Goal: Task Accomplishment & Management: Manage account settings

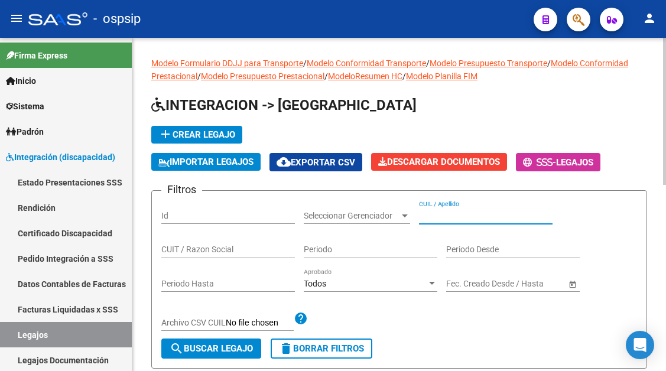
click at [451, 219] on input "CUIL / Apellido" at bounding box center [486, 216] width 134 height 10
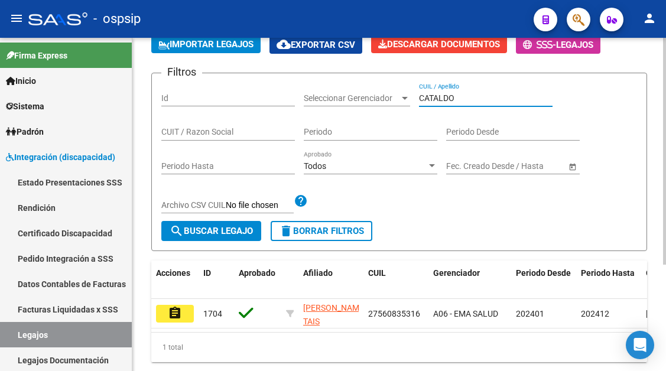
scroll to position [118, 0]
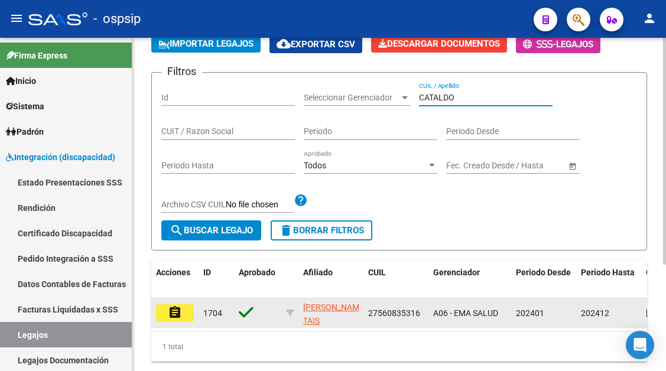
type input "CATALDO"
click at [185, 323] on datatable-body-cell "assignment" at bounding box center [174, 312] width 47 height 29
click at [164, 311] on button "assignment" at bounding box center [175, 313] width 38 height 18
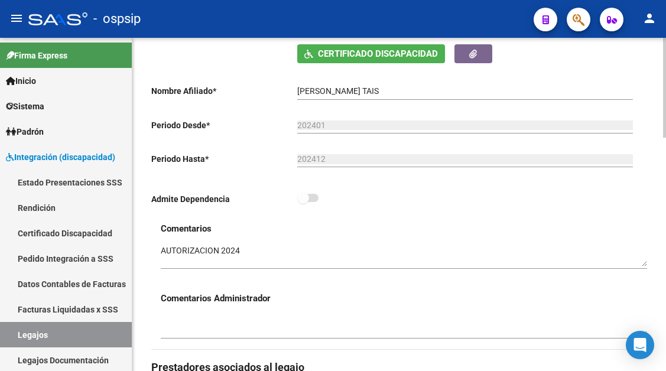
scroll to position [473, 0]
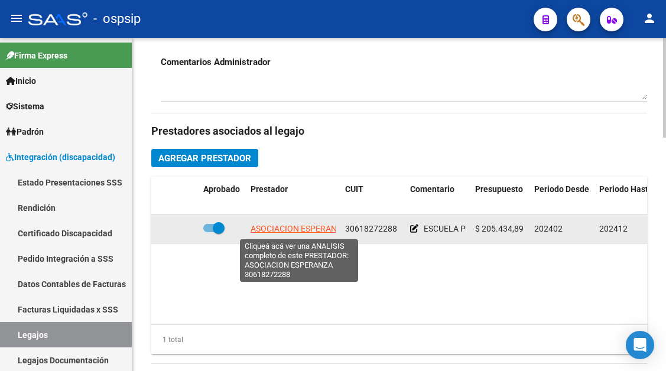
click at [278, 230] on span "ASOCIACION ESPERANZA" at bounding box center [299, 228] width 96 height 9
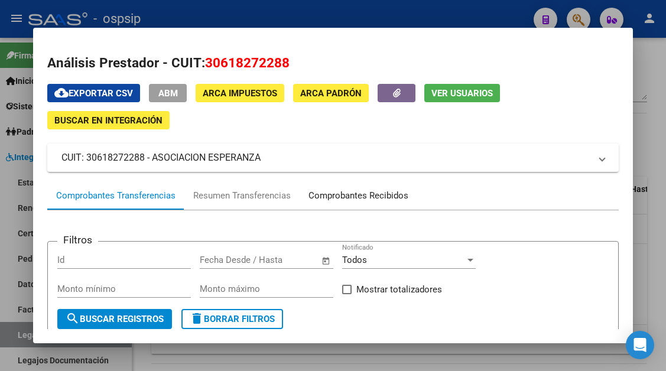
click at [347, 200] on div "Comprobantes Recibidos" at bounding box center [358, 196] width 100 height 14
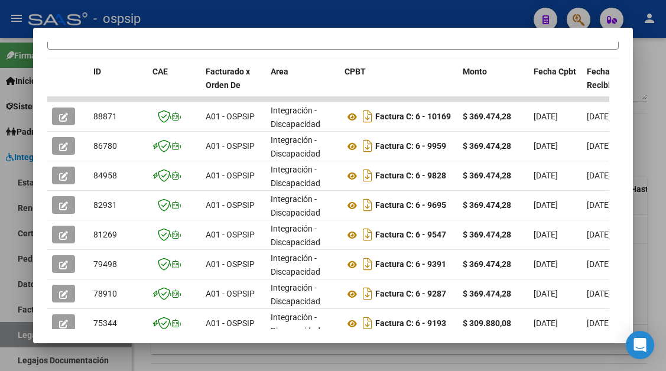
scroll to position [424, 0]
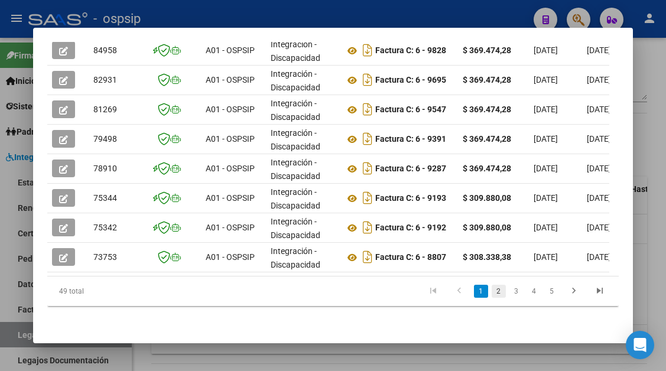
click at [492, 293] on link "2" at bounding box center [499, 291] width 14 height 13
click at [509, 294] on link "3" at bounding box center [516, 291] width 14 height 13
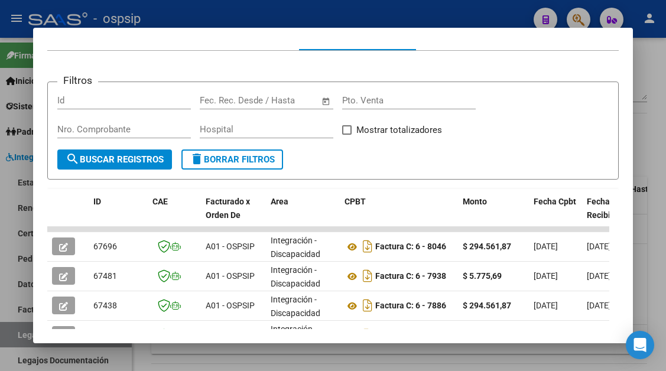
scroll to position [187, 0]
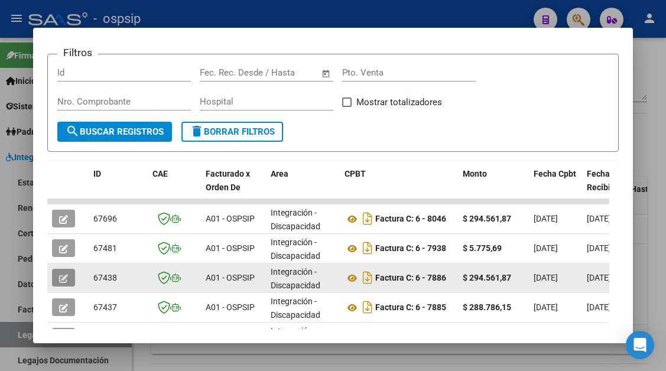
click at [69, 275] on button "button" at bounding box center [63, 278] width 23 height 18
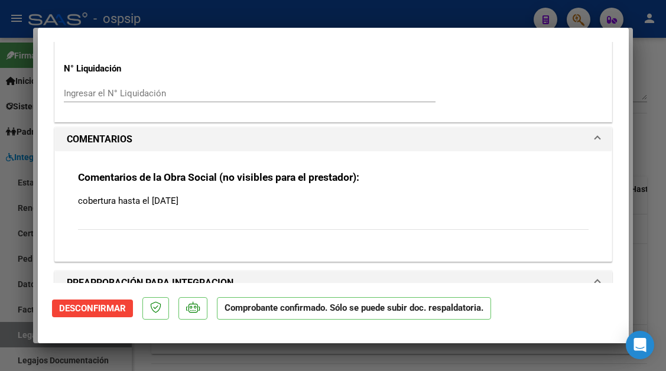
scroll to position [1594, 0]
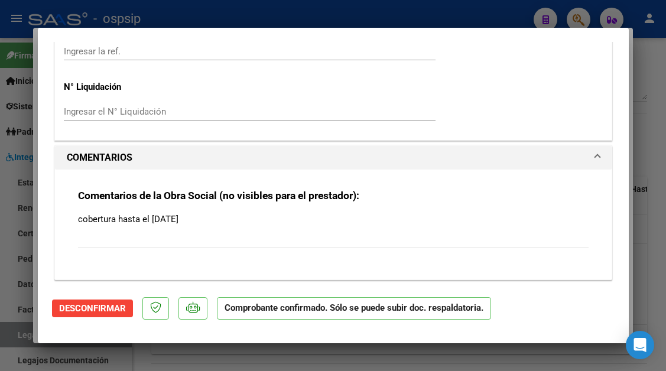
type input "$ 0,00"
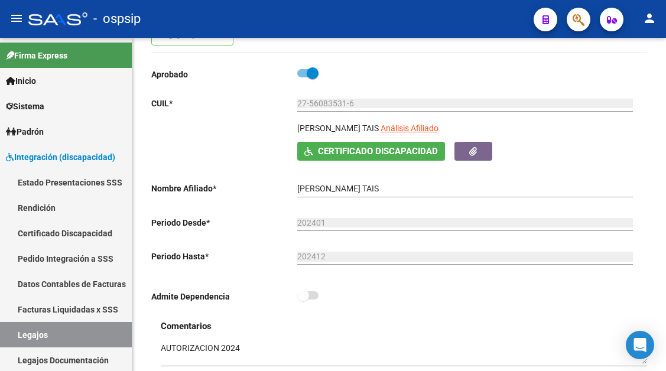
scroll to position [118, 0]
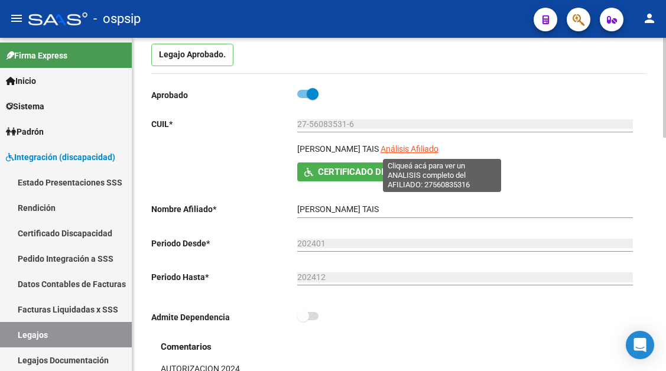
click at [420, 150] on span "Análisis Afiliado" at bounding box center [410, 148] width 58 height 9
type textarea "27560835316"
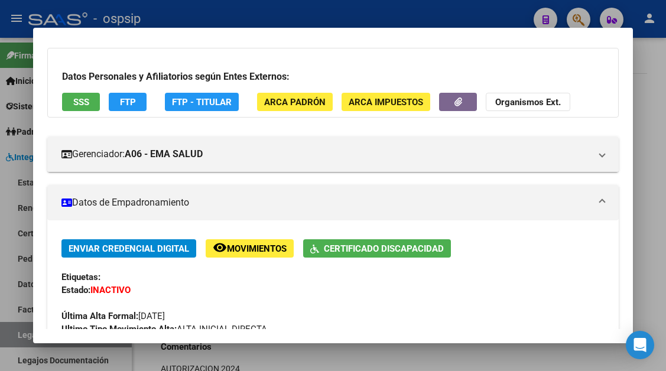
scroll to position [0, 0]
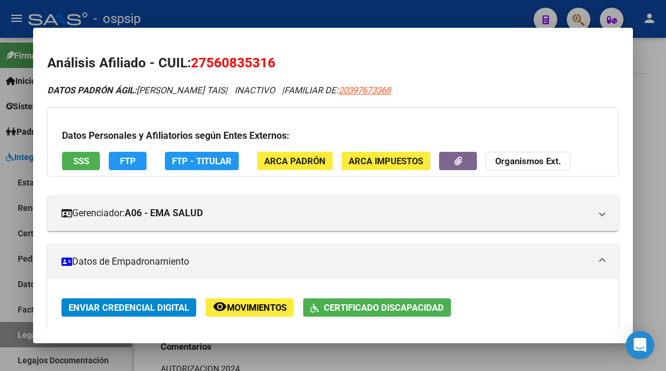
click at [78, 157] on span "SSS" at bounding box center [81, 161] width 16 height 11
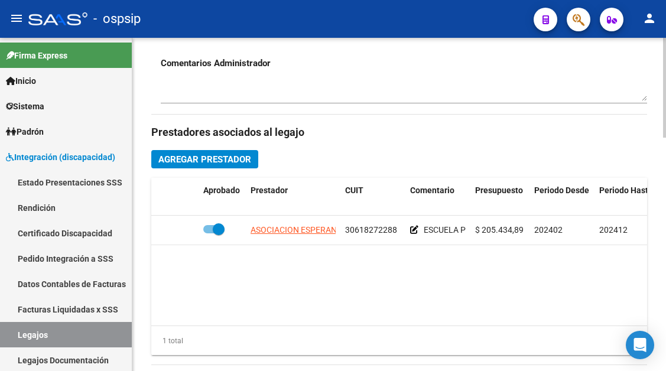
scroll to position [532, 0]
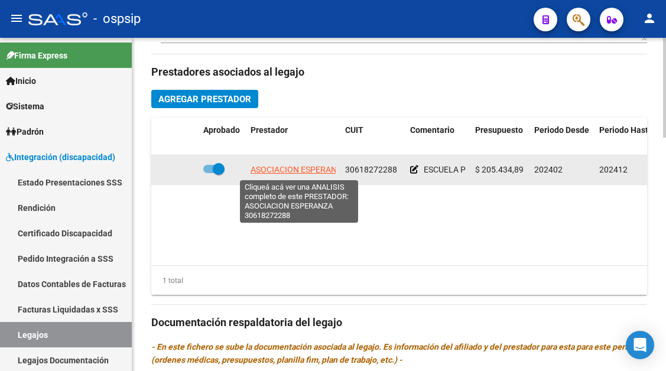
click at [306, 172] on span "ASOCIACION ESPERANZA" at bounding box center [299, 169] width 96 height 9
type textarea "30618272288"
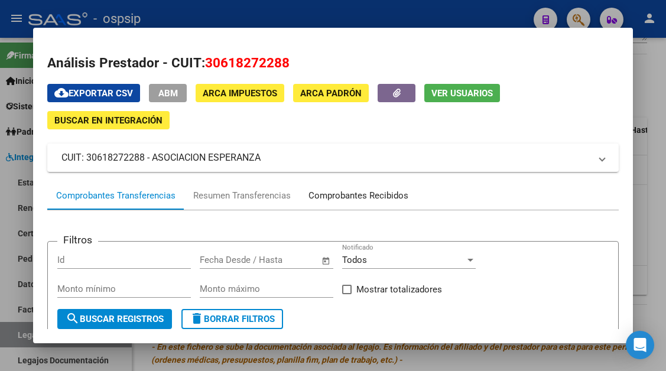
click at [332, 193] on div "Comprobantes Recibidos" at bounding box center [358, 196] width 100 height 14
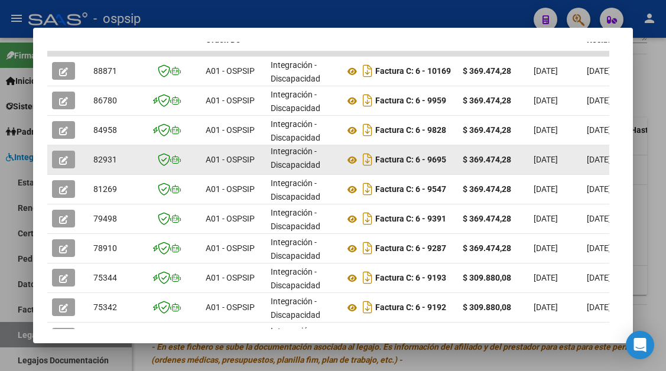
scroll to position [408, 0]
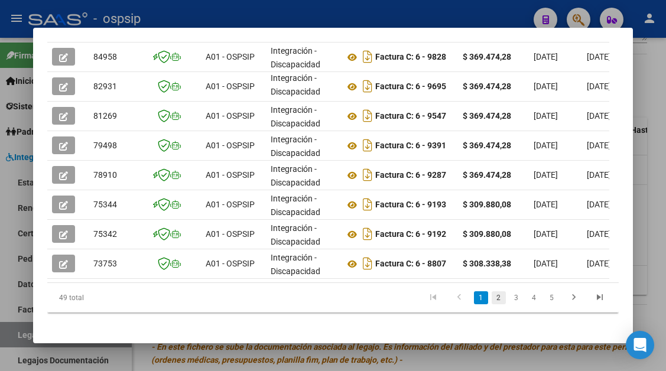
click at [492, 304] on link "2" at bounding box center [499, 297] width 14 height 13
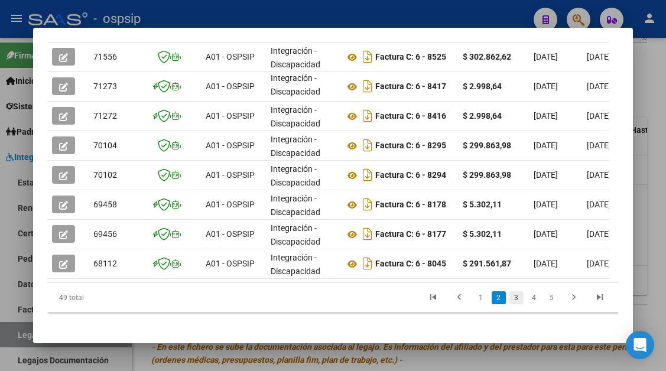
click at [509, 304] on link "3" at bounding box center [516, 297] width 14 height 13
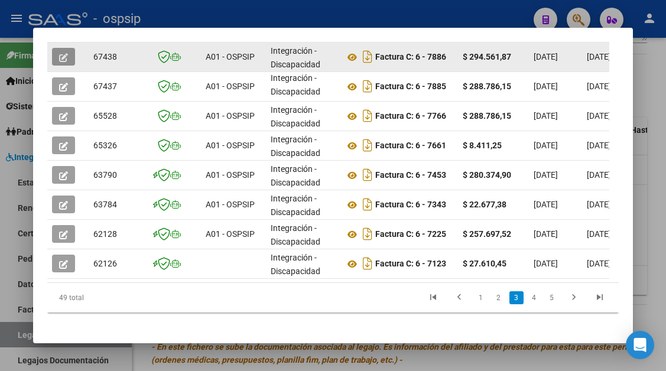
click at [61, 51] on span "button" at bounding box center [63, 56] width 9 height 11
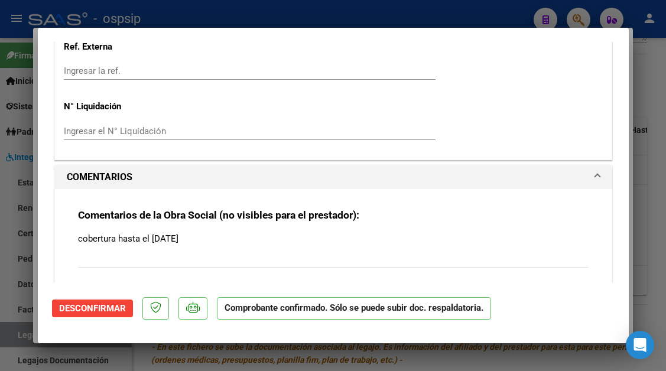
scroll to position [1596, 0]
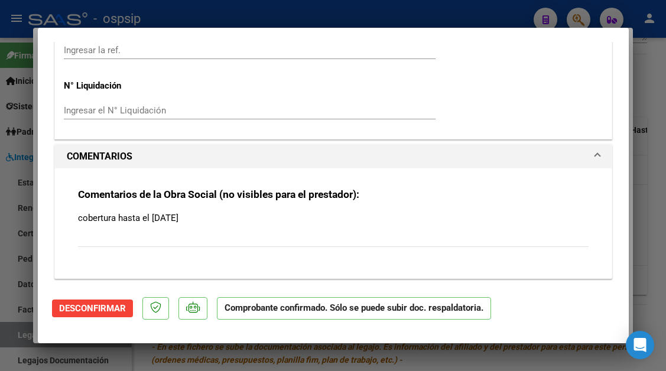
type input "$ 0,00"
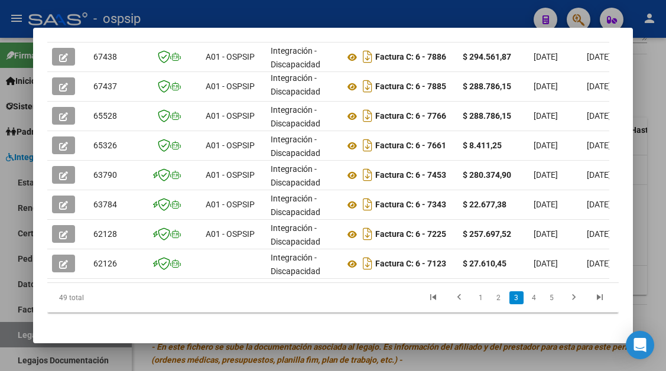
click at [11, 338] on div at bounding box center [333, 185] width 666 height 371
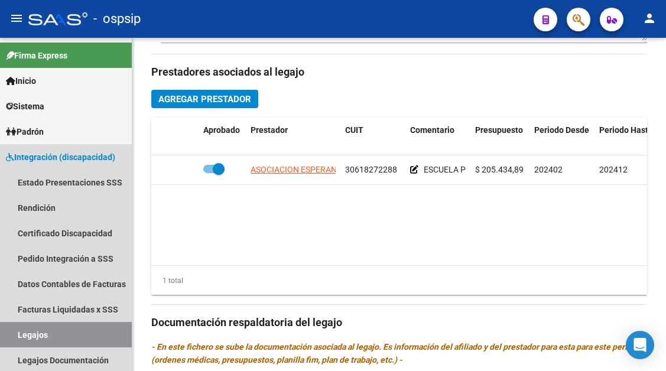
click at [11, 338] on link "Legajos" at bounding box center [66, 334] width 132 height 25
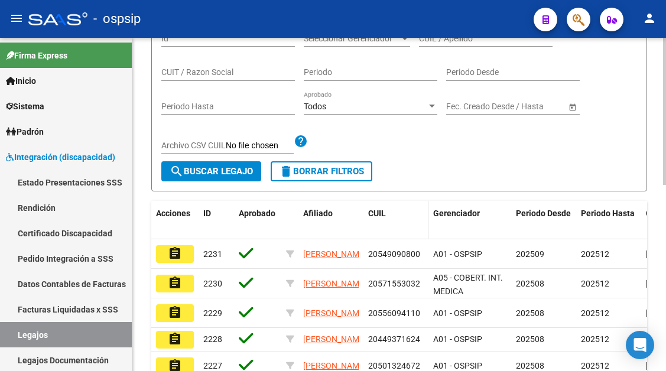
scroll to position [68, 0]
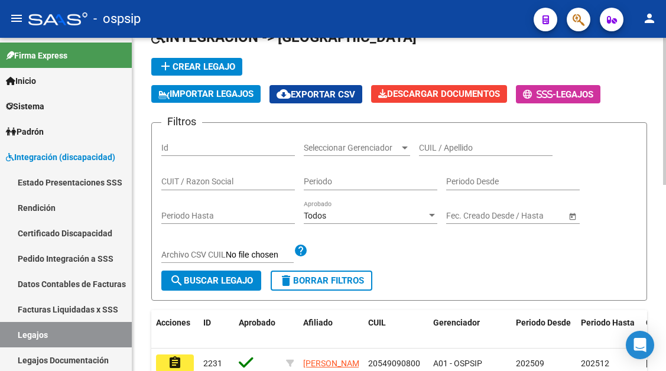
click at [434, 148] on input "CUIL / Apellido" at bounding box center [486, 148] width 134 height 10
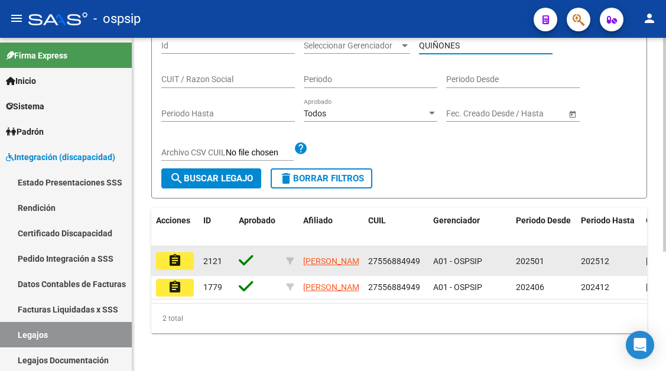
type input "QUIÑONES"
click at [171, 254] on mat-icon "assignment" at bounding box center [175, 261] width 14 height 14
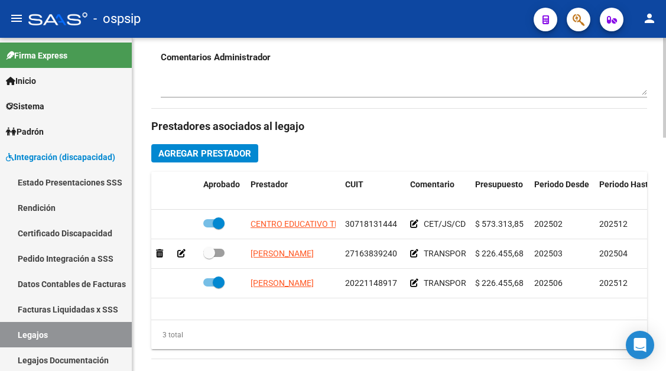
scroll to position [591, 0]
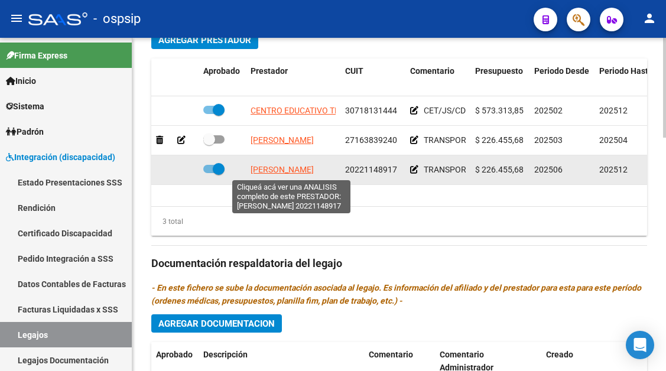
click at [288, 173] on span "OTAZO CLAUDIO LUIS" at bounding box center [282, 169] width 63 height 9
type textarea "20221148917"
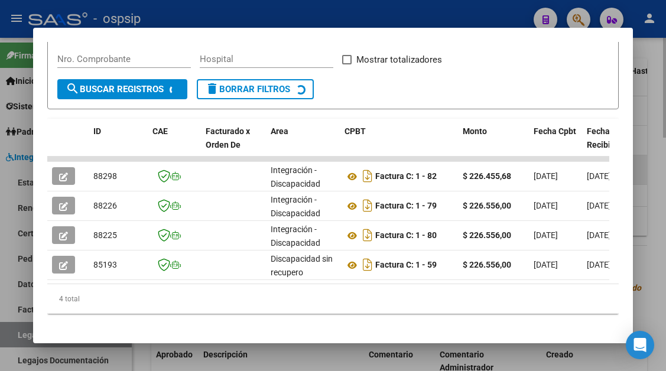
scroll to position [231, 0]
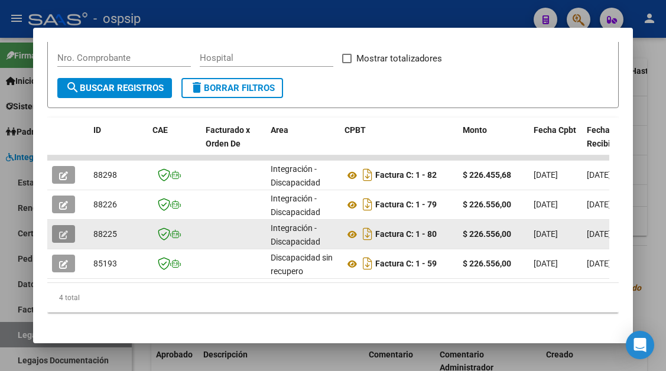
click at [60, 235] on icon "button" at bounding box center [63, 234] width 9 height 9
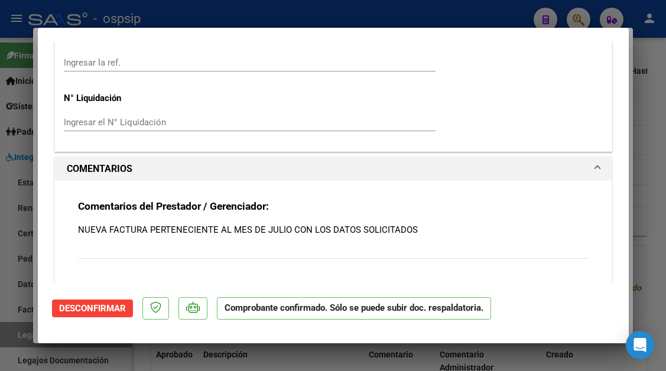
scroll to position [1241, 0]
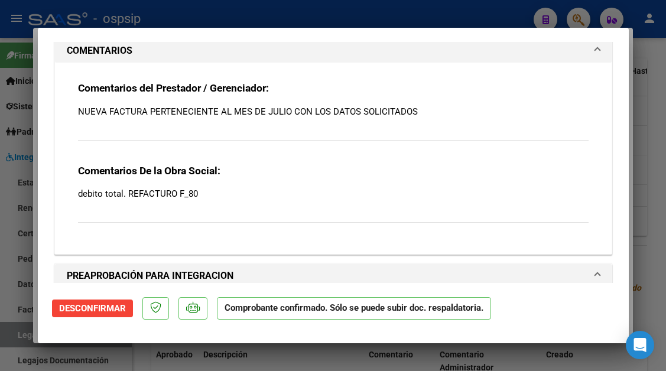
type input "$ 0,00"
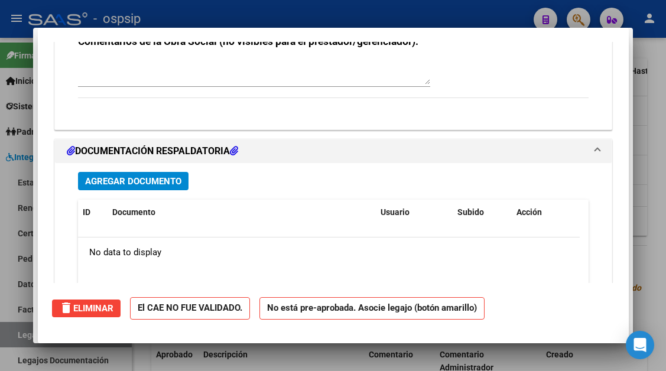
scroll to position [0, 0]
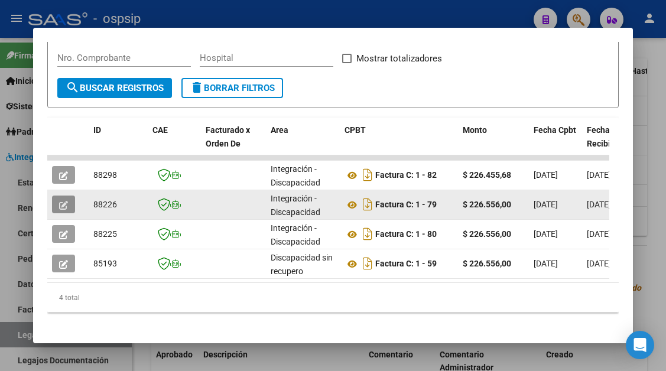
click at [62, 203] on icon "button" at bounding box center [63, 205] width 9 height 9
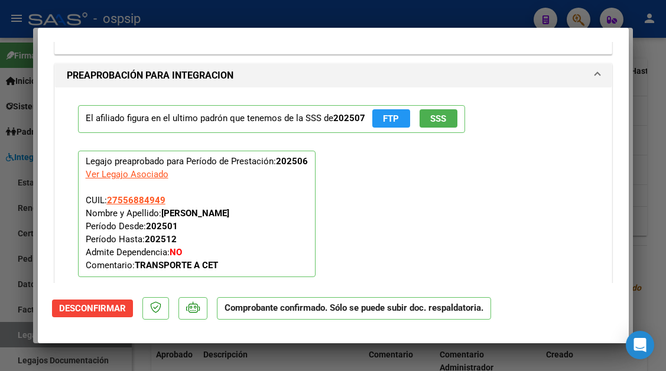
scroll to position [1536, 0]
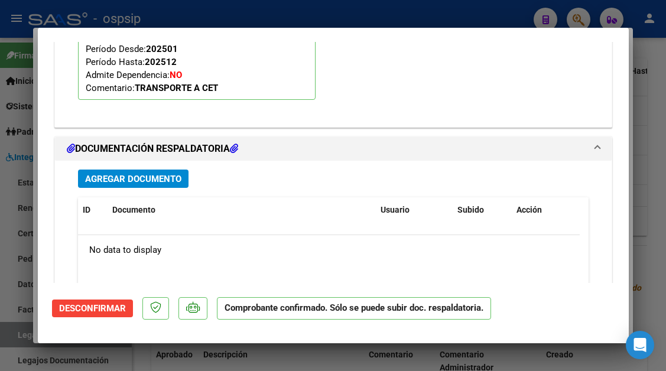
type input "$ 0,00"
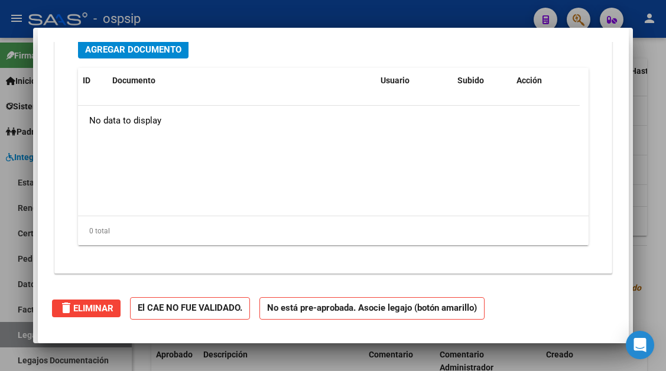
scroll to position [0, 0]
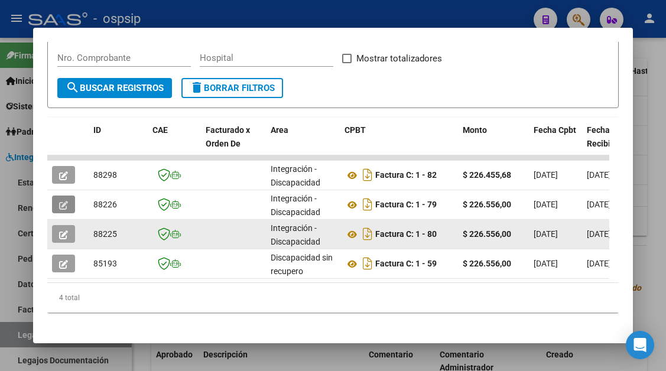
click at [64, 239] on span "button" at bounding box center [63, 234] width 9 height 11
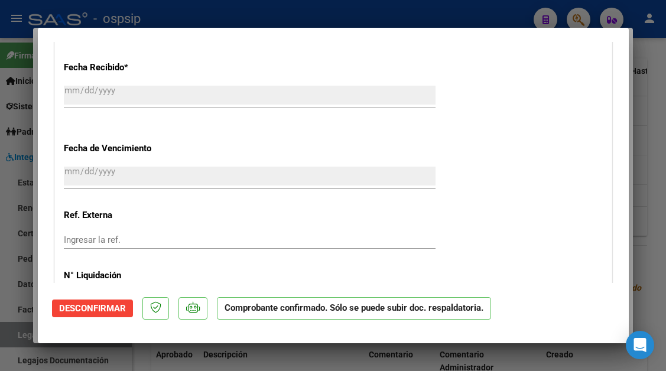
scroll to position [1241, 0]
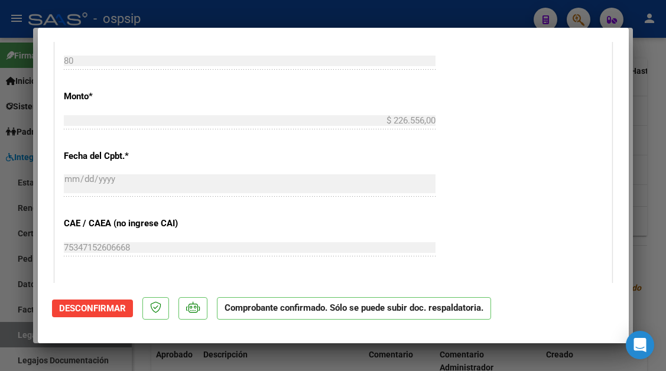
type input "$ 0,00"
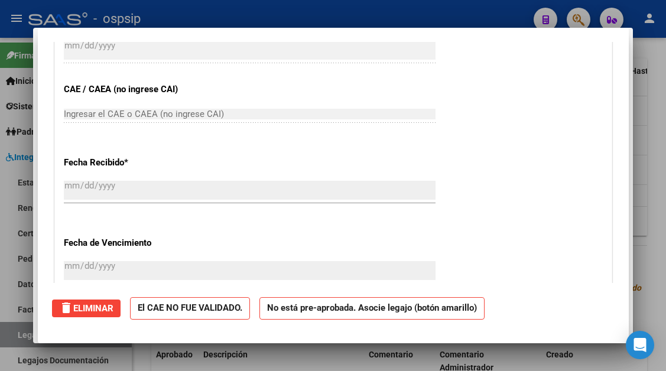
scroll to position [576, 0]
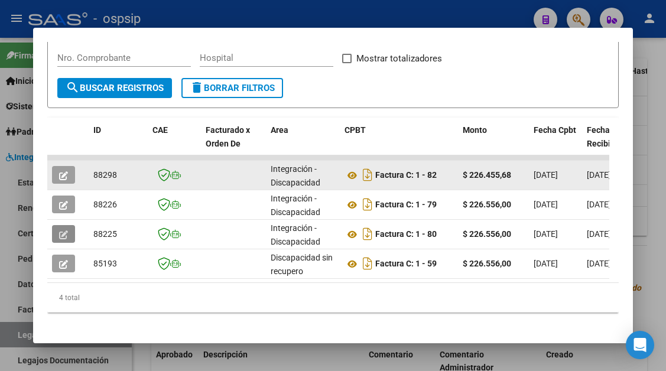
click at [58, 178] on button "button" at bounding box center [63, 175] width 23 height 18
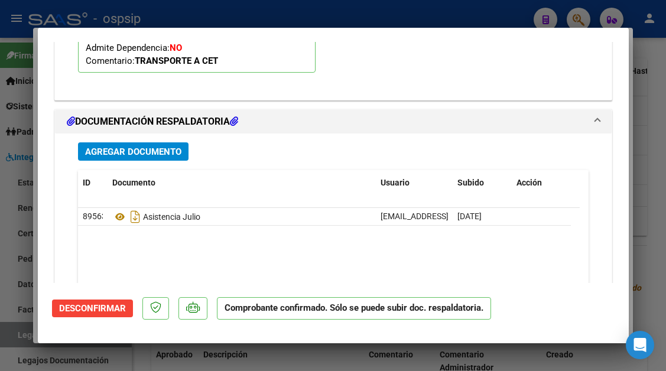
scroll to position [1418, 0]
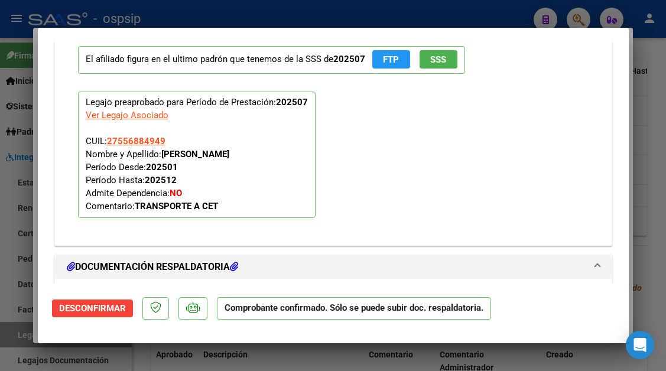
type input "$ 0,00"
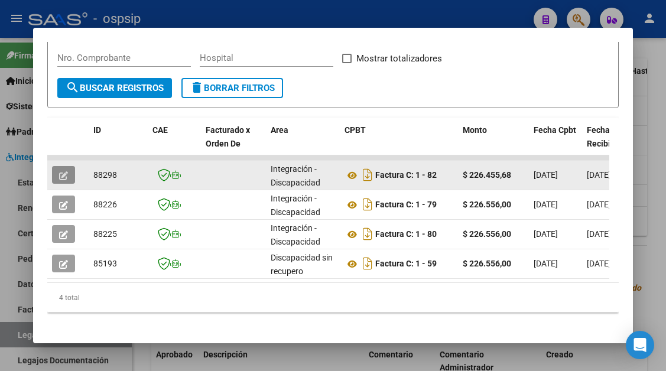
click at [64, 168] on button "button" at bounding box center [63, 175] width 23 height 18
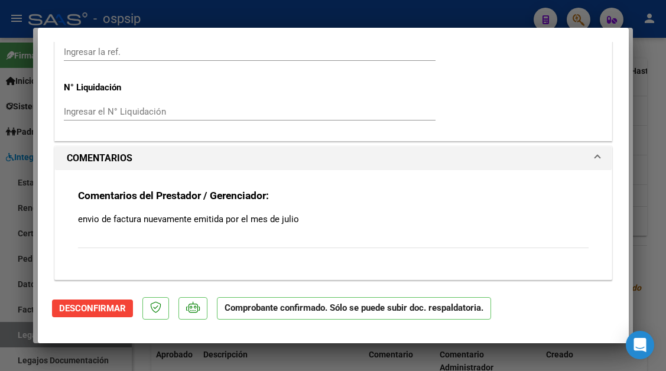
scroll to position [1370, 0]
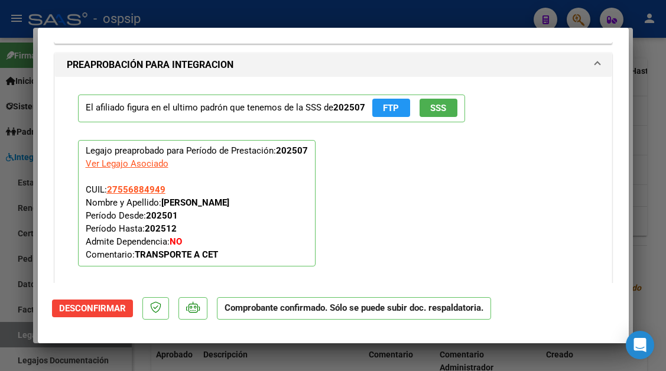
type input "$ 0,00"
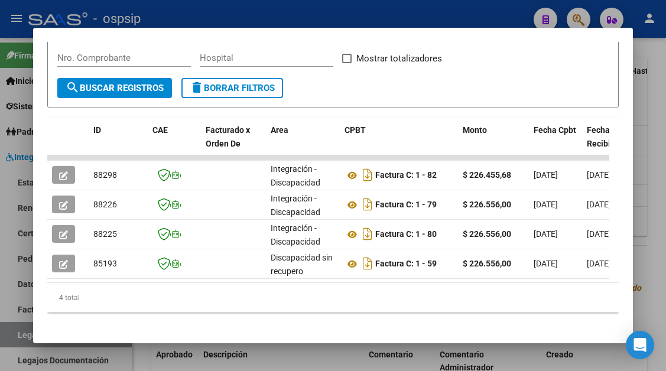
click at [12, 337] on div at bounding box center [333, 185] width 666 height 371
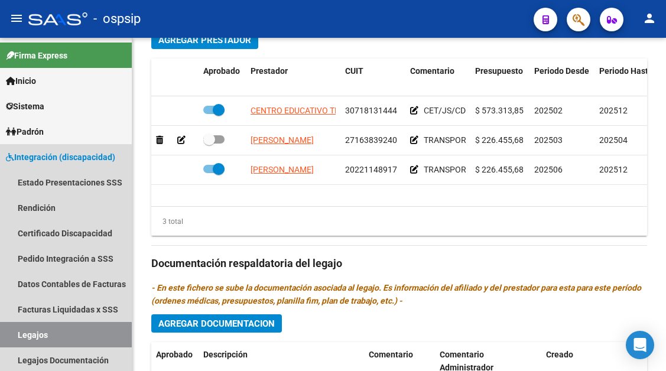
click at [12, 337] on link "Legajos" at bounding box center [66, 334] width 132 height 25
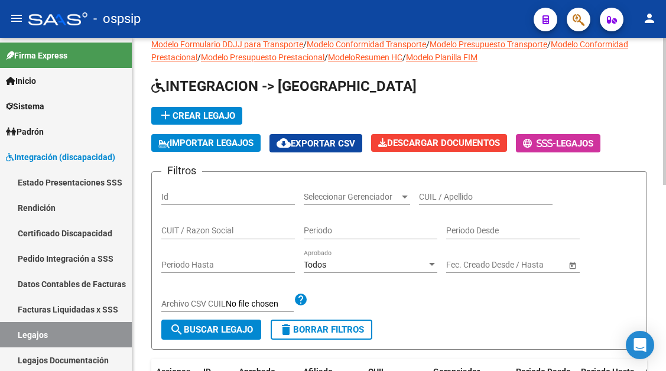
scroll to position [9, 0]
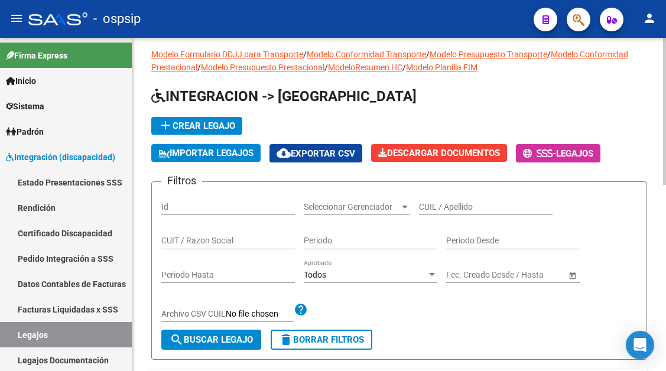
click at [428, 206] on input "CUIL / Apellido" at bounding box center [486, 207] width 134 height 10
click at [470, 207] on input "532921945" at bounding box center [486, 207] width 134 height 10
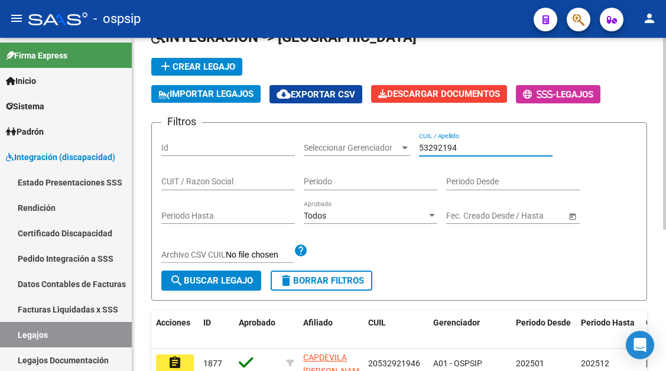
scroll to position [127, 0]
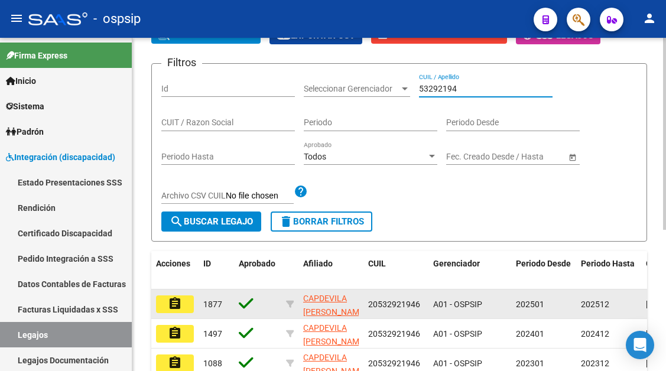
type input "53292194"
click at [168, 302] on mat-icon "assignment" at bounding box center [175, 304] width 14 height 14
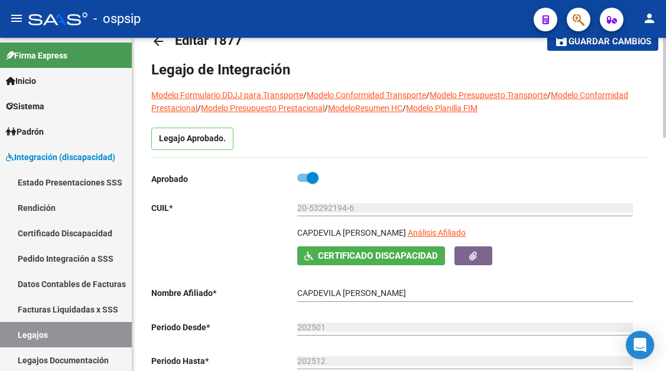
scroll to position [59, 0]
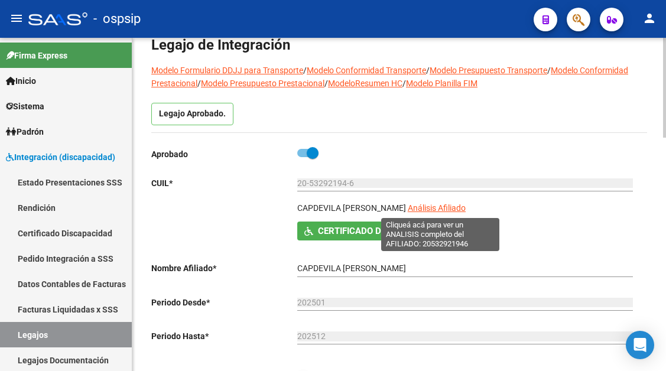
click at [431, 207] on span "Análisis Afiliado" at bounding box center [437, 207] width 58 height 9
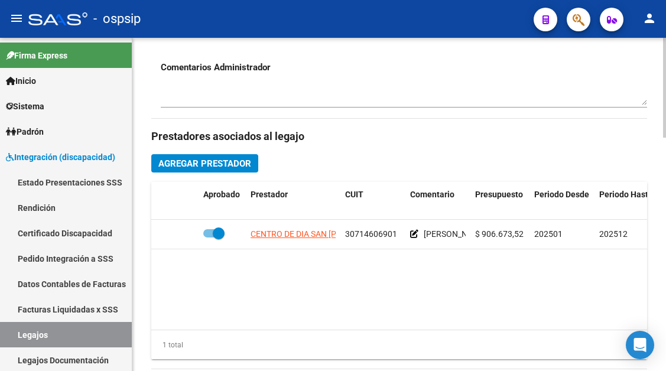
scroll to position [473, 0]
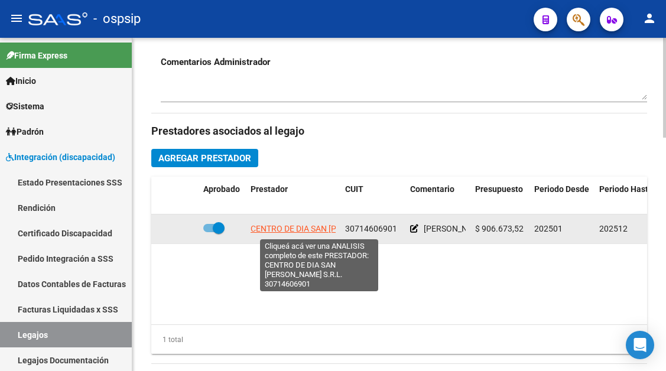
click at [280, 228] on span "CENTRO DE DIA SAN AGUSTIN S.R.L." at bounding box center [333, 228] width 165 height 9
type textarea "30714606901"
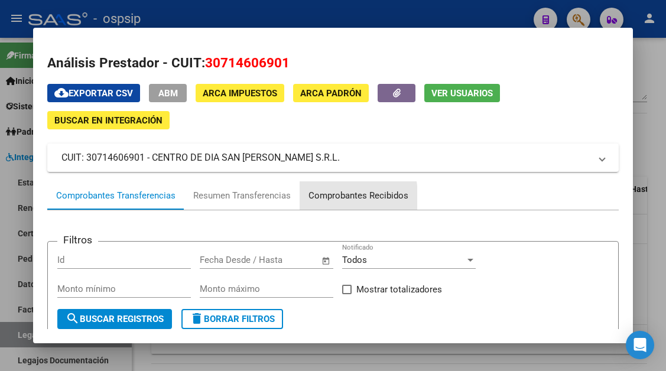
click at [325, 200] on div "Comprobantes Recibidos" at bounding box center [358, 196] width 100 height 14
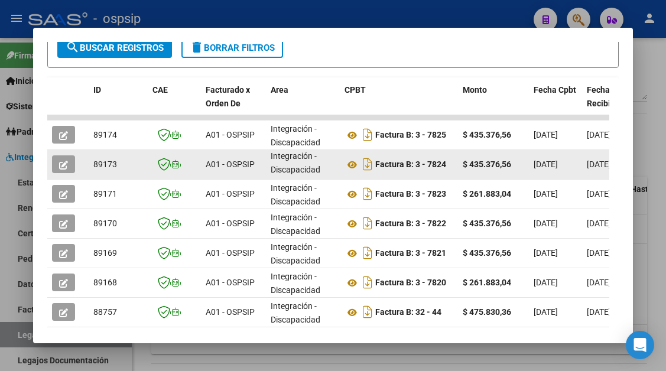
scroll to position [349, 0]
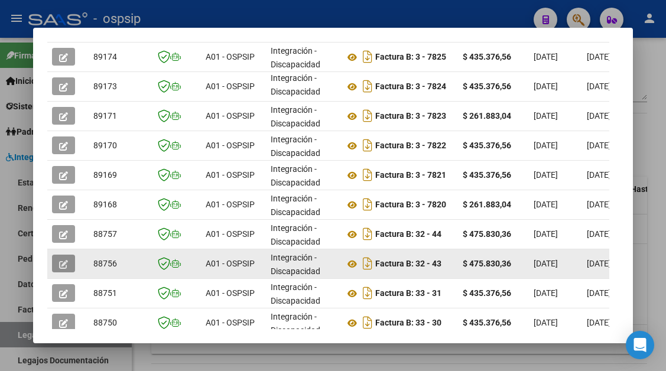
click at [63, 268] on icon "button" at bounding box center [63, 264] width 9 height 9
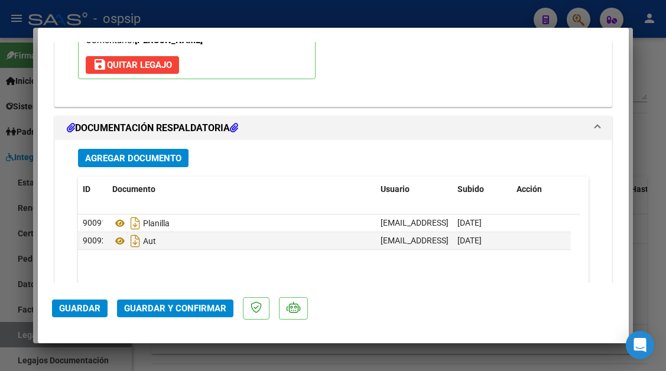
scroll to position [1418, 0]
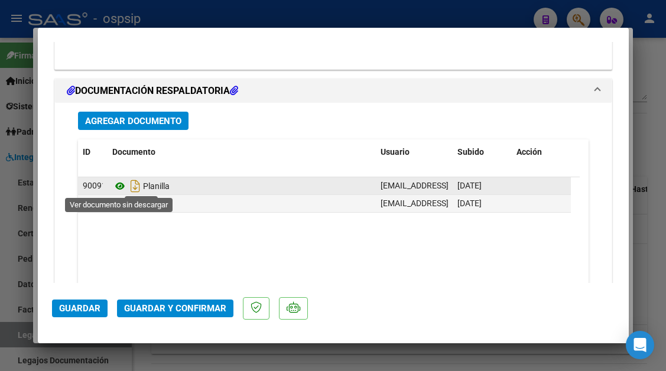
click at [122, 186] on icon at bounding box center [119, 186] width 15 height 14
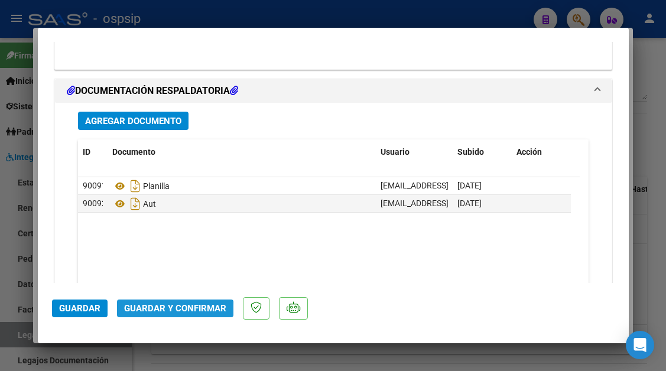
click at [172, 314] on span "Guardar y Confirmar" at bounding box center [175, 308] width 102 height 11
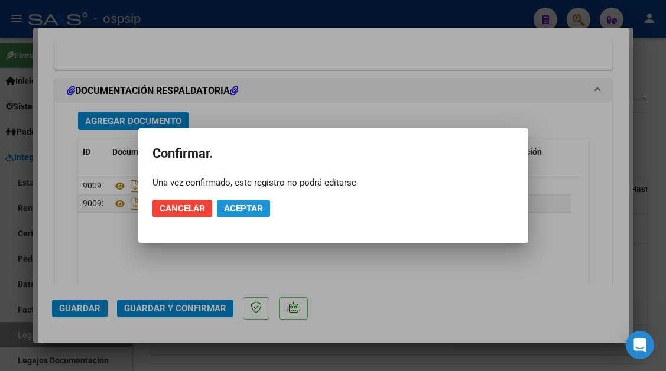
click at [241, 213] on span "Aceptar" at bounding box center [243, 208] width 39 height 11
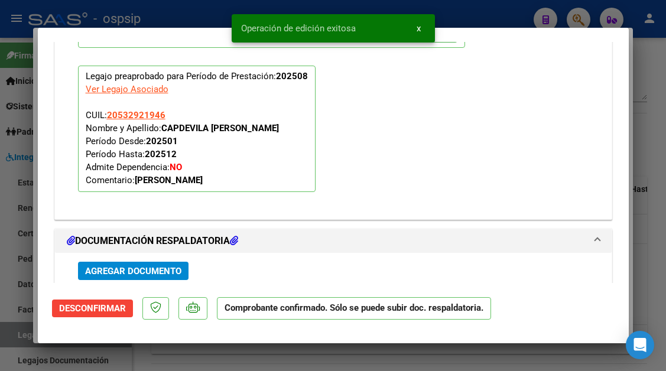
scroll to position [1016, 0]
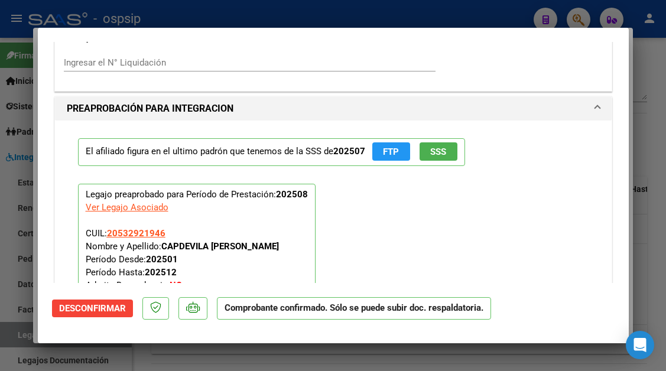
click at [5, 337] on div at bounding box center [333, 185] width 666 height 371
type input "$ 0,00"
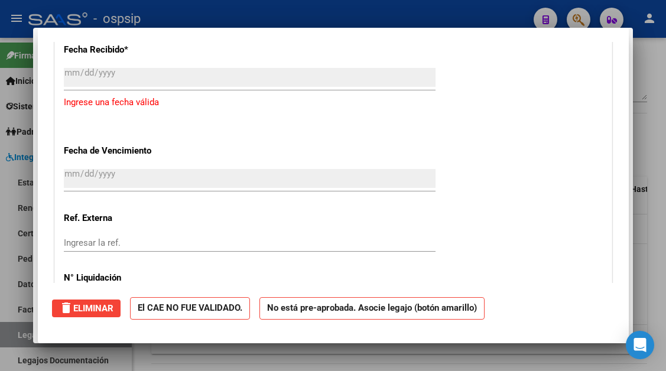
scroll to position [0, 0]
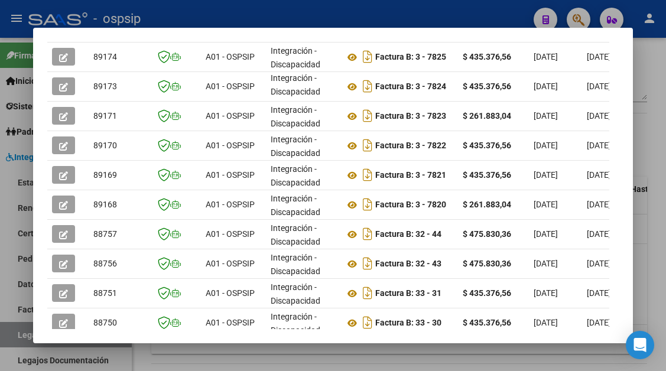
click at [7, 333] on div at bounding box center [333, 185] width 666 height 371
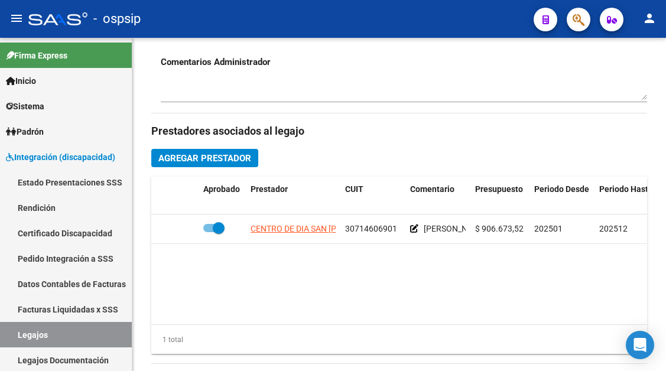
click at [7, 333] on link "Legajos" at bounding box center [66, 334] width 132 height 25
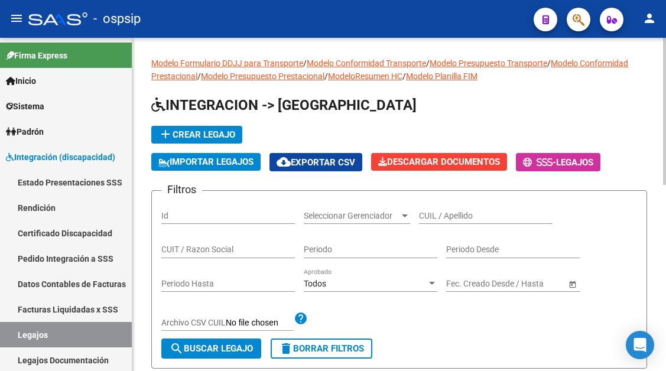
click at [446, 222] on div "CUIL / Apellido" at bounding box center [486, 212] width 134 height 24
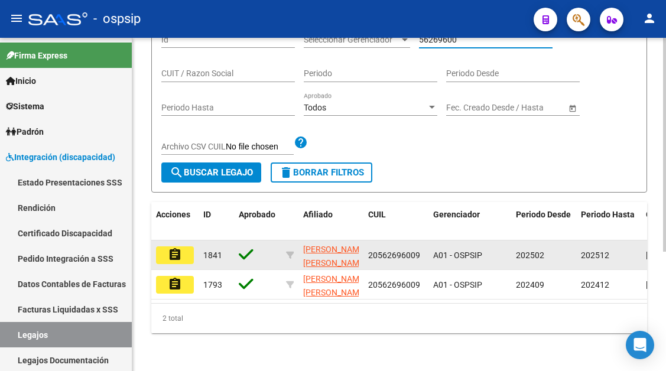
type input "56269600"
click at [179, 261] on mat-icon "assignment" at bounding box center [175, 255] width 14 height 14
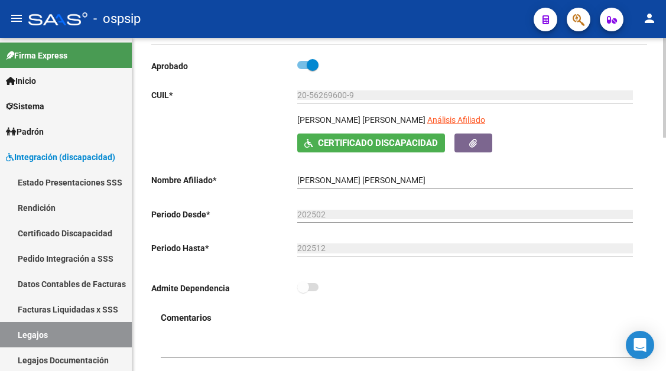
scroll to position [118, 0]
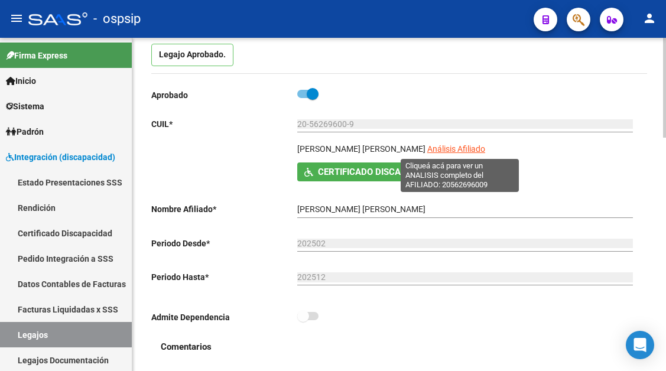
click at [440, 145] on span "Análisis Afiliado" at bounding box center [456, 148] width 58 height 9
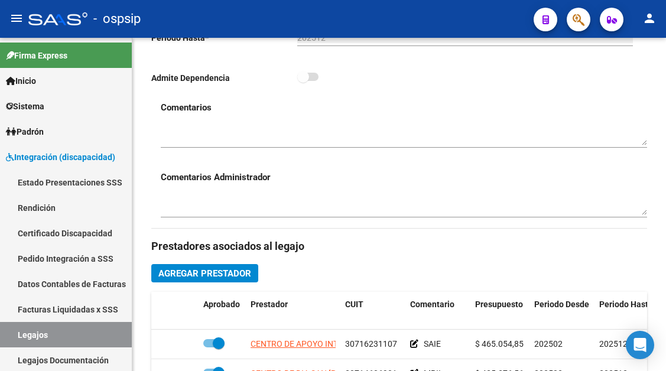
scroll to position [532, 0]
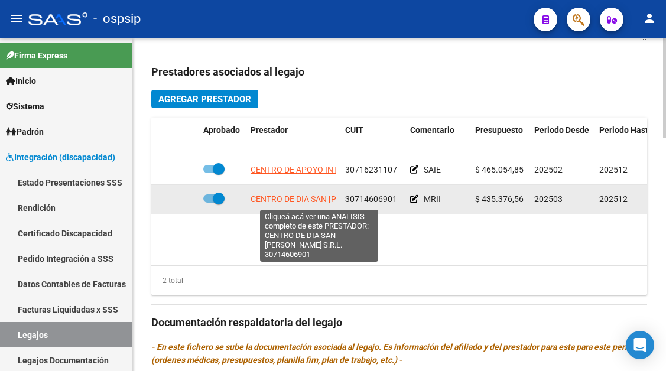
click at [297, 201] on span "CENTRO DE DIA SAN AGUSTIN S.R.L." at bounding box center [333, 198] width 165 height 9
type textarea "30714606901"
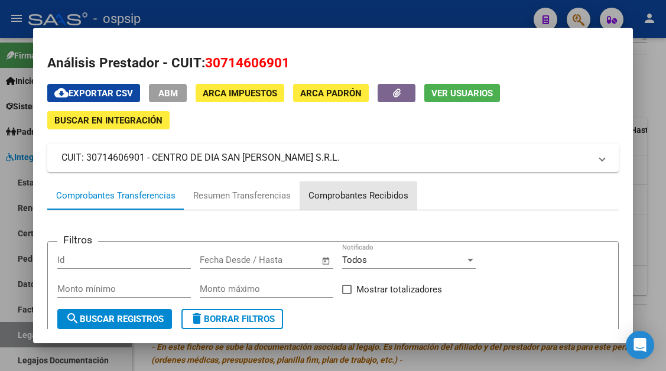
click at [330, 197] on div "Comprobantes Recibidos" at bounding box center [358, 196] width 100 height 14
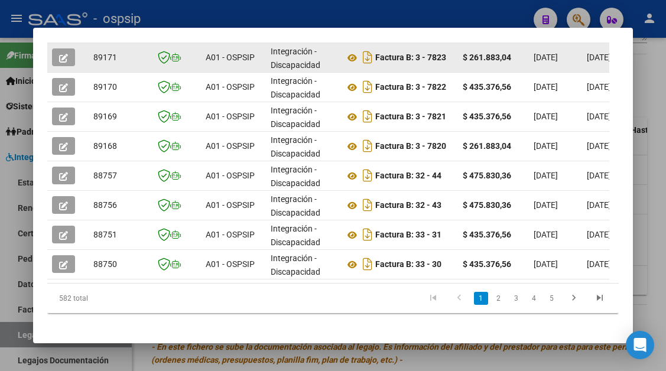
scroll to position [408, 0]
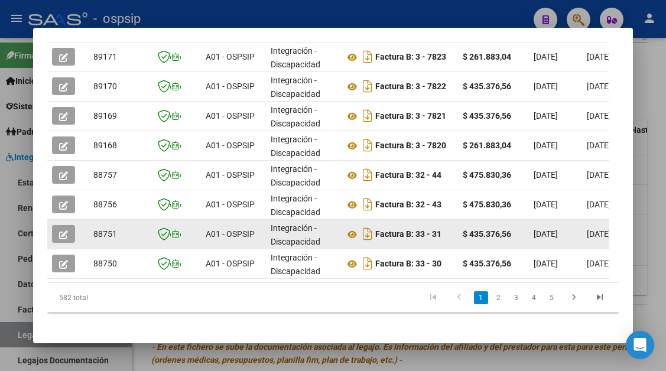
click at [54, 236] on button "button" at bounding box center [63, 234] width 23 height 18
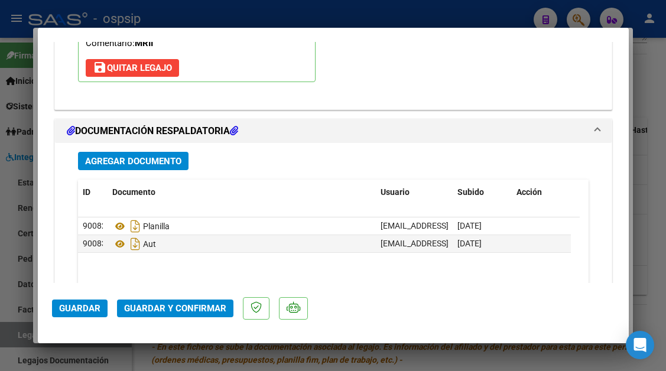
scroll to position [1477, 0]
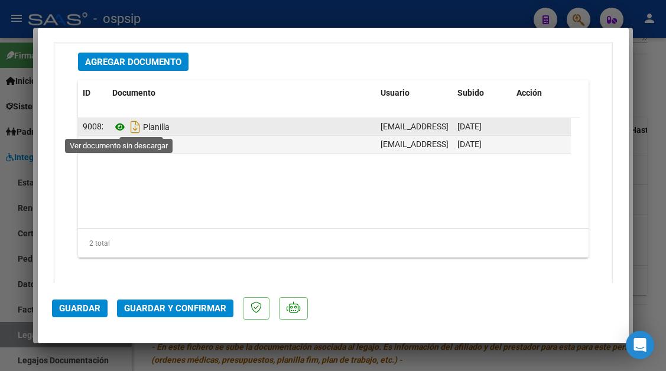
click at [119, 126] on icon at bounding box center [119, 127] width 15 height 14
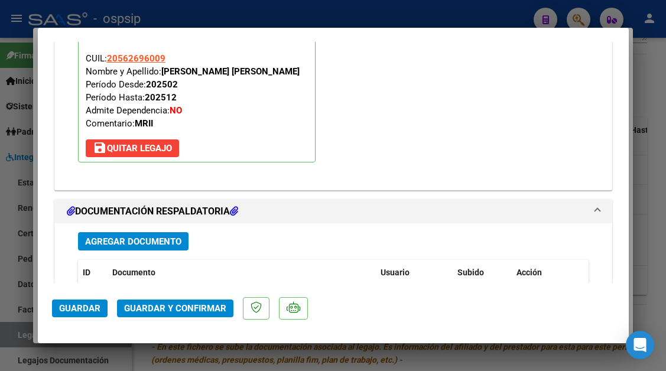
scroll to position [1241, 0]
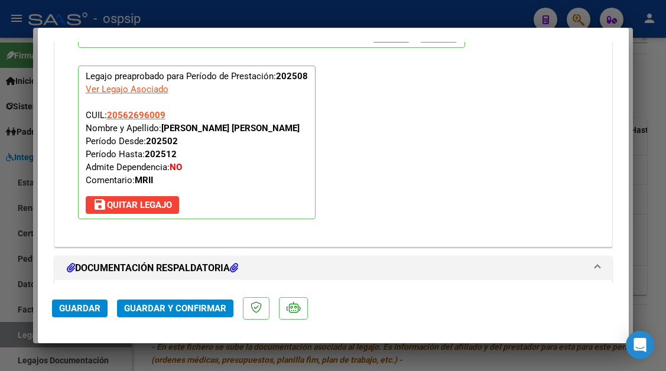
click at [200, 303] on button "Guardar y Confirmar" at bounding box center [175, 309] width 116 height 18
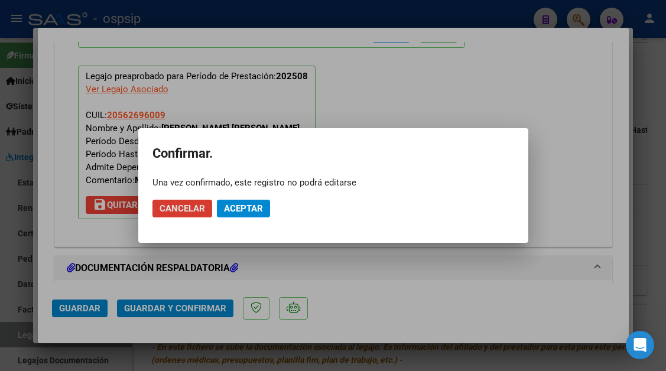
click at [235, 197] on mat-dialog-actions "Cancelar Aceptar" at bounding box center [333, 209] width 362 height 40
click at [235, 207] on span "Aceptar" at bounding box center [243, 208] width 39 height 11
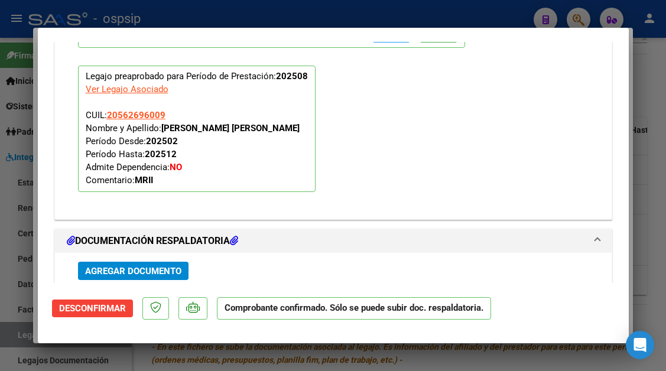
click at [13, 342] on div at bounding box center [333, 185] width 666 height 371
type input "$ 0,00"
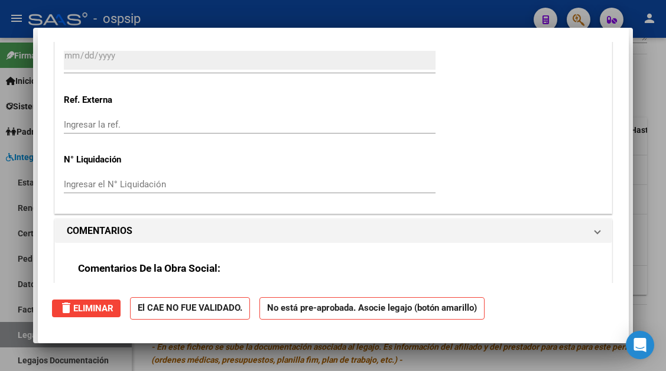
scroll to position [0, 0]
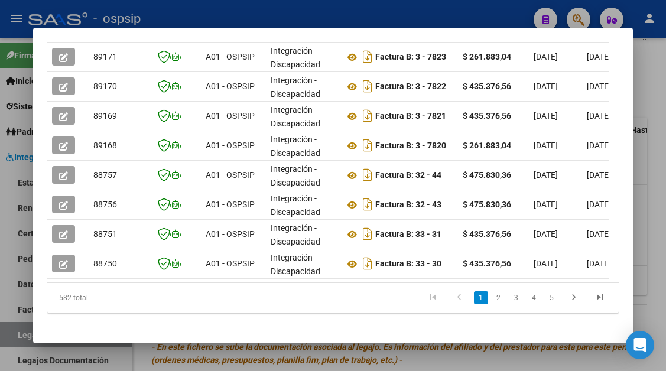
click at [14, 340] on div at bounding box center [333, 185] width 666 height 371
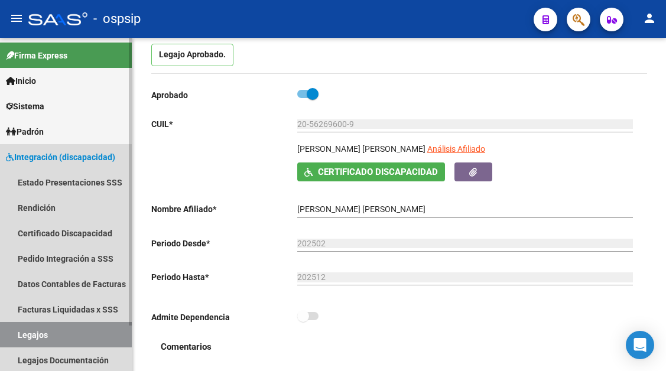
click at [37, 333] on link "Legajos" at bounding box center [66, 334] width 132 height 25
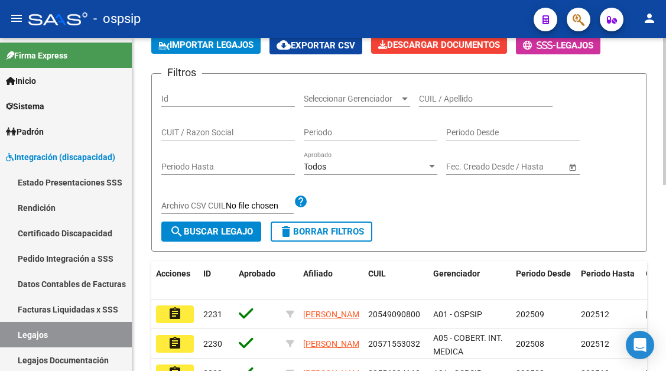
scroll to position [118, 0]
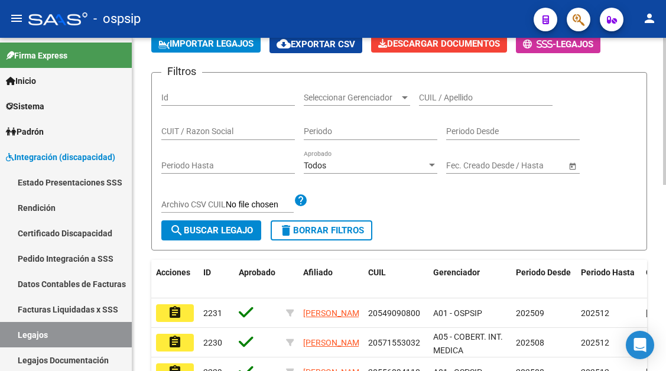
click at [450, 103] on div "CUIL / Apellido" at bounding box center [486, 94] width 134 height 24
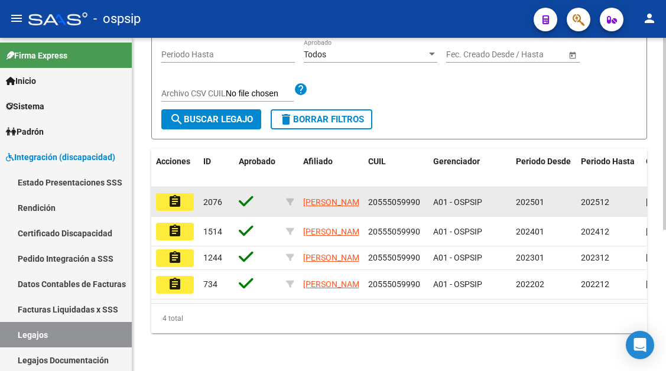
scroll to position [236, 0]
type input "55505999"
click at [181, 194] on mat-icon "assignment" at bounding box center [175, 201] width 14 height 14
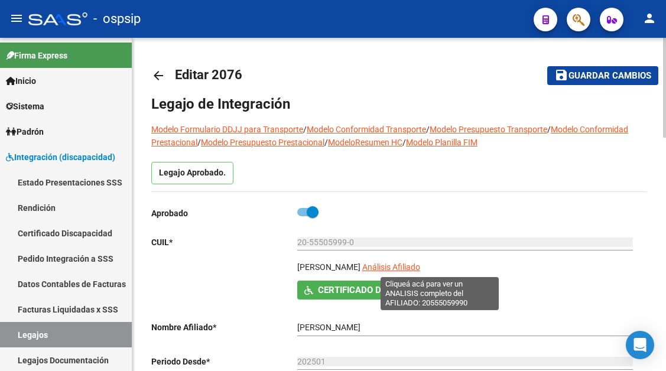
click at [420, 265] on span "Análisis Afiliado" at bounding box center [391, 266] width 58 height 9
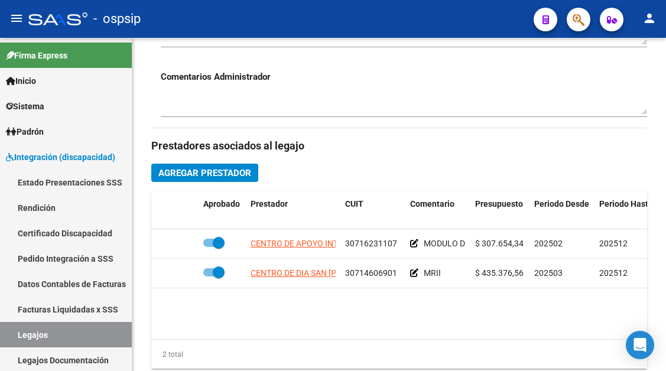
scroll to position [532, 0]
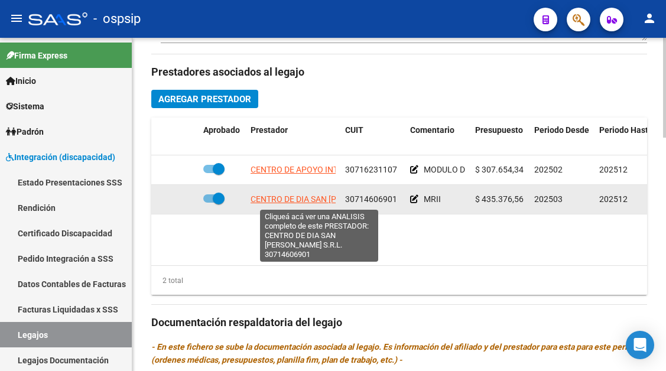
click at [280, 202] on span "CENTRO DE DIA SAN AGUSTIN S.R.L." at bounding box center [333, 198] width 165 height 9
type textarea "30714606901"
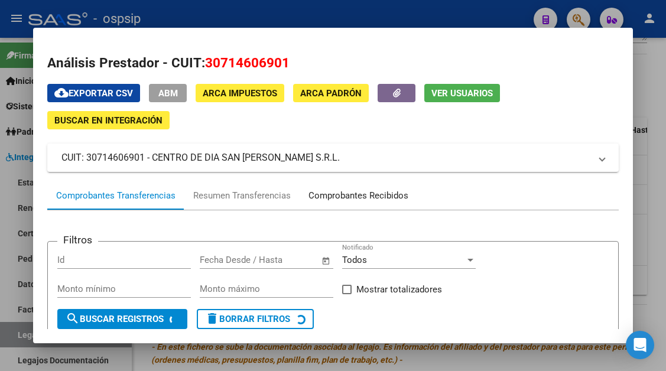
click at [333, 197] on div "Comprobantes Recibidos" at bounding box center [358, 196] width 100 height 14
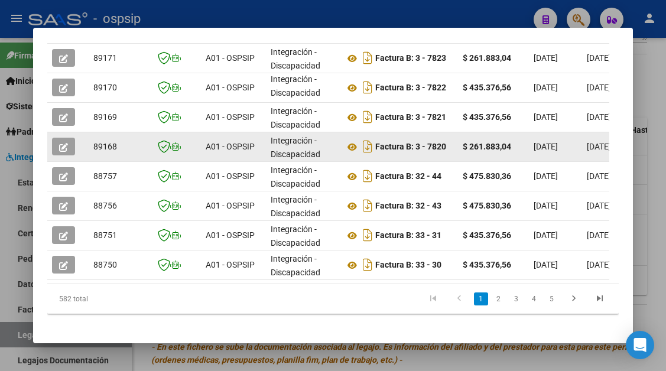
scroll to position [408, 0]
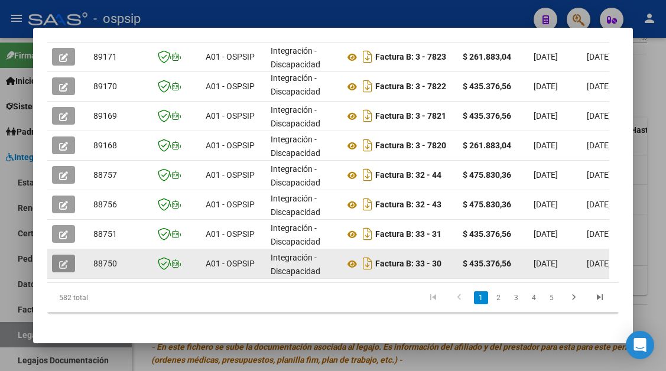
click at [64, 265] on icon "button" at bounding box center [63, 264] width 9 height 9
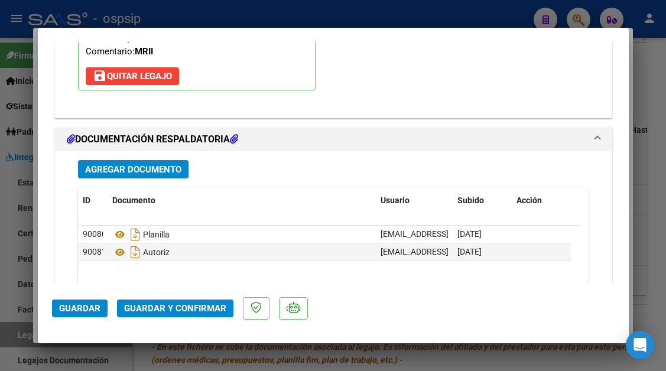
scroll to position [1489, 0]
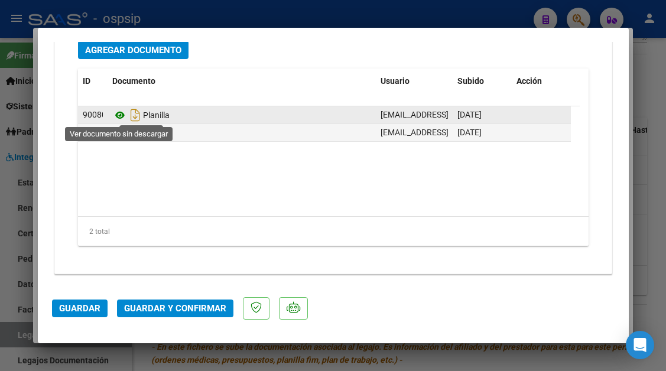
click at [113, 116] on icon at bounding box center [119, 115] width 15 height 14
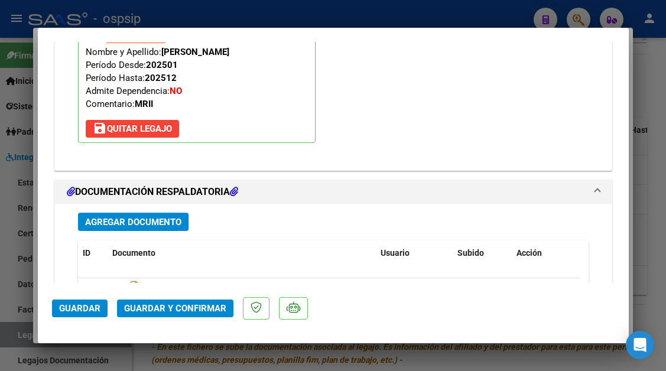
scroll to position [1312, 0]
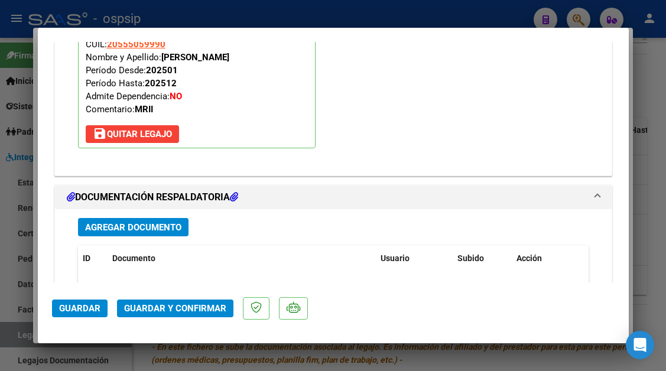
click at [180, 310] on span "Guardar y Confirmar" at bounding box center [175, 308] width 102 height 11
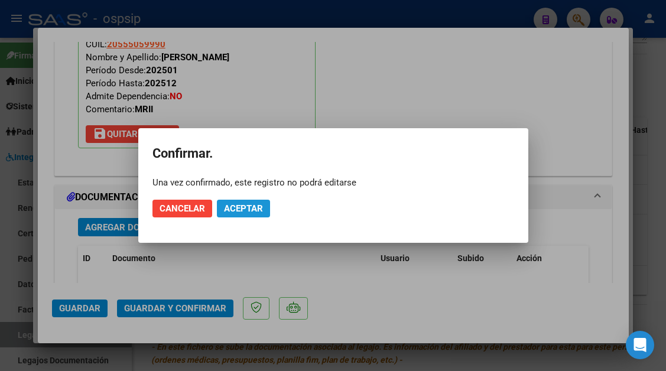
click at [246, 209] on span "Aceptar" at bounding box center [243, 208] width 39 height 11
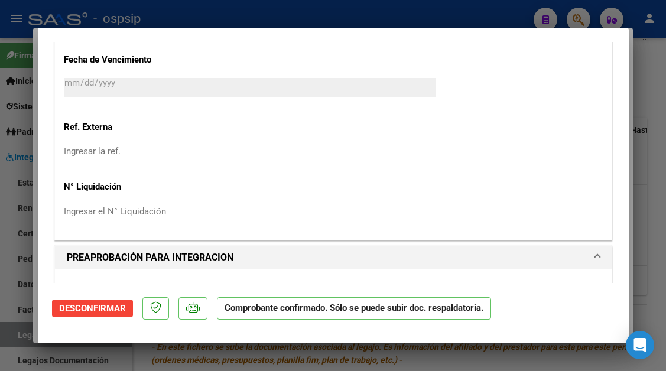
type input "$ 0,00"
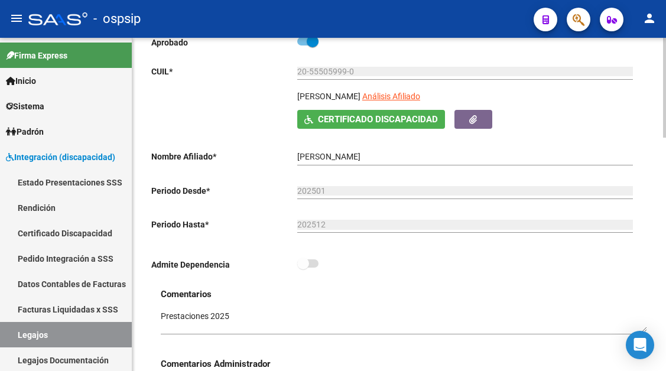
scroll to position [118, 0]
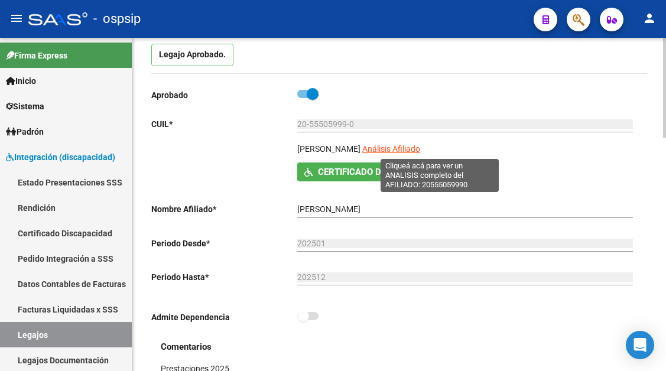
click at [420, 154] on span "Análisis Afiliado" at bounding box center [391, 148] width 58 height 9
type textarea "20555059990"
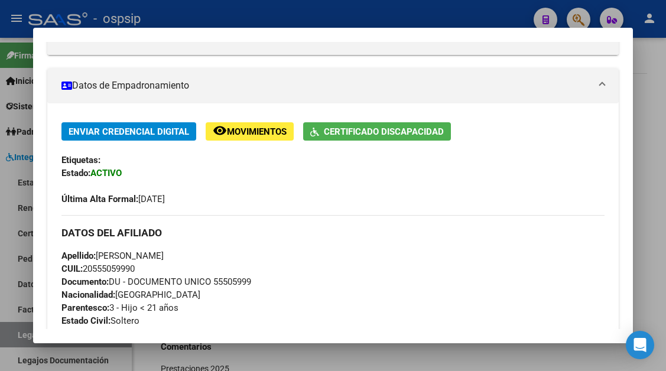
scroll to position [177, 0]
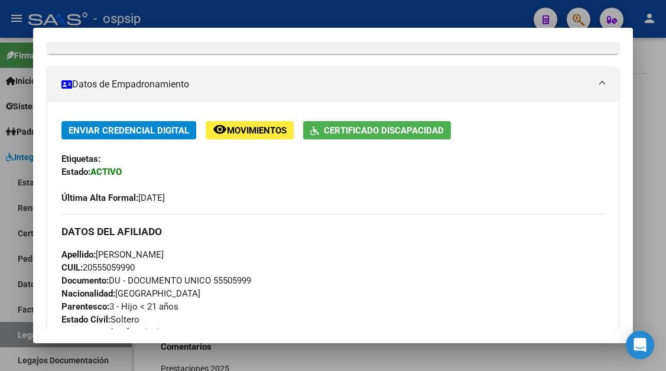
click at [27, 340] on div at bounding box center [333, 185] width 666 height 371
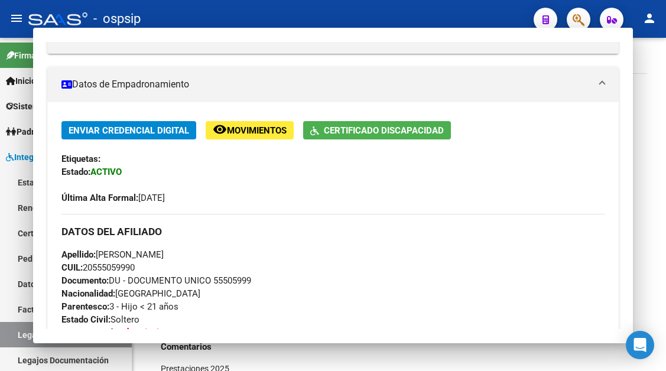
click at [27, 340] on link "Legajos" at bounding box center [66, 334] width 132 height 25
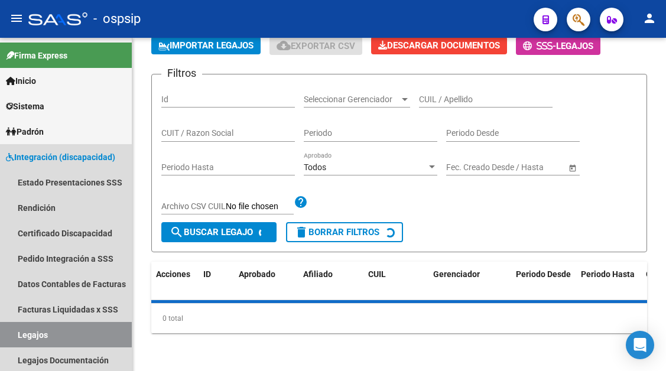
click at [27, 340] on link "Legajos" at bounding box center [66, 334] width 132 height 25
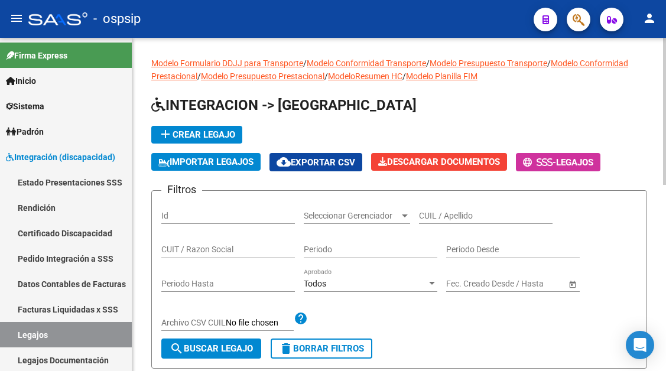
click at [442, 212] on input "CUIL / Apellido" at bounding box center [486, 216] width 134 height 10
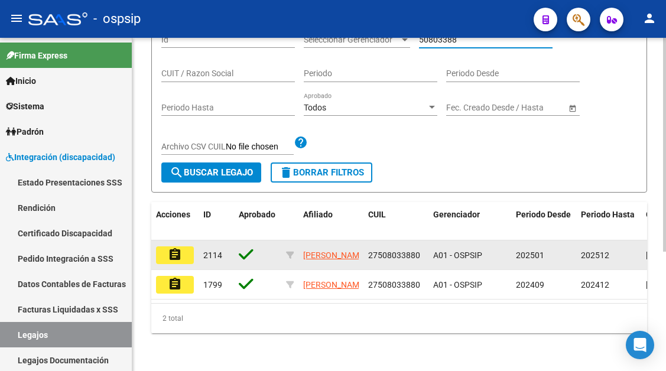
scroll to position [186, 0]
type input "50803388"
click at [178, 248] on mat-icon "assignment" at bounding box center [175, 255] width 14 height 14
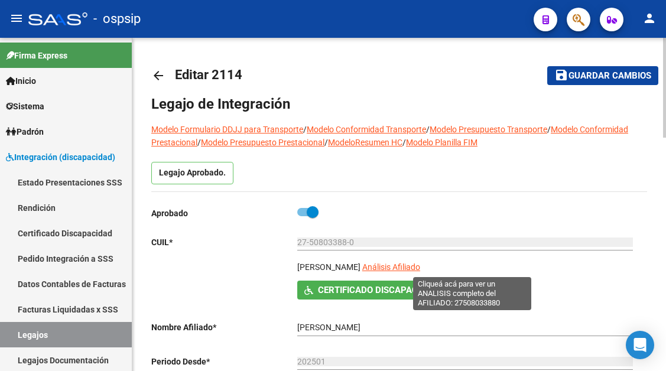
click at [420, 262] on span "Análisis Afiliado" at bounding box center [391, 266] width 58 height 9
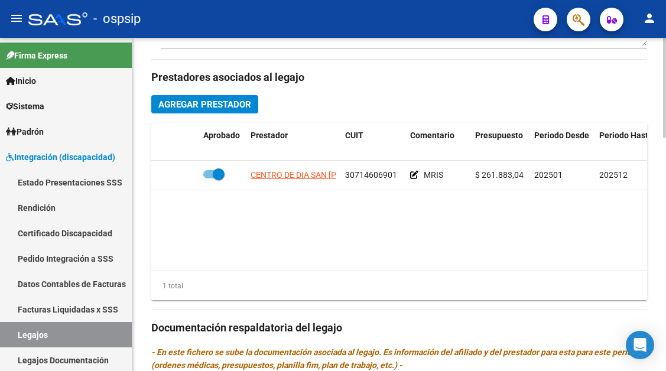
scroll to position [532, 0]
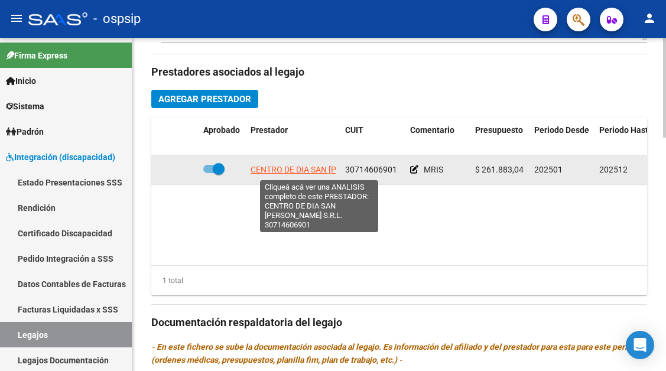
click at [319, 173] on span "CENTRO DE DIA SAN AGUSTIN S.R.L." at bounding box center [333, 169] width 165 height 9
type textarea "30714606901"
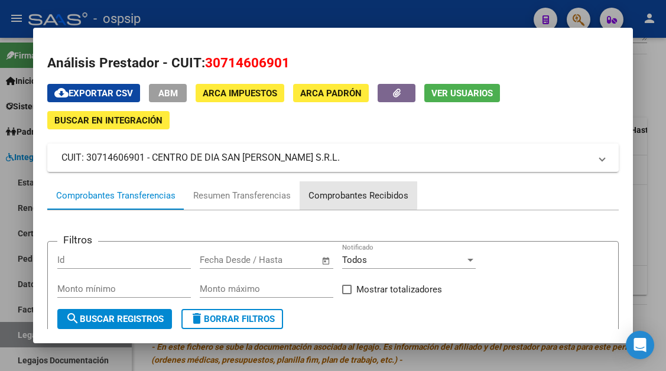
click at [334, 195] on div "Comprobantes Recibidos" at bounding box center [358, 196] width 100 height 14
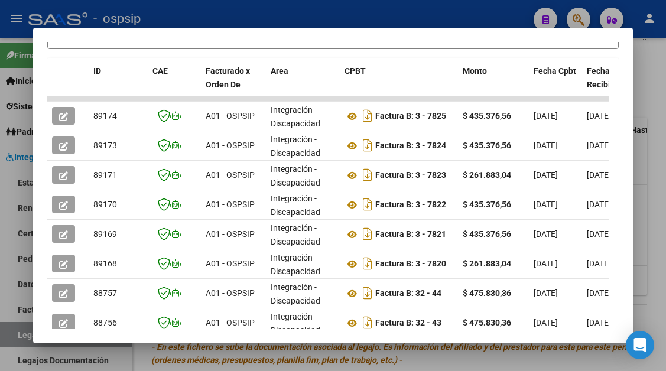
scroll to position [424, 0]
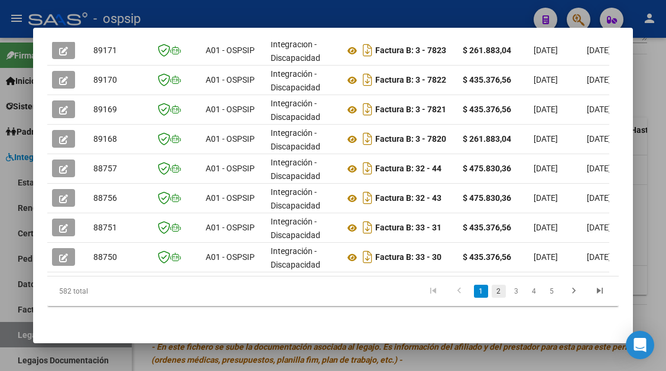
click at [496, 293] on link "2" at bounding box center [499, 291] width 14 height 13
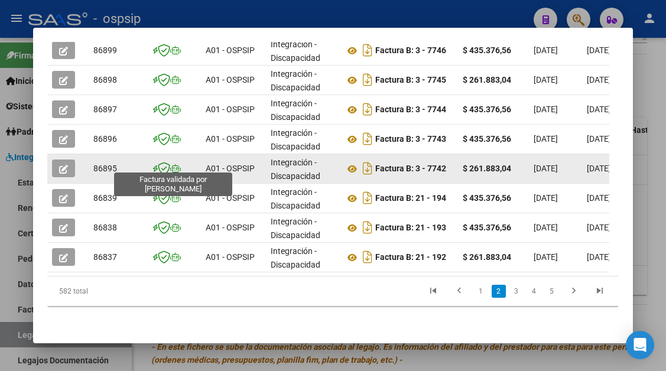
scroll to position [246, 0]
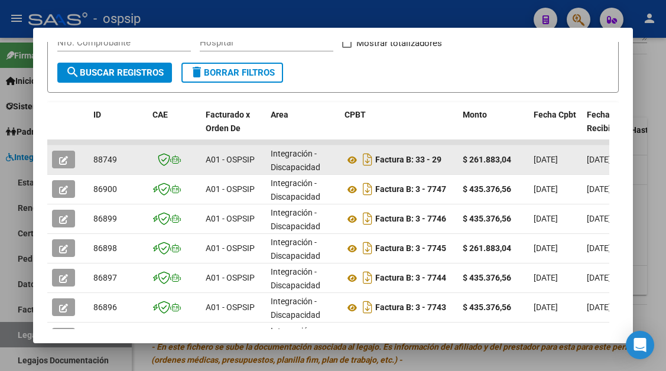
click at [64, 156] on icon "button" at bounding box center [63, 160] width 9 height 9
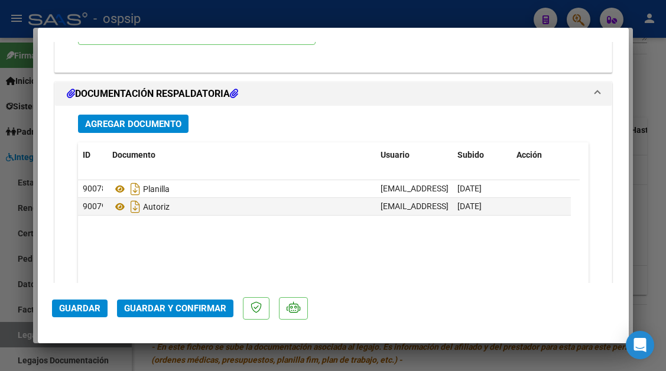
scroll to position [1418, 0]
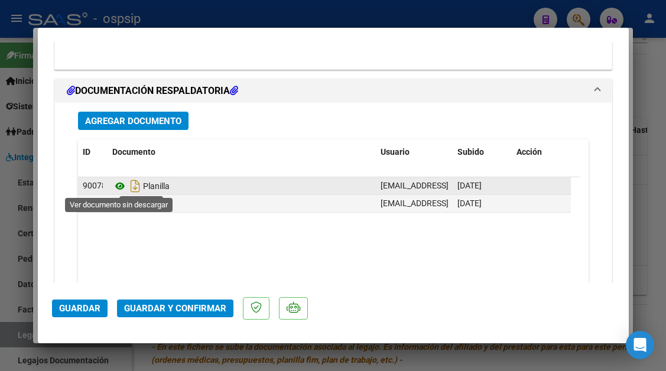
click at [118, 183] on icon at bounding box center [119, 186] width 15 height 14
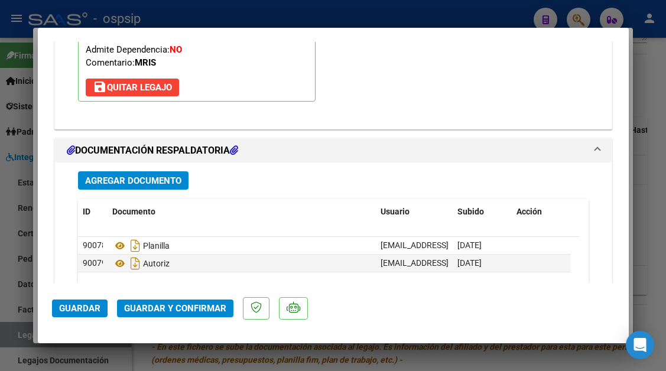
scroll to position [1359, 0]
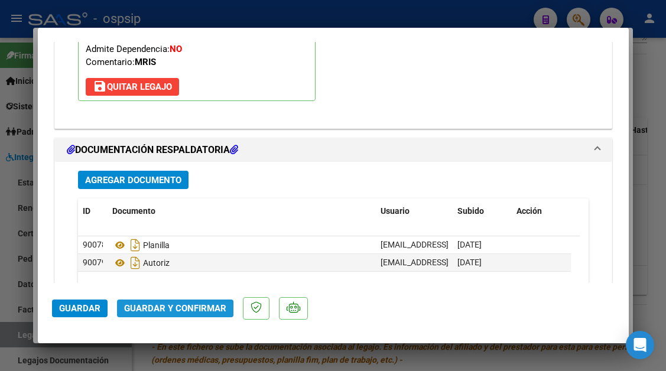
click at [159, 311] on span "Guardar y Confirmar" at bounding box center [175, 308] width 102 height 11
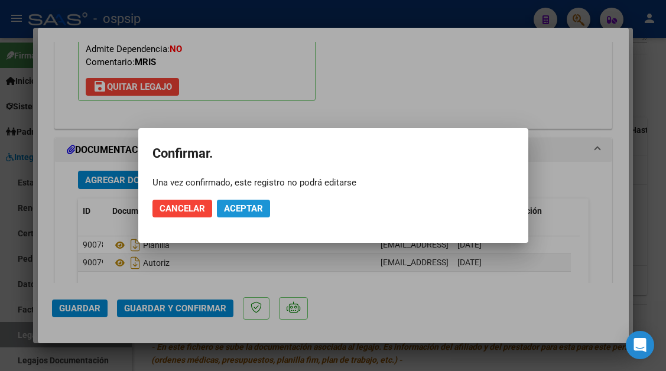
click at [228, 205] on span "Aceptar" at bounding box center [243, 208] width 39 height 11
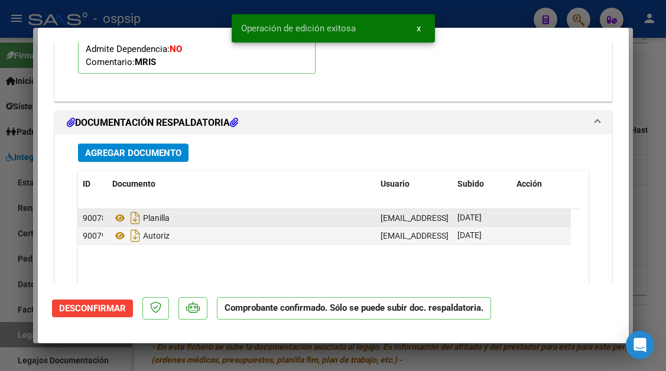
scroll to position [1134, 0]
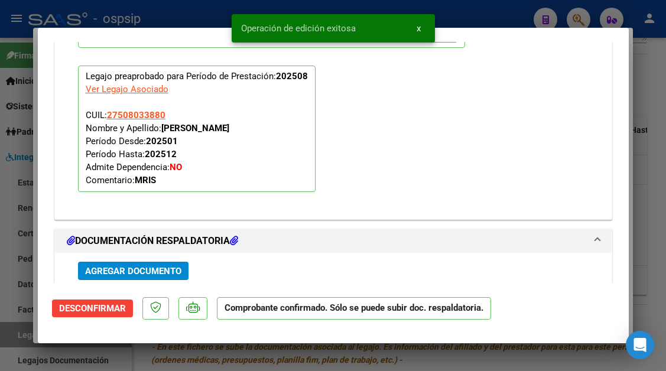
type input "$ 0,00"
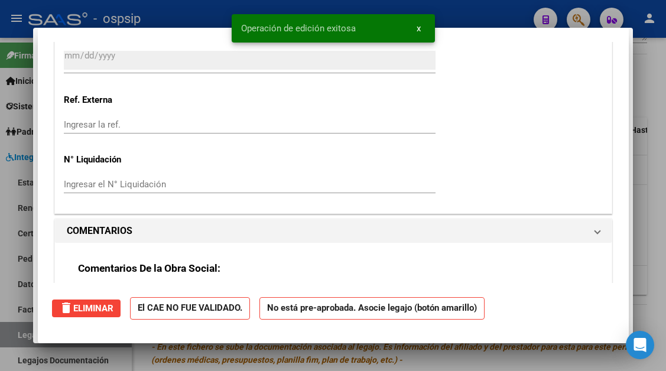
scroll to position [0, 0]
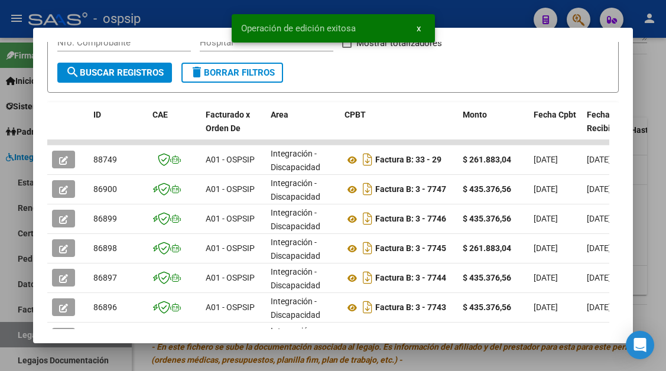
click at [1, 334] on div at bounding box center [333, 185] width 666 height 371
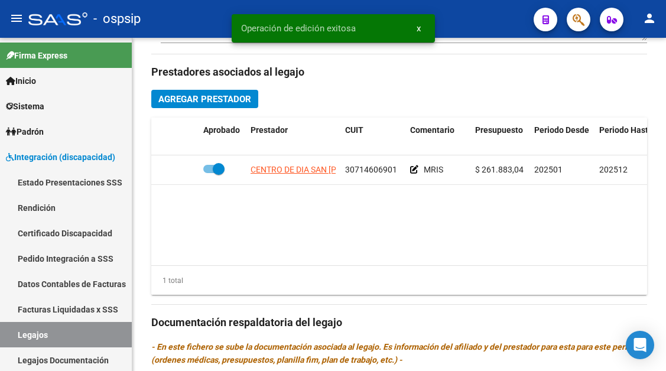
click at [1, 334] on link "Legajos" at bounding box center [66, 334] width 132 height 25
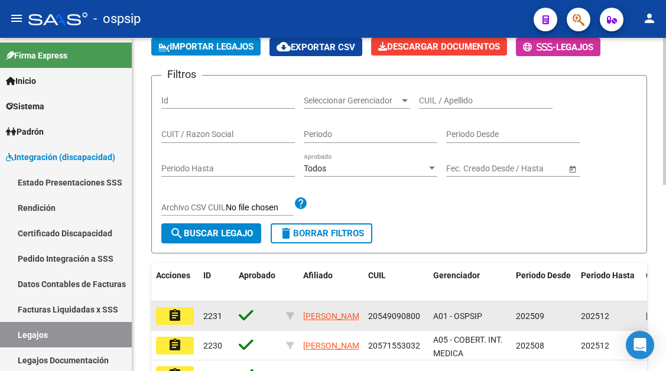
scroll to position [9, 0]
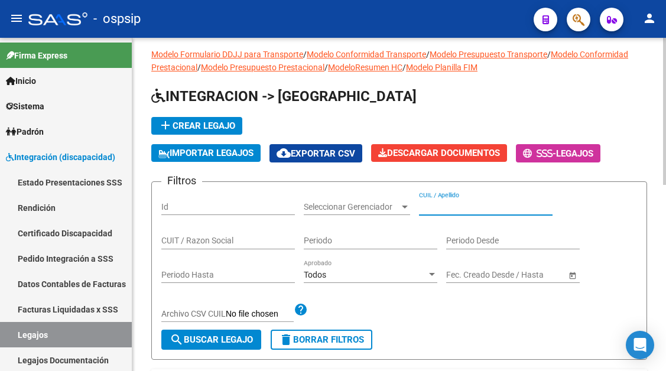
click at [446, 210] on input "CUIL / Apellido" at bounding box center [486, 207] width 134 height 10
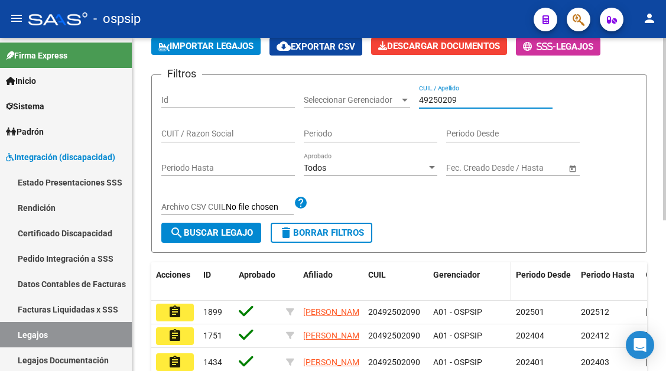
scroll to position [186, 0]
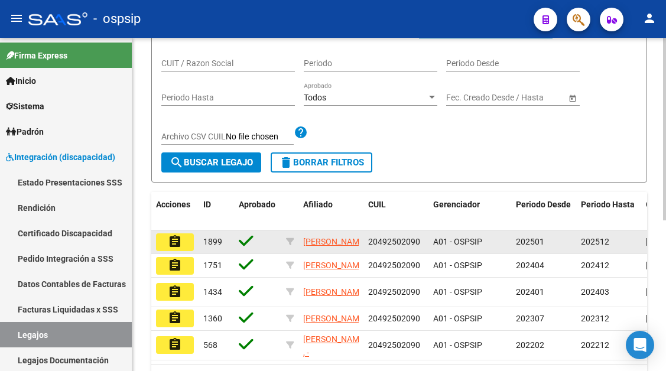
type input "49250209"
click at [177, 249] on mat-icon "assignment" at bounding box center [175, 242] width 14 height 14
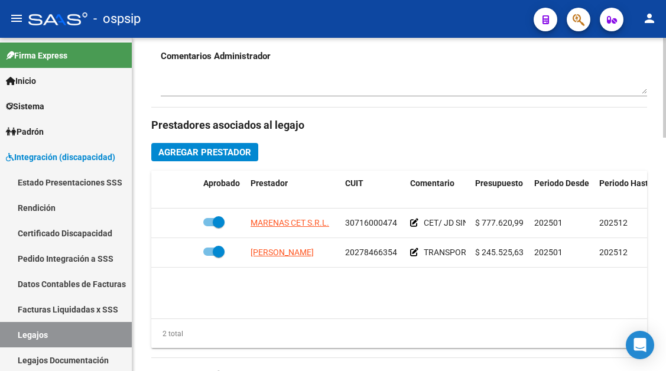
scroll to position [532, 0]
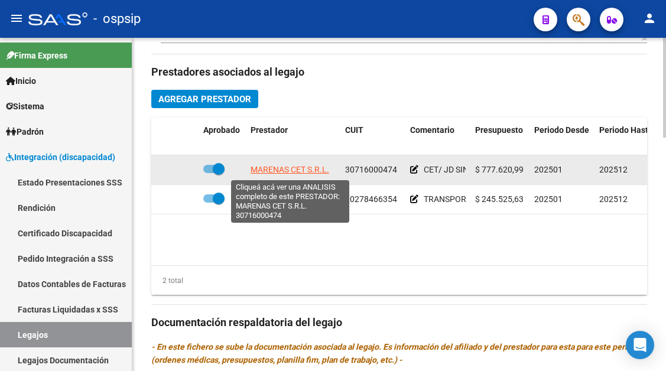
click at [285, 168] on span "MARENAS CET S.R.L." at bounding box center [290, 169] width 79 height 9
type textarea "30716000474"
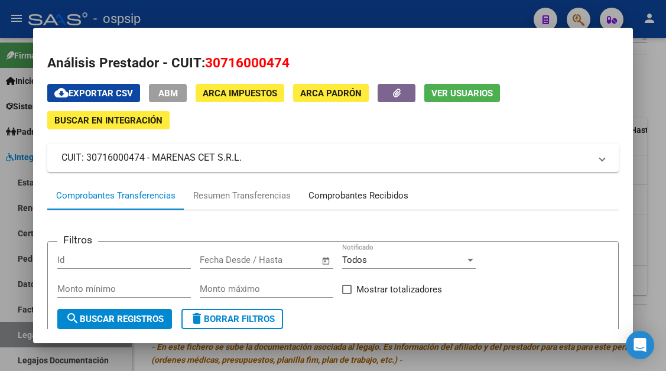
click at [332, 199] on div "Comprobantes Recibidos" at bounding box center [358, 196] width 100 height 14
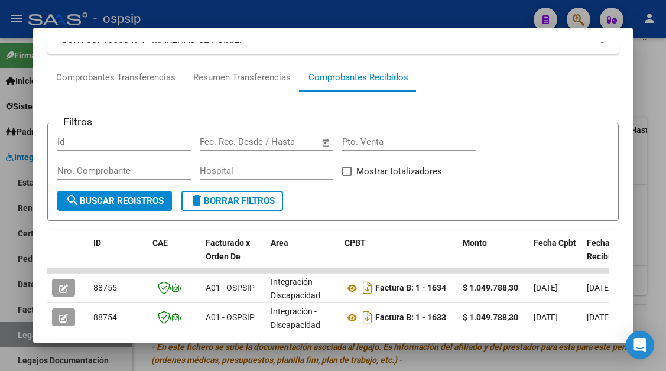
scroll to position [177, 0]
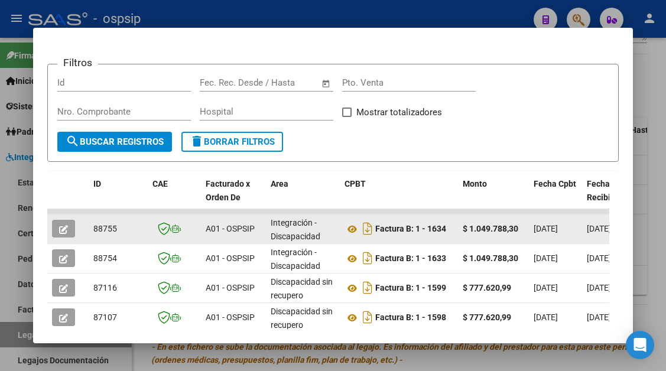
click at [58, 230] on button "button" at bounding box center [63, 229] width 23 height 18
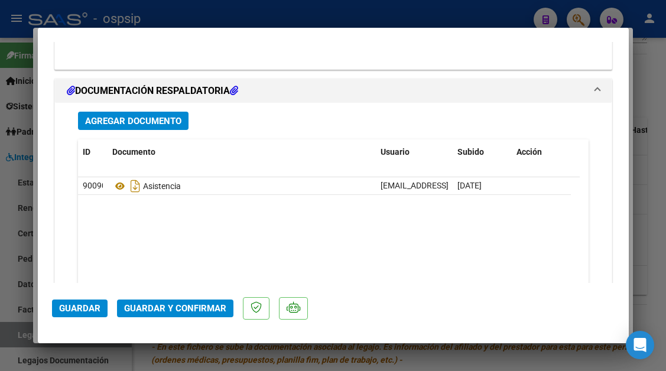
scroll to position [1489, 0]
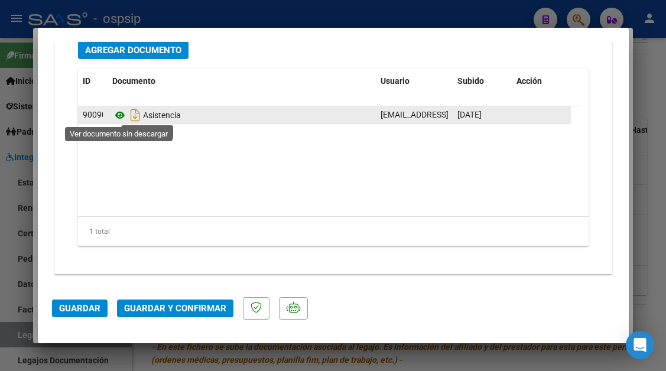
click at [123, 118] on icon at bounding box center [119, 115] width 15 height 14
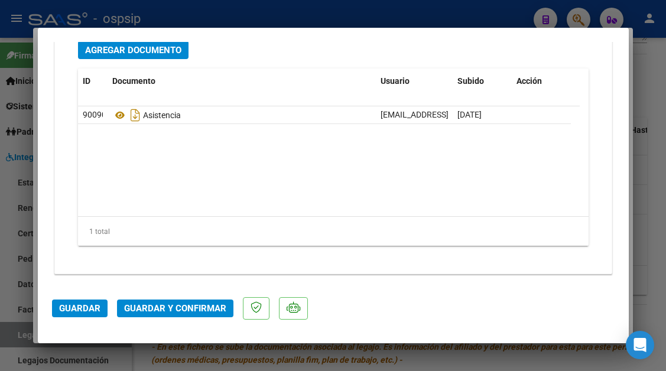
click at [170, 309] on span "Guardar y Confirmar" at bounding box center [175, 308] width 102 height 11
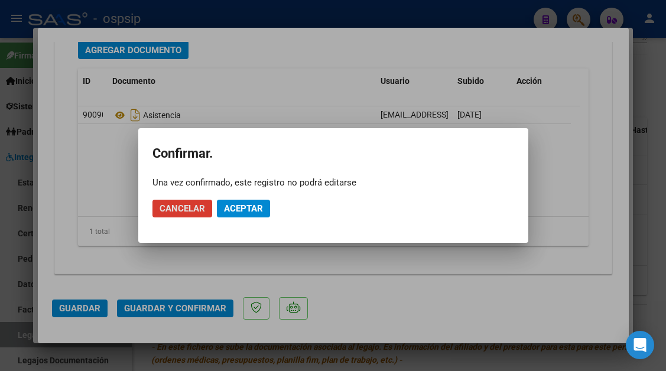
click at [249, 204] on span "Aceptar" at bounding box center [243, 208] width 39 height 11
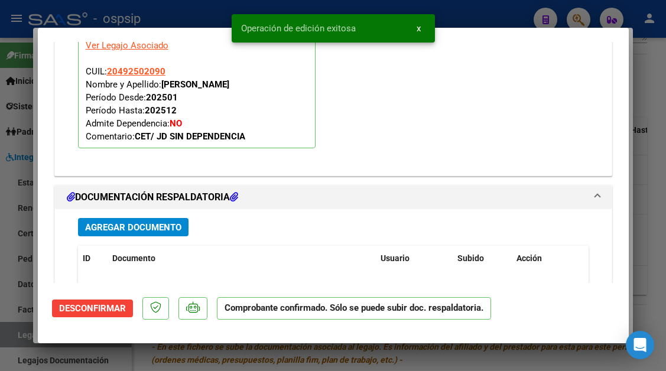
scroll to position [1080, 0]
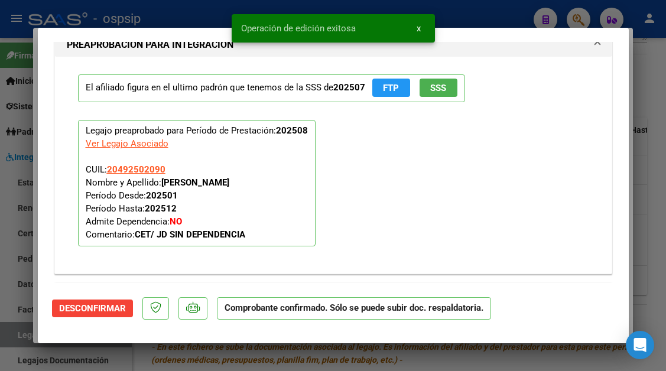
type input "$ 0,00"
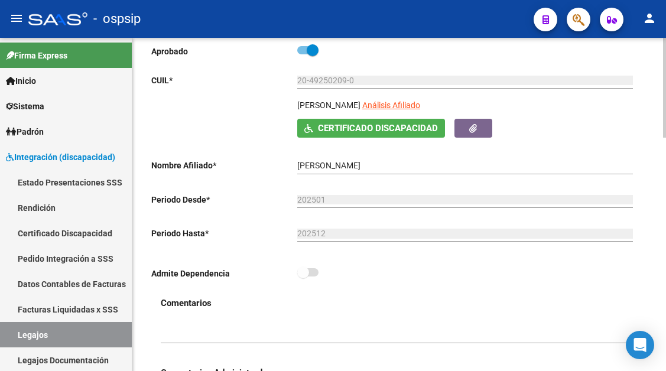
scroll to position [59, 0]
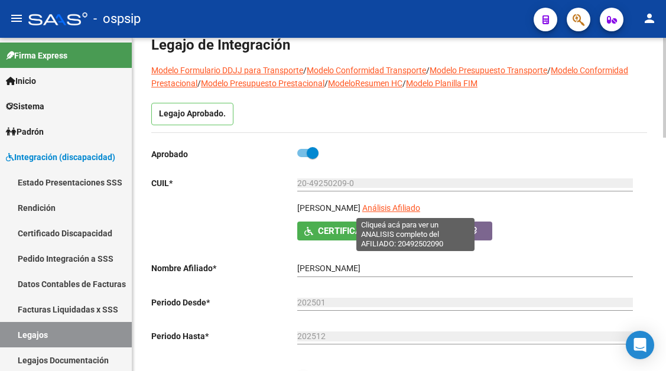
click at [415, 208] on span "Análisis Afiliado" at bounding box center [391, 207] width 58 height 9
type textarea "20492502090"
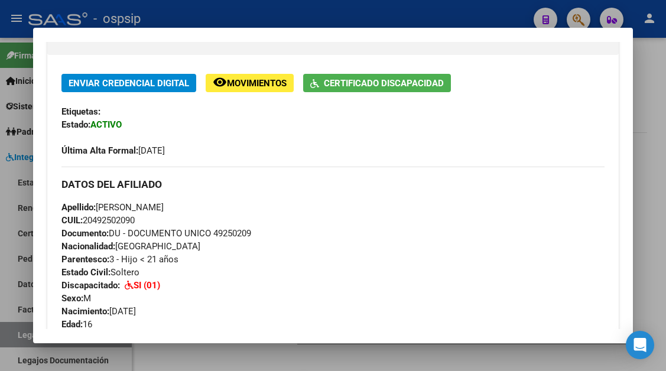
scroll to position [295, 0]
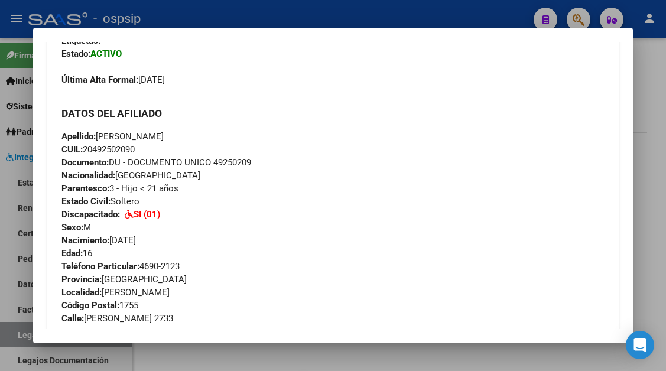
click at [20, 327] on div at bounding box center [333, 185] width 666 height 371
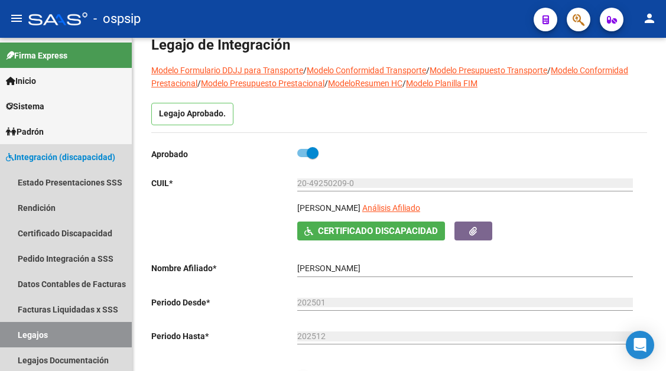
click at [20, 327] on link "Legajos" at bounding box center [66, 334] width 132 height 25
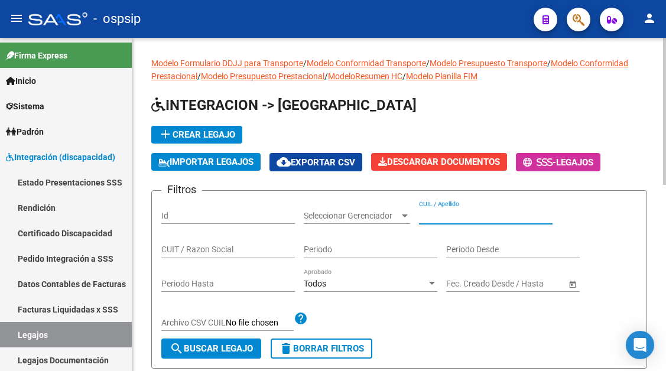
click at [428, 213] on input "CUIL / Apellido" at bounding box center [486, 216] width 134 height 10
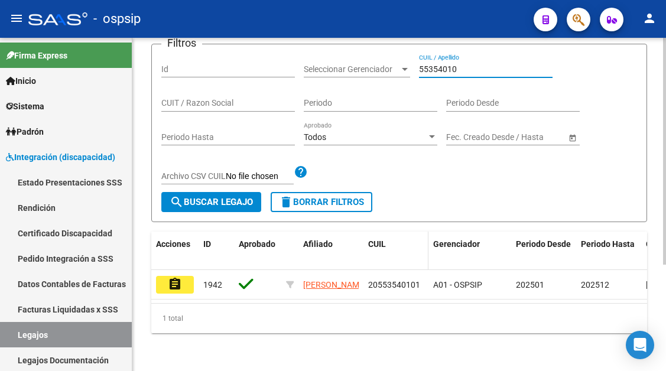
scroll to position [157, 0]
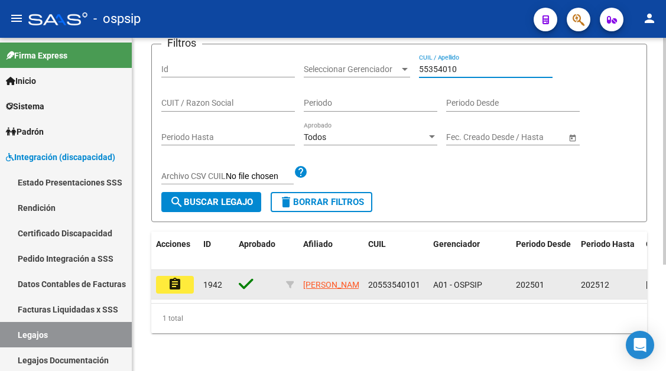
type input "55354010"
click at [184, 278] on button "assignment" at bounding box center [175, 285] width 38 height 18
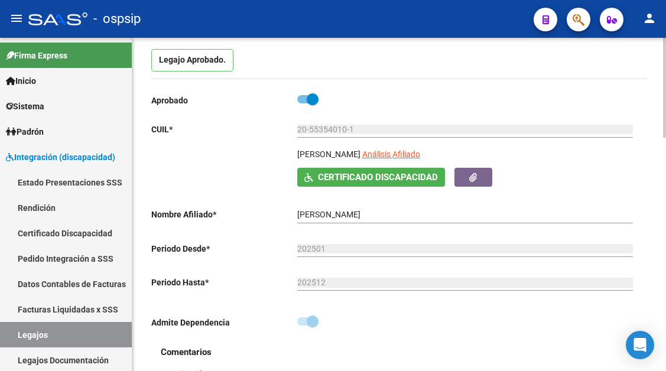
scroll to position [118, 0]
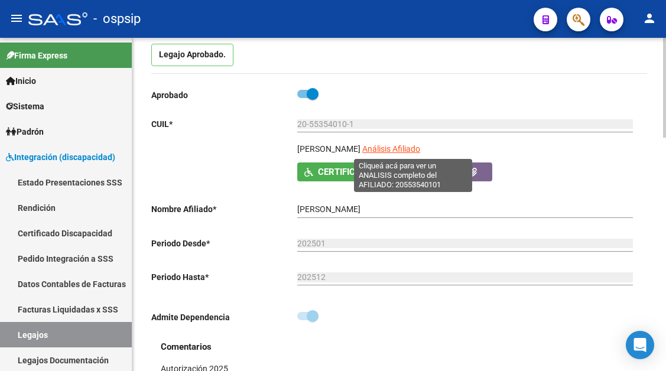
click at [407, 152] on span "Análisis Afiliado" at bounding box center [391, 148] width 58 height 9
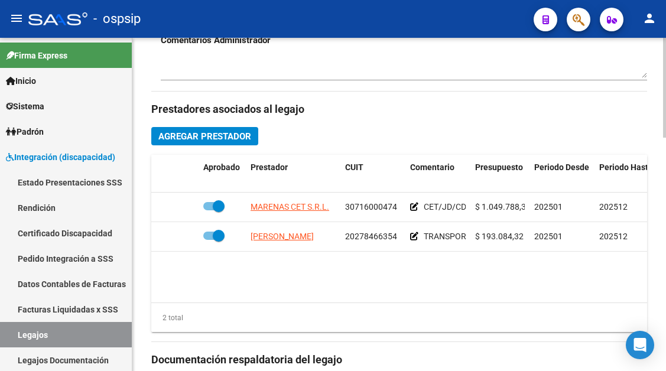
scroll to position [591, 0]
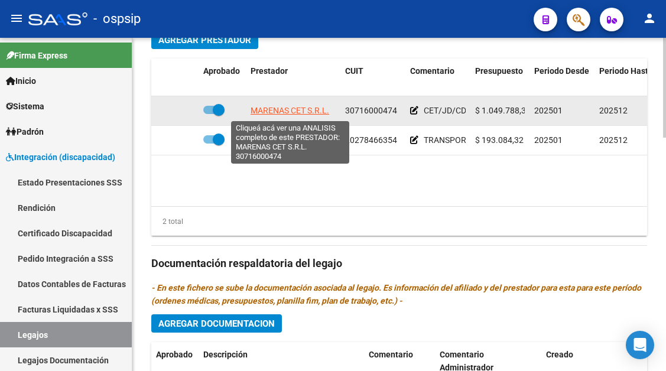
click at [294, 115] on span "MARENAS CET S.R.L." at bounding box center [290, 110] width 79 height 9
type textarea "30716000474"
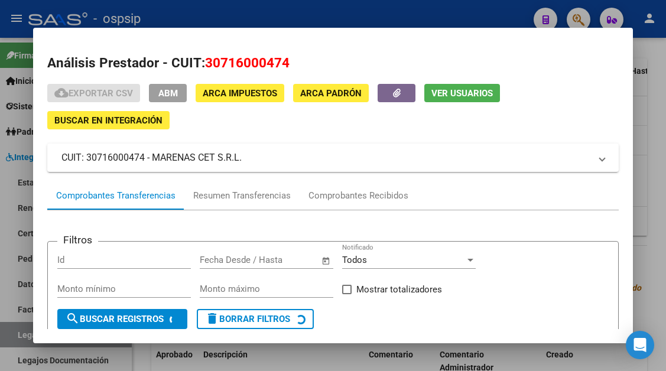
scroll to position [113, 0]
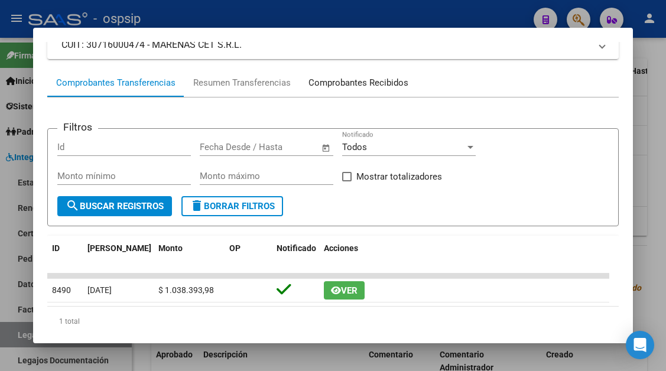
click at [370, 87] on div "Comprobantes Recibidos" at bounding box center [358, 83] width 100 height 14
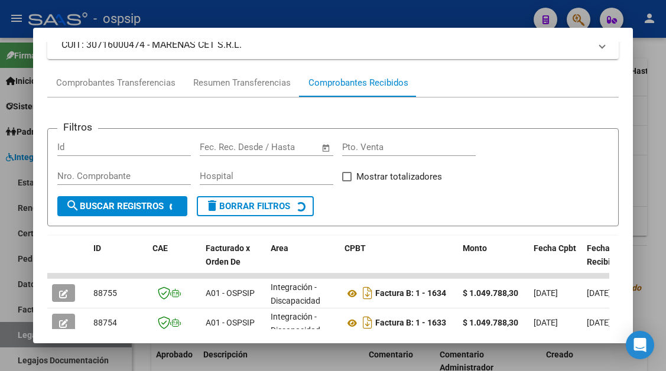
scroll to position [231, 0]
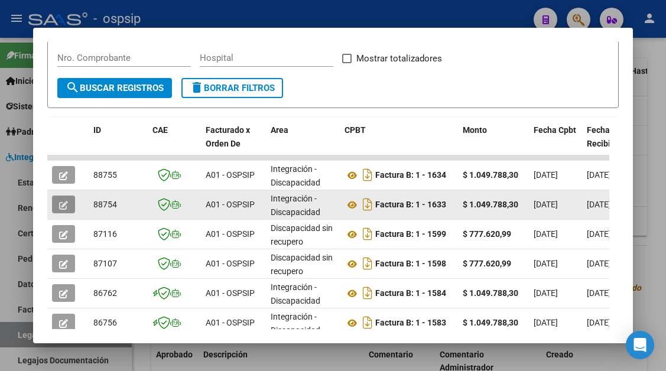
click at [56, 202] on button "button" at bounding box center [63, 205] width 23 height 18
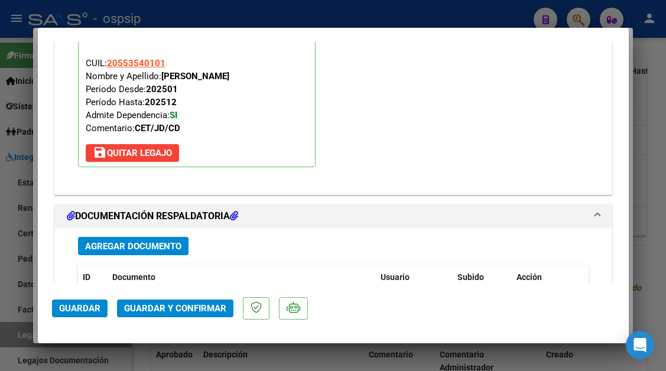
scroll to position [1418, 0]
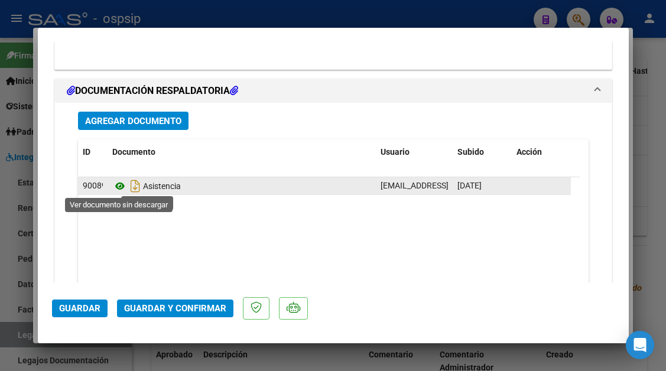
click at [125, 187] on icon at bounding box center [119, 186] width 15 height 14
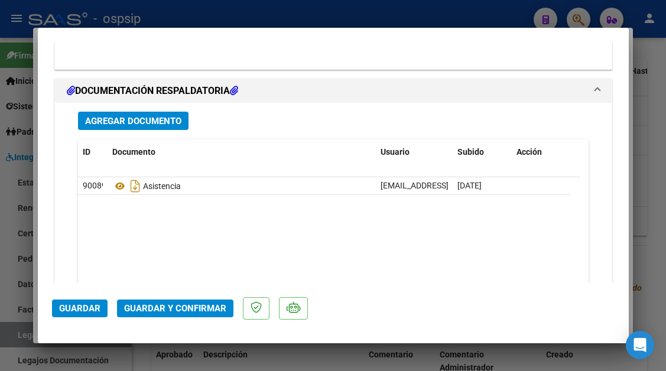
click at [154, 306] on span "Guardar y Confirmar" at bounding box center [175, 308] width 102 height 11
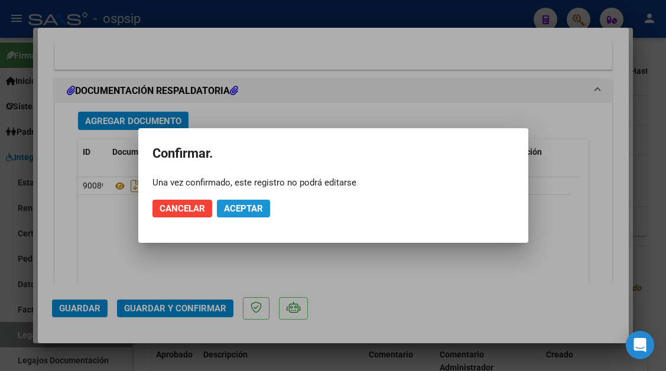
click at [239, 216] on button "Aceptar" at bounding box center [243, 209] width 53 height 18
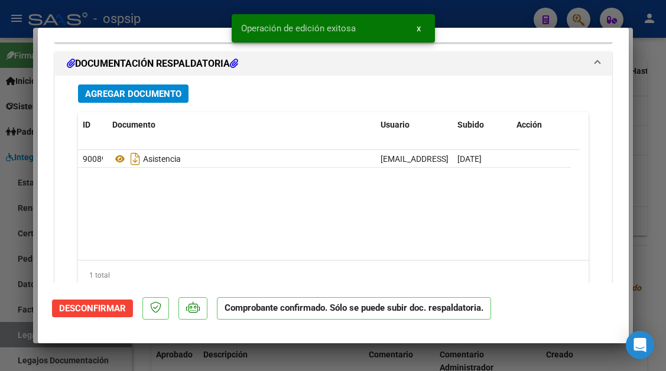
click at [17, 344] on div at bounding box center [333, 185] width 666 height 371
type input "$ 0,00"
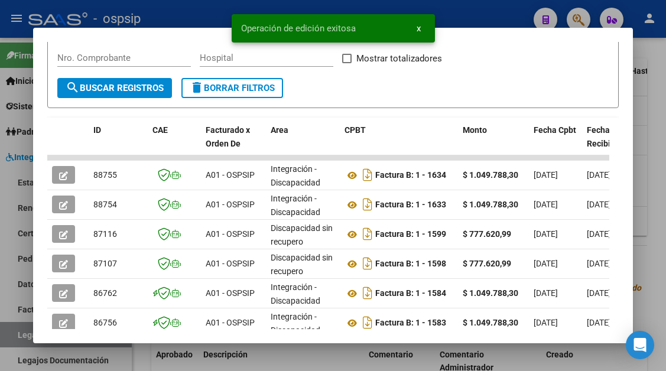
click at [17, 344] on div at bounding box center [333, 185] width 666 height 371
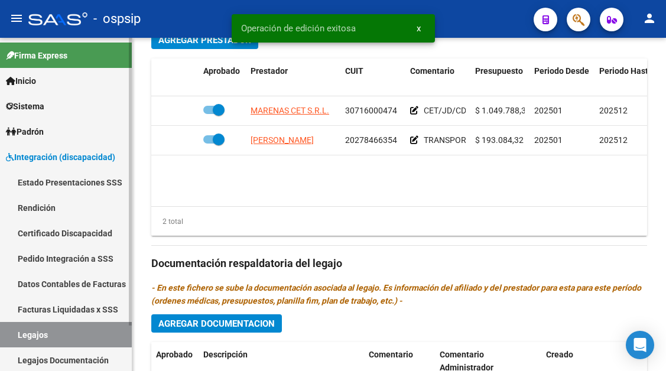
click at [17, 340] on link "Legajos" at bounding box center [66, 334] width 132 height 25
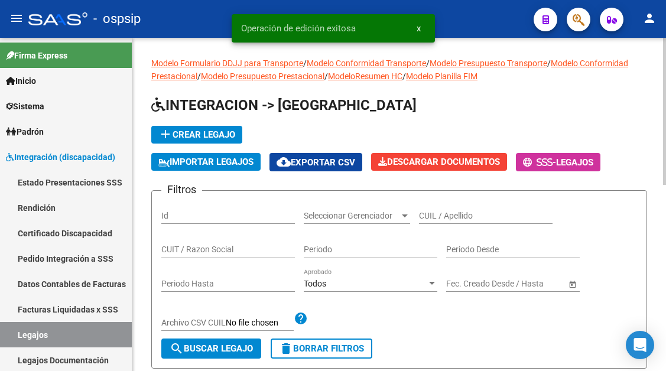
click at [439, 220] on input "CUIL / Apellido" at bounding box center [486, 216] width 134 height 10
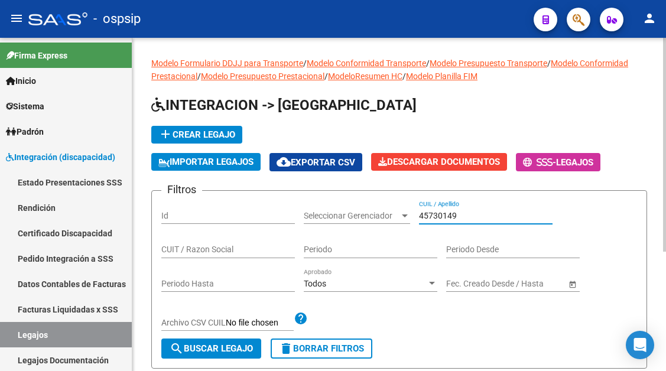
scroll to position [118, 0]
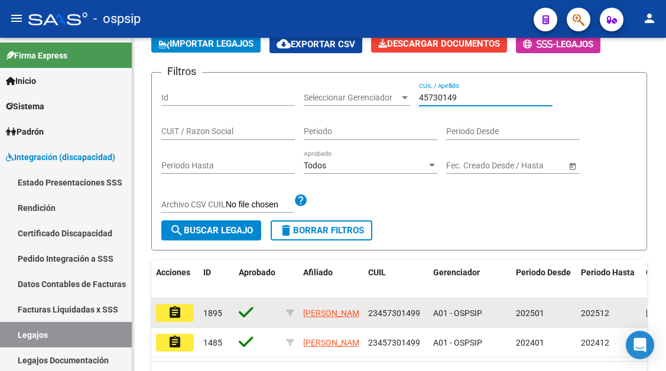
type input "45730149"
click at [171, 318] on mat-icon "assignment" at bounding box center [175, 313] width 14 height 14
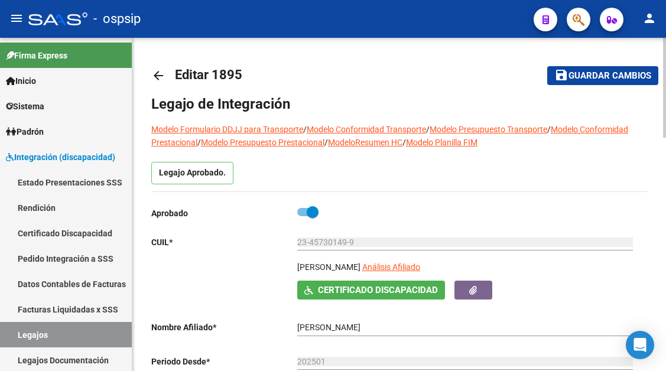
scroll to position [59, 0]
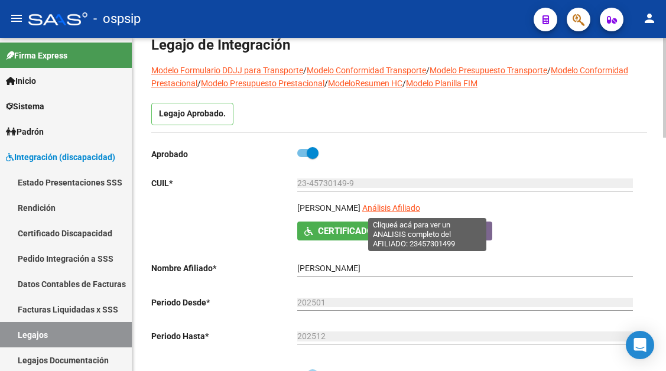
click at [404, 206] on span "Análisis Afiliado" at bounding box center [391, 207] width 58 height 9
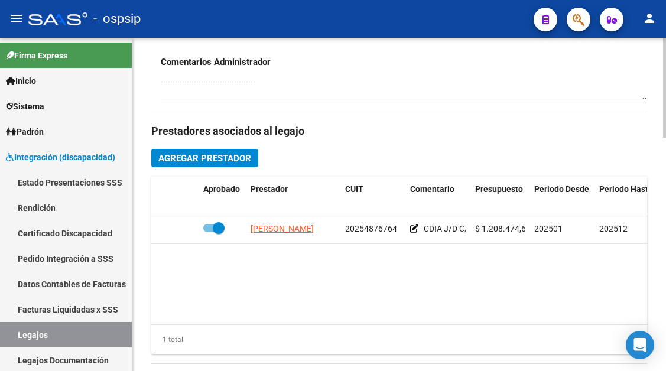
scroll to position [532, 0]
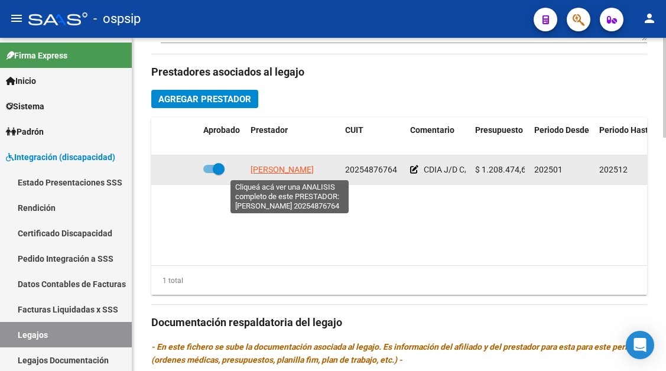
click at [310, 166] on span "DON JORGE NELSON" at bounding box center [282, 169] width 63 height 9
type textarea "20254876764"
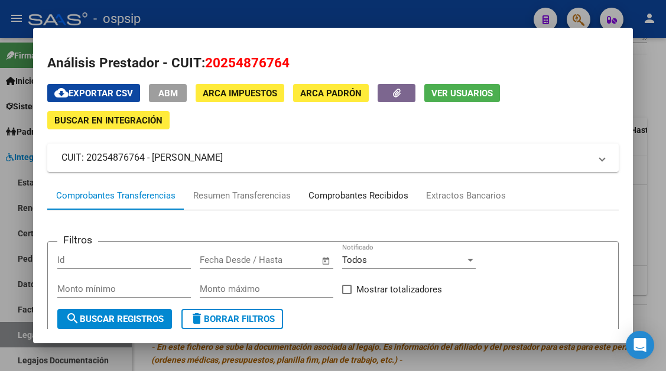
click at [334, 199] on div "Comprobantes Recibidos" at bounding box center [358, 196] width 100 height 14
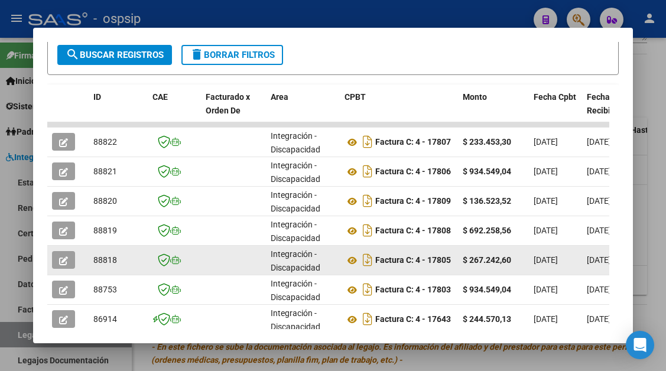
scroll to position [290, 0]
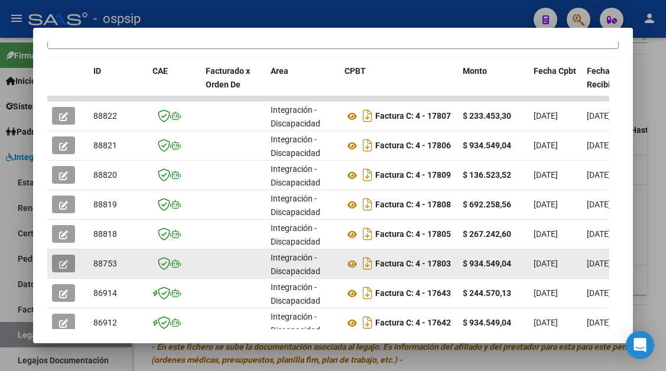
click at [60, 263] on icon "button" at bounding box center [63, 264] width 9 height 9
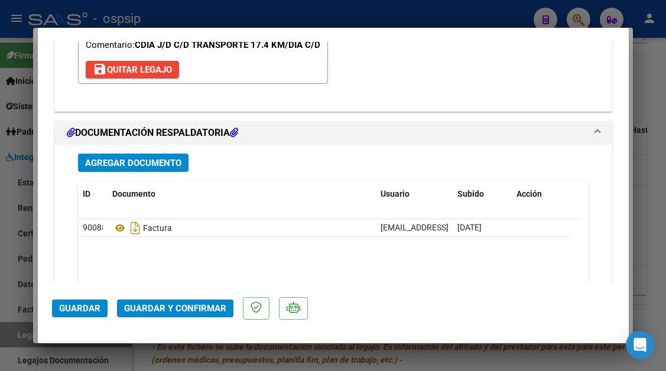
scroll to position [1418, 0]
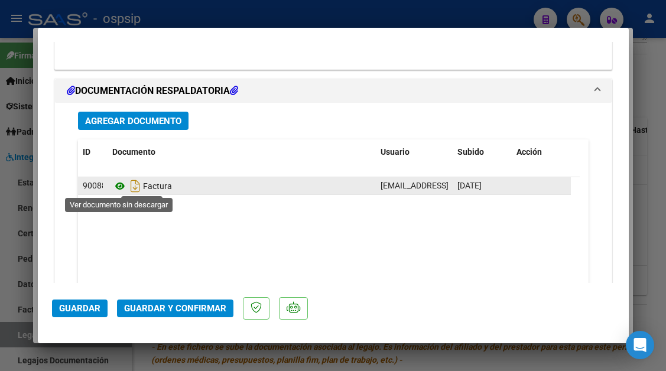
click at [119, 186] on icon at bounding box center [119, 186] width 15 height 14
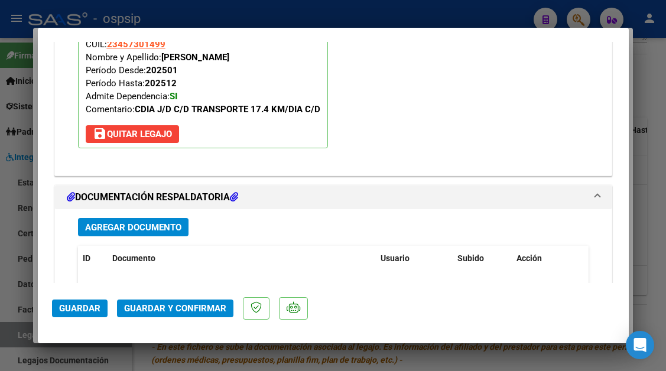
scroll to position [1489, 0]
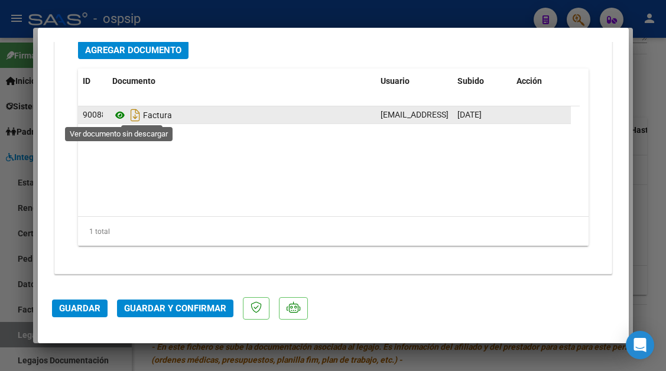
click at [119, 114] on icon at bounding box center [119, 115] width 15 height 14
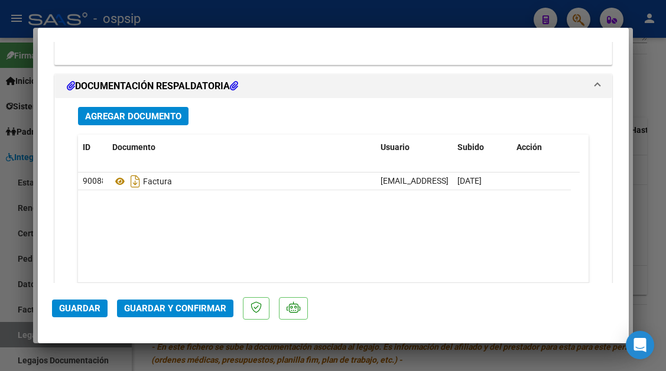
scroll to position [1430, 0]
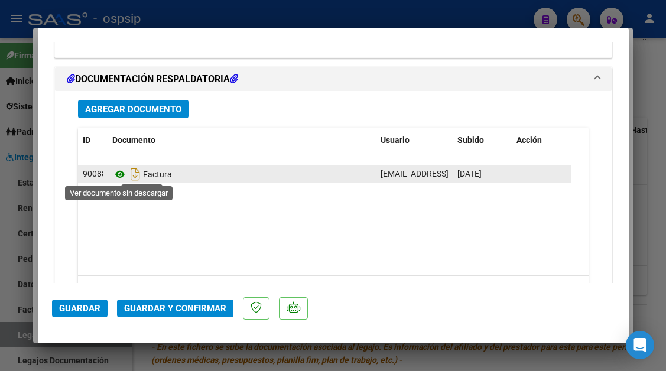
click at [120, 173] on icon at bounding box center [119, 174] width 15 height 14
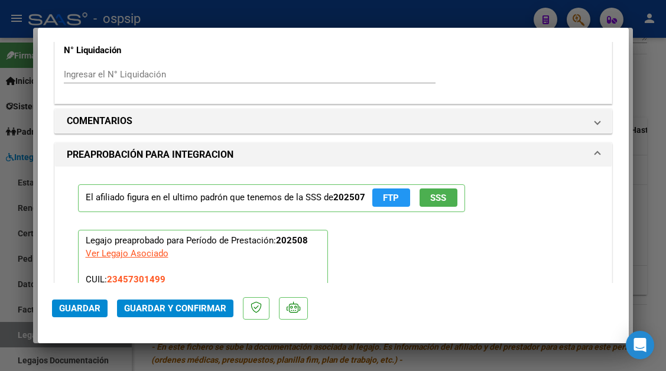
scroll to position [1076, 0]
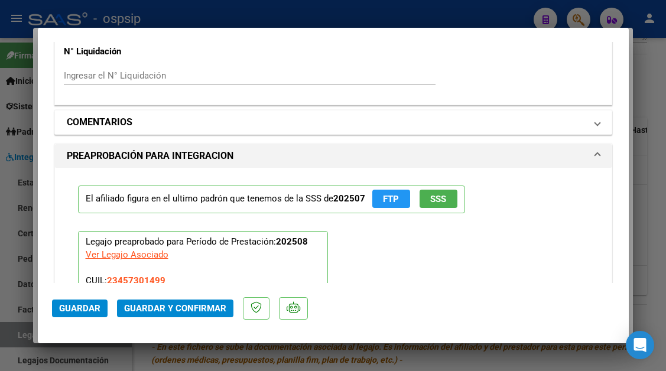
click at [591, 118] on mat-expansion-panel-header "COMENTARIOS" at bounding box center [333, 123] width 557 height 24
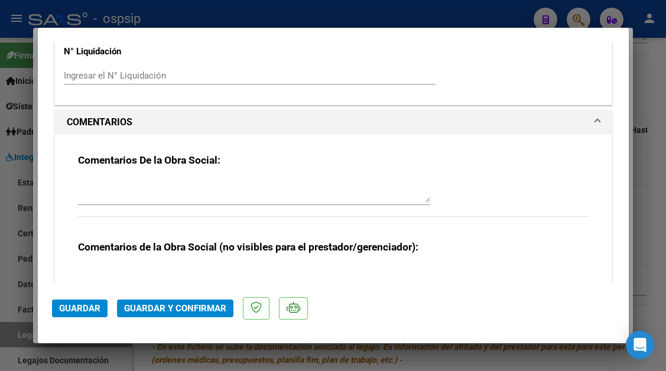
click at [252, 170] on div "Comentarios De la Obra Social:" at bounding box center [333, 192] width 511 height 76
click at [229, 178] on div at bounding box center [254, 191] width 352 height 28
type textarea "f"
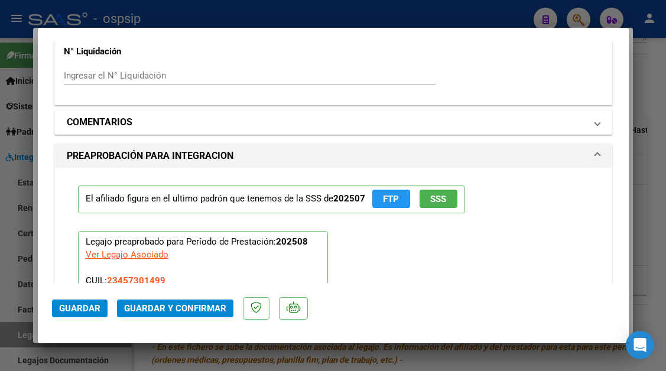
click at [584, 119] on span "COMENTARIOS" at bounding box center [331, 122] width 528 height 14
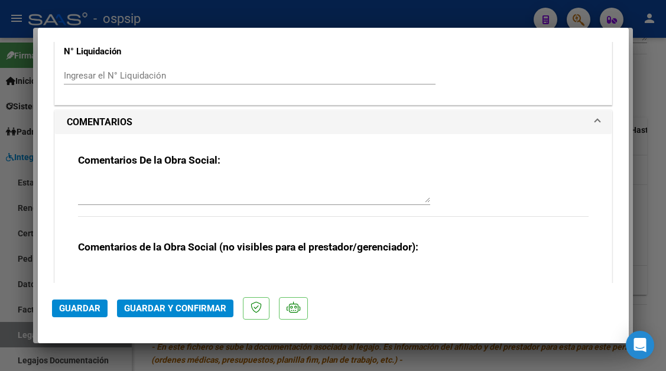
click at [144, 189] on textarea at bounding box center [254, 191] width 352 height 24
type textarea "FALTA PLANILLA"
click at [75, 311] on span "Guardar" at bounding box center [79, 308] width 41 height 11
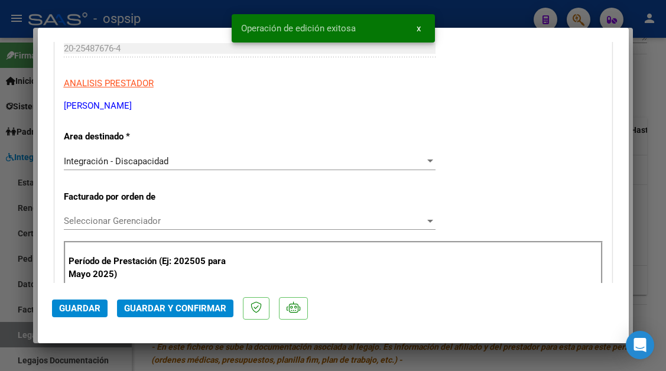
type input "$ 0,00"
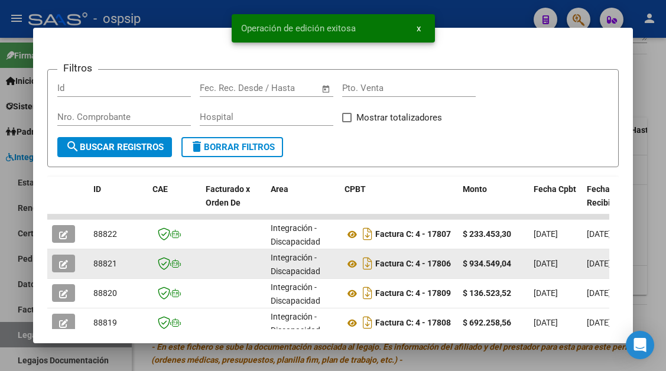
scroll to position [0, 0]
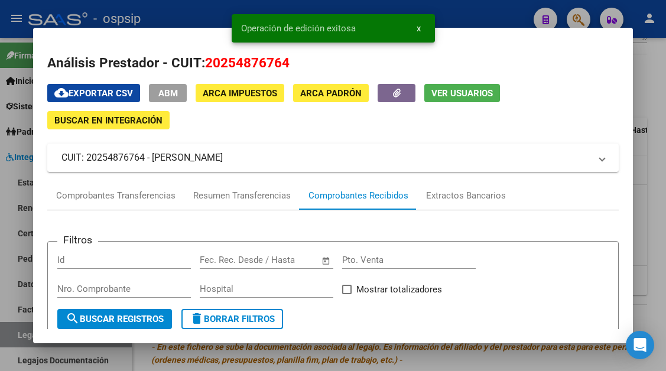
click at [444, 95] on span "Ver Usuarios" at bounding box center [461, 93] width 61 height 11
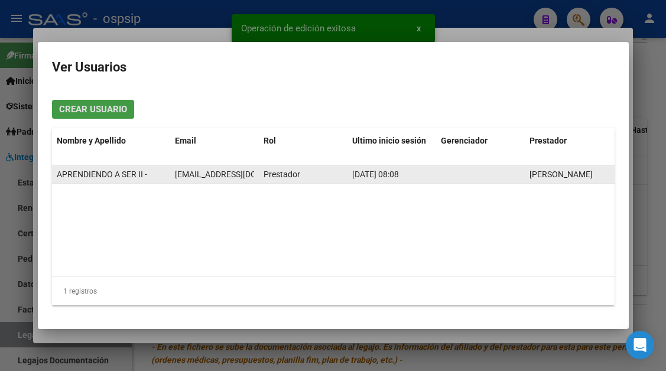
click at [223, 170] on span "facturacion@centrodediaaprendiendoaser.com" at bounding box center [240, 174] width 131 height 9
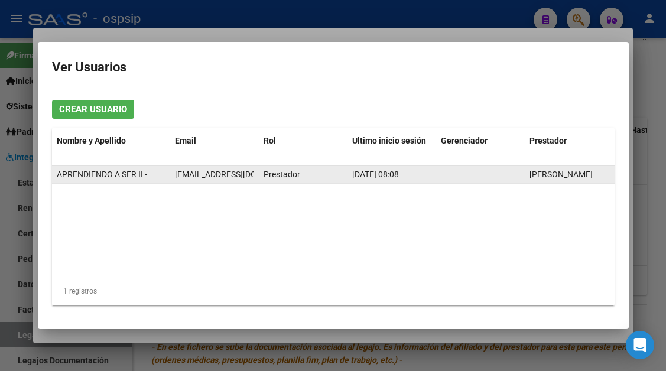
click at [223, 170] on span "facturacion@centrodediaaprendiendoaser.com" at bounding box center [240, 174] width 131 height 9
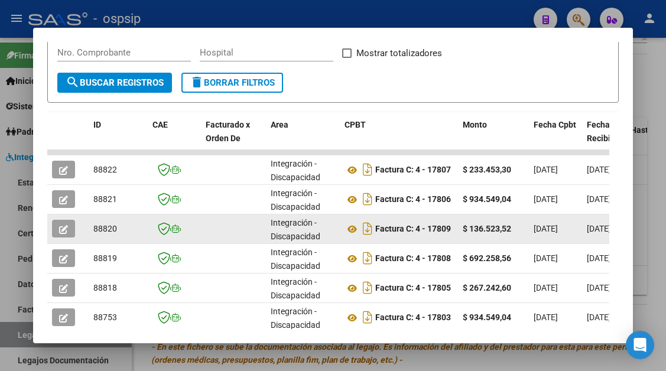
scroll to position [2, 0]
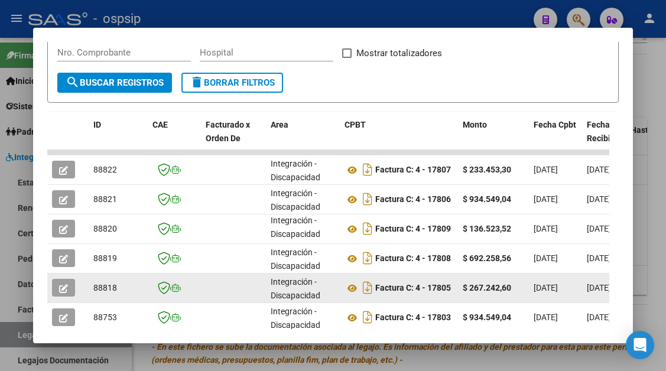
click at [65, 285] on icon "button" at bounding box center [63, 288] width 9 height 9
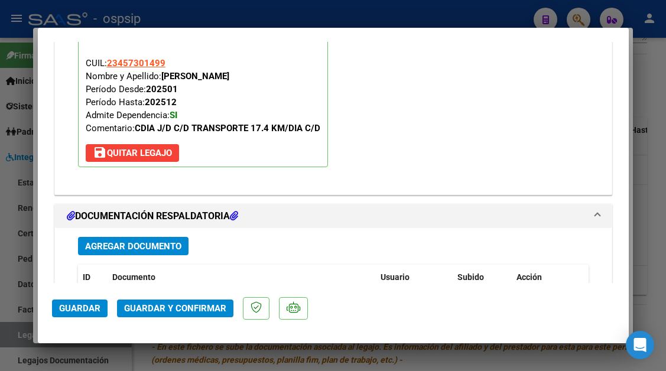
scroll to position [1440, 0]
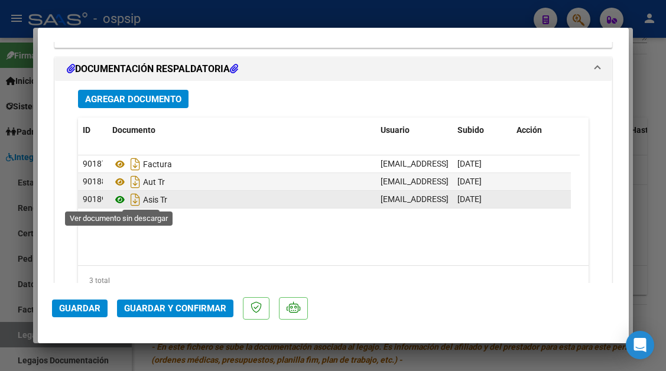
click at [116, 199] on icon at bounding box center [119, 200] width 15 height 14
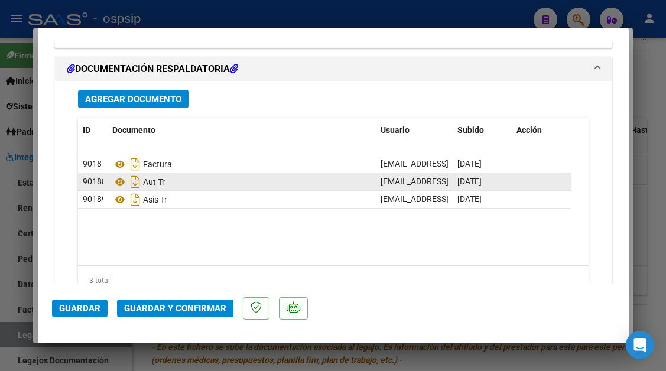
scroll to position [1489, 0]
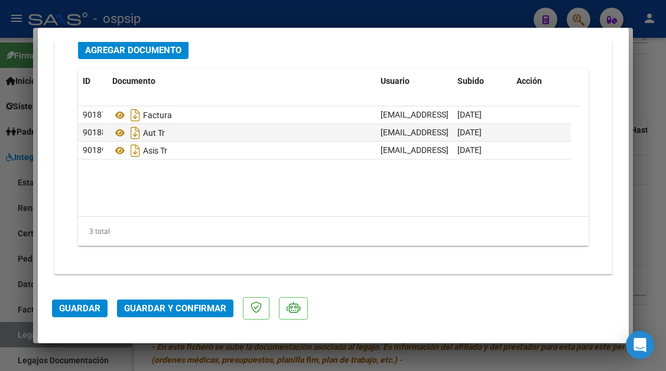
click at [12, 330] on div at bounding box center [333, 185] width 666 height 371
type input "$ 0,00"
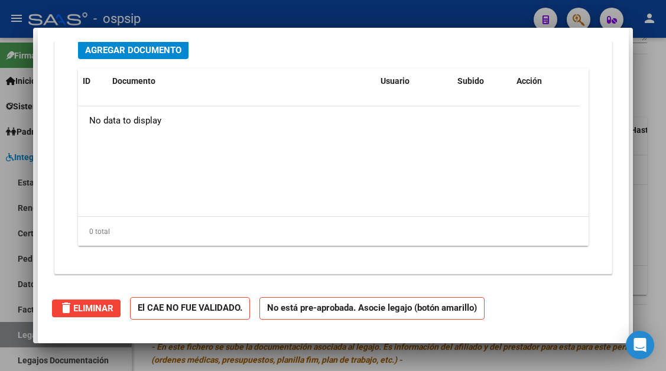
scroll to position [0, 0]
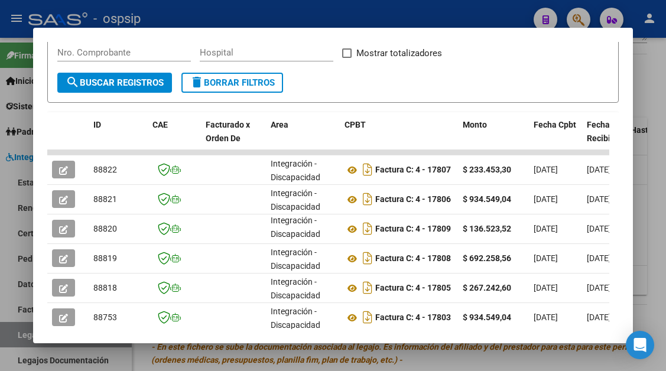
click at [12, 330] on div at bounding box center [333, 185] width 666 height 371
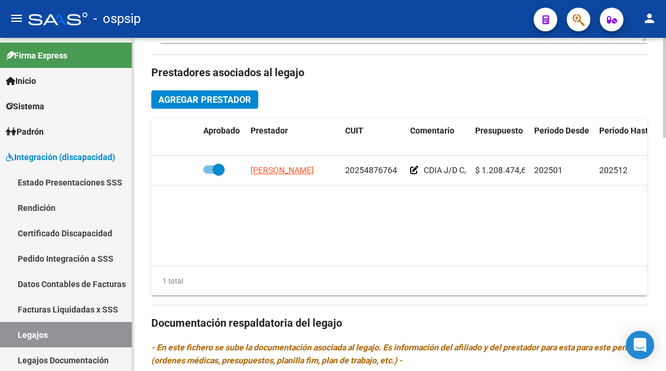
scroll to position [532, 0]
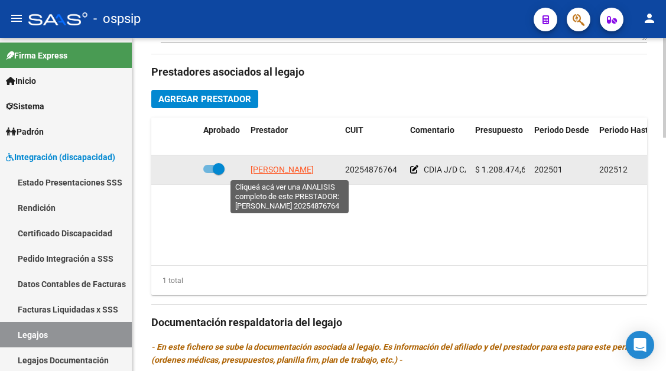
click at [276, 170] on span "DON JORGE NELSON" at bounding box center [282, 169] width 63 height 9
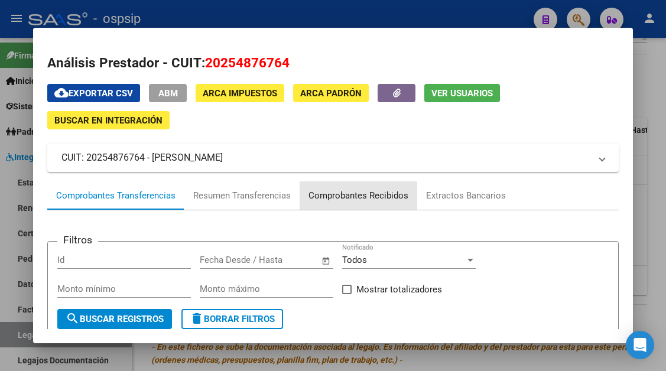
click at [332, 191] on div "Comprobantes Recibidos" at bounding box center [358, 196] width 100 height 14
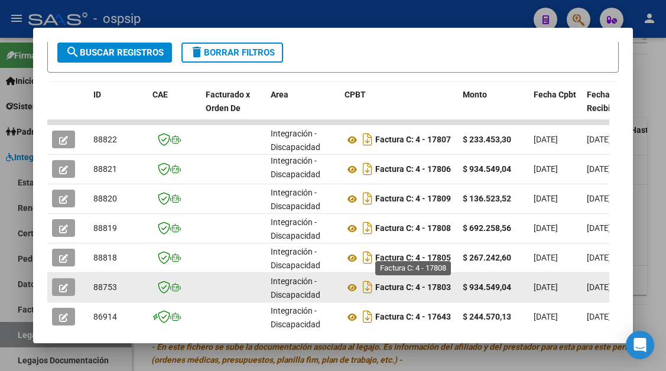
scroll to position [295, 0]
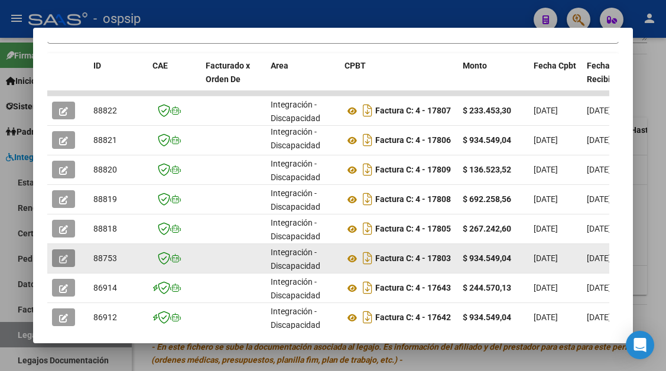
click at [63, 263] on icon "button" at bounding box center [63, 259] width 9 height 9
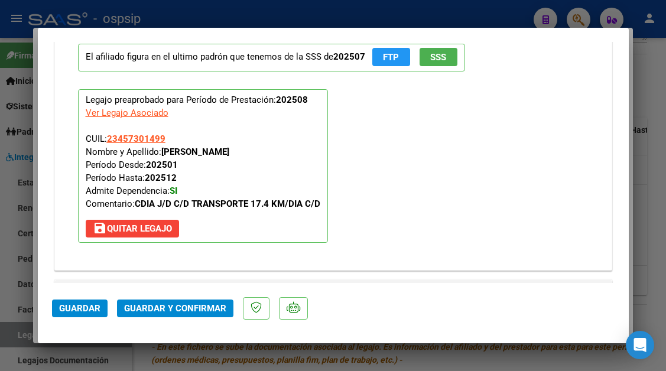
scroll to position [1690, 0]
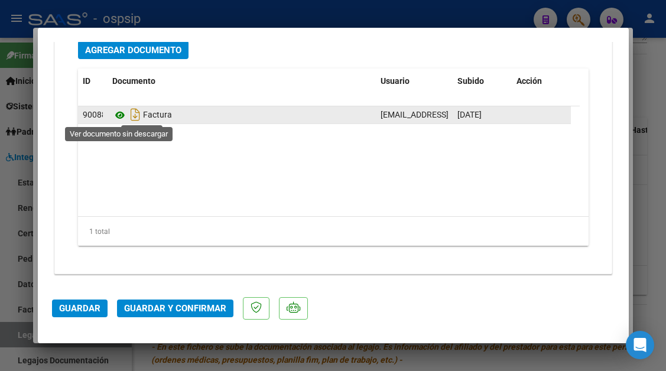
click at [118, 117] on icon at bounding box center [119, 115] width 15 height 14
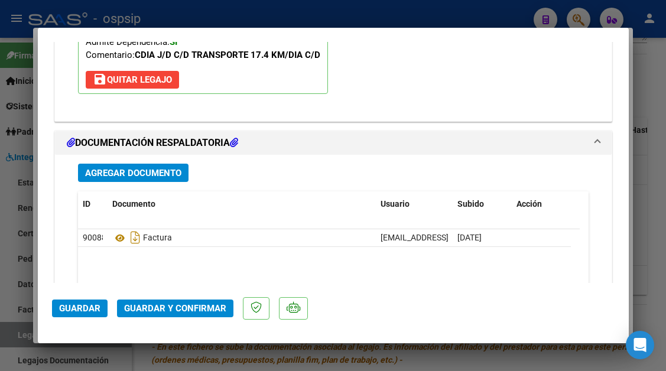
scroll to position [1572, 0]
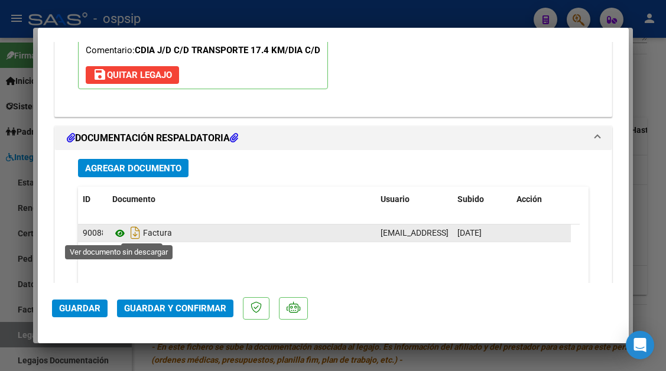
click at [116, 232] on icon at bounding box center [119, 233] width 15 height 14
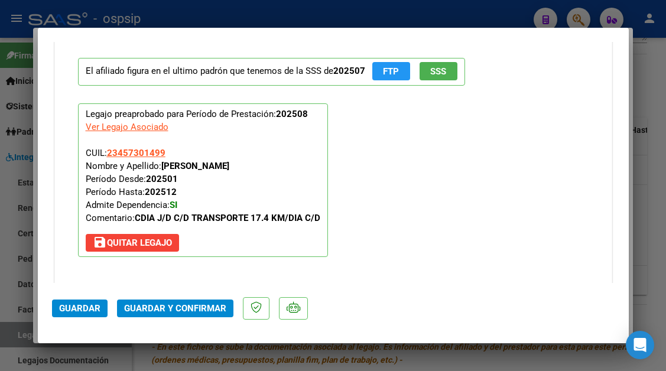
scroll to position [1395, 0]
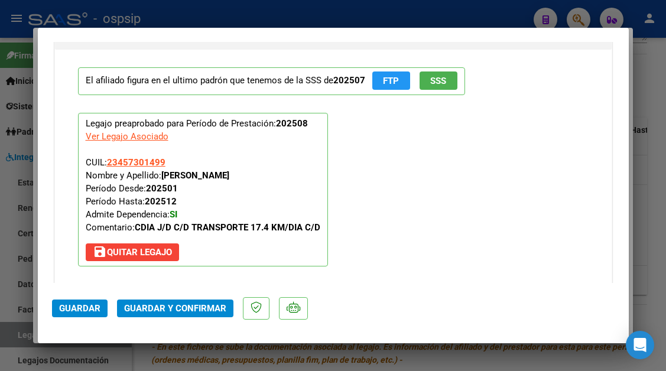
type input "$ 0,00"
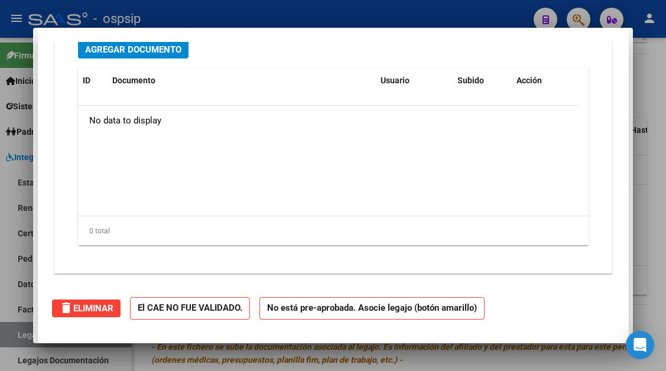
scroll to position [0, 0]
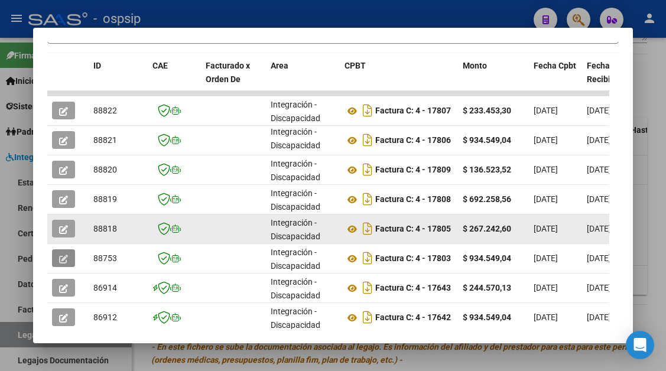
click at [61, 228] on icon "button" at bounding box center [63, 229] width 9 height 9
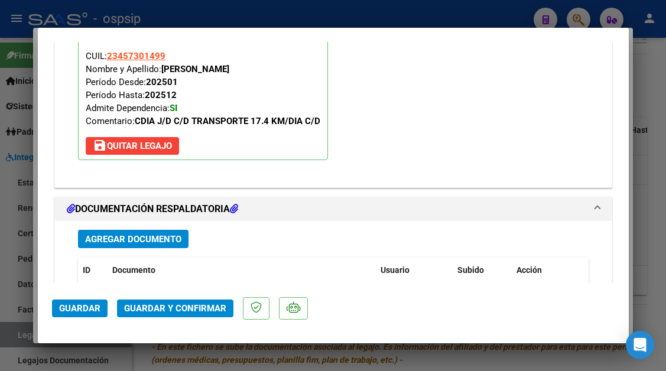
scroll to position [1418, 0]
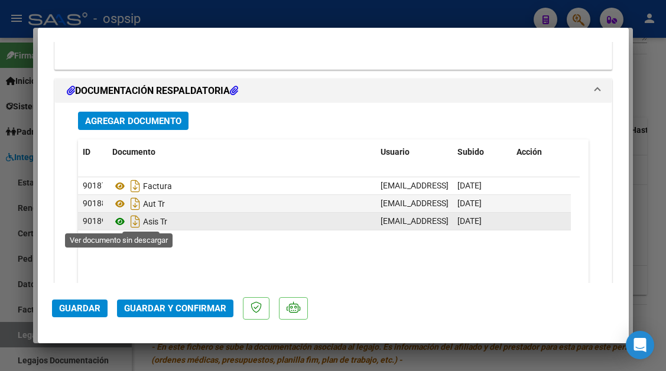
click at [122, 222] on icon at bounding box center [119, 222] width 15 height 14
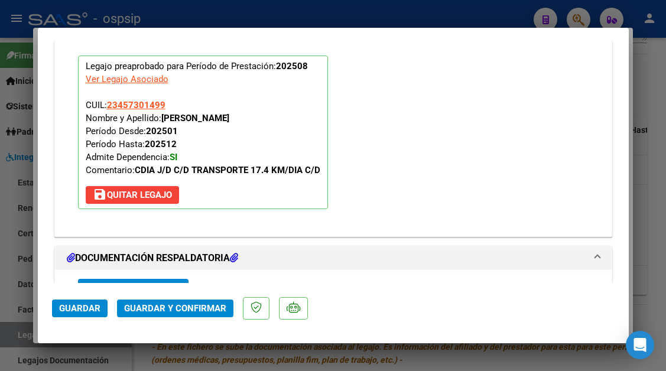
type input "$ 0,00"
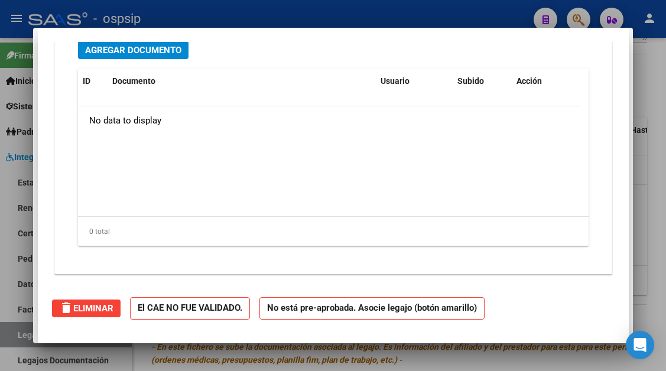
scroll to position [1142, 0]
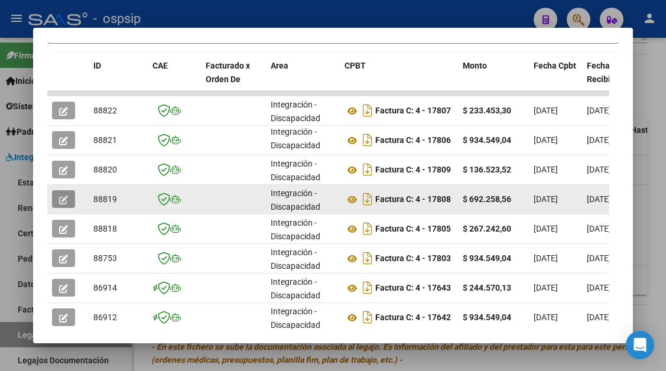
click at [67, 206] on button "button" at bounding box center [63, 199] width 23 height 18
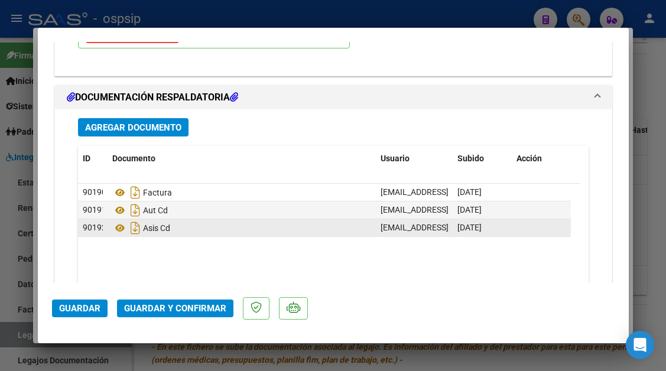
scroll to position [1418, 0]
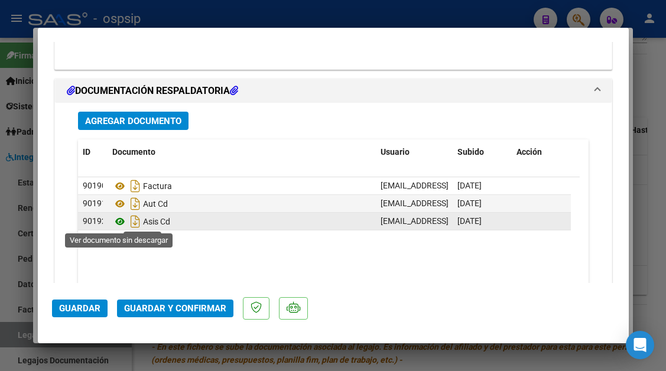
click at [121, 222] on icon at bounding box center [119, 222] width 15 height 14
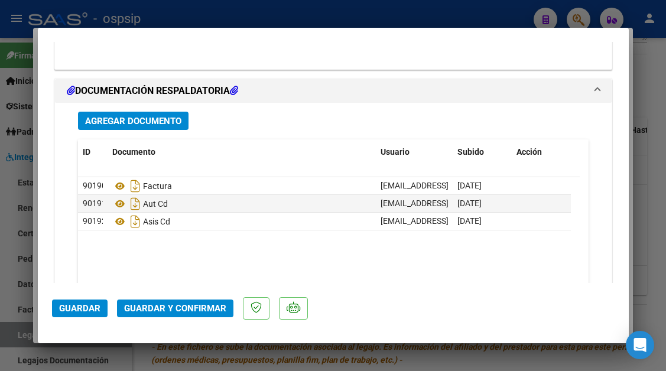
type input "$ 0,00"
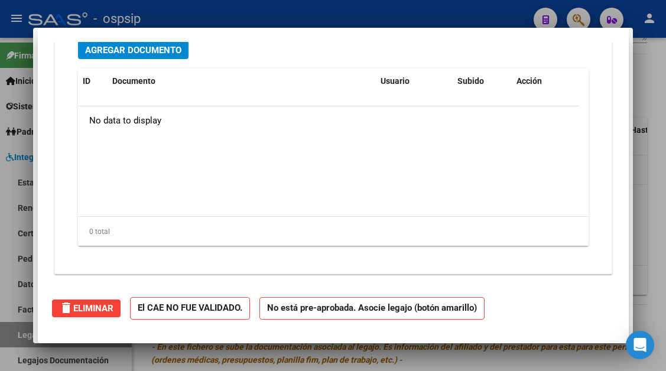
scroll to position [0, 0]
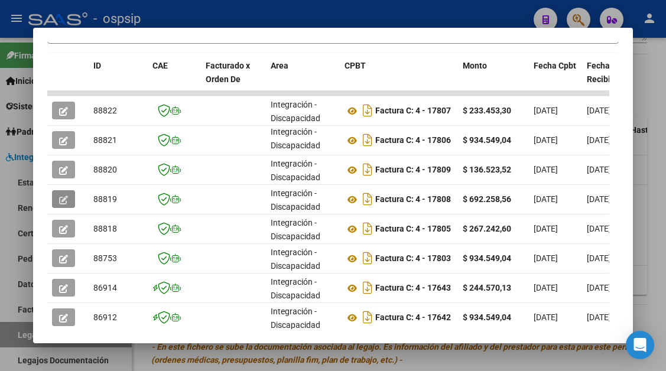
click at [22, 333] on div at bounding box center [333, 185] width 666 height 371
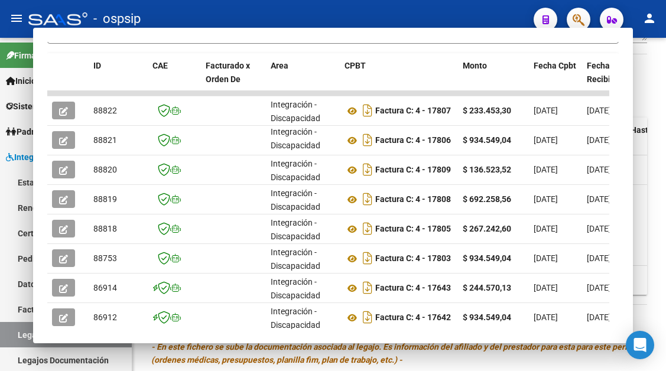
click at [22, 333] on link "Legajos" at bounding box center [66, 334] width 132 height 25
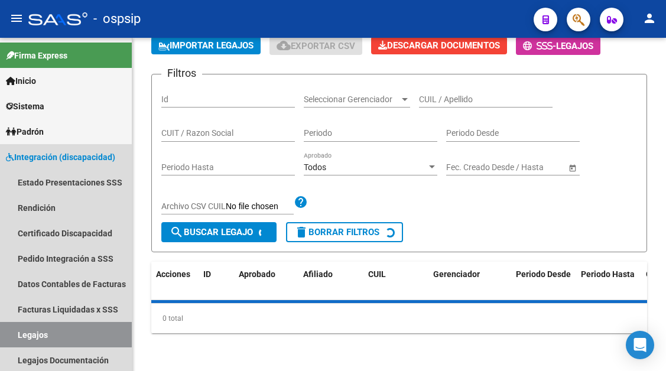
click at [22, 333] on link "Legajos" at bounding box center [66, 334] width 132 height 25
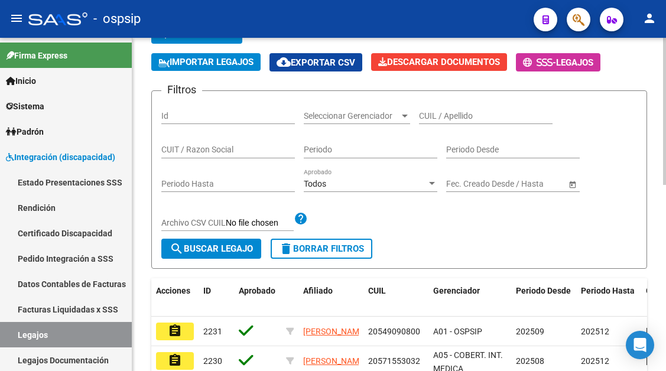
scroll to position [9, 0]
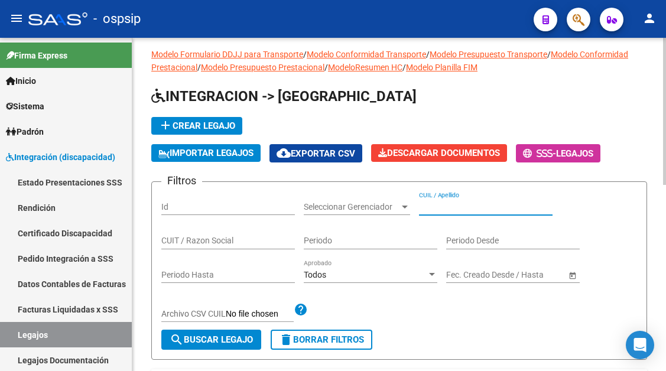
click at [446, 206] on input "CUIL / Apellido" at bounding box center [486, 207] width 134 height 10
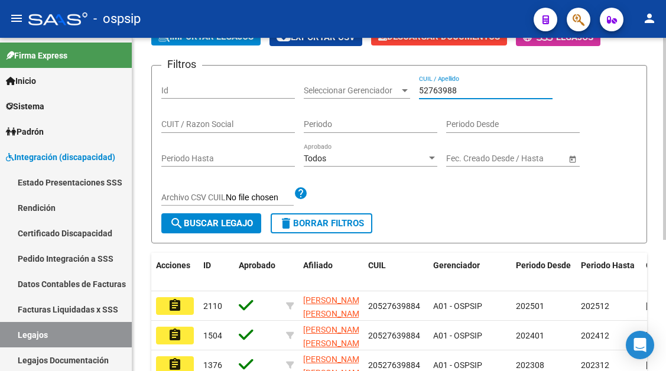
scroll to position [127, 0]
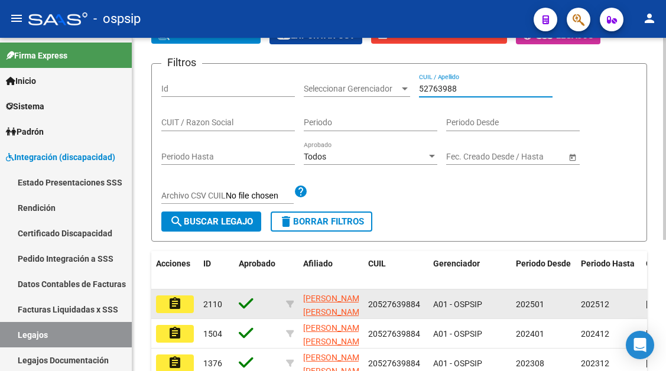
type input "52763988"
click at [168, 307] on mat-icon "assignment" at bounding box center [175, 304] width 14 height 14
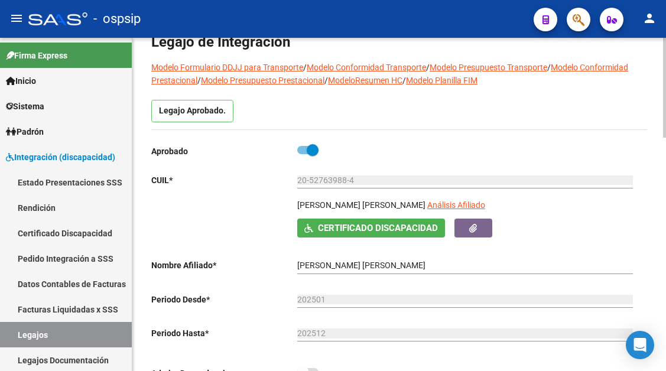
scroll to position [59, 0]
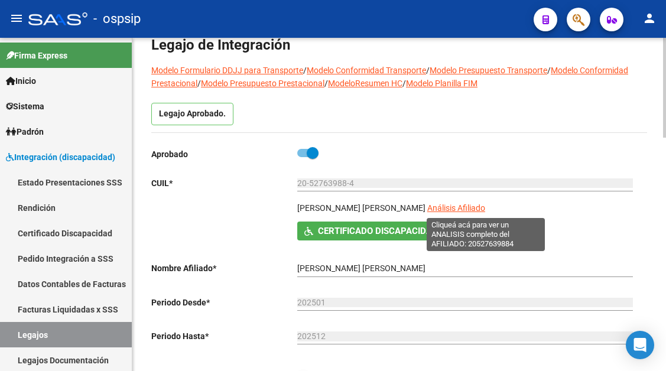
click at [460, 211] on span "Análisis Afiliado" at bounding box center [456, 207] width 58 height 9
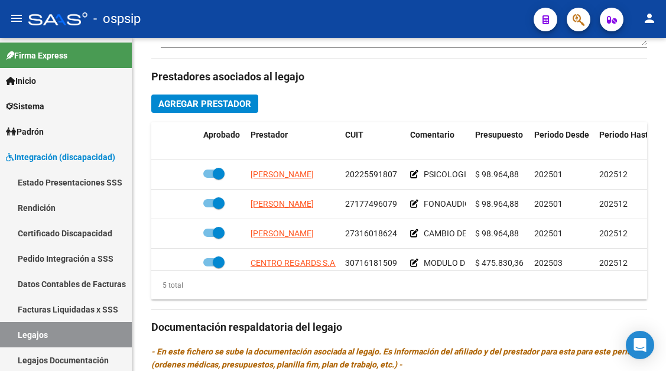
scroll to position [532, 0]
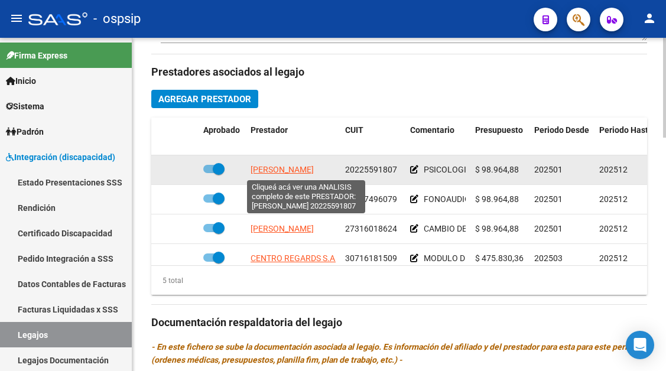
click at [288, 170] on span "BENEGAS LOYO DIEGO ALEJO" at bounding box center [282, 169] width 63 height 9
type textarea "20225591807"
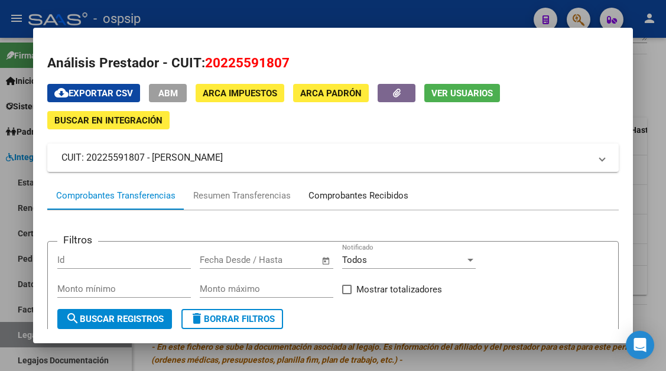
click at [343, 197] on div "Comprobantes Recibidos" at bounding box center [358, 196] width 100 height 14
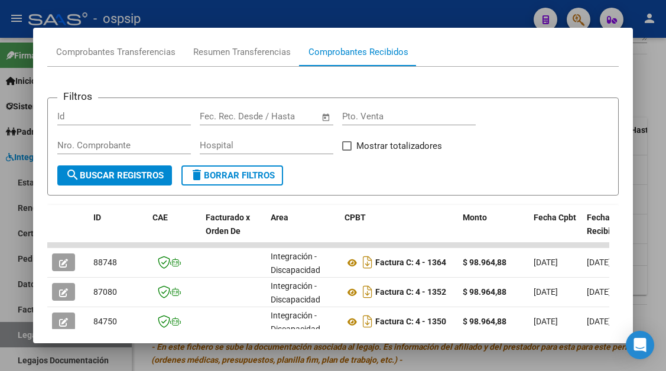
scroll to position [172, 0]
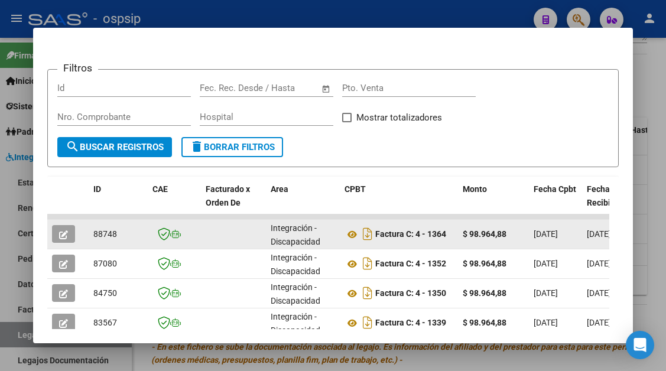
click at [64, 236] on icon "button" at bounding box center [63, 234] width 9 height 9
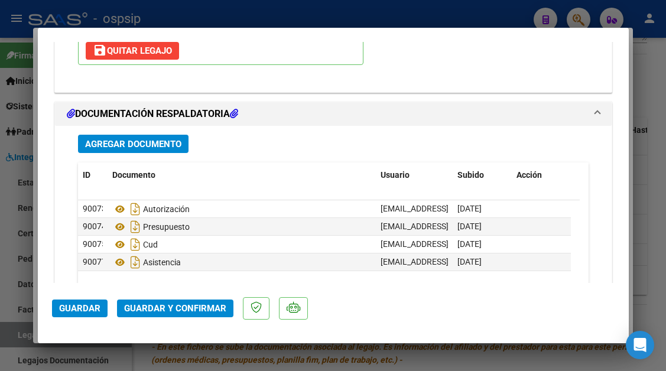
scroll to position [1418, 0]
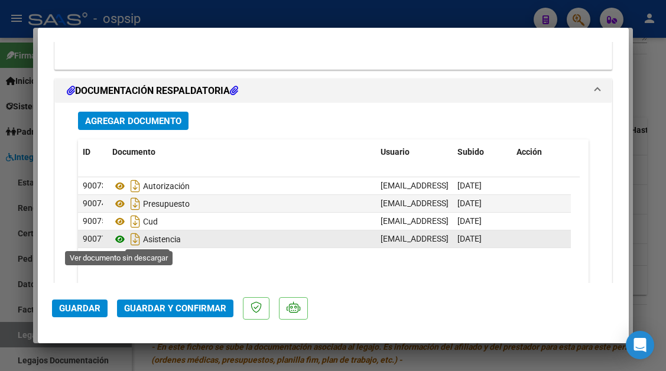
click at [117, 237] on icon at bounding box center [119, 239] width 15 height 14
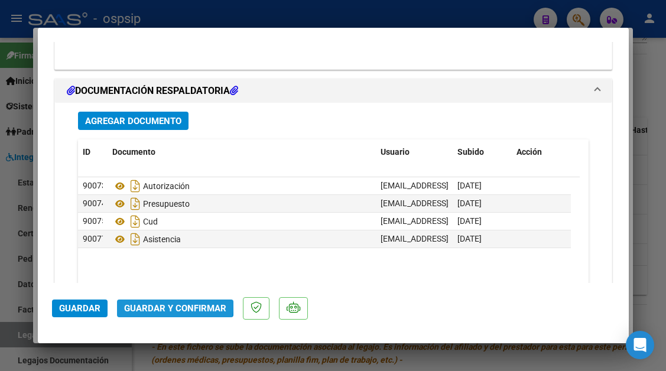
click at [167, 304] on span "Guardar y Confirmar" at bounding box center [175, 308] width 102 height 11
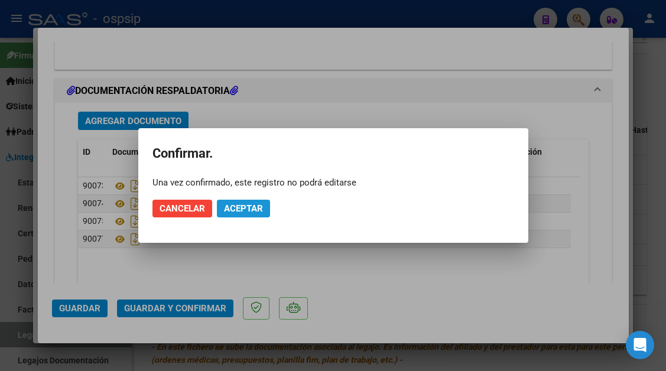
click at [265, 210] on button "Aceptar" at bounding box center [243, 209] width 53 height 18
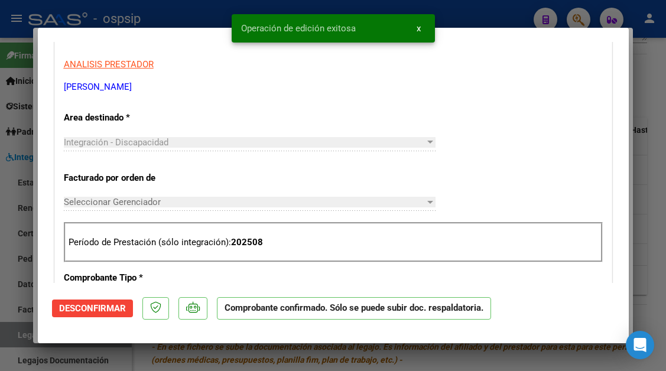
scroll to position [11, 0]
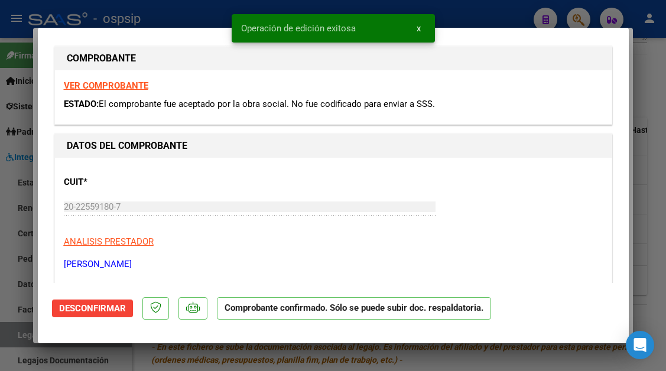
type input "$ 0,00"
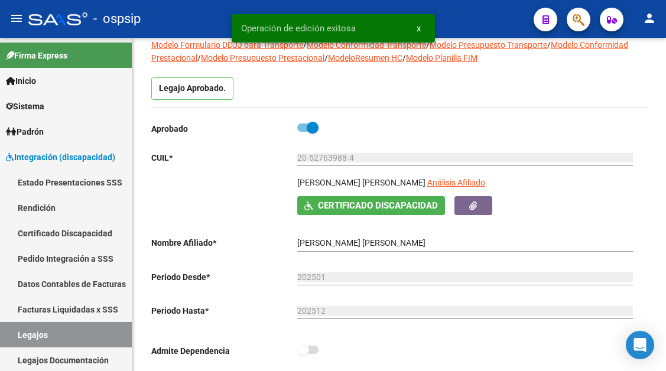
scroll to position [59, 0]
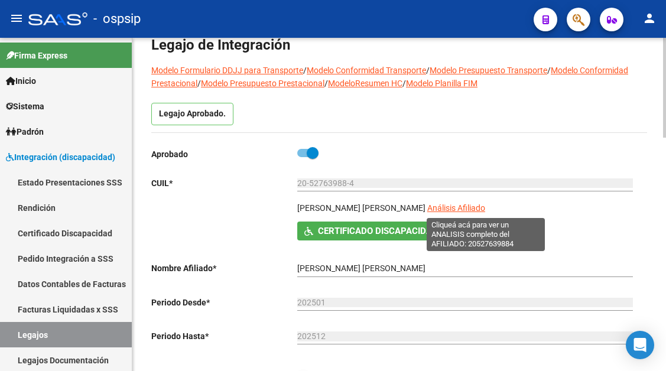
click at [482, 209] on span "Análisis Afiliado" at bounding box center [456, 207] width 58 height 9
type textarea "20527639884"
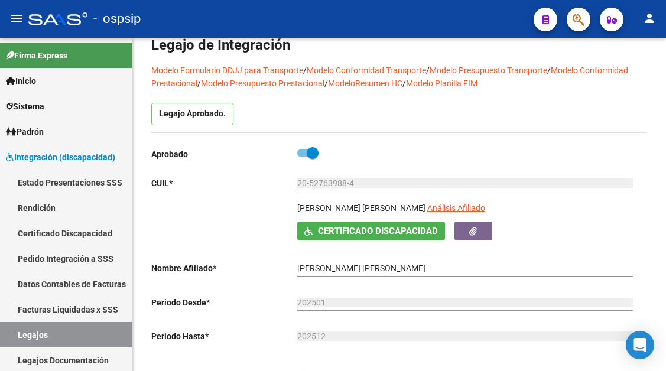
scroll to position [177, 0]
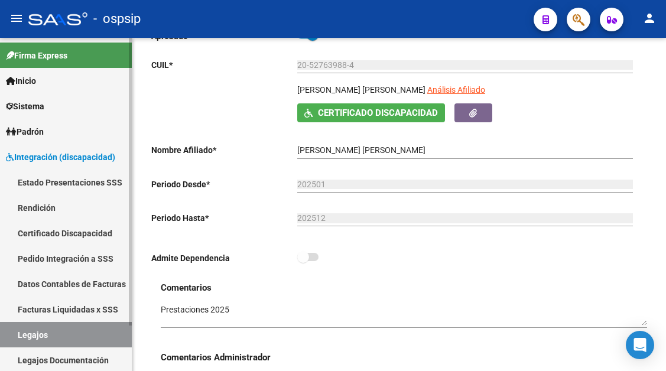
click at [66, 330] on link "Legajos" at bounding box center [66, 334] width 132 height 25
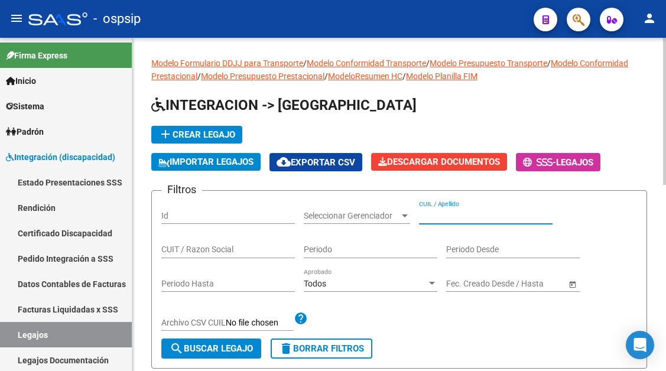
click at [442, 214] on input "CUIL / Apellido" at bounding box center [486, 216] width 134 height 10
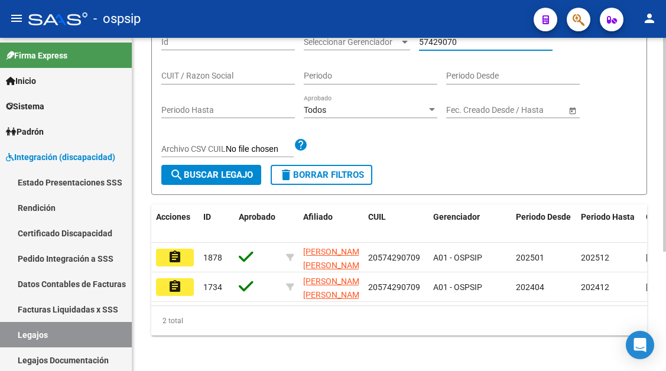
scroll to position [177, 0]
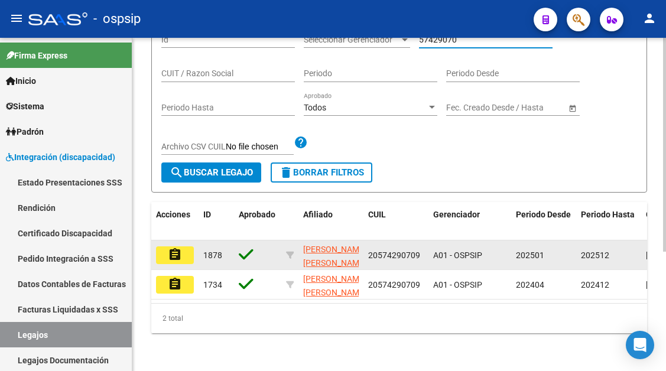
type input "57429070"
click at [175, 257] on mat-icon "assignment" at bounding box center [175, 255] width 14 height 14
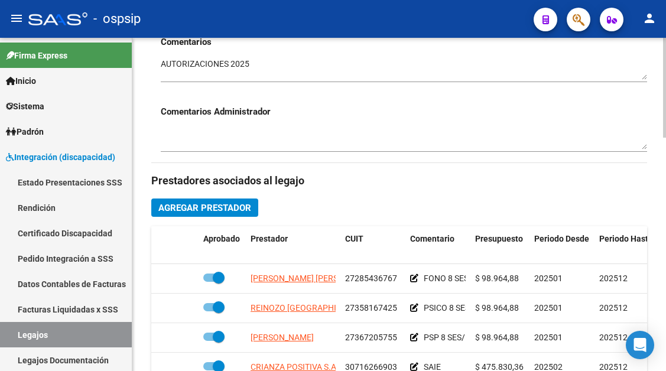
scroll to position [532, 0]
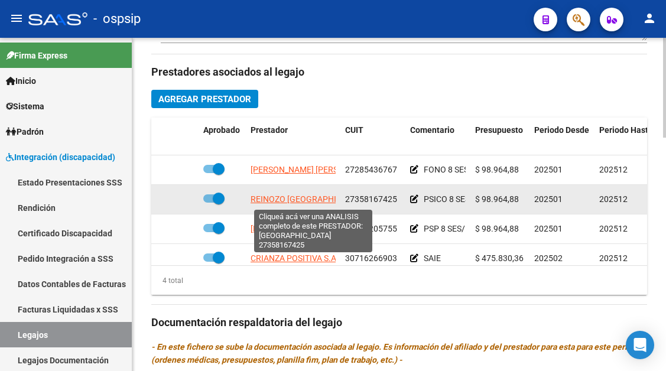
click at [304, 198] on span "REINOZO GUADALUPE DEL VALLE" at bounding box center [309, 198] width 116 height 9
type textarea "27358167425"
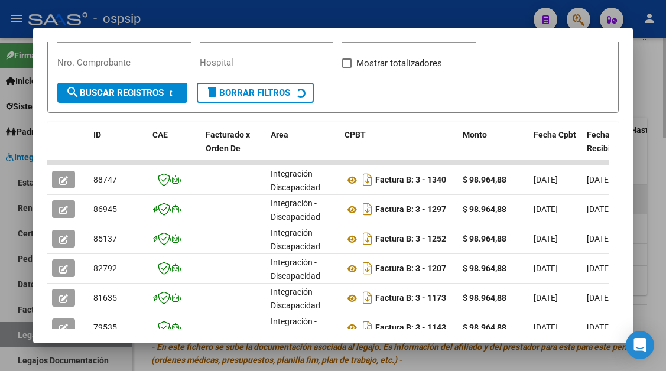
scroll to position [231, 0]
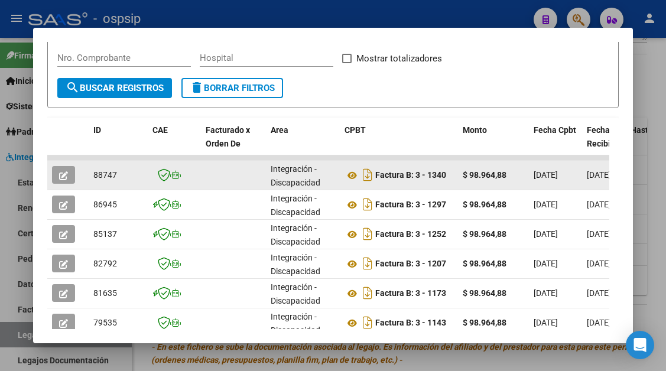
click at [58, 177] on button "button" at bounding box center [63, 175] width 23 height 18
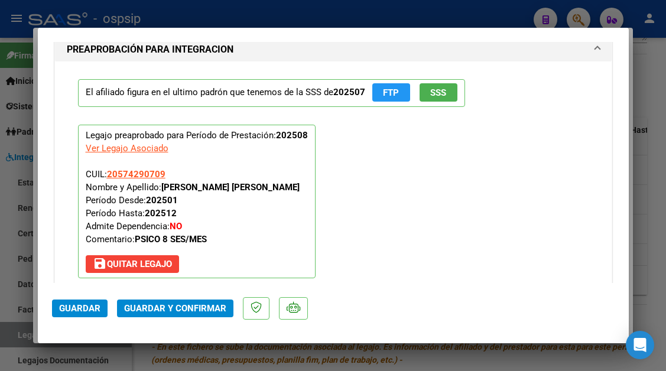
scroll to position [1418, 0]
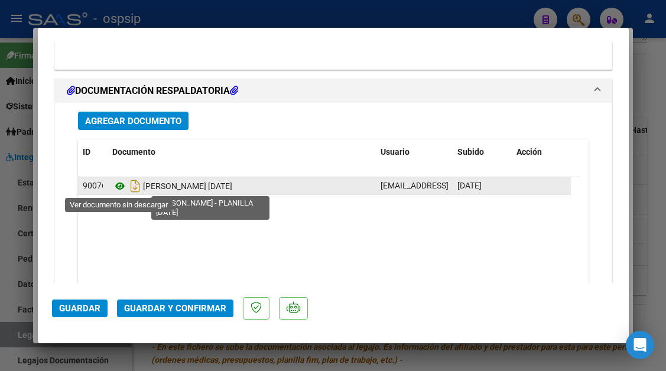
click at [116, 181] on icon at bounding box center [119, 186] width 15 height 14
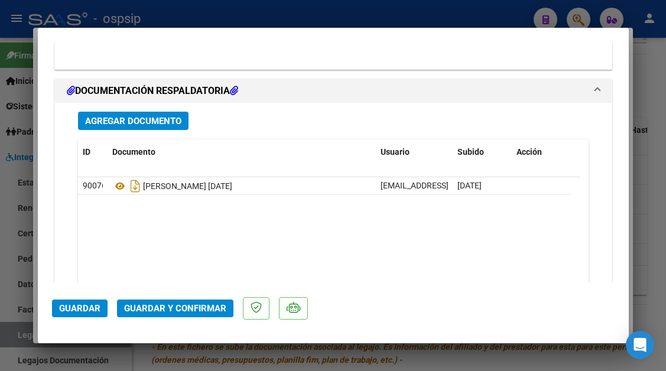
click at [175, 303] on span "Guardar y Confirmar" at bounding box center [175, 308] width 102 height 11
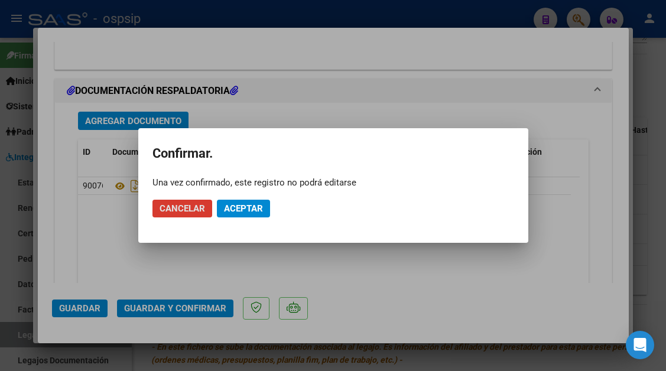
click at [233, 201] on button "Aceptar" at bounding box center [243, 209] width 53 height 18
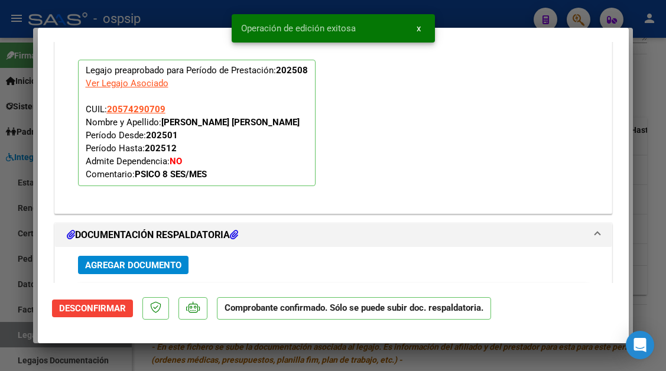
scroll to position [1075, 0]
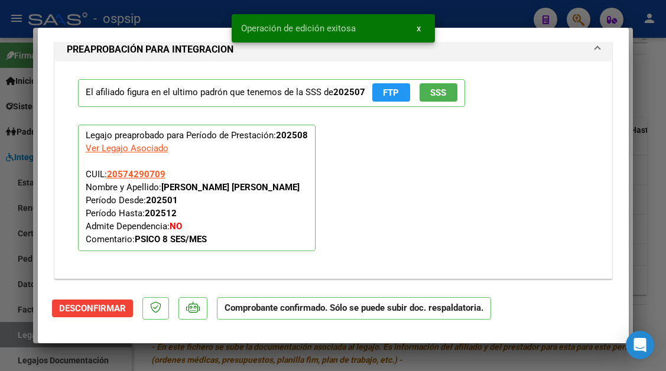
type input "$ 0,00"
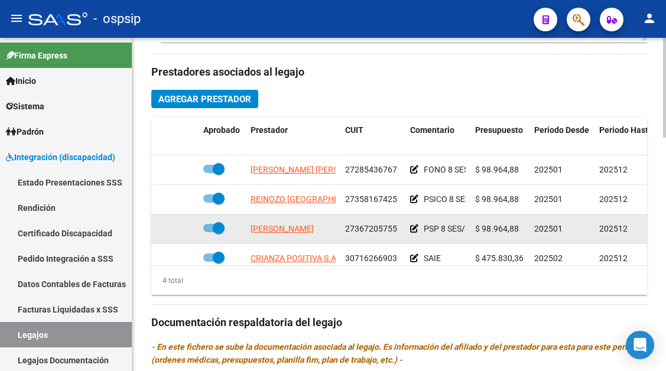
scroll to position [21, 0]
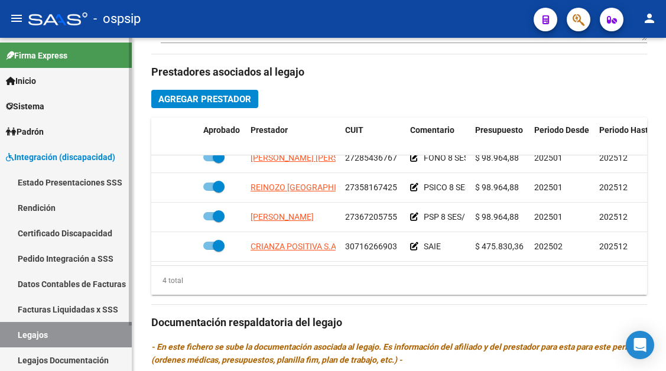
click at [40, 346] on link "Legajos" at bounding box center [66, 334] width 132 height 25
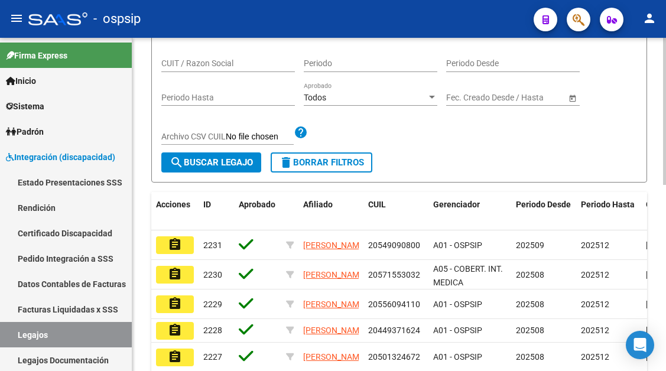
scroll to position [127, 0]
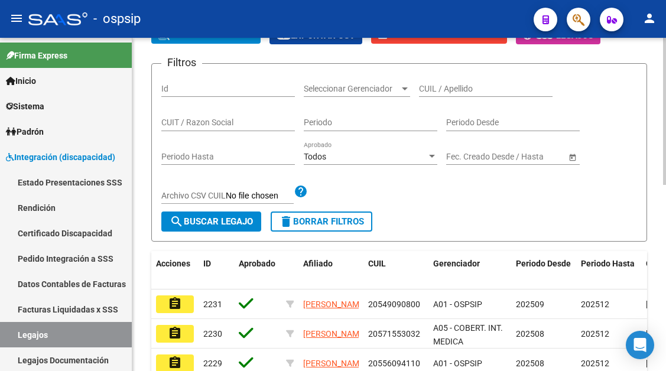
click at [438, 83] on div "CUIL / Apellido" at bounding box center [486, 85] width 134 height 24
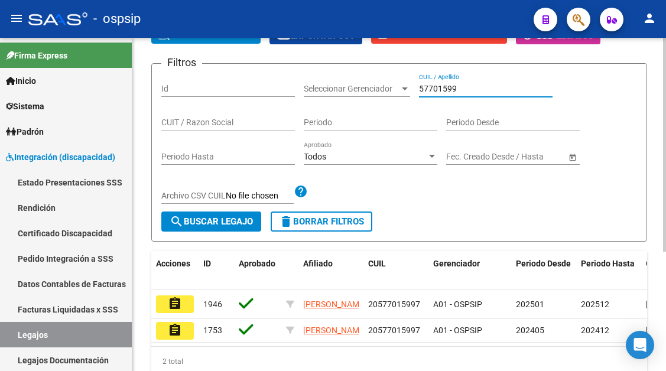
scroll to position [186, 0]
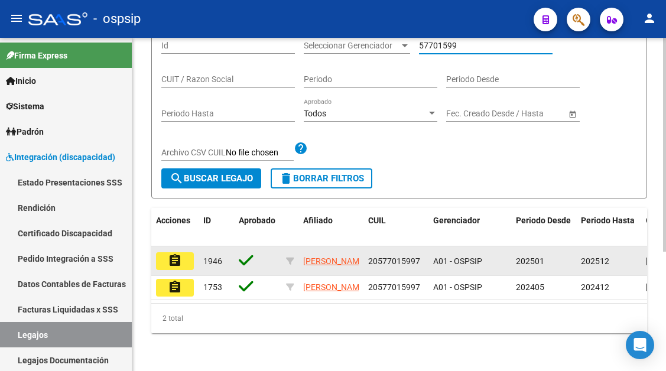
type input "57701599"
click at [182, 252] on button "assignment" at bounding box center [175, 261] width 38 height 18
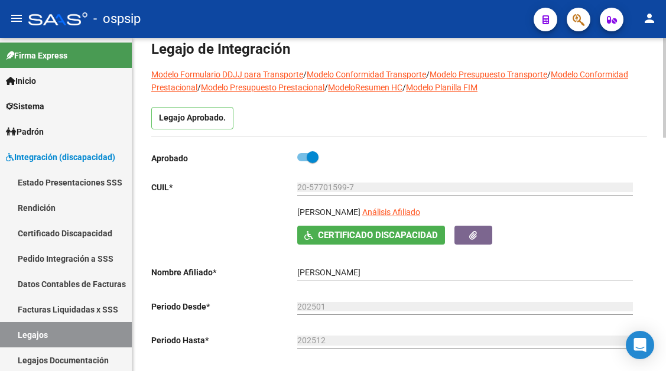
scroll to position [118, 0]
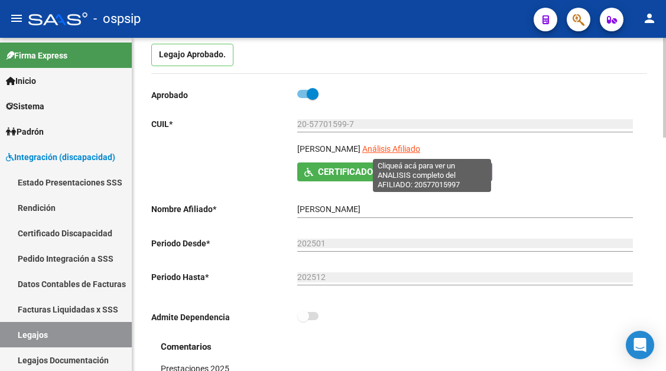
click at [420, 150] on span "Análisis Afiliado" at bounding box center [391, 148] width 58 height 9
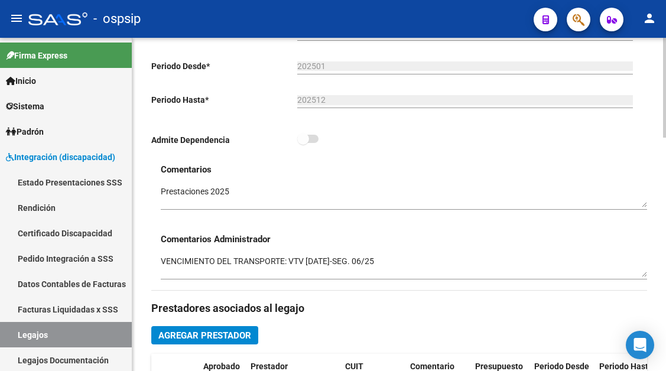
scroll to position [473, 0]
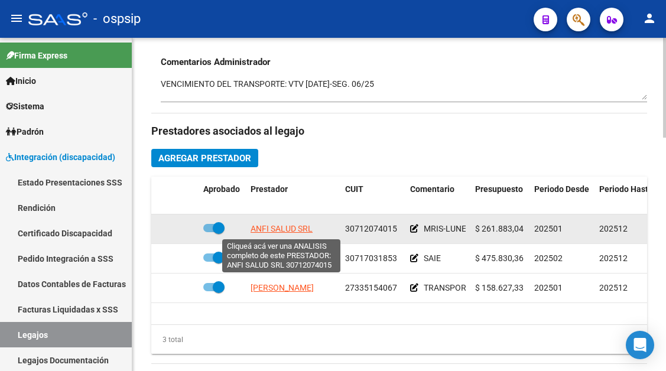
click at [263, 230] on span "ANFI SALUD SRL" at bounding box center [282, 228] width 62 height 9
type textarea "30712074015"
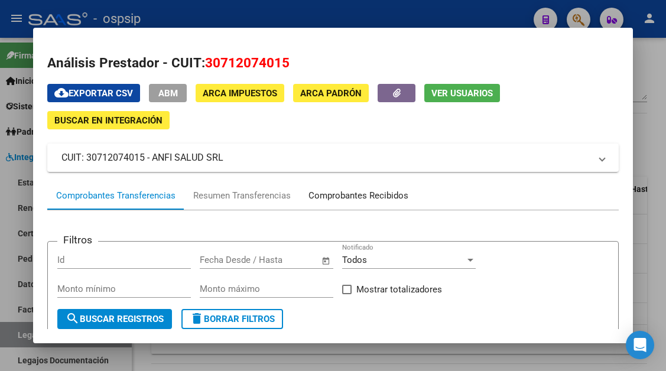
click at [366, 196] on div "Comprobantes Recibidos" at bounding box center [358, 196] width 100 height 14
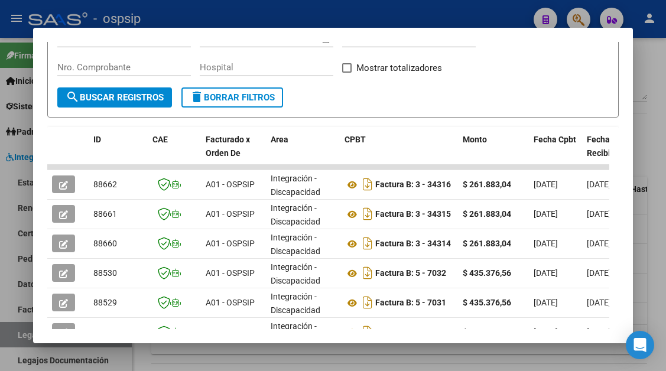
scroll to position [236, 0]
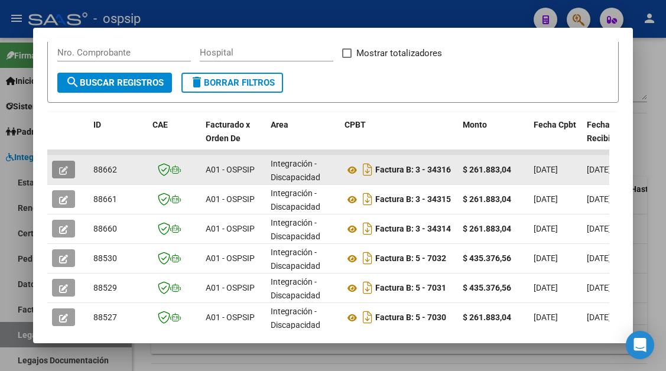
click at [62, 168] on icon "button" at bounding box center [63, 170] width 9 height 9
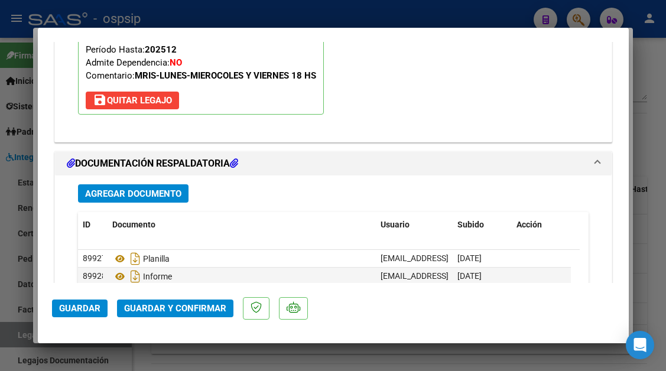
scroll to position [1441, 0]
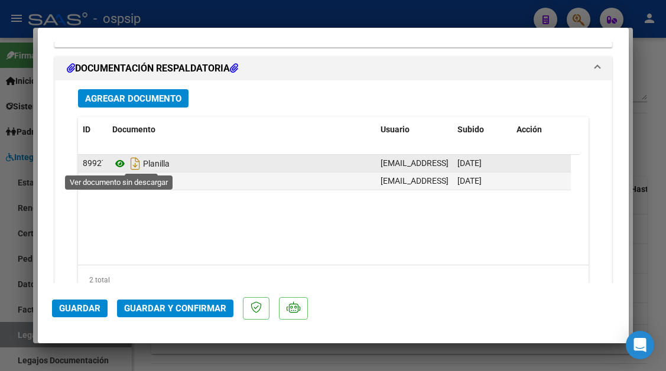
click at [117, 165] on icon at bounding box center [119, 164] width 15 height 14
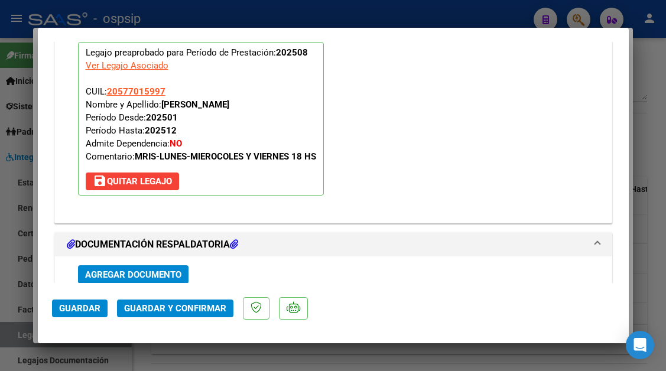
scroll to position [1263, 0]
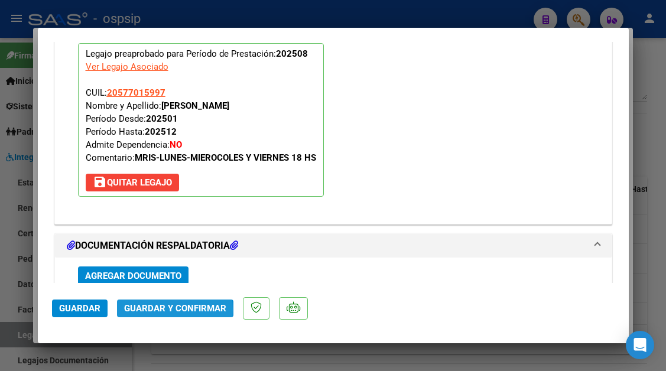
click at [158, 310] on span "Guardar y Confirmar" at bounding box center [175, 308] width 102 height 11
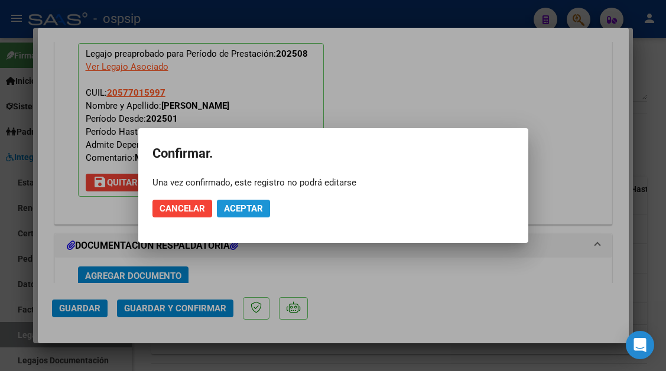
click at [242, 209] on span "Aceptar" at bounding box center [243, 208] width 39 height 11
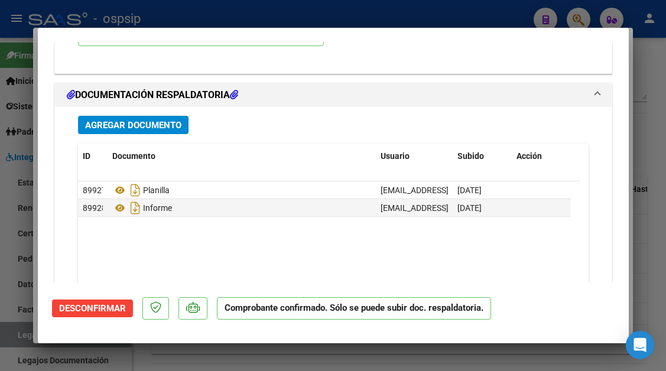
scroll to position [1216, 0]
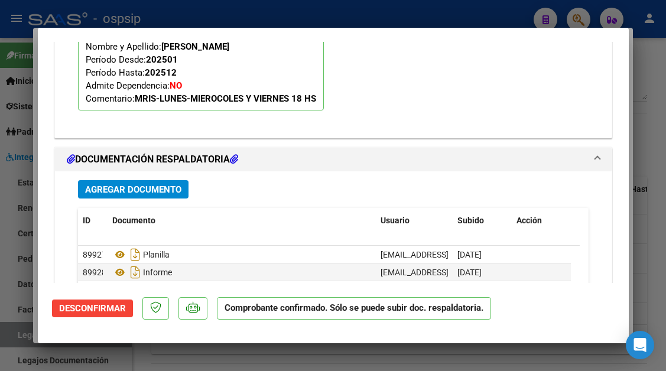
type input "$ 0,00"
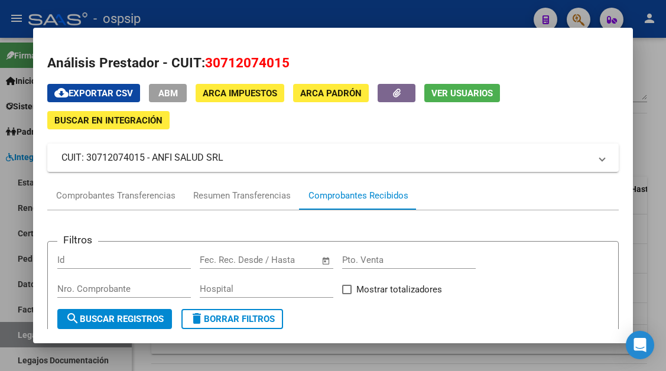
scroll to position [118, 0]
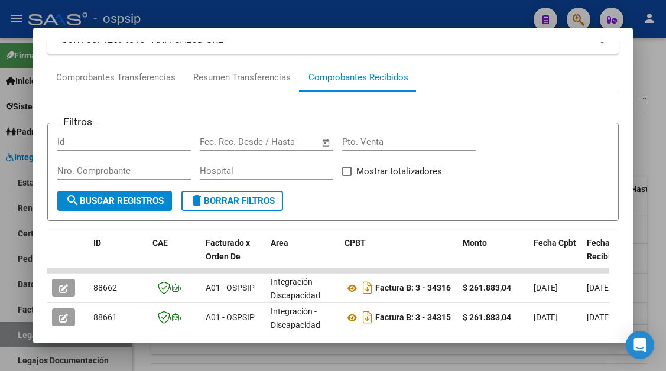
click at [22, 331] on div at bounding box center [333, 185] width 666 height 371
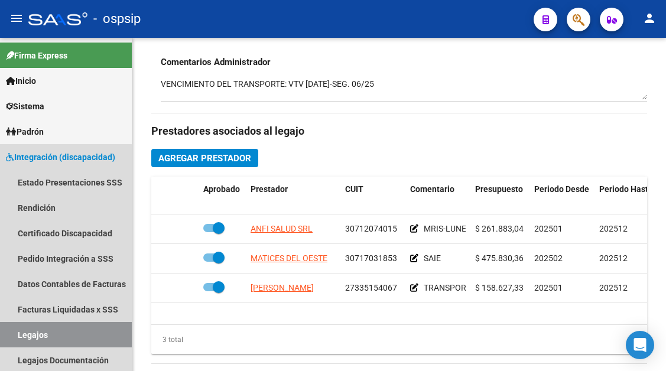
click at [22, 331] on link "Legajos" at bounding box center [66, 334] width 132 height 25
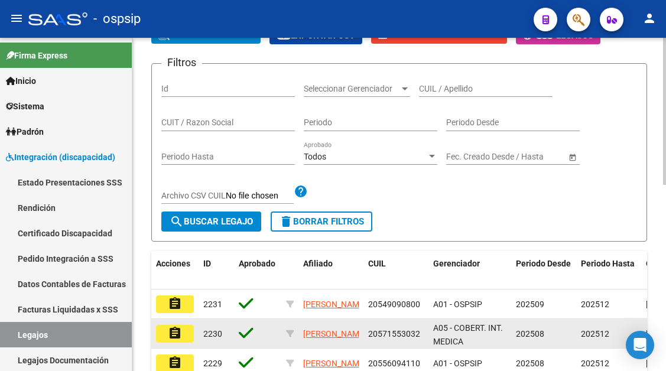
scroll to position [68, 0]
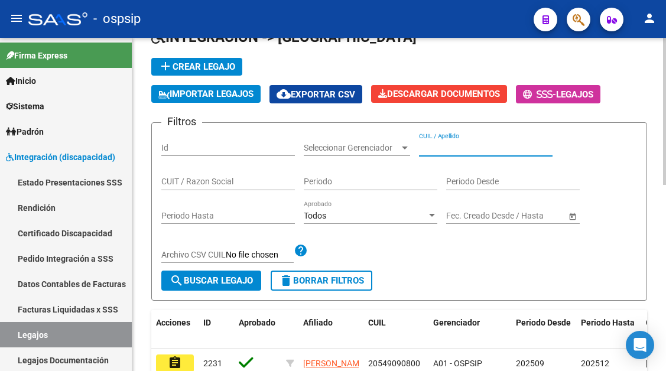
click at [439, 146] on input "CUIL / Apellido" at bounding box center [486, 148] width 134 height 10
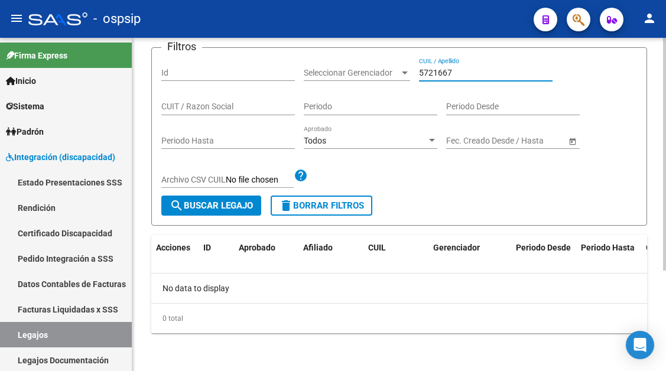
scroll to position [144, 0]
click at [444, 80] on div "5721667 CUIL / Apellido" at bounding box center [486, 69] width 134 height 24
click at [444, 68] on input "5721667" at bounding box center [486, 73] width 134 height 10
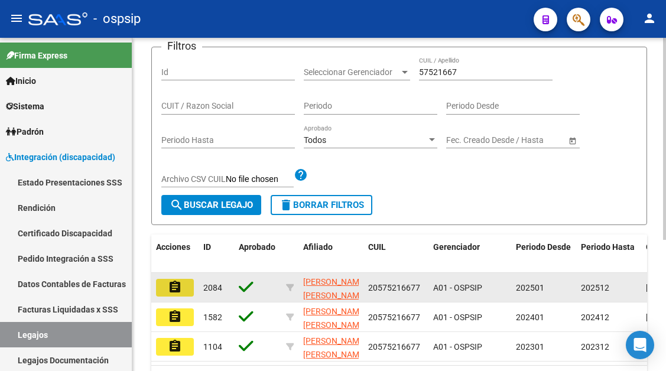
click at [162, 288] on button "assignment" at bounding box center [175, 288] width 38 height 18
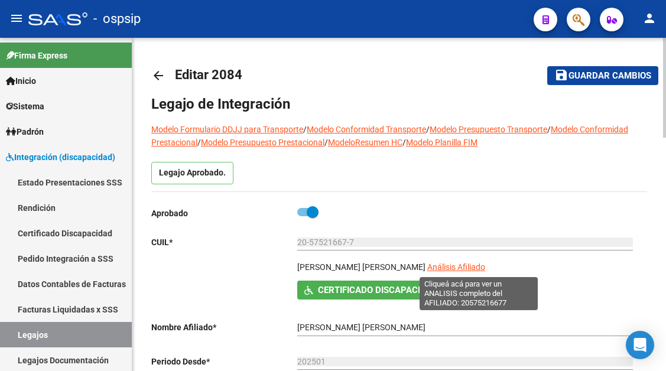
click at [467, 268] on span "Análisis Afiliado" at bounding box center [456, 266] width 58 height 9
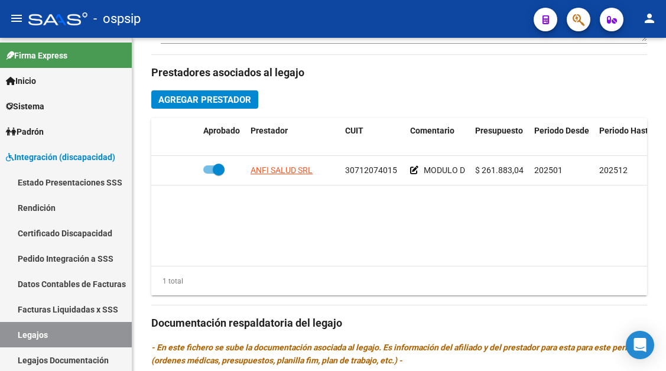
scroll to position [532, 0]
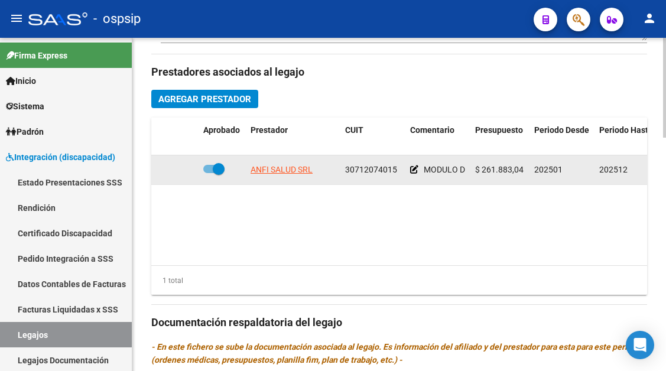
click at [276, 164] on app-link-go-to "ANFI SALUD SRL" at bounding box center [282, 170] width 62 height 14
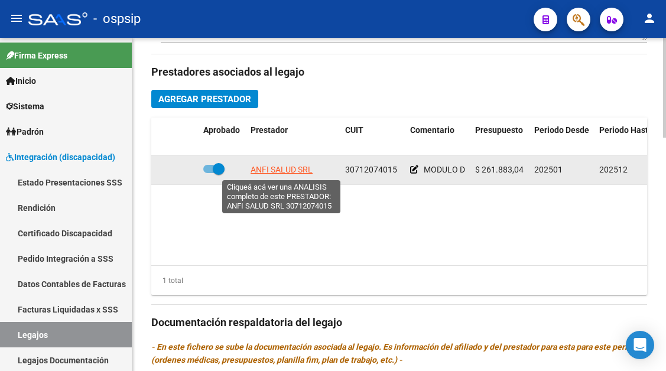
click at [275, 171] on span "ANFI SALUD SRL" at bounding box center [282, 169] width 62 height 9
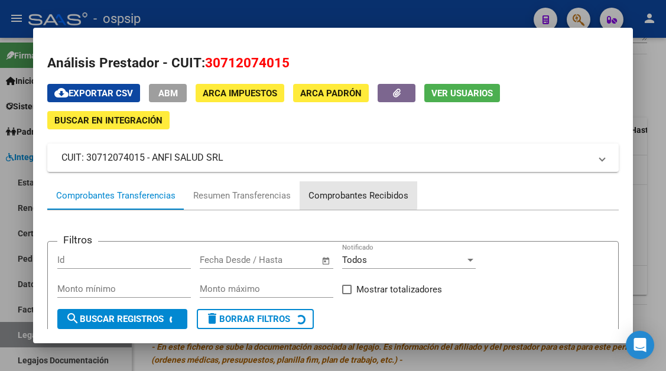
click at [336, 189] on div "Comprobantes Recibidos" at bounding box center [358, 196] width 100 height 14
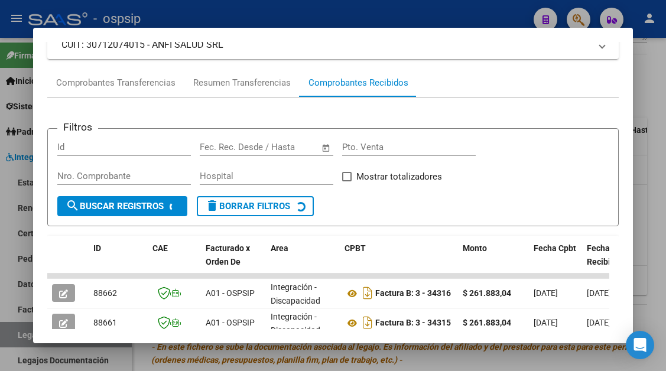
scroll to position [172, 0]
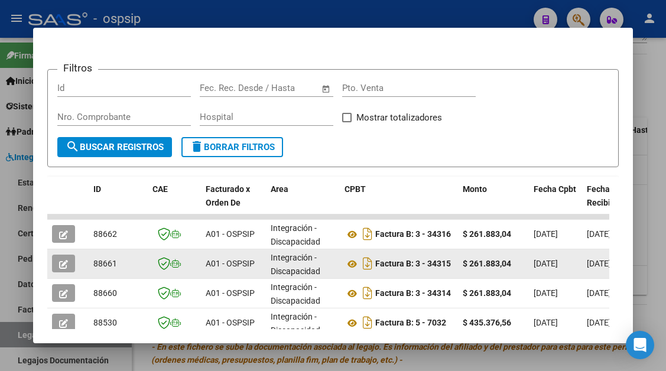
click at [54, 268] on button "button" at bounding box center [63, 264] width 23 height 18
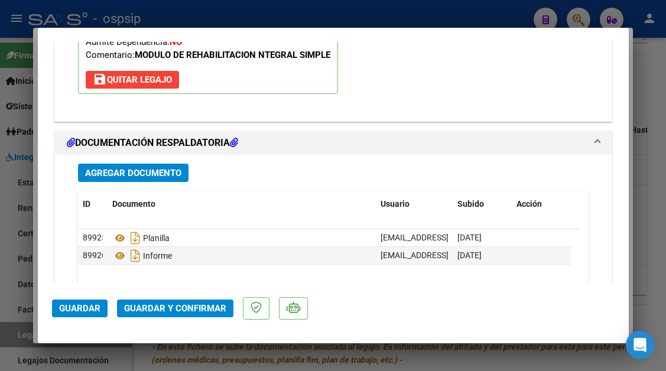
scroll to position [1477, 0]
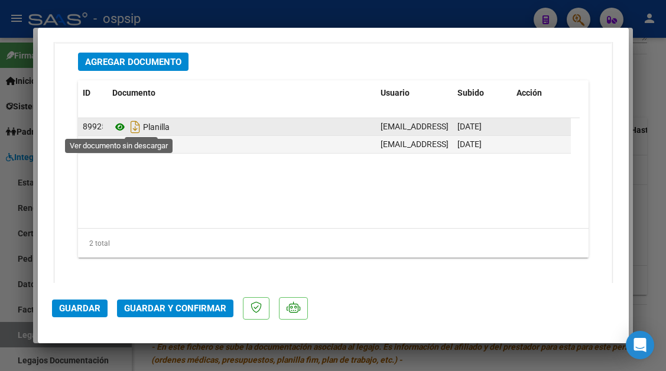
click at [126, 129] on icon at bounding box center [119, 127] width 15 height 14
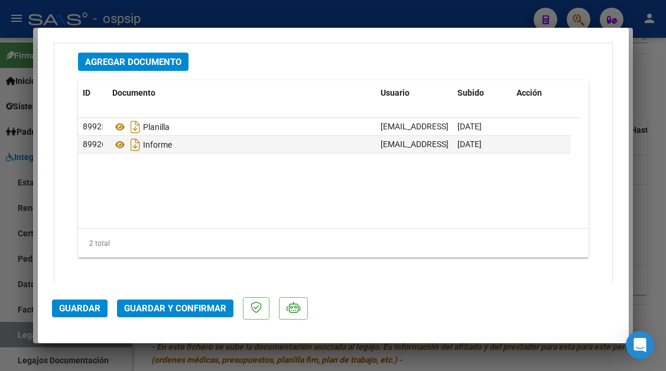
click at [164, 306] on span "Guardar y Confirmar" at bounding box center [175, 308] width 102 height 11
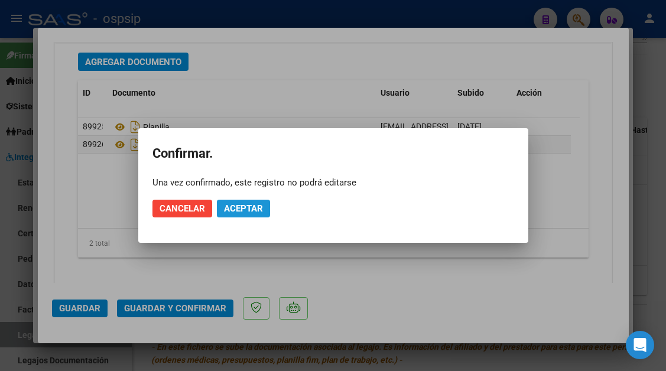
click at [232, 211] on span "Aceptar" at bounding box center [243, 208] width 39 height 11
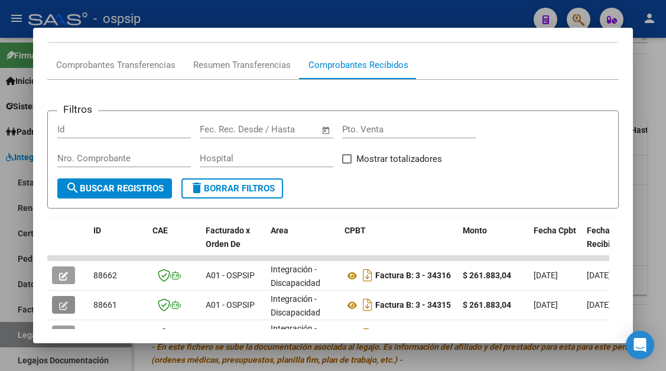
scroll to position [113, 0]
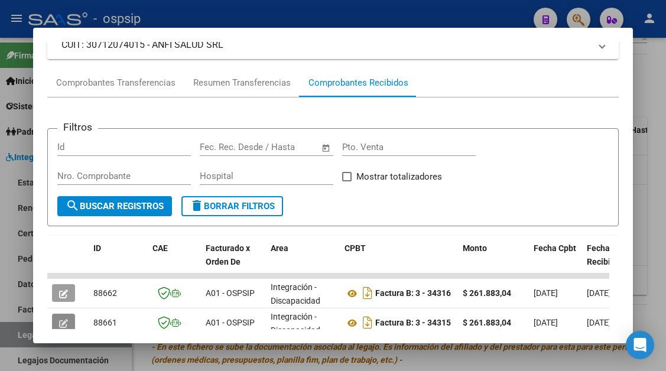
click at [15, 334] on div at bounding box center [333, 185] width 666 height 371
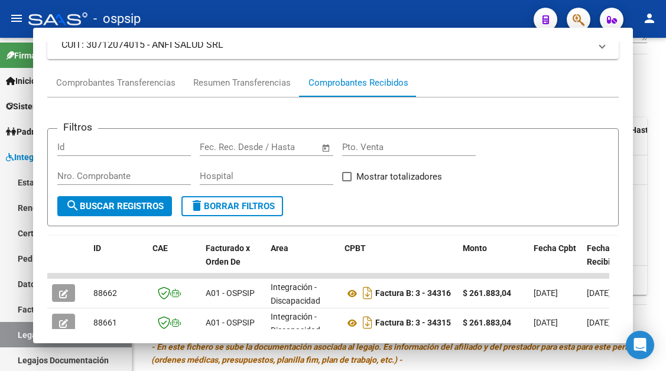
click at [15, 334] on link "Legajos" at bounding box center [66, 334] width 132 height 25
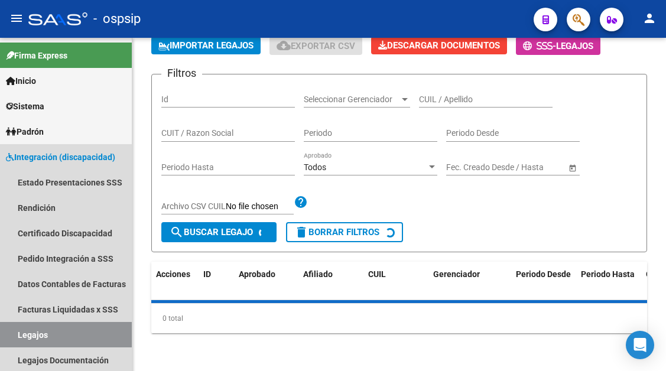
click at [15, 334] on link "Legajos" at bounding box center [66, 334] width 132 height 25
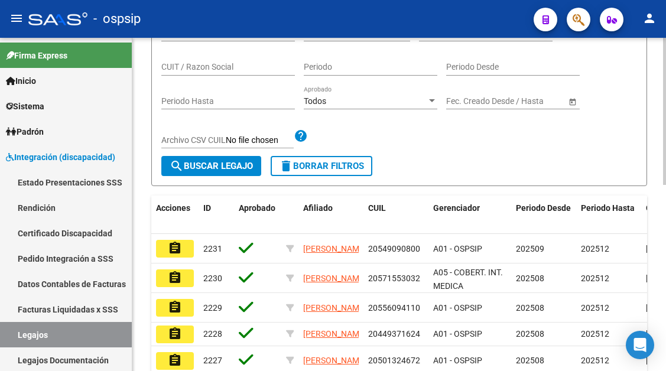
scroll to position [68, 0]
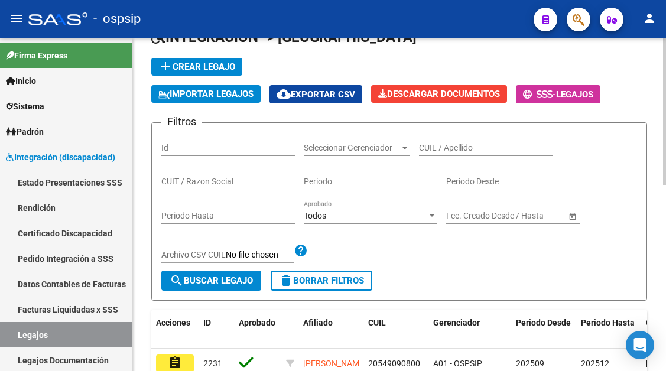
click at [440, 142] on div "CUIL / Apellido" at bounding box center [486, 144] width 134 height 24
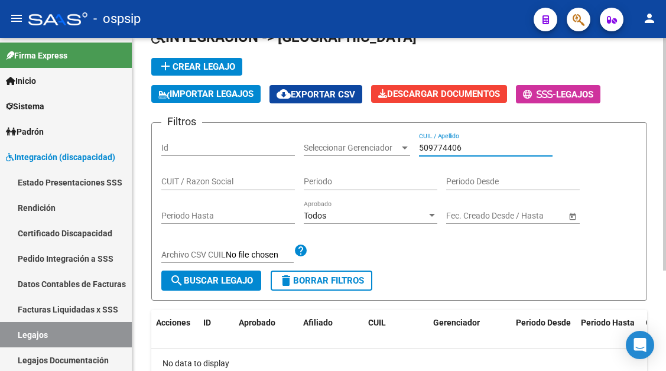
scroll to position [144, 0]
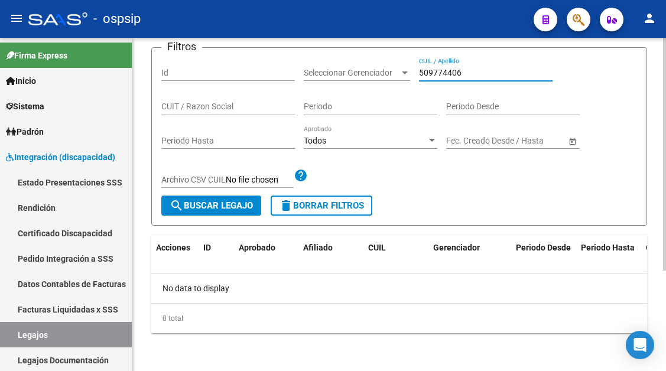
click at [441, 76] on input "509774406" at bounding box center [486, 73] width 134 height 10
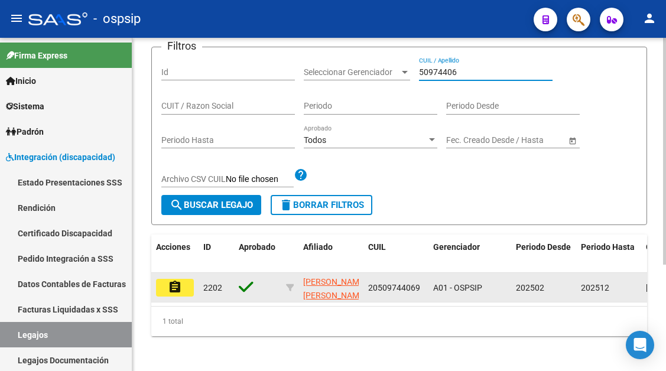
click at [175, 287] on mat-icon "assignment" at bounding box center [175, 287] width 14 height 14
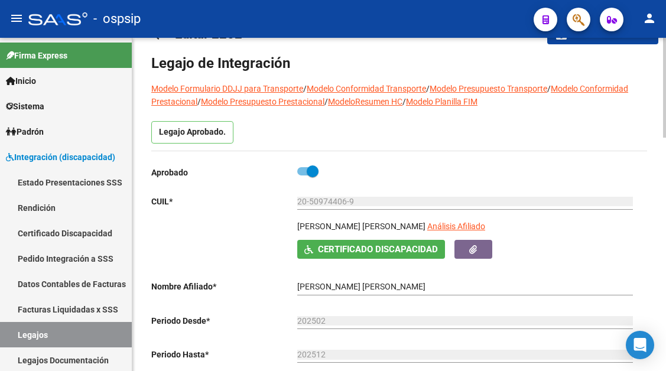
scroll to position [59, 0]
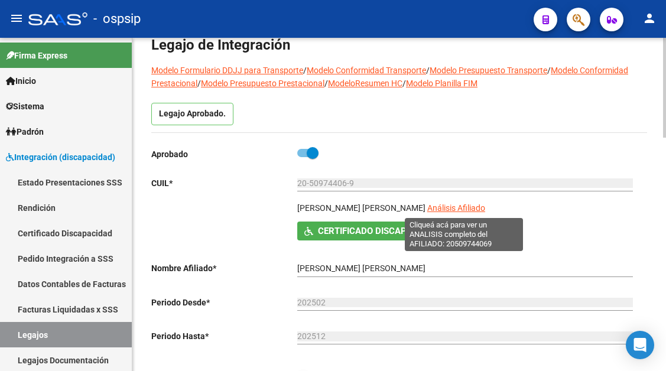
click at [447, 207] on span "Análisis Afiliado" at bounding box center [456, 207] width 58 height 9
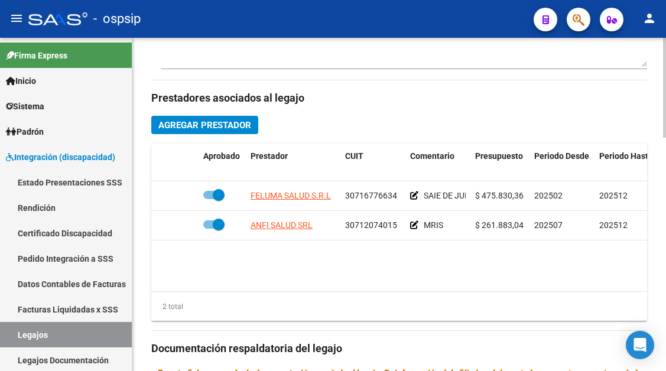
scroll to position [532, 0]
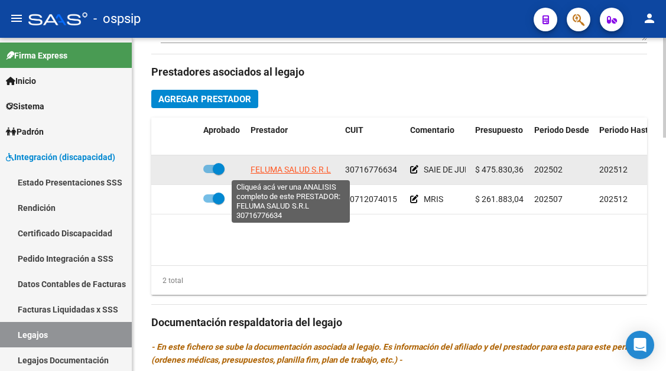
click at [296, 173] on span "FELUMA SALUD S.R.L" at bounding box center [291, 169] width 80 height 9
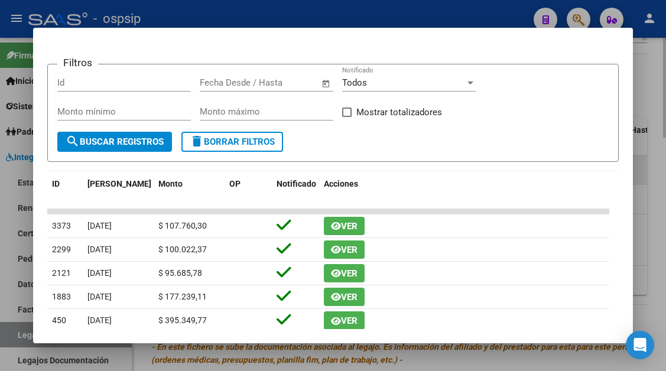
scroll to position [59, 0]
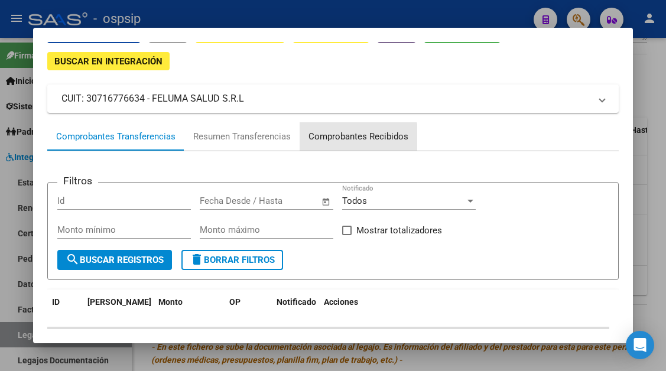
click at [349, 139] on div "Comprobantes Recibidos" at bounding box center [358, 137] width 100 height 14
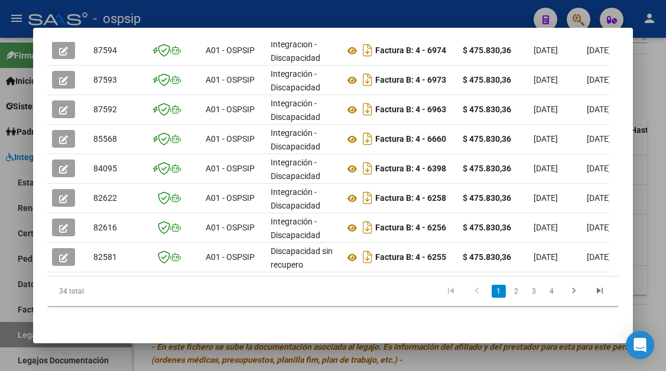
scroll to position [424, 0]
click at [509, 294] on link "2" at bounding box center [516, 291] width 14 height 13
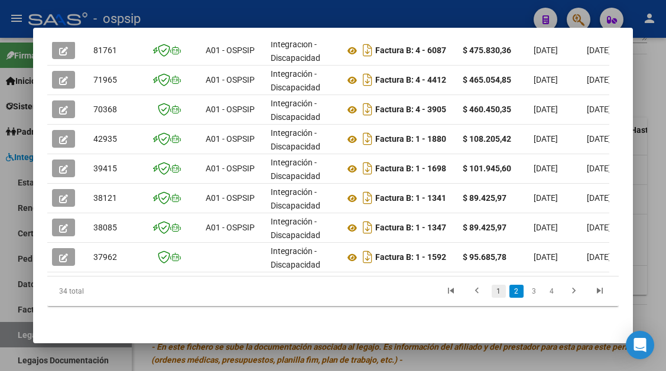
click at [492, 294] on link "1" at bounding box center [499, 291] width 14 height 13
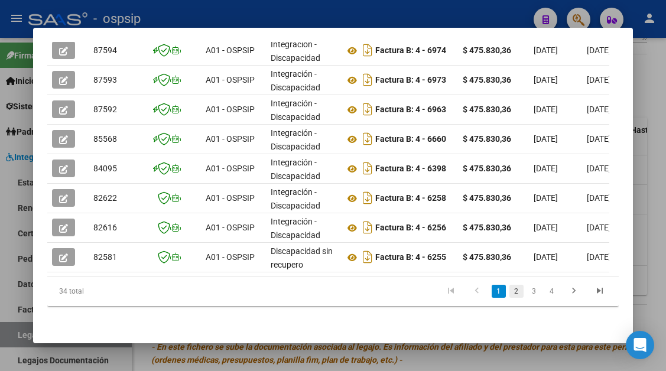
click at [509, 291] on link "2" at bounding box center [516, 291] width 14 height 13
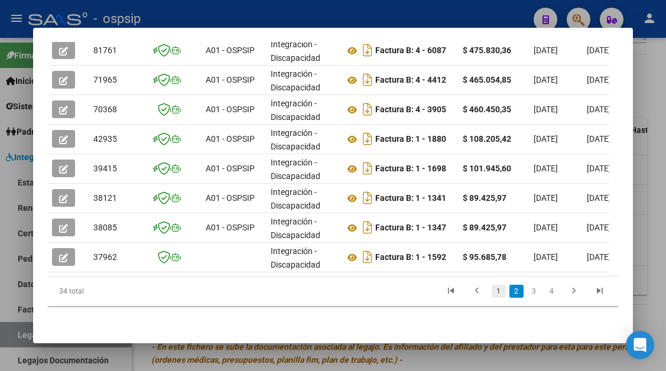
click at [492, 290] on link "1" at bounding box center [499, 291] width 14 height 13
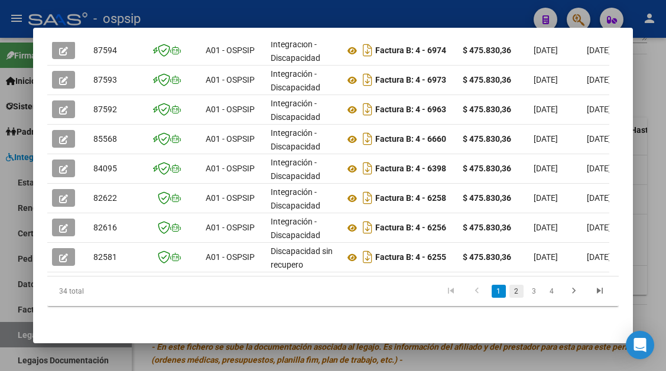
click at [509, 291] on link "2" at bounding box center [516, 291] width 14 height 13
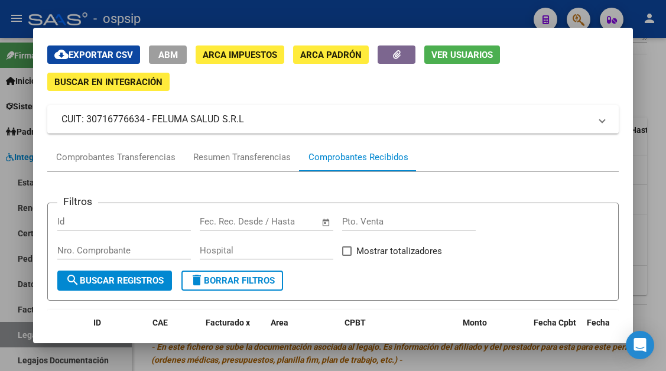
scroll to position [59, 0]
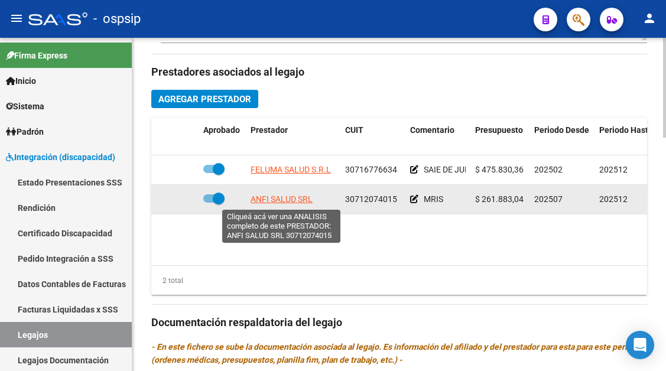
click at [296, 202] on span "ANFI SALUD SRL" at bounding box center [282, 198] width 62 height 9
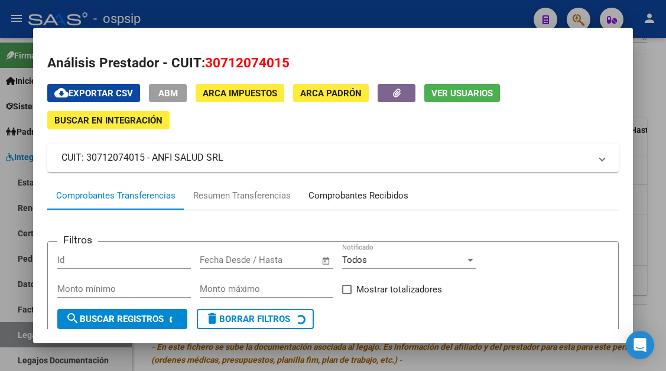
click at [339, 200] on div "Comprobantes Recibidos" at bounding box center [358, 196] width 100 height 14
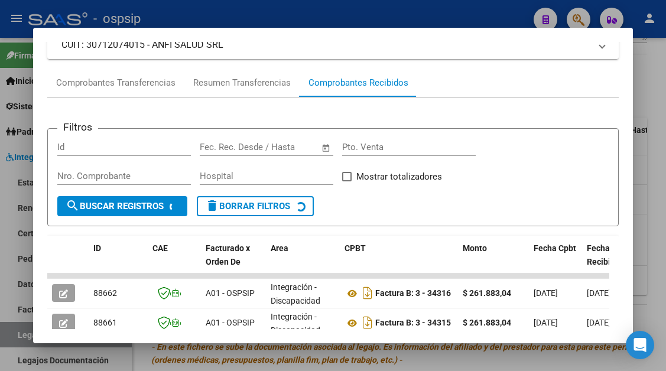
scroll to position [231, 0]
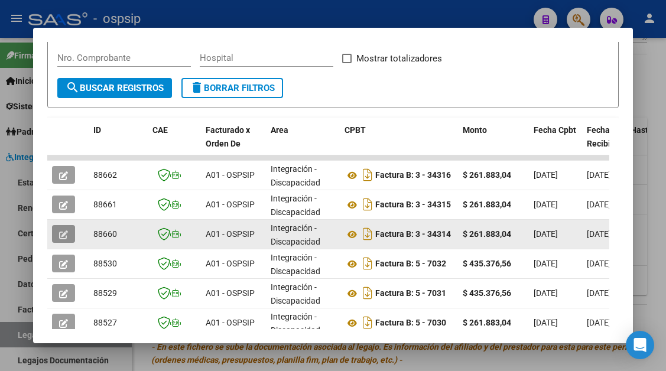
click at [59, 240] on button "button" at bounding box center [63, 234] width 23 height 18
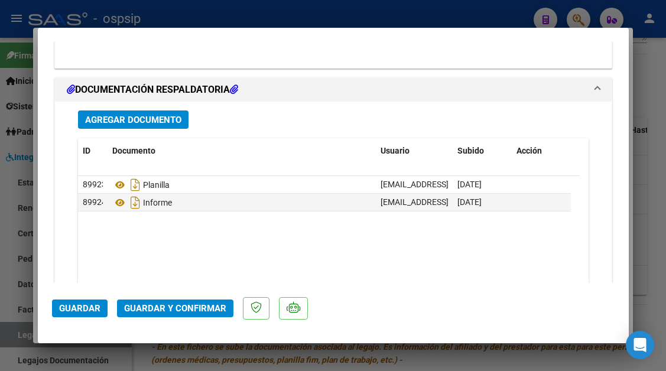
scroll to position [1440, 0]
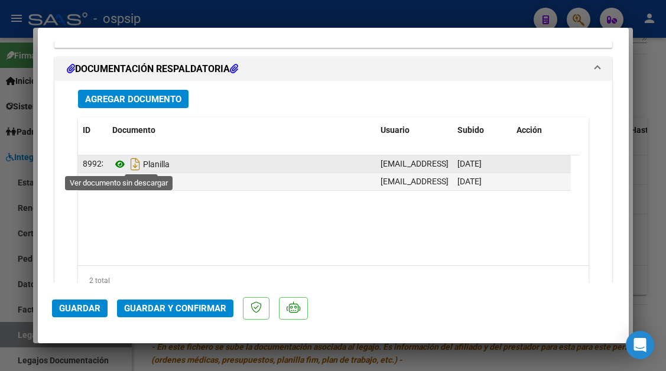
click at [119, 160] on icon at bounding box center [119, 164] width 15 height 14
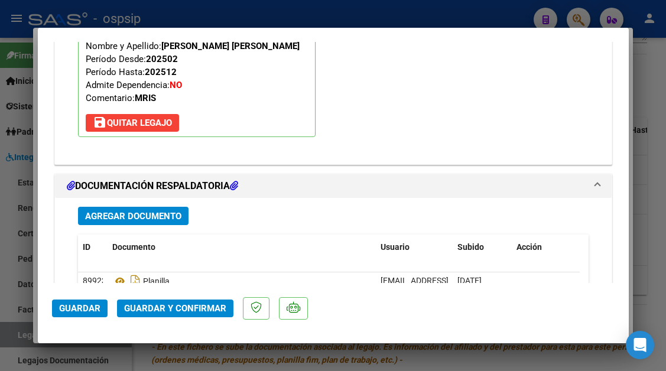
scroll to position [1322, 0]
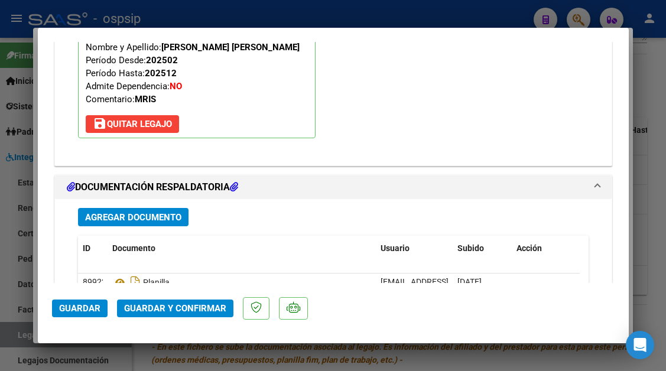
click at [177, 306] on span "Guardar y Confirmar" at bounding box center [175, 308] width 102 height 11
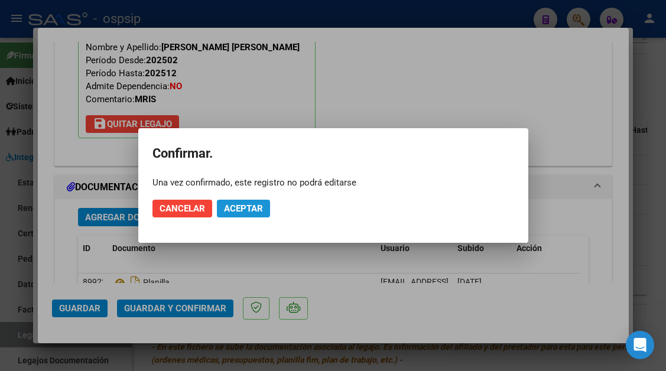
click at [255, 204] on span "Aceptar" at bounding box center [243, 208] width 39 height 11
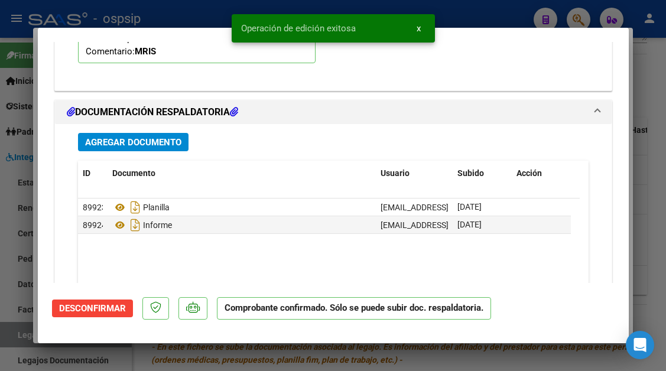
scroll to position [1355, 0]
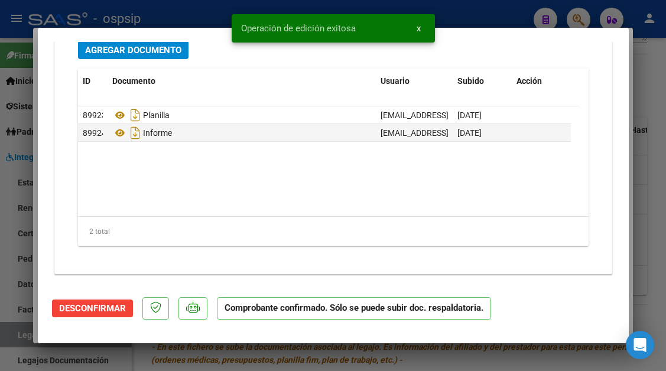
click at [21, 334] on div at bounding box center [333, 185] width 666 height 371
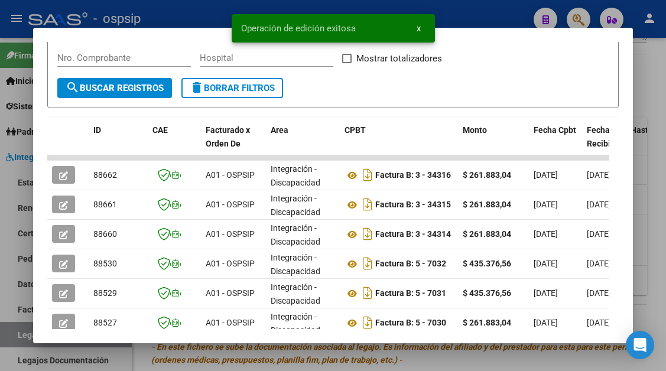
click at [21, 334] on div at bounding box center [333, 185] width 666 height 371
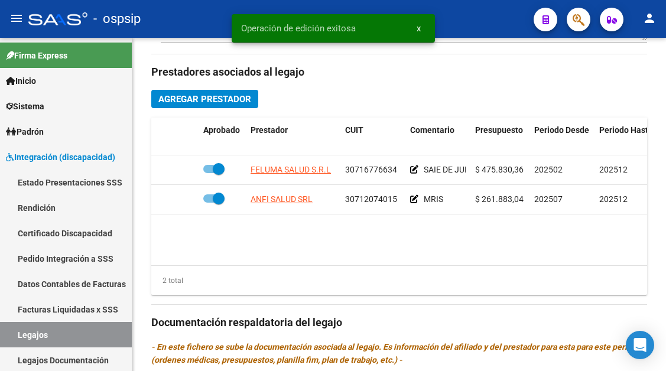
click at [21, 334] on link "Legajos" at bounding box center [66, 334] width 132 height 25
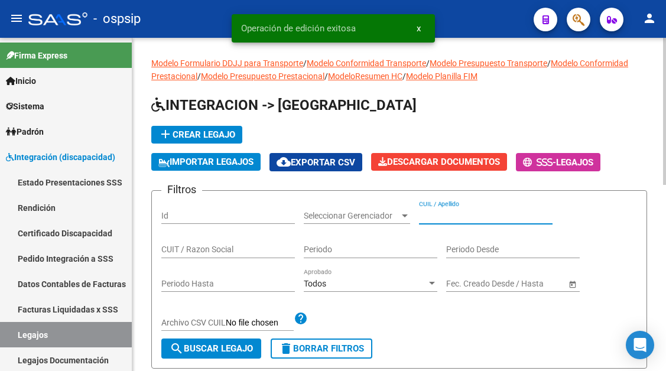
click at [433, 215] on input "CUIL / Apellido" at bounding box center [486, 216] width 134 height 10
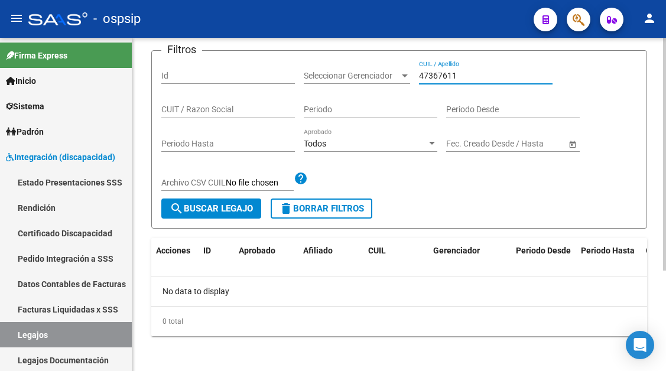
scroll to position [144, 0]
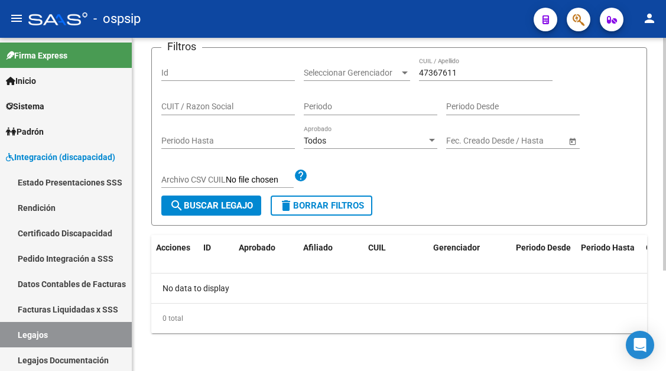
click at [433, 80] on div "47367611 CUIL / Apellido" at bounding box center [486, 69] width 134 height 24
click at [433, 79] on div "47367611 CUIL / Apellido" at bounding box center [486, 69] width 134 height 24
click at [433, 73] on input "47367611" at bounding box center [486, 73] width 134 height 10
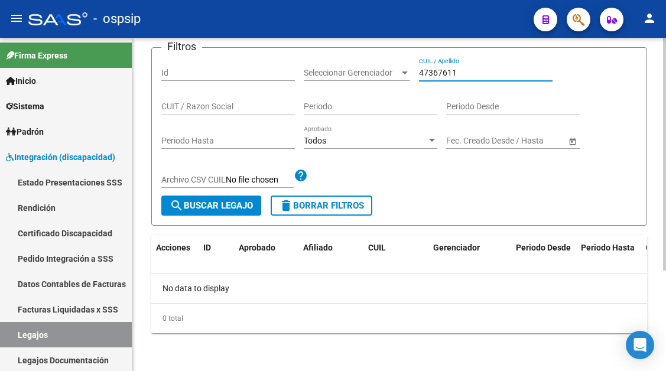
click at [433, 73] on input "47367611" at bounding box center [486, 73] width 134 height 10
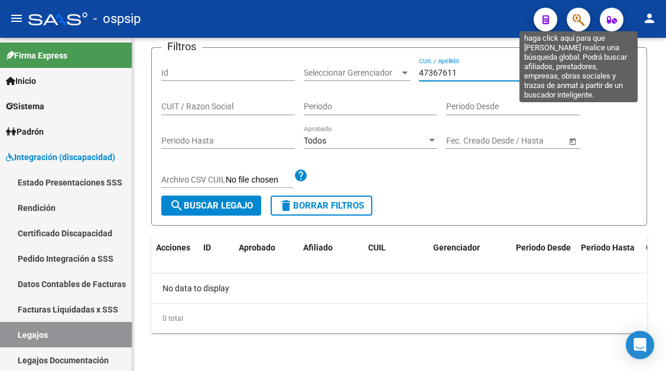
click at [589, 11] on app-search-popup at bounding box center [579, 18] width 24 height 15
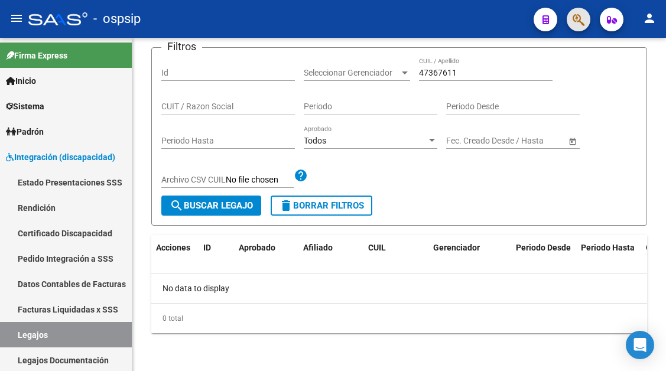
click at [570, 26] on button "button" at bounding box center [579, 20] width 24 height 24
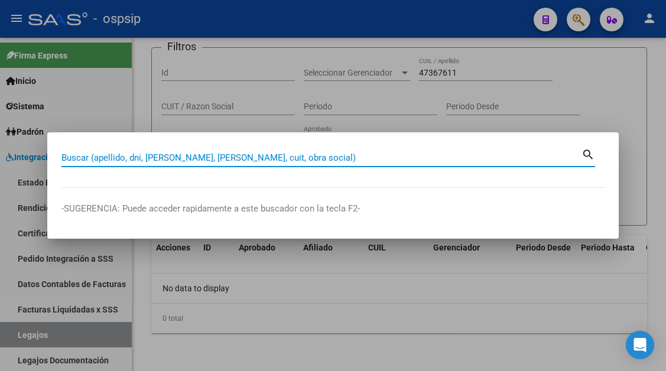
click at [154, 152] on input "Buscar (apellido, dni, cuil, nro traspaso, cuit, obra social)" at bounding box center [321, 157] width 520 height 11
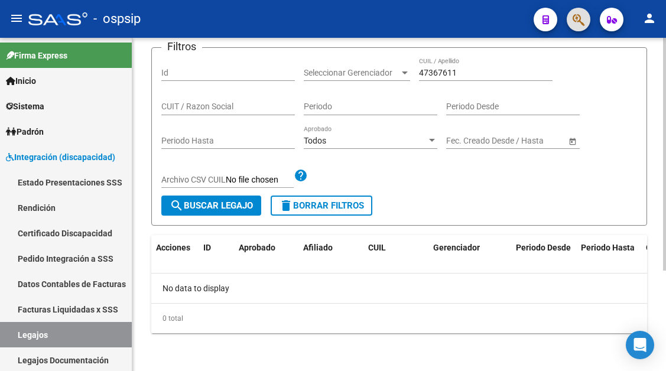
click at [483, 72] on input "47367611" at bounding box center [486, 73] width 134 height 10
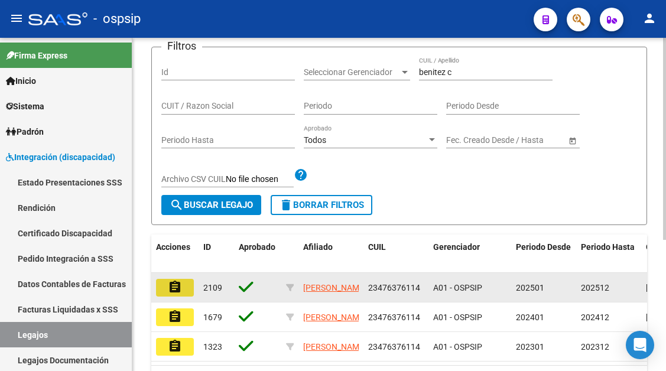
click at [178, 286] on mat-icon "assignment" at bounding box center [175, 287] width 14 height 14
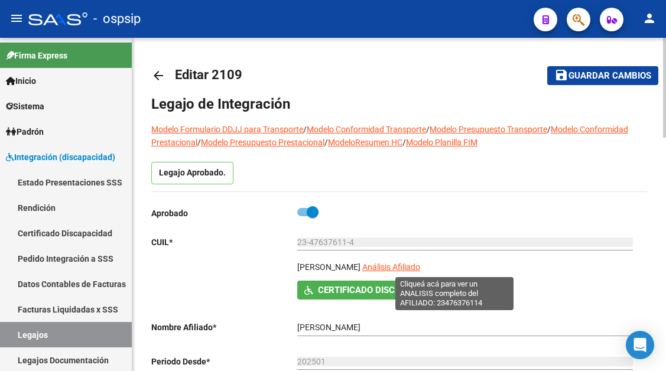
click at [420, 264] on span "Análisis Afiliado" at bounding box center [391, 266] width 58 height 9
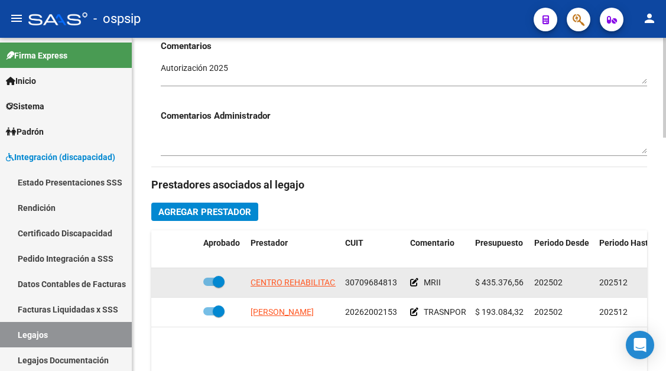
scroll to position [473, 0]
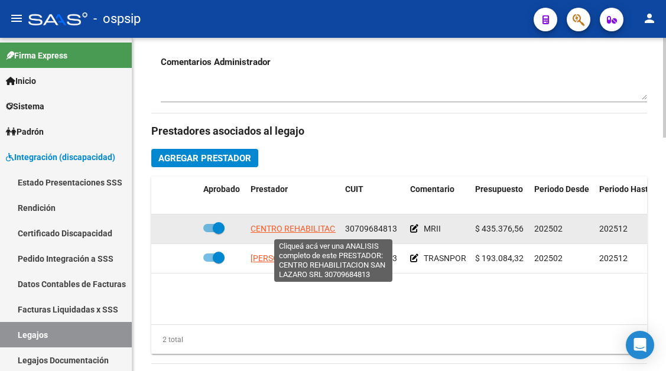
click at [277, 226] on span "CENTRO REHABILITACION SAN LAZARO SRL" at bounding box center [334, 228] width 166 height 9
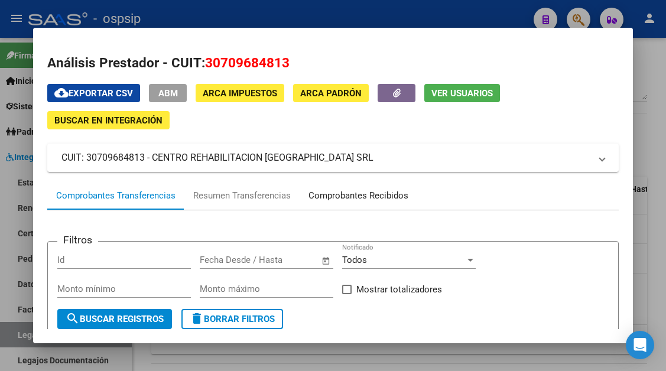
click at [360, 199] on div "Comprobantes Recibidos" at bounding box center [358, 196] width 100 height 14
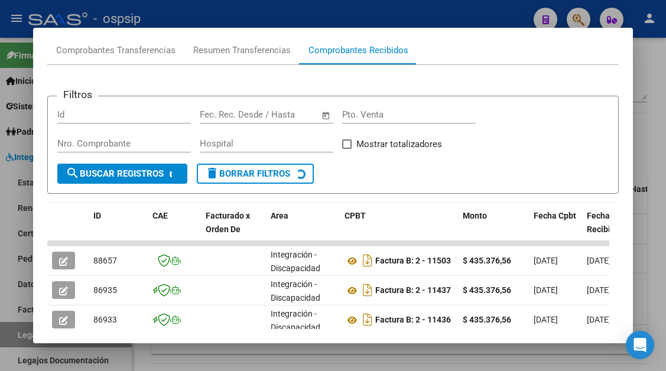
scroll to position [172, 0]
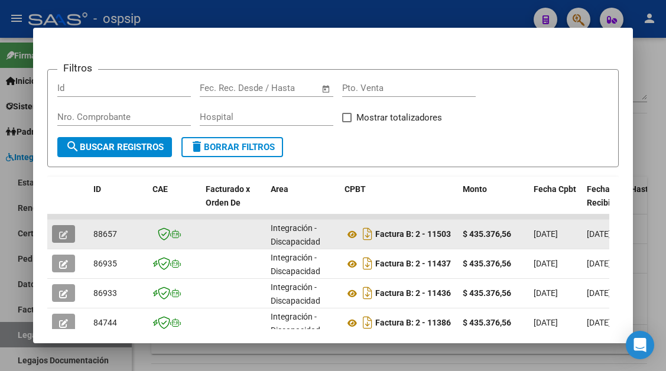
click at [63, 228] on button "button" at bounding box center [63, 234] width 23 height 18
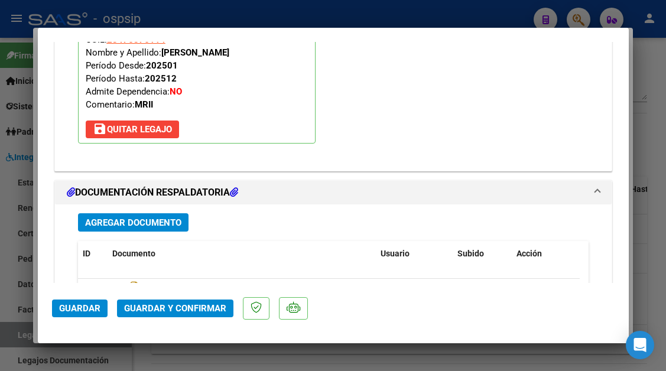
scroll to position [1382, 0]
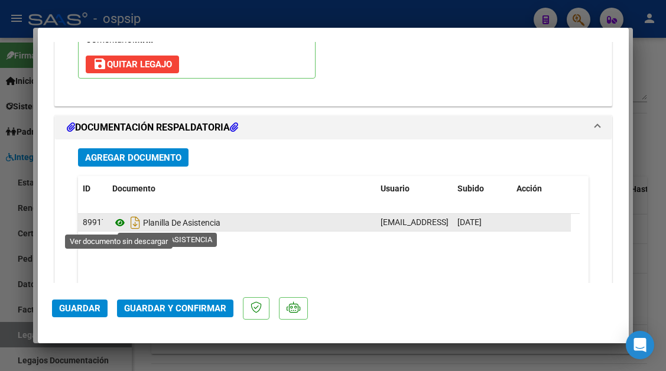
click at [118, 226] on icon at bounding box center [119, 223] width 15 height 14
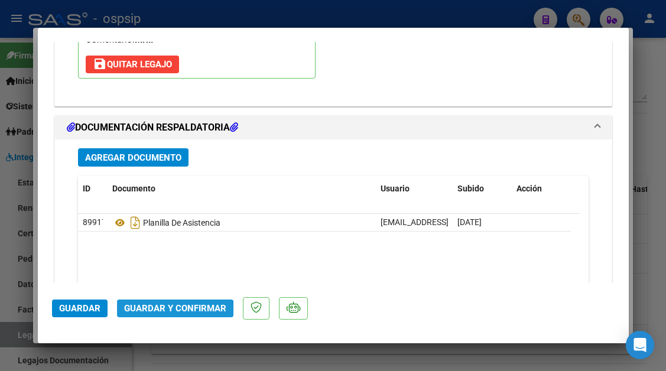
click at [166, 311] on span "Guardar y Confirmar" at bounding box center [175, 308] width 102 height 11
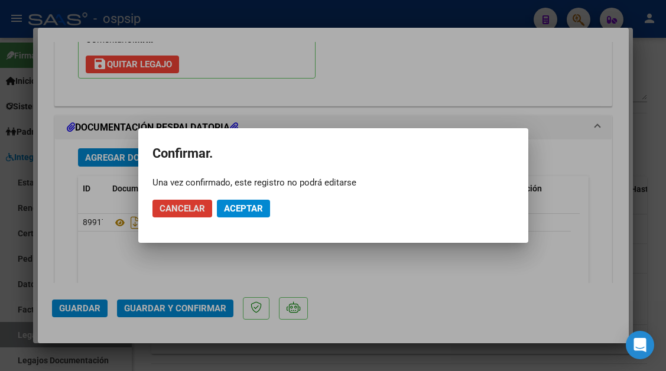
click at [255, 202] on button "Aceptar" at bounding box center [243, 209] width 53 height 18
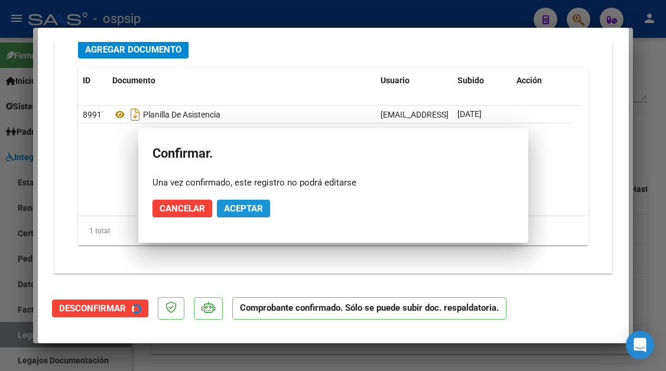
scroll to position [1275, 0]
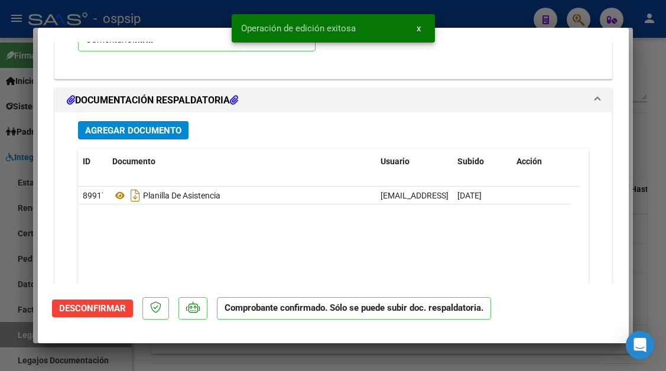
click at [20, 336] on div at bounding box center [333, 185] width 666 height 371
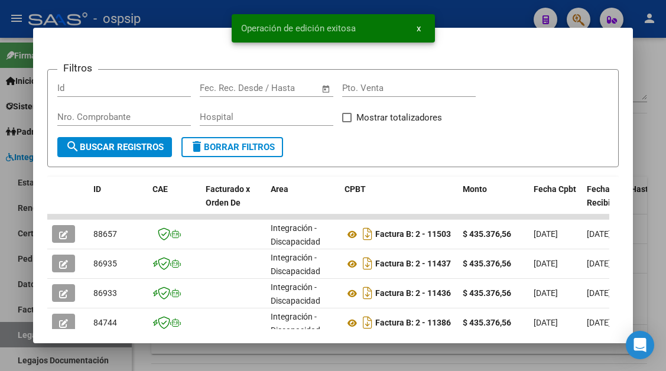
click at [20, 336] on div at bounding box center [333, 185] width 666 height 371
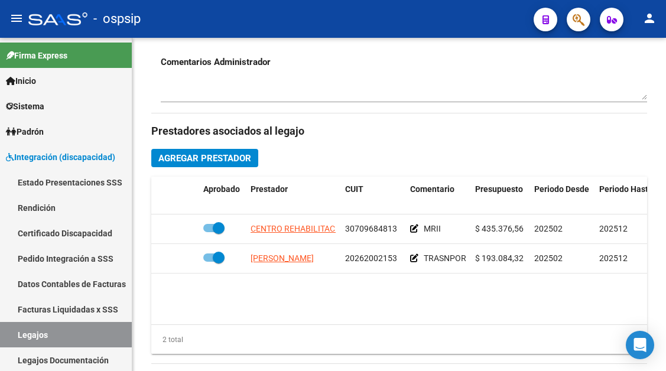
click at [20, 336] on link "Legajos" at bounding box center [66, 334] width 132 height 25
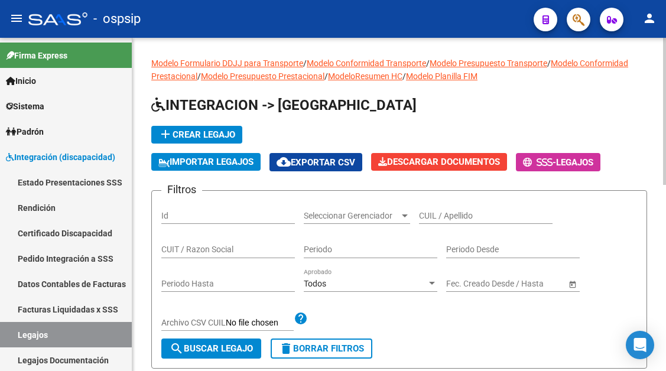
click at [447, 209] on div "CUIL / Apellido" at bounding box center [486, 212] width 134 height 24
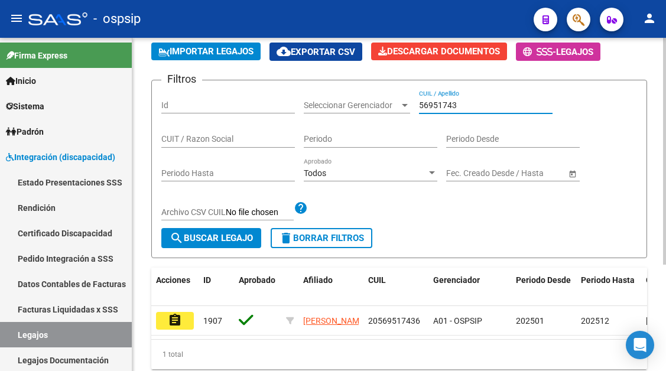
scroll to position [118, 0]
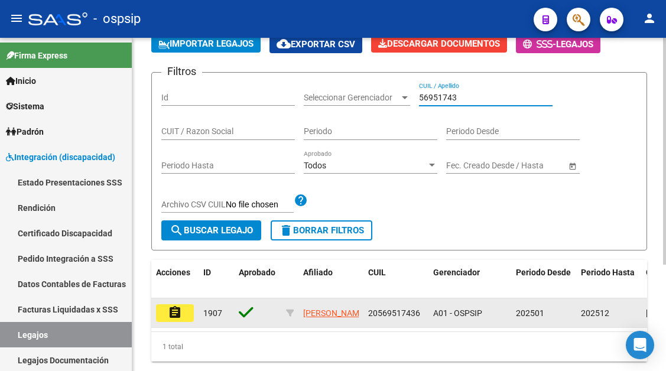
click at [183, 313] on button "assignment" at bounding box center [175, 313] width 38 height 18
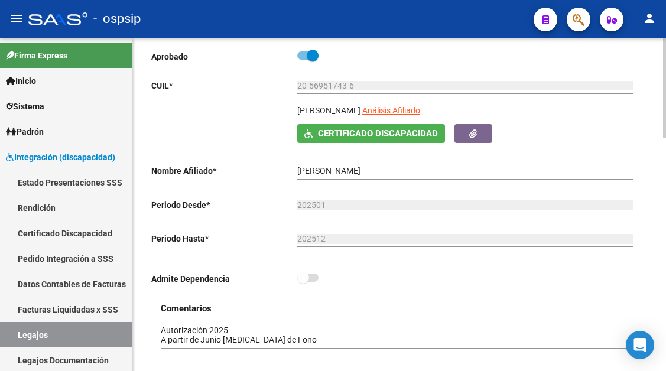
scroll to position [177, 0]
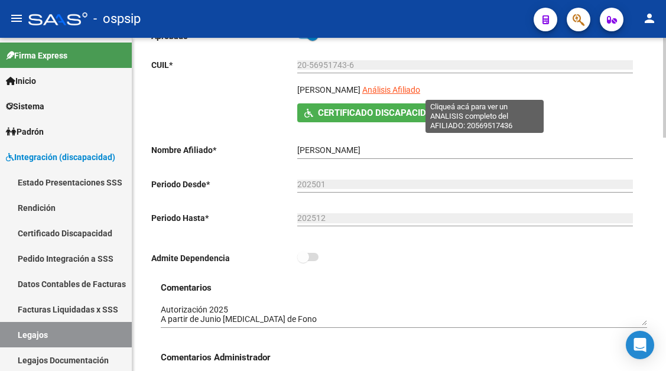
click at [420, 89] on span "Análisis Afiliado" at bounding box center [391, 89] width 58 height 9
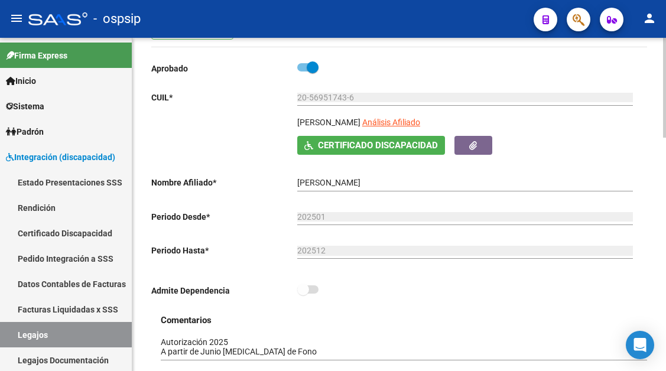
scroll to position [118, 0]
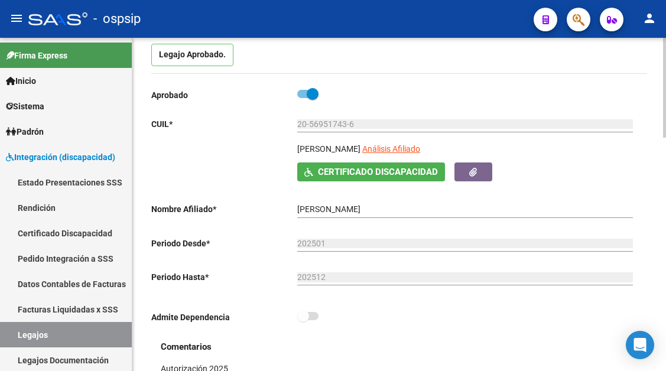
click at [420, 144] on app-link-go-to "Análisis Afiliado" at bounding box center [391, 152] width 58 height 20
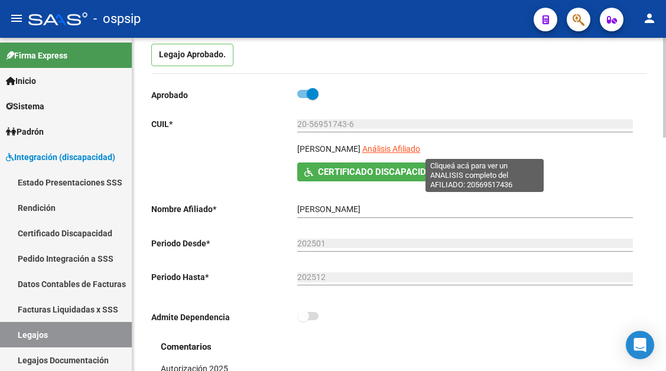
click at [420, 148] on span "Análisis Afiliado" at bounding box center [391, 148] width 58 height 9
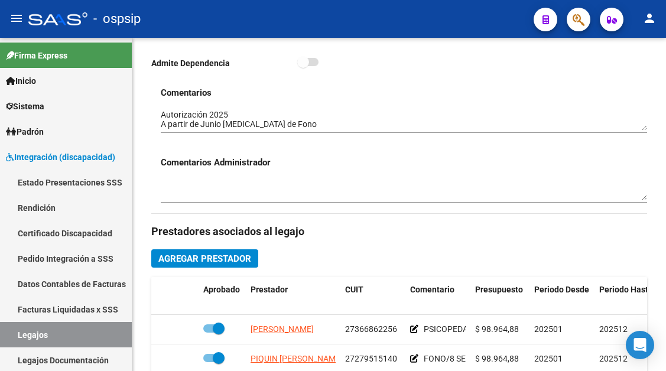
scroll to position [473, 0]
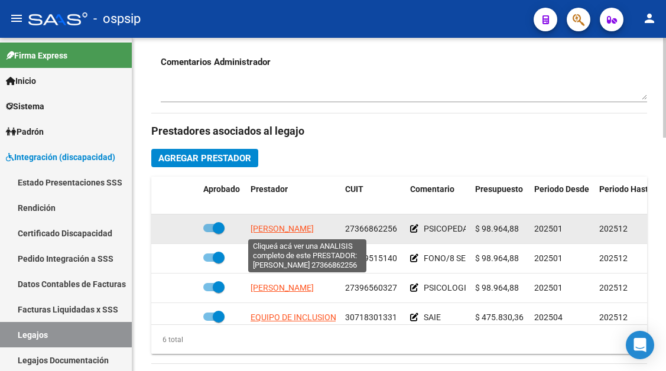
click at [314, 232] on span "RODRIGUEZ CAROLINA BELEN" at bounding box center [282, 228] width 63 height 9
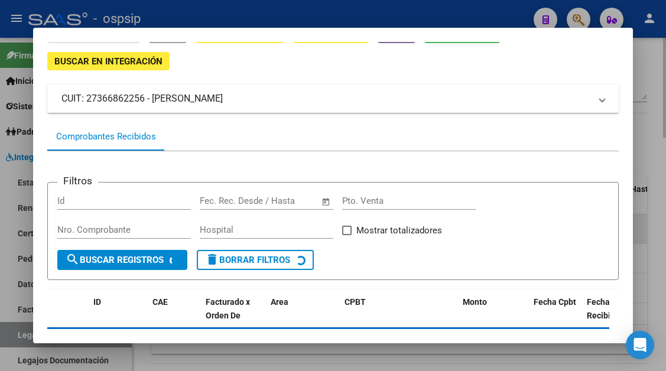
scroll to position [113, 0]
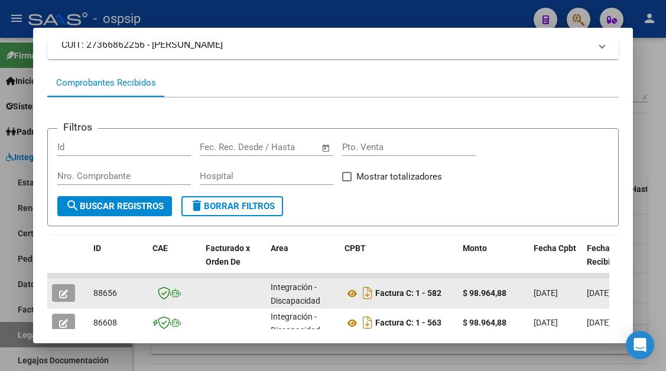
click at [60, 291] on icon "button" at bounding box center [63, 294] width 9 height 9
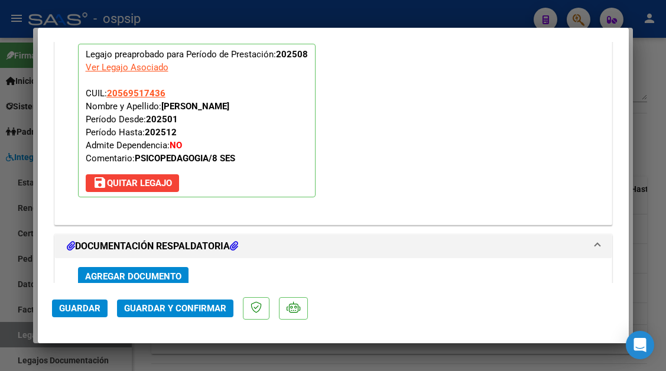
scroll to position [1489, 0]
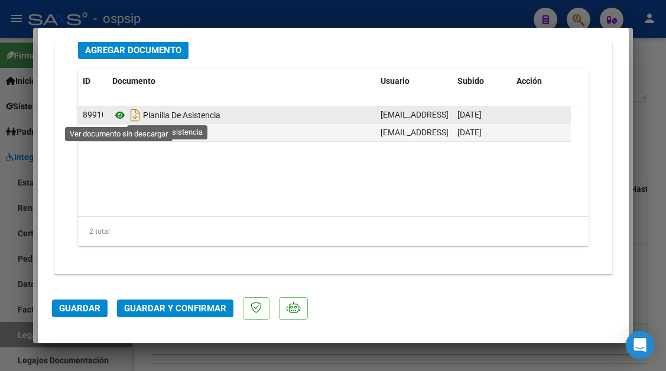
click at [122, 115] on icon at bounding box center [119, 115] width 15 height 14
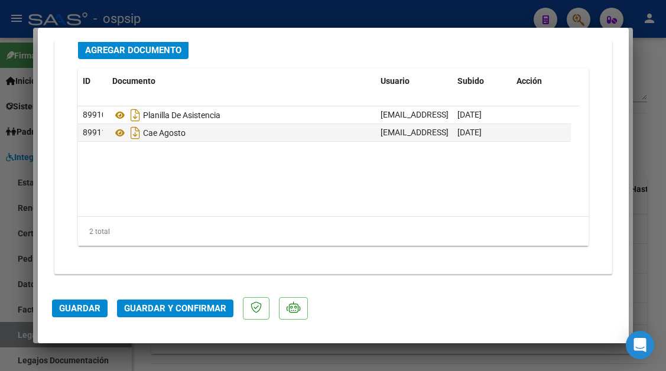
click at [157, 313] on span "Guardar y Confirmar" at bounding box center [175, 308] width 102 height 11
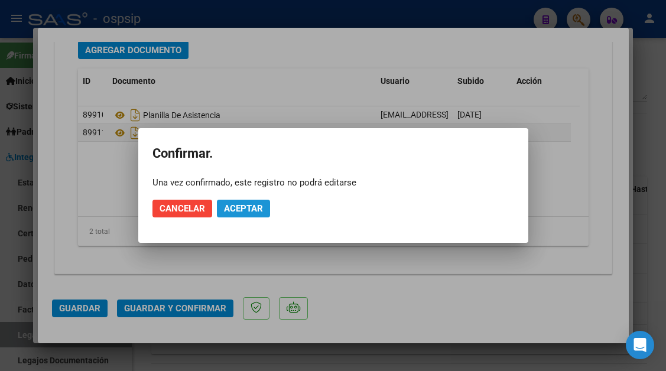
click at [252, 207] on span "Aceptar" at bounding box center [243, 208] width 39 height 11
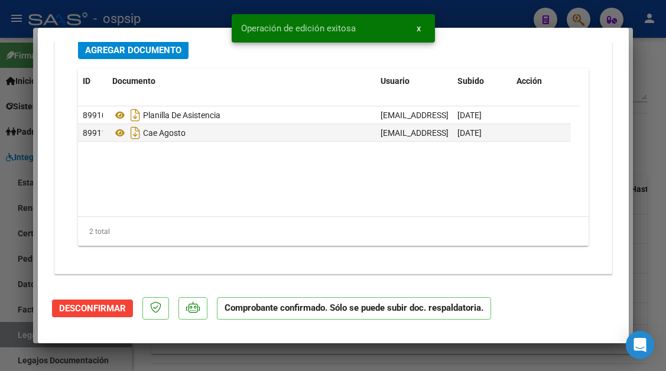
click at [15, 337] on div at bounding box center [333, 185] width 666 height 371
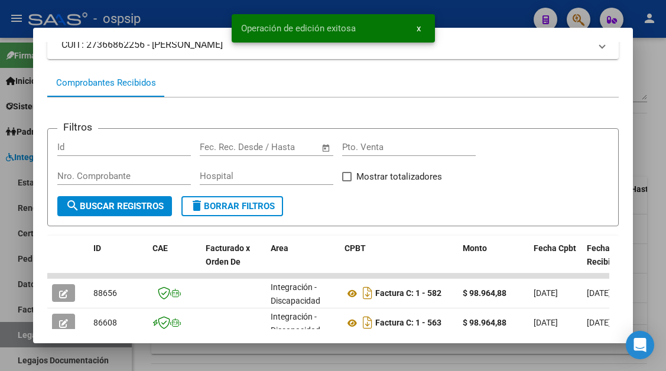
click at [15, 337] on div at bounding box center [333, 185] width 666 height 371
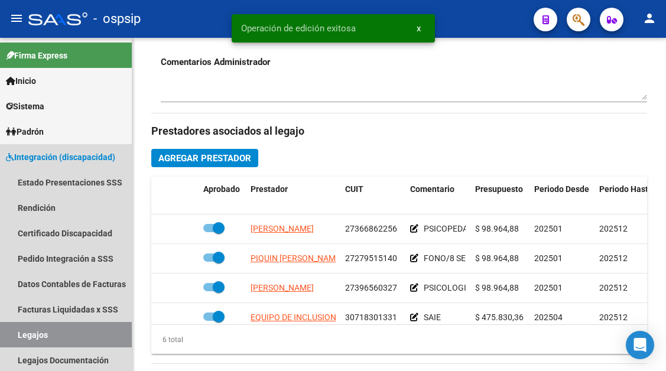
click at [15, 337] on link "Legajos" at bounding box center [66, 334] width 132 height 25
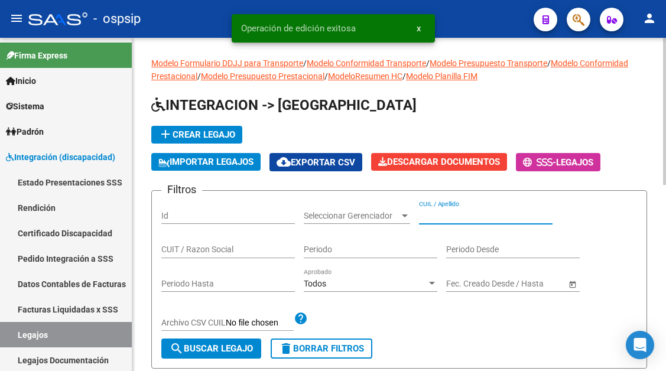
click at [451, 213] on input "CUIL / Apellido" at bounding box center [486, 216] width 134 height 10
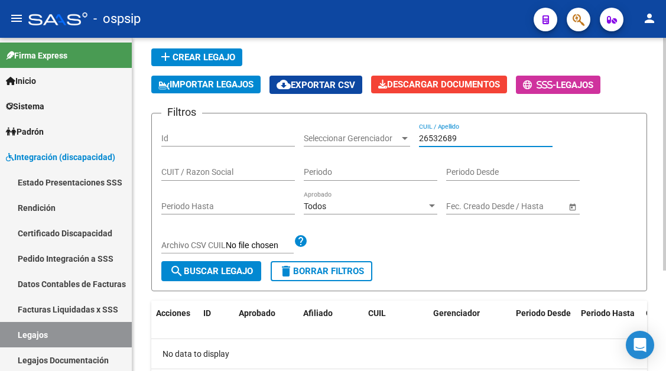
scroll to position [118, 0]
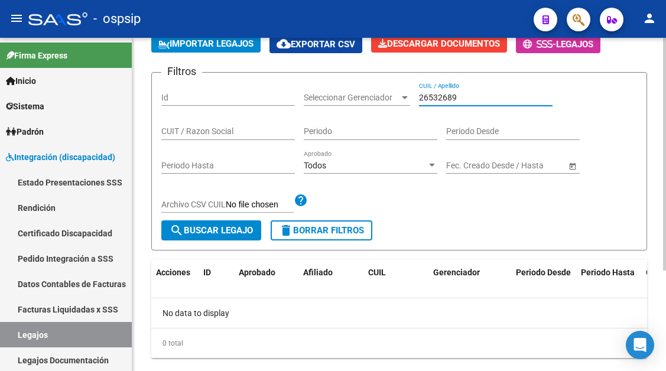
click at [437, 101] on input "26532689" at bounding box center [486, 98] width 134 height 10
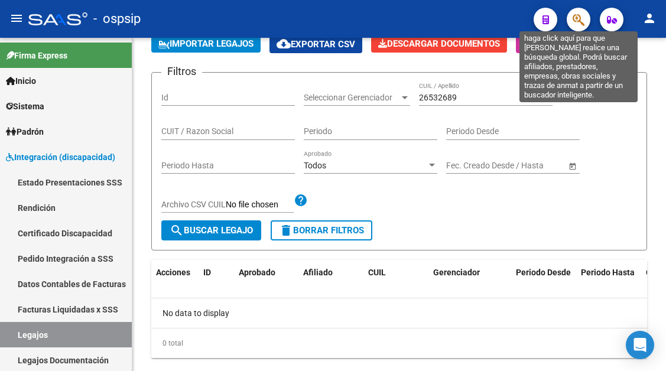
click at [581, 23] on icon "button" at bounding box center [579, 20] width 12 height 14
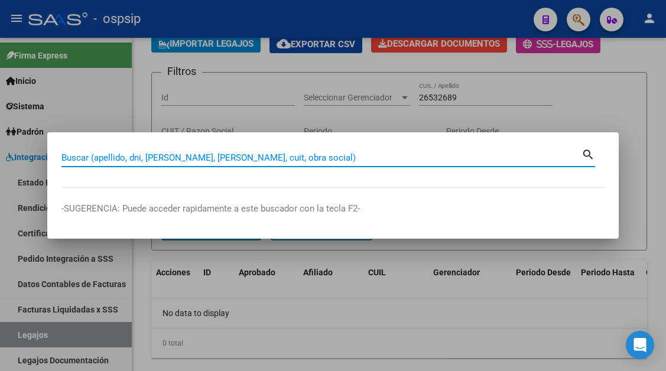
click at [133, 160] on input "Buscar (apellido, dni, cuil, nro traspaso, cuit, obra social)" at bounding box center [321, 157] width 520 height 11
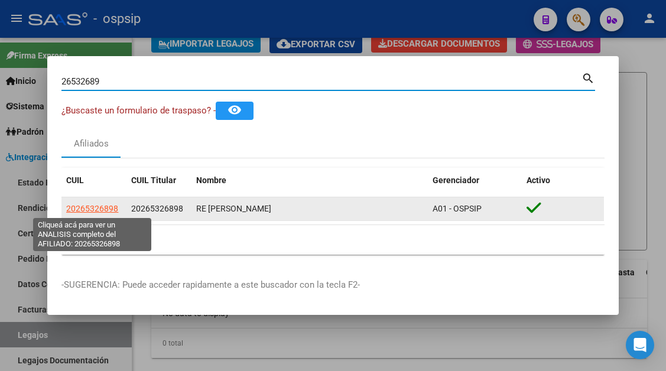
click at [112, 209] on span "20265326898" at bounding box center [92, 208] width 52 height 9
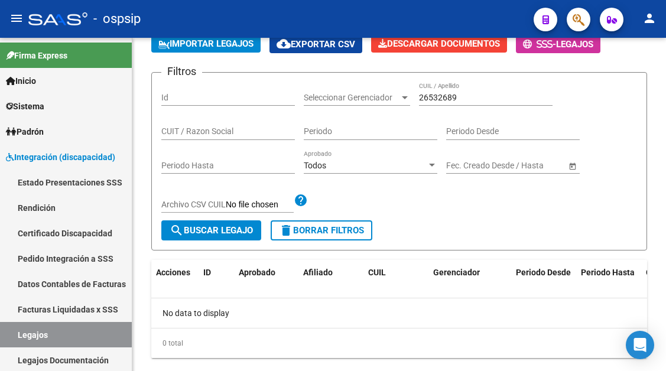
scroll to position [0, 0]
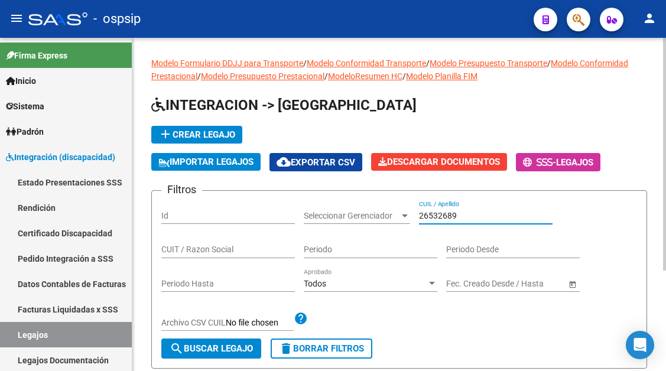
click at [453, 211] on input "26532689" at bounding box center [486, 216] width 134 height 10
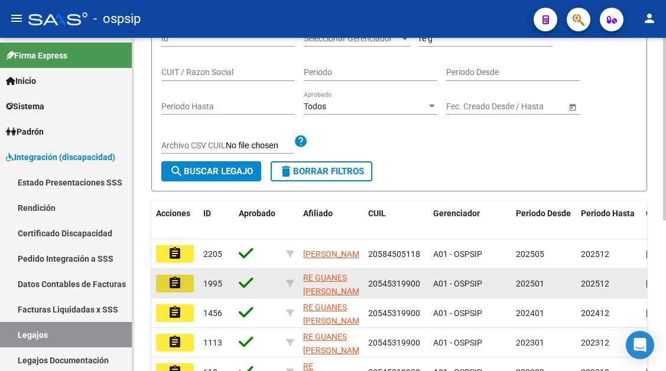
click at [176, 277] on mat-icon "assignment" at bounding box center [175, 283] width 14 height 14
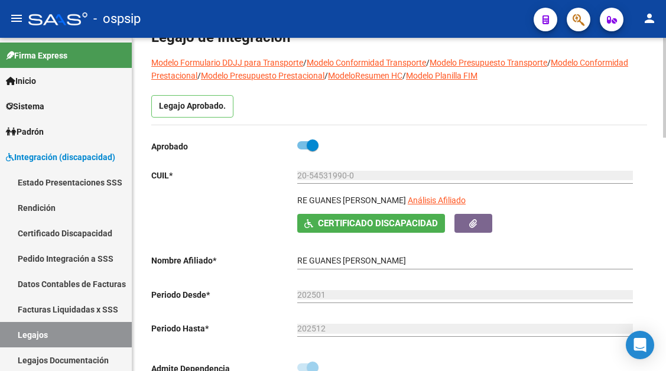
scroll to position [59, 0]
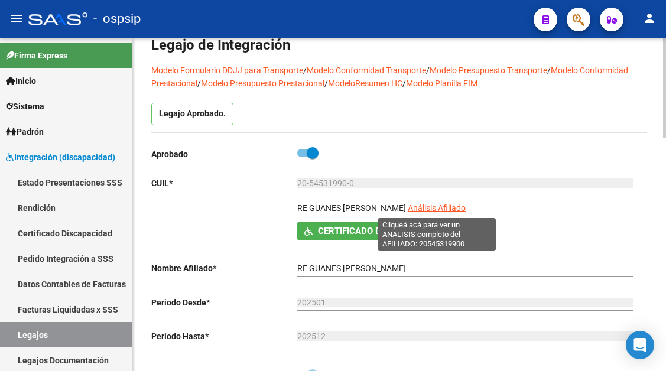
click at [426, 206] on span "Análisis Afiliado" at bounding box center [437, 207] width 58 height 9
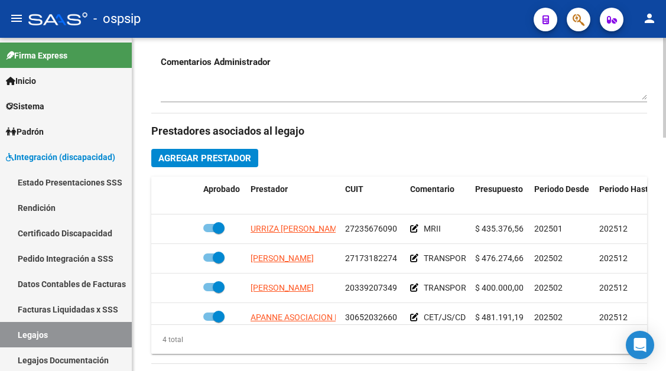
scroll to position [21, 0]
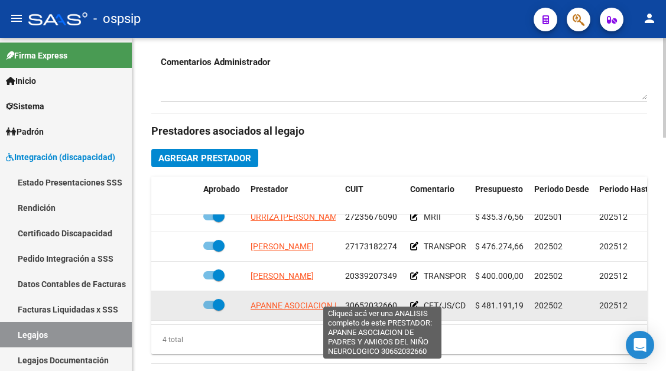
click at [313, 301] on span "APANNE ASOCIACION DE PADRES Y AMIGOS DEL NIÑO NEUROLOGICO" at bounding box center [382, 305] width 263 height 9
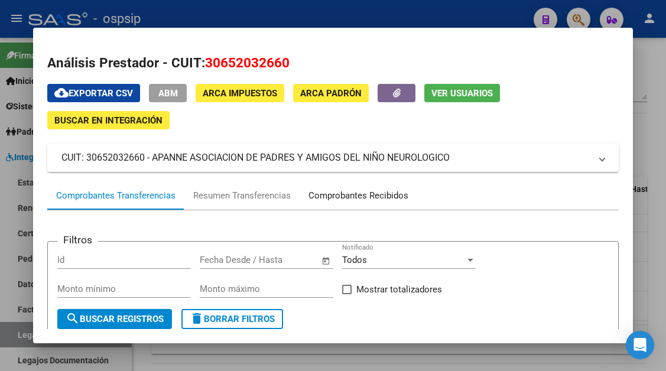
click at [393, 197] on div "Comprobantes Recibidos" at bounding box center [358, 196] width 100 height 14
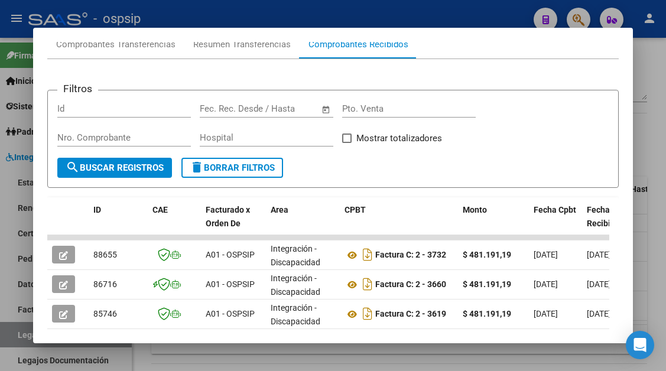
scroll to position [172, 0]
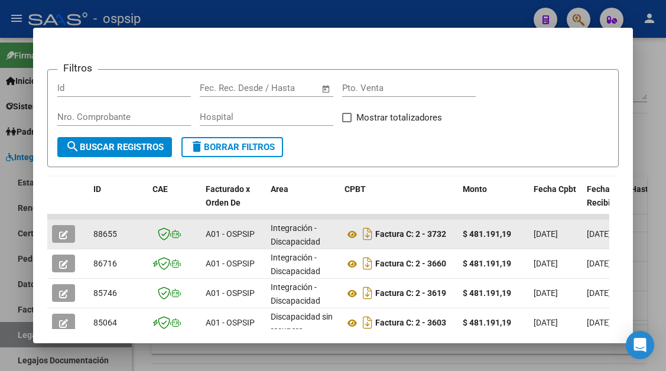
click at [66, 233] on icon "button" at bounding box center [63, 234] width 9 height 9
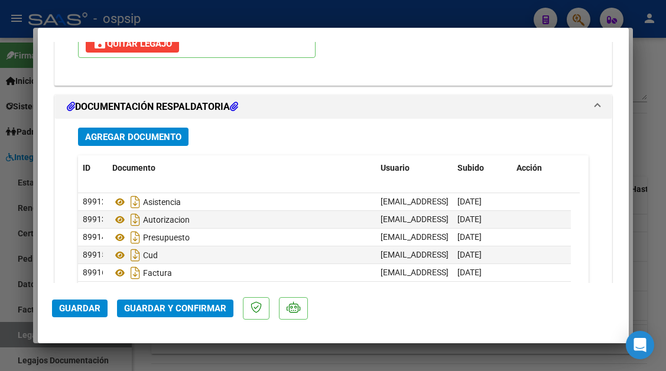
scroll to position [1440, 0]
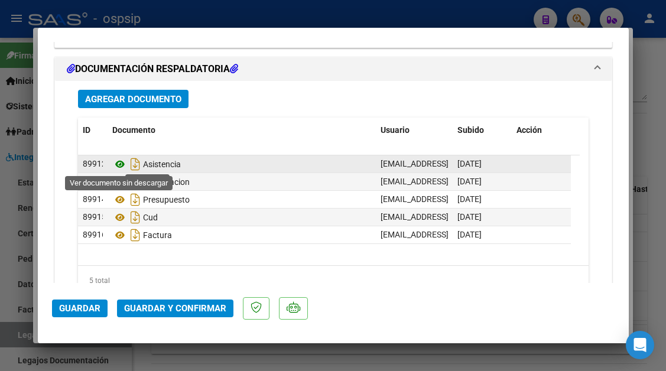
click at [122, 161] on icon at bounding box center [119, 164] width 15 height 14
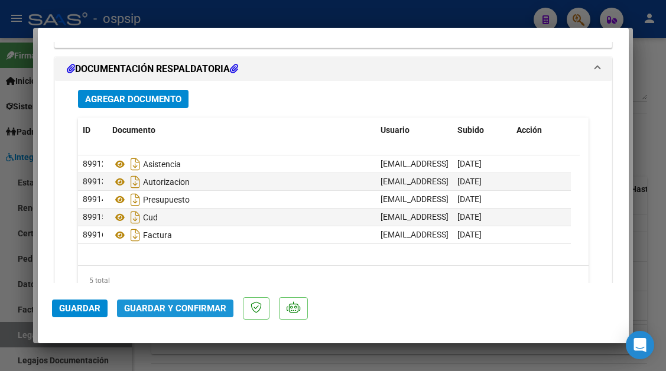
click at [166, 303] on span "Guardar y Confirmar" at bounding box center [175, 308] width 102 height 11
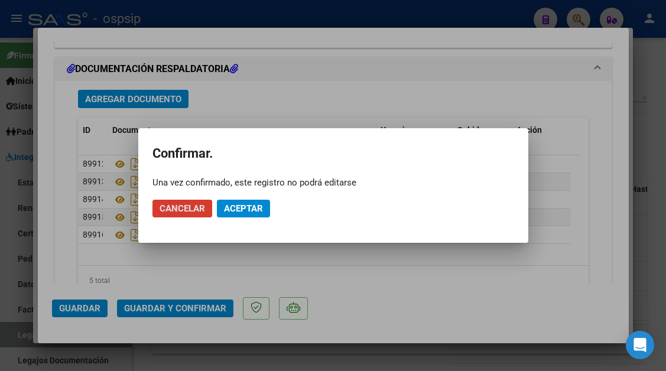
click at [245, 202] on button "Aceptar" at bounding box center [243, 209] width 53 height 18
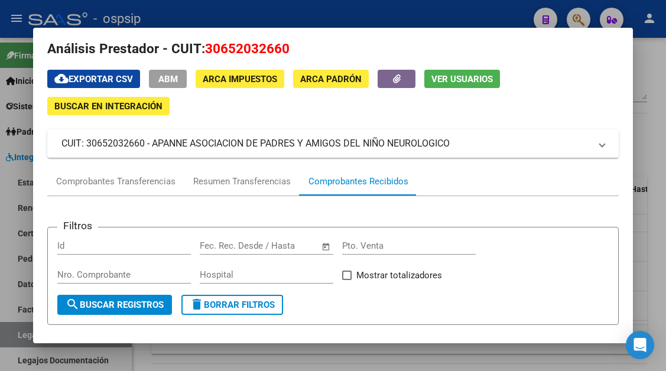
scroll to position [0, 0]
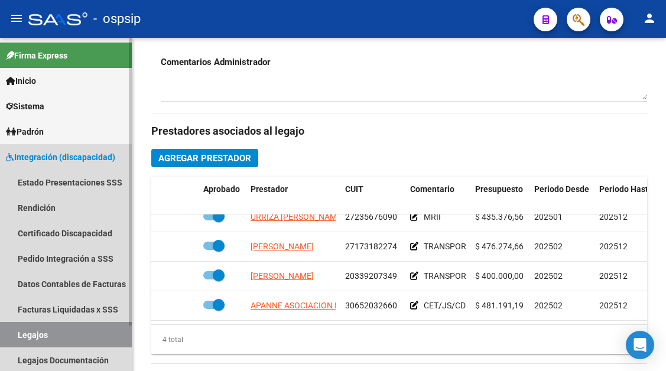
click at [29, 342] on link "Legajos" at bounding box center [66, 334] width 132 height 25
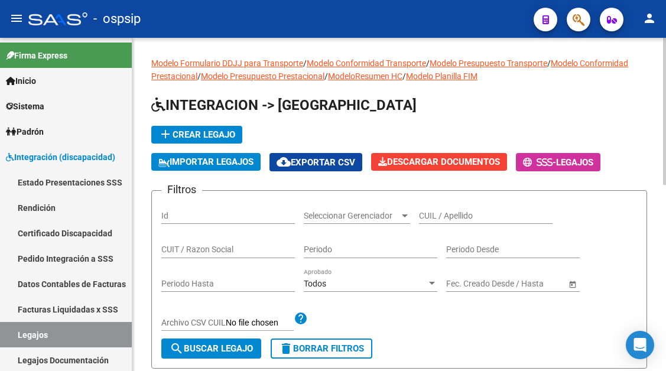
click at [427, 217] on input "CUIL / Apellido" at bounding box center [486, 216] width 134 height 10
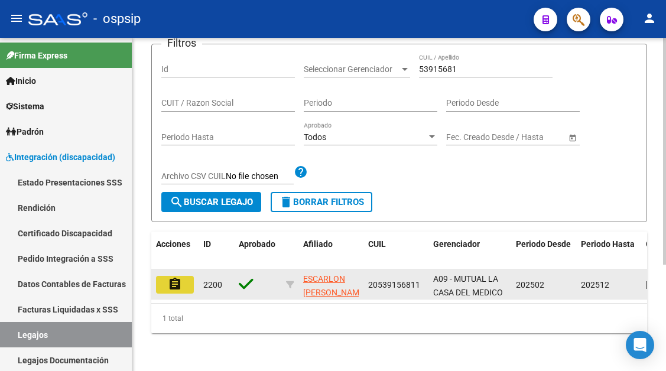
click at [183, 276] on button "assignment" at bounding box center [175, 285] width 38 height 18
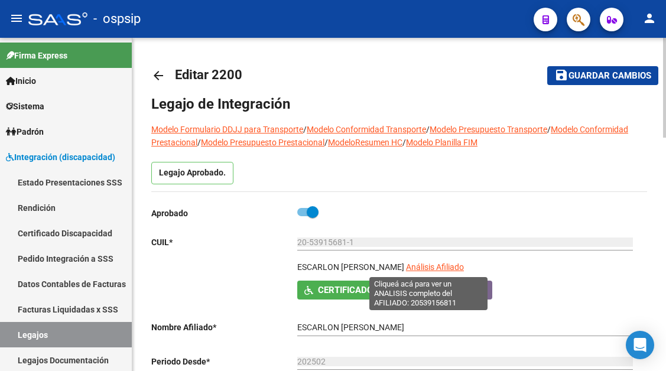
click at [421, 271] on span "Análisis Afiliado" at bounding box center [435, 266] width 58 height 9
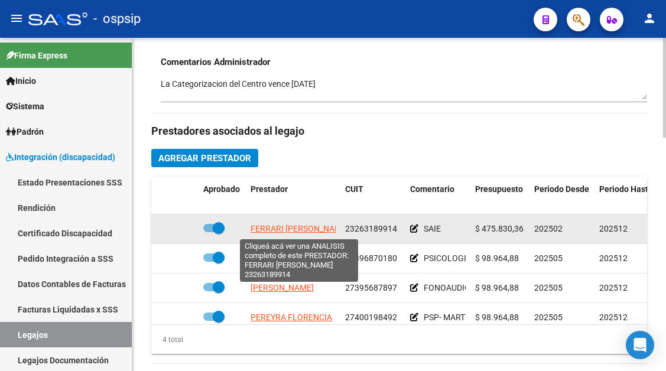
click at [275, 229] on span "FERRARI CARINA LEONOR" at bounding box center [300, 228] width 98 height 9
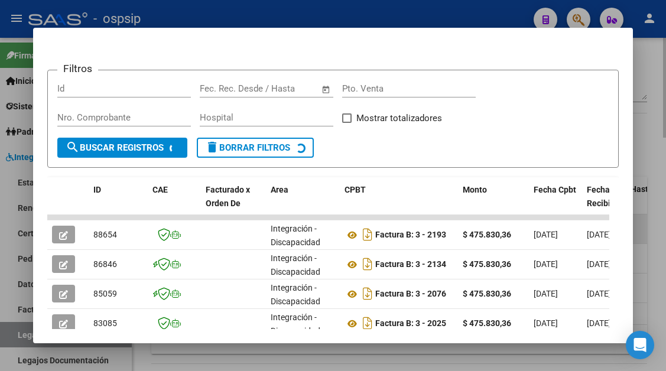
scroll to position [246, 0]
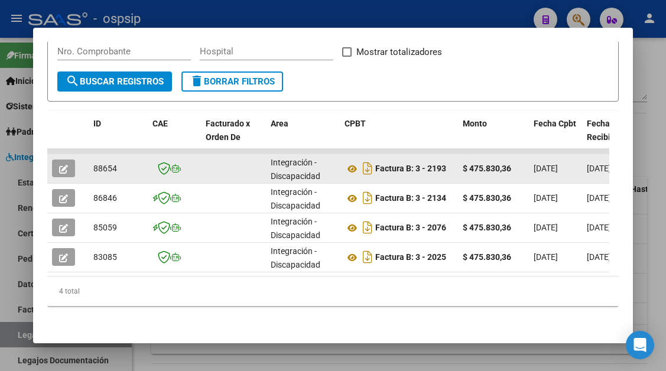
click at [66, 165] on icon "button" at bounding box center [63, 169] width 9 height 9
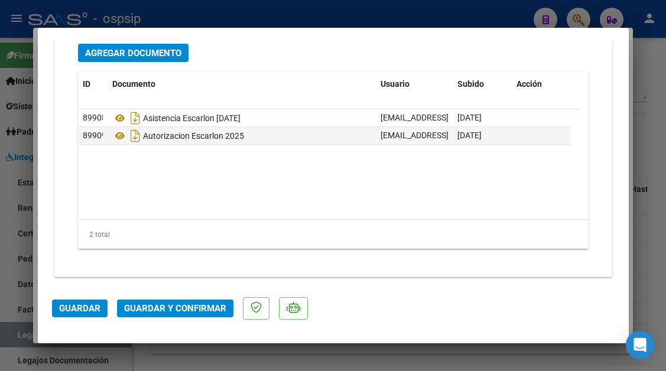
scroll to position [1489, 0]
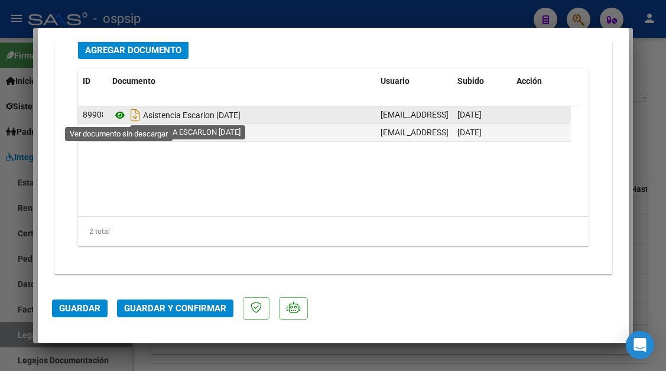
click at [120, 115] on icon at bounding box center [119, 115] width 15 height 14
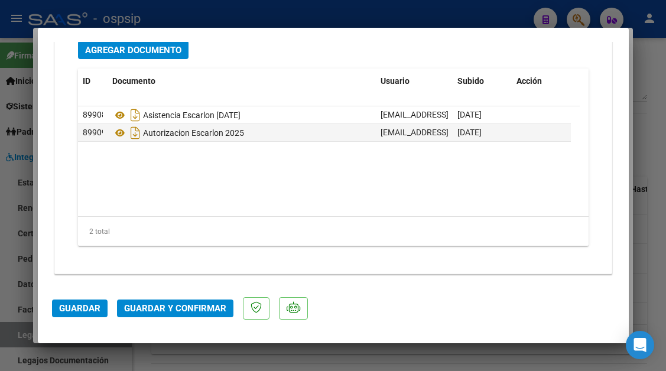
click at [168, 298] on mat-dialog-actions "Guardar Guardar y Confirmar" at bounding box center [333, 306] width 563 height 47
click at [168, 308] on span "Guardar y Confirmar" at bounding box center [175, 308] width 102 height 11
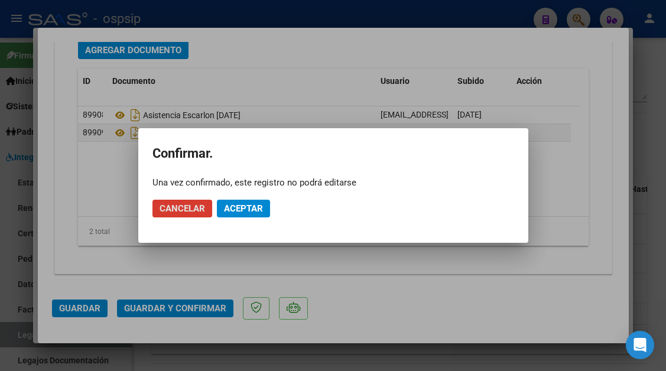
click at [241, 216] on button "Aceptar" at bounding box center [243, 209] width 53 height 18
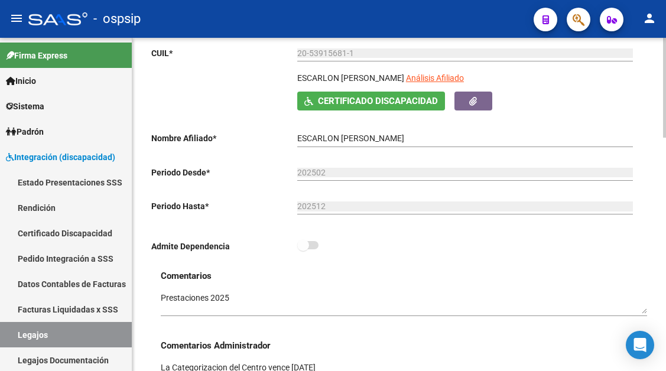
scroll to position [118, 0]
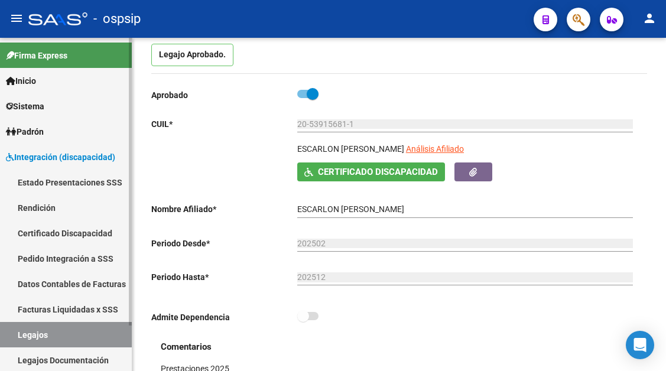
click at [45, 331] on link "Legajos" at bounding box center [66, 334] width 132 height 25
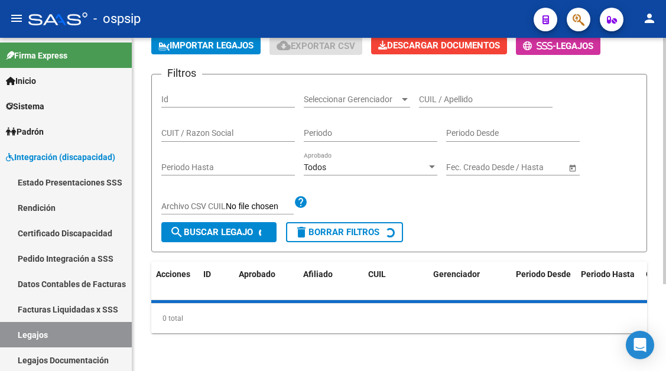
scroll to position [118, 0]
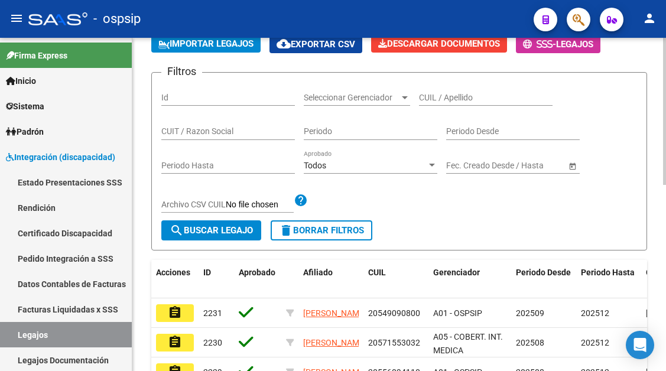
click at [449, 103] on div "CUIL / Apellido" at bounding box center [486, 94] width 134 height 24
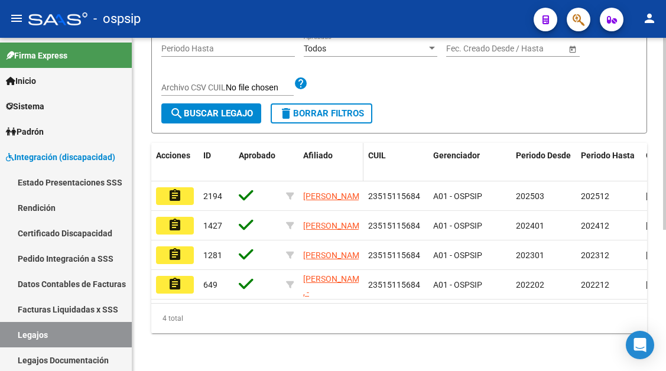
scroll to position [245, 0]
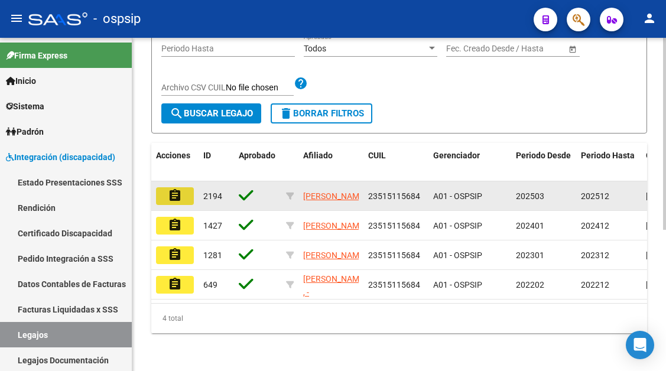
click at [183, 187] on button "assignment" at bounding box center [175, 196] width 38 height 18
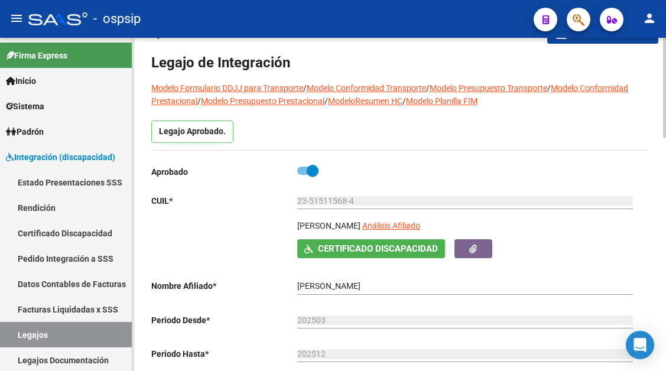
scroll to position [59, 0]
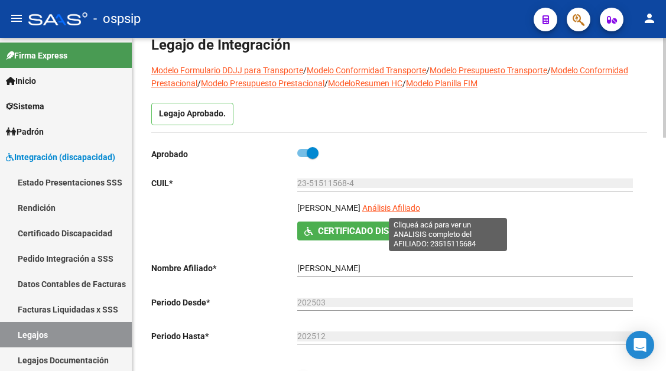
click at [420, 208] on span "Análisis Afiliado" at bounding box center [391, 207] width 58 height 9
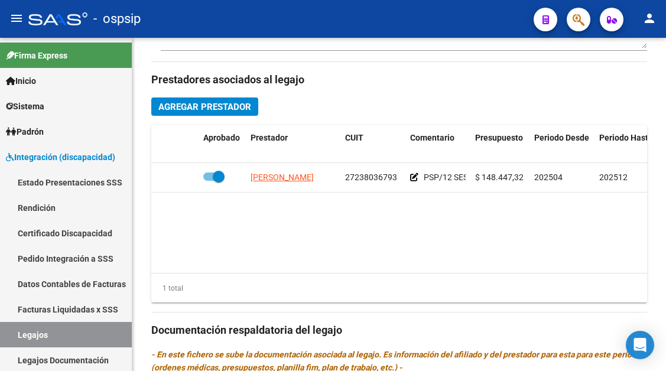
scroll to position [532, 0]
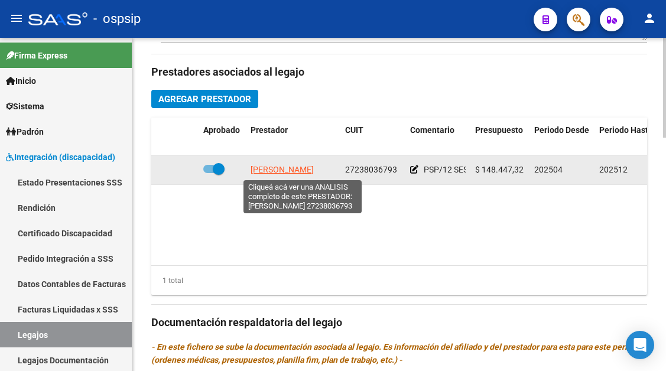
click at [297, 174] on span "GIOVANAZ LORENA JUDITH" at bounding box center [282, 169] width 63 height 9
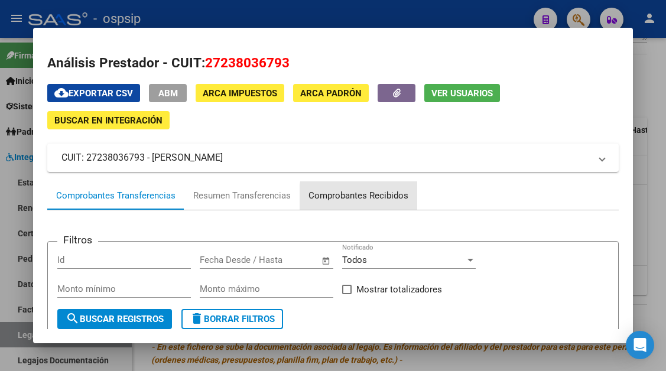
click at [401, 200] on div "Comprobantes Recibidos" at bounding box center [358, 196] width 100 height 14
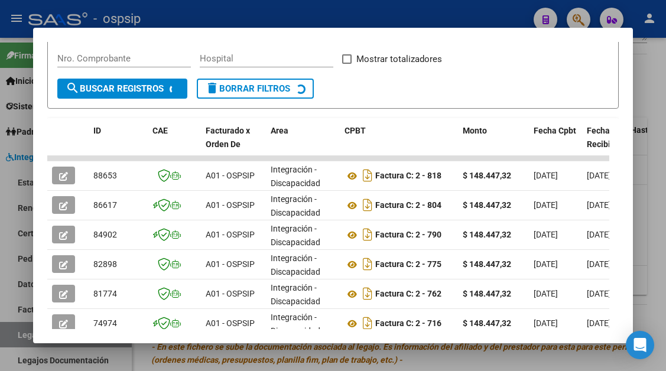
scroll to position [231, 0]
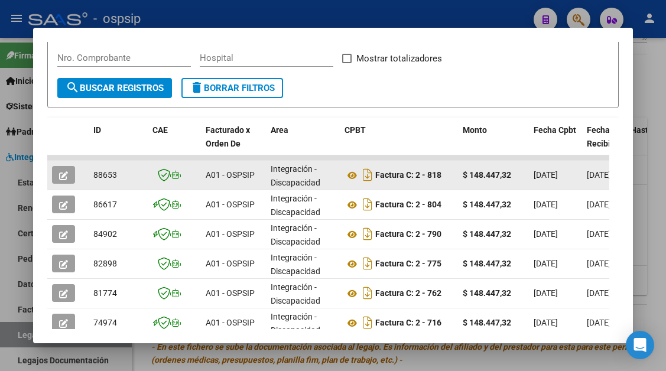
click at [55, 177] on button "button" at bounding box center [63, 175] width 23 height 18
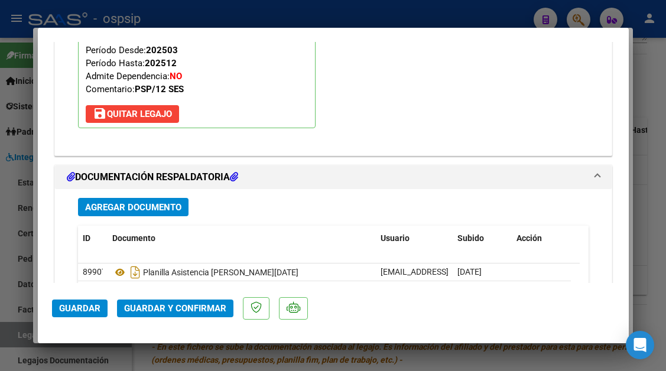
scroll to position [1477, 0]
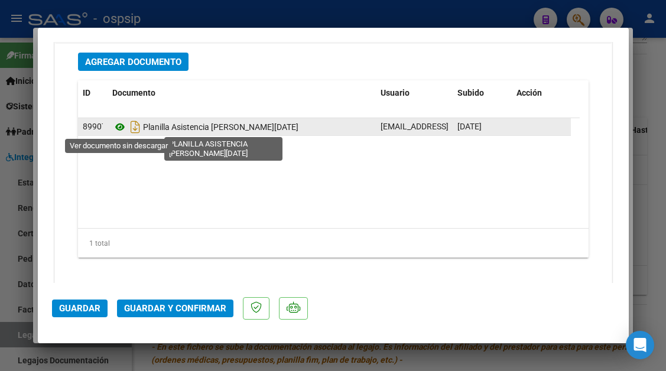
click at [121, 126] on icon at bounding box center [119, 127] width 15 height 14
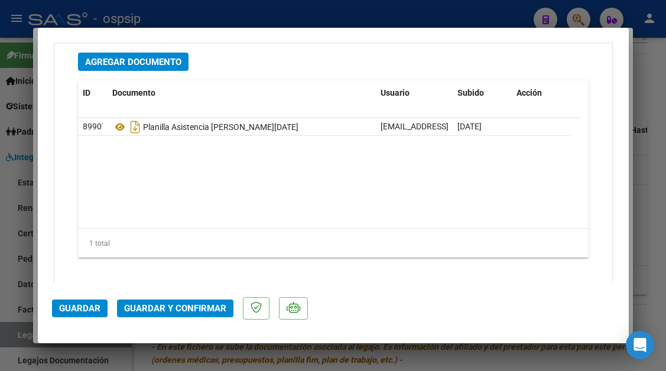
scroll to position [1489, 0]
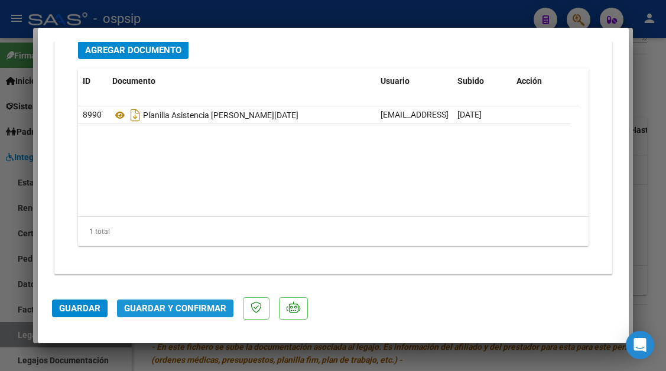
click at [168, 313] on span "Guardar y Confirmar" at bounding box center [175, 308] width 102 height 11
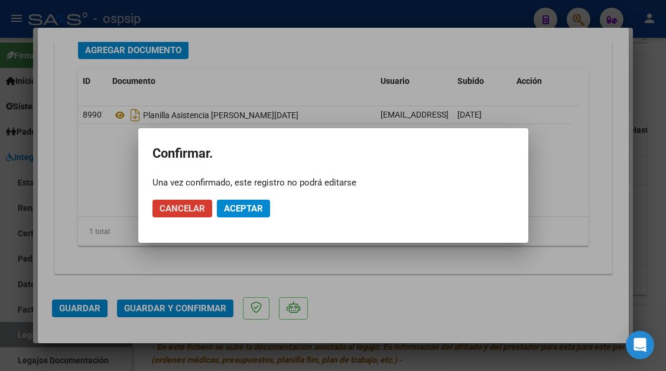
click at [259, 202] on button "Aceptar" at bounding box center [243, 209] width 53 height 18
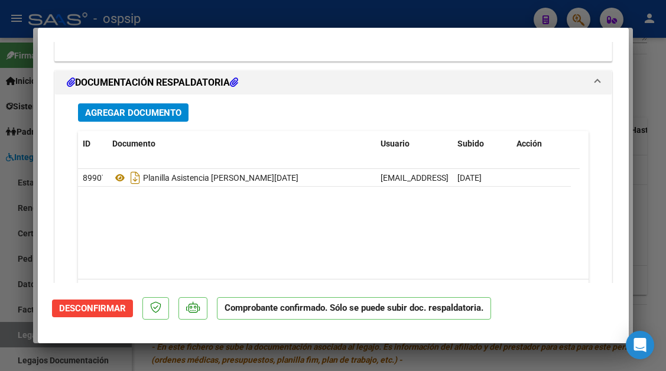
scroll to position [1296, 0]
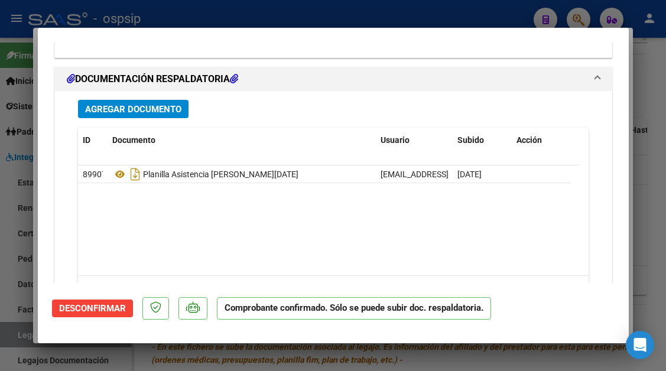
click at [10, 339] on div at bounding box center [333, 185] width 666 height 371
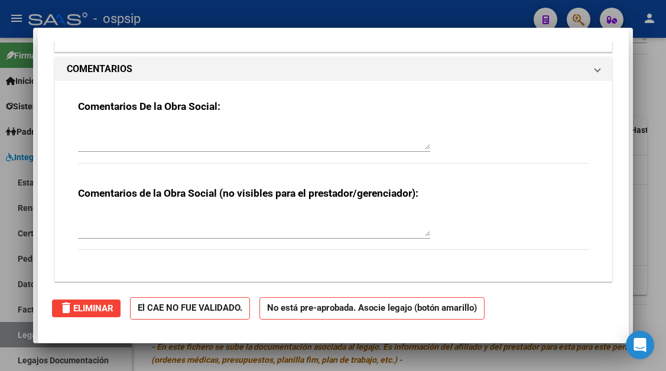
scroll to position [0, 0]
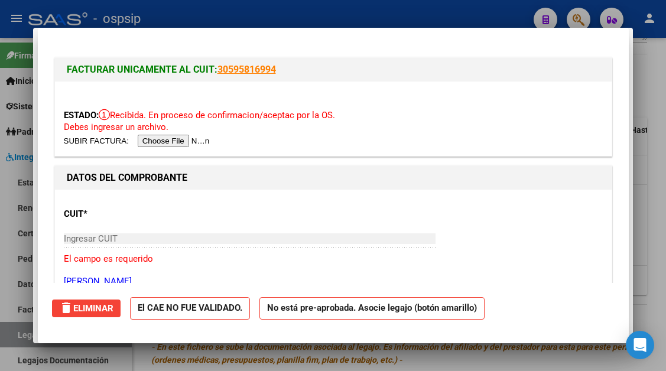
click at [10, 339] on div at bounding box center [333, 185] width 666 height 371
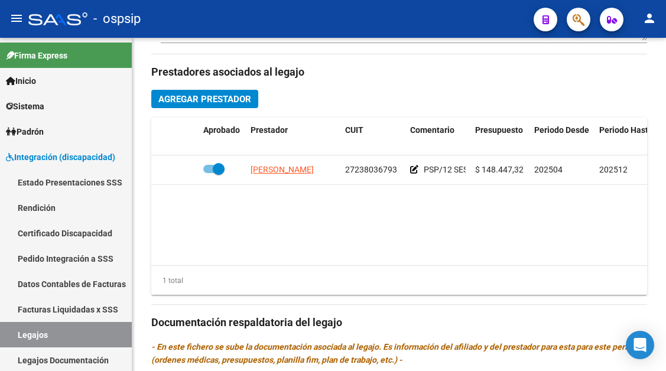
click at [10, 339] on link "Legajos" at bounding box center [66, 334] width 132 height 25
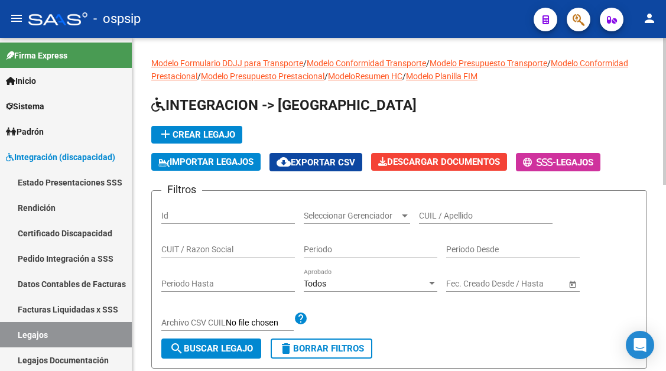
click at [422, 223] on div "CUIL / Apellido" at bounding box center [486, 212] width 134 height 24
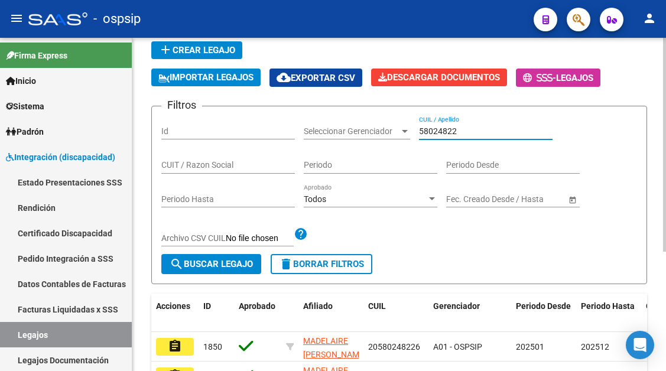
scroll to position [177, 0]
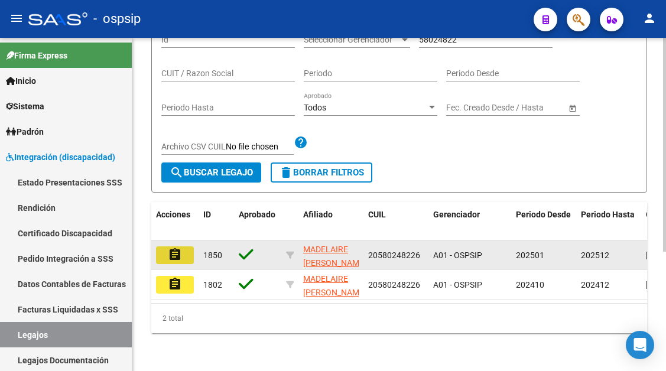
click at [167, 251] on button "assignment" at bounding box center [175, 255] width 38 height 18
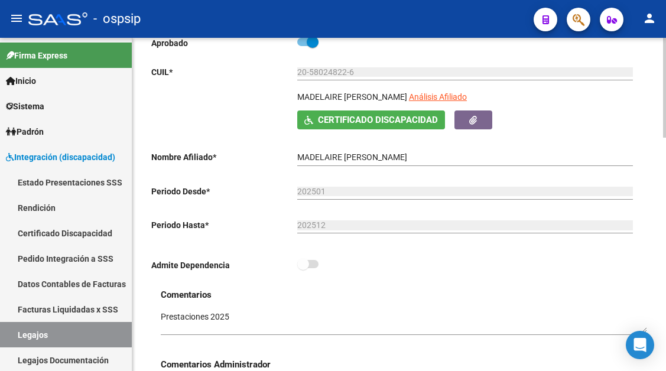
scroll to position [59, 0]
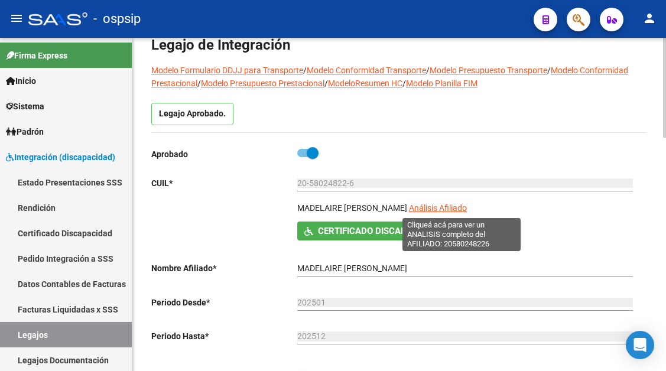
click at [461, 208] on span "Análisis Afiliado" at bounding box center [438, 207] width 58 height 9
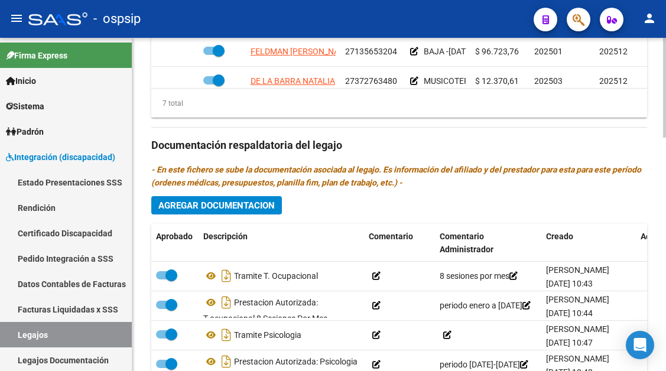
scroll to position [532, 0]
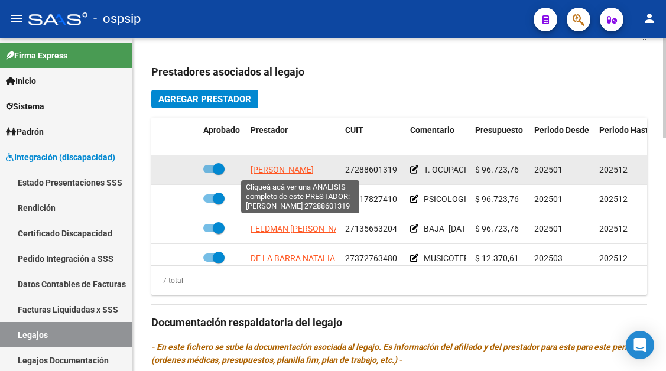
click at [292, 173] on span "MUIÑO SANDRA MARIANA" at bounding box center [282, 169] width 63 height 9
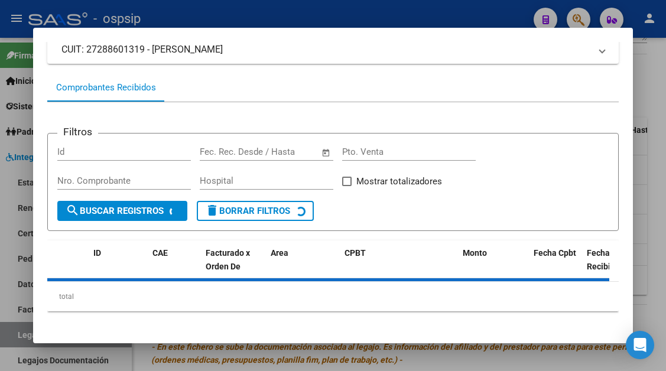
scroll to position [113, 0]
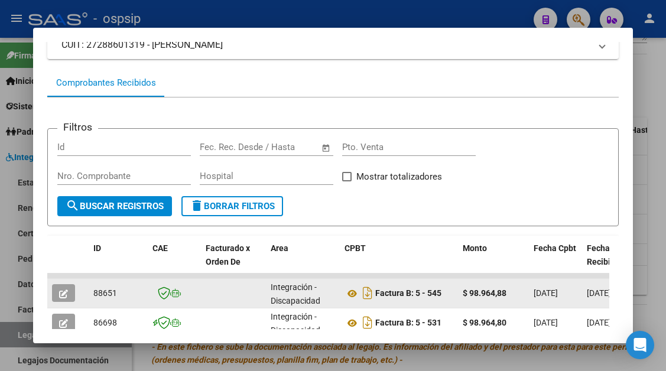
click at [63, 290] on icon "button" at bounding box center [63, 294] width 9 height 9
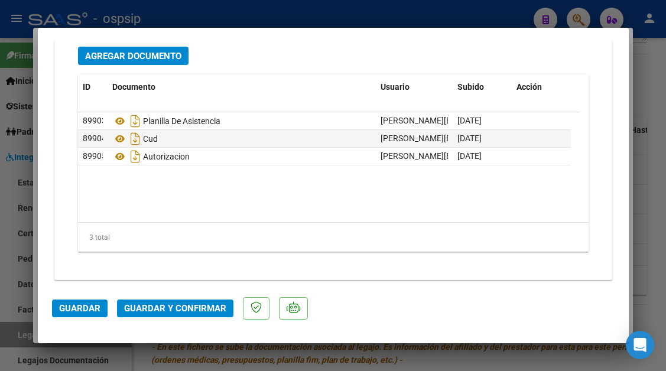
scroll to position [1489, 0]
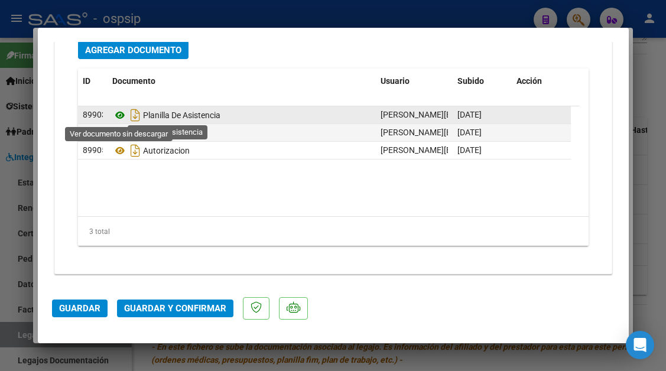
click at [115, 115] on icon at bounding box center [119, 115] width 15 height 14
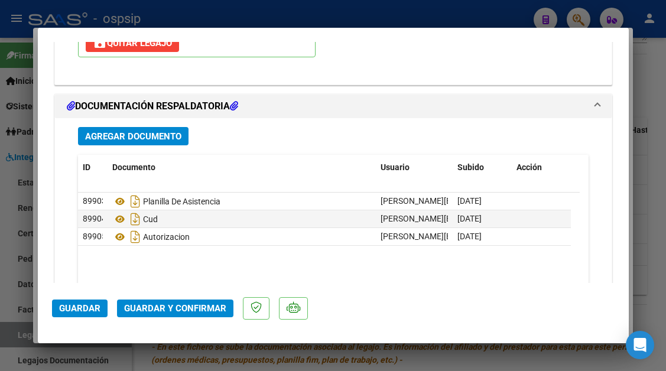
scroll to position [1430, 0]
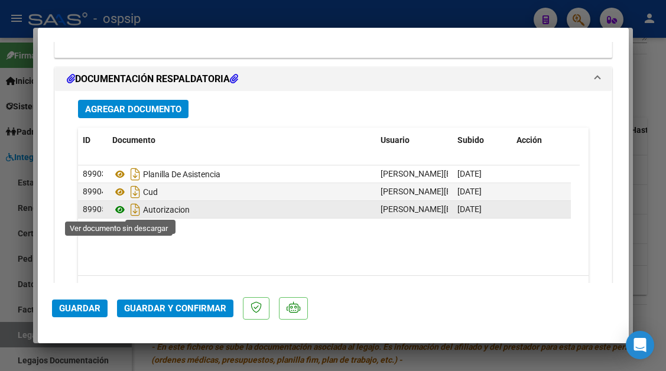
click at [122, 213] on icon at bounding box center [119, 210] width 15 height 14
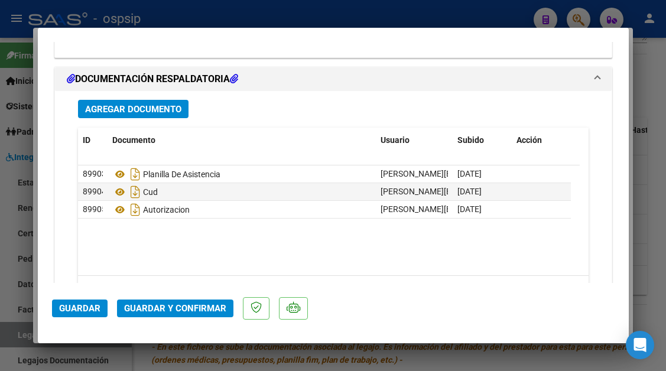
click at [195, 311] on span "Guardar y Confirmar" at bounding box center [175, 308] width 102 height 11
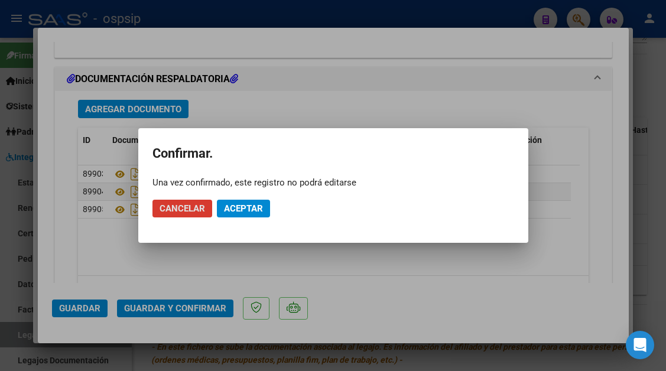
click at [246, 213] on span "Aceptar" at bounding box center [243, 208] width 39 height 11
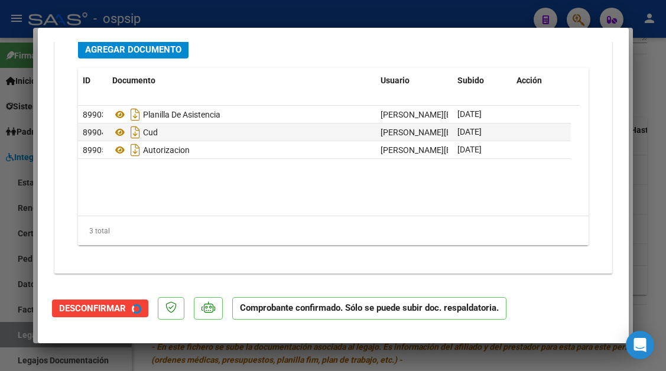
scroll to position [1323, 0]
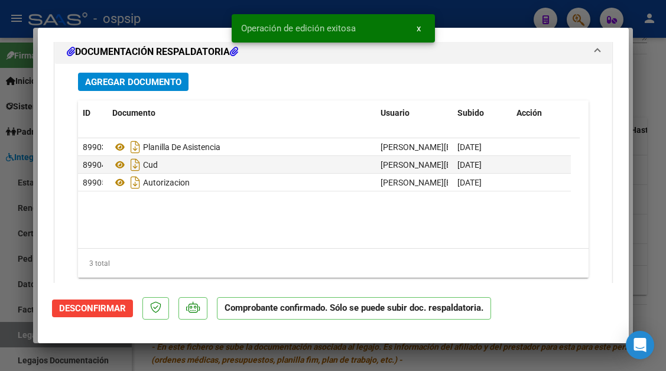
click at [21, 337] on div at bounding box center [333, 185] width 666 height 371
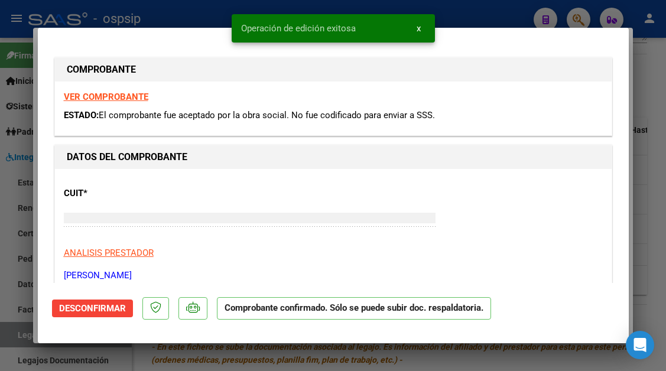
click at [21, 337] on div at bounding box center [333, 185] width 666 height 371
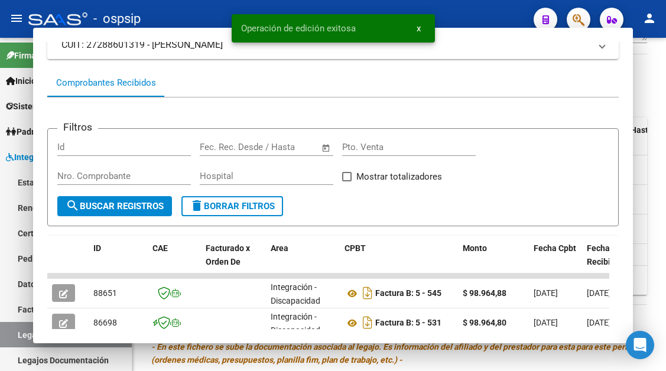
click at [21, 337] on link "Legajos" at bounding box center [66, 334] width 132 height 25
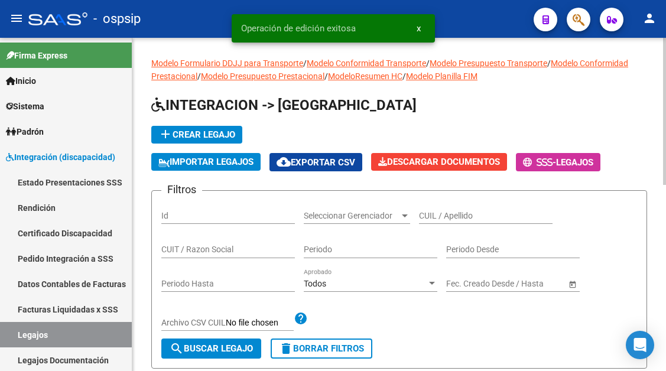
click at [428, 224] on div "CUIL / Apellido" at bounding box center [486, 212] width 134 height 24
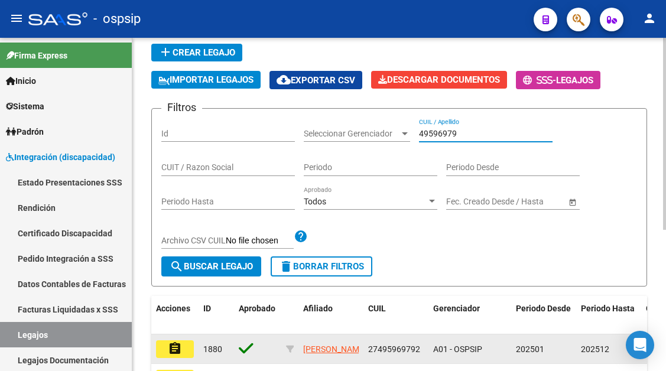
scroll to position [177, 0]
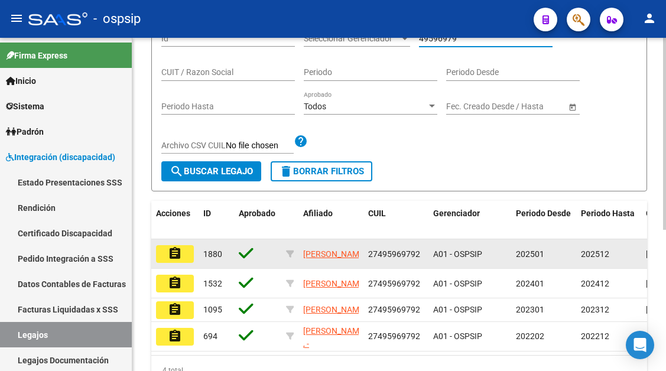
click at [176, 260] on mat-icon "assignment" at bounding box center [175, 253] width 14 height 14
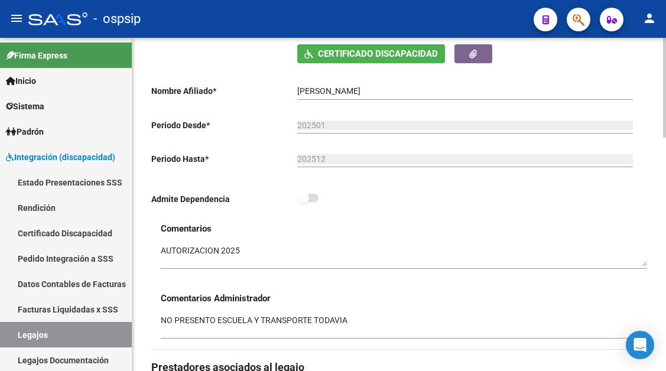
scroll to position [473, 0]
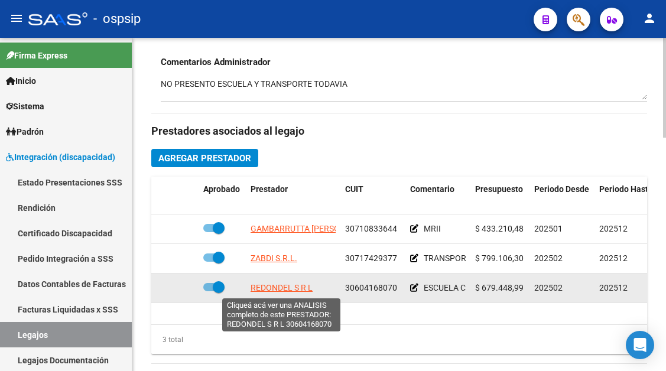
click at [306, 287] on span "REDONDEL S R L" at bounding box center [282, 287] width 62 height 9
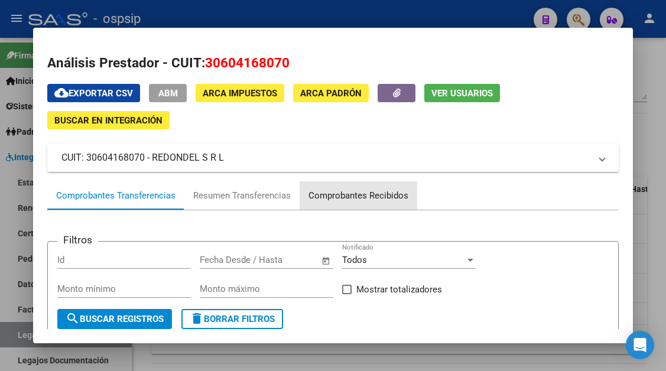
click at [339, 197] on div "Comprobantes Recibidos" at bounding box center [358, 196] width 100 height 14
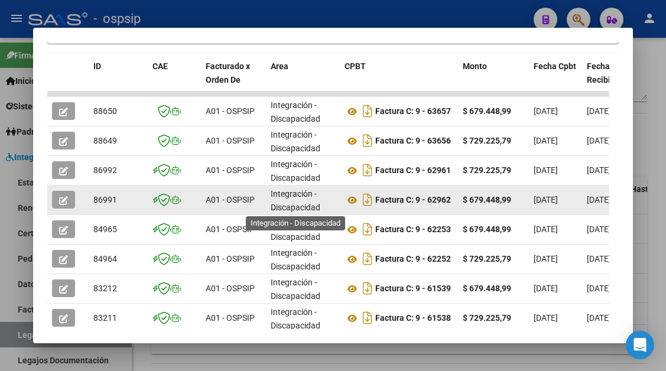
scroll to position [295, 0]
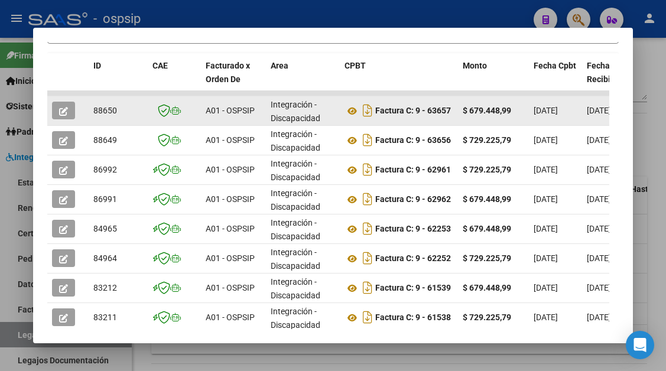
click at [62, 112] on icon "button" at bounding box center [63, 111] width 9 height 9
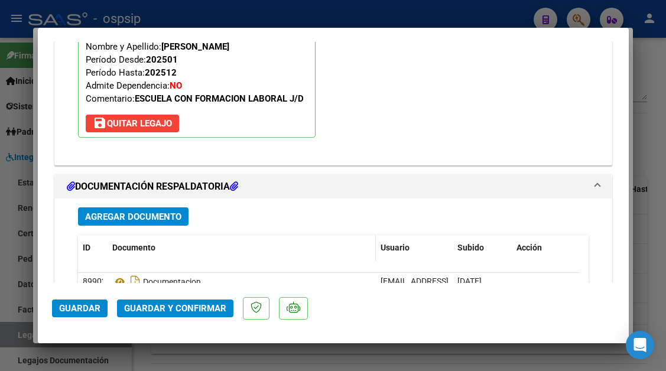
scroll to position [1382, 0]
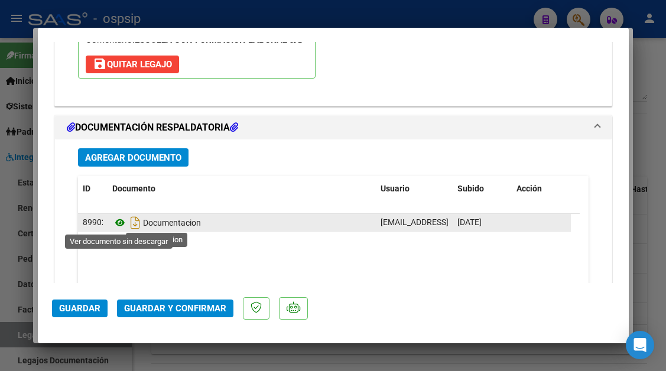
click at [120, 225] on icon at bounding box center [119, 223] width 15 height 14
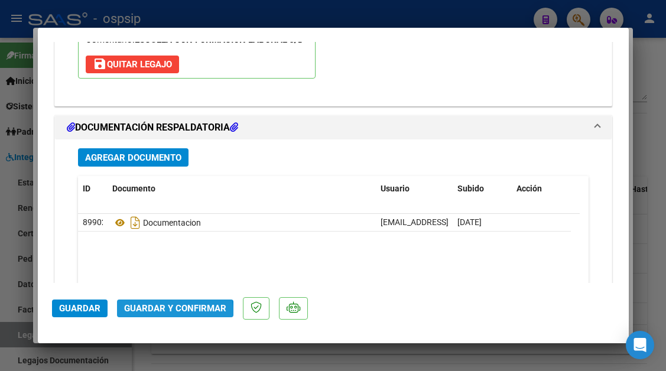
click at [166, 313] on span "Guardar y Confirmar" at bounding box center [175, 308] width 102 height 11
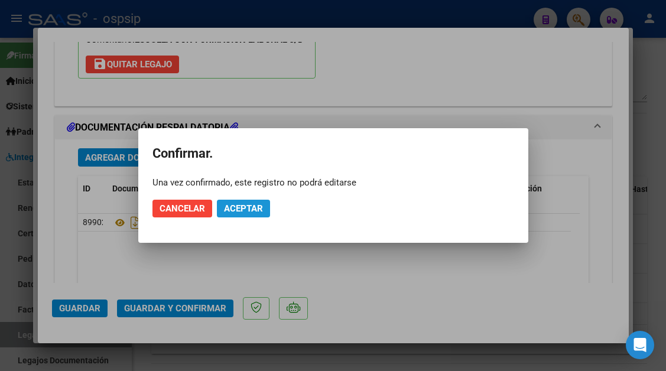
click at [230, 205] on span "Aceptar" at bounding box center [243, 208] width 39 height 11
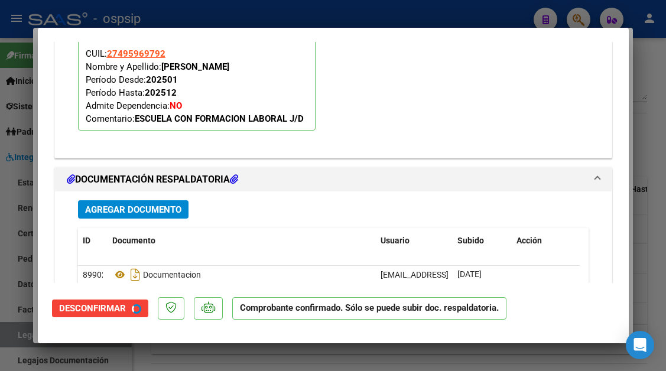
scroll to position [1097, 0]
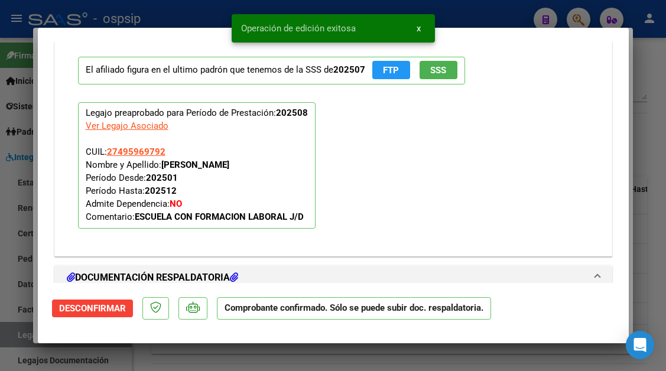
click at [18, 340] on div at bounding box center [333, 185] width 666 height 371
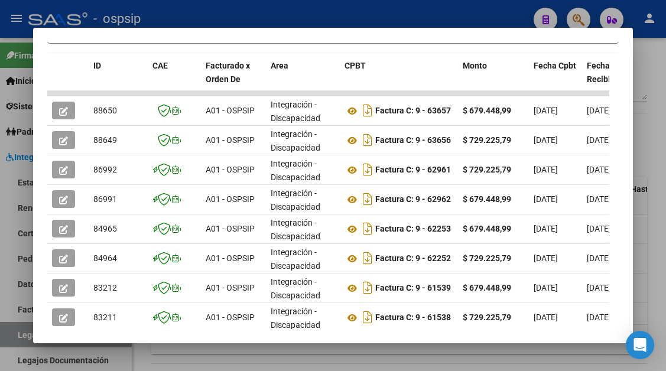
click at [18, 340] on div at bounding box center [333, 185] width 666 height 371
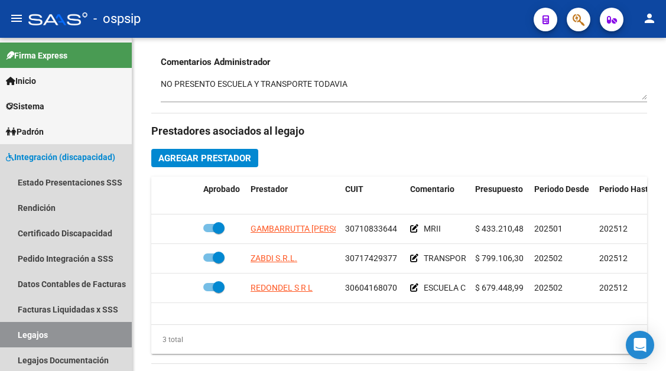
click at [18, 340] on link "Legajos" at bounding box center [66, 334] width 132 height 25
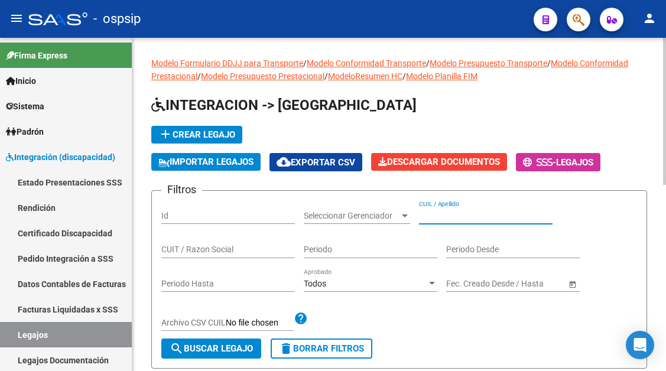
click at [435, 216] on input "CUIL / Apellido" at bounding box center [486, 216] width 134 height 10
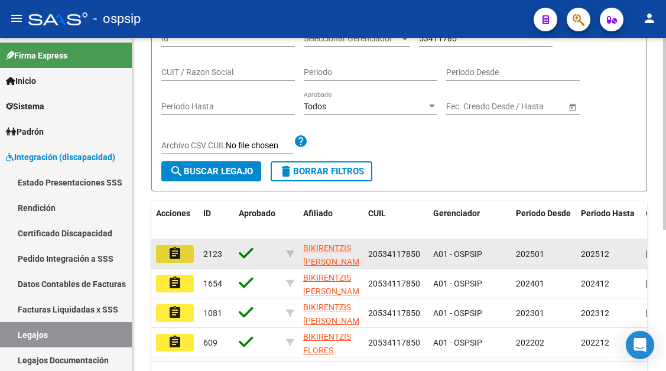
click at [177, 262] on button "assignment" at bounding box center [175, 254] width 38 height 18
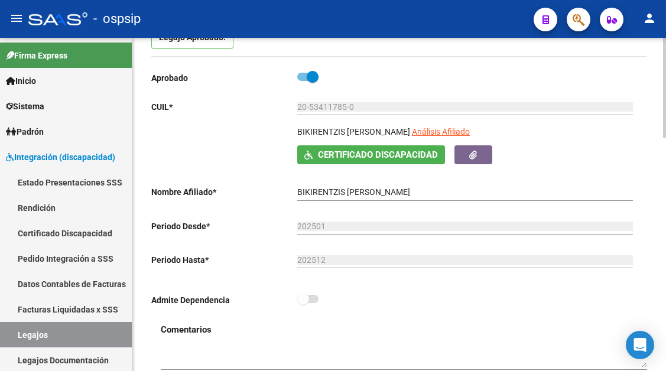
scroll to position [118, 0]
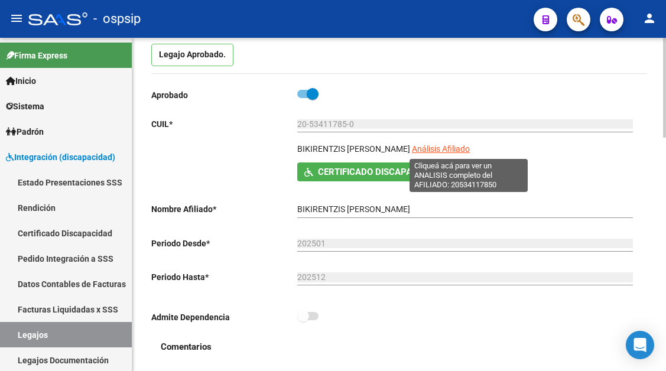
click at [470, 151] on span "Análisis Afiliado" at bounding box center [441, 148] width 58 height 9
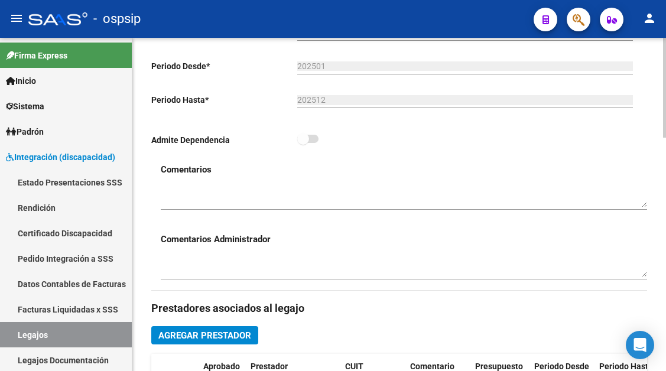
scroll to position [473, 0]
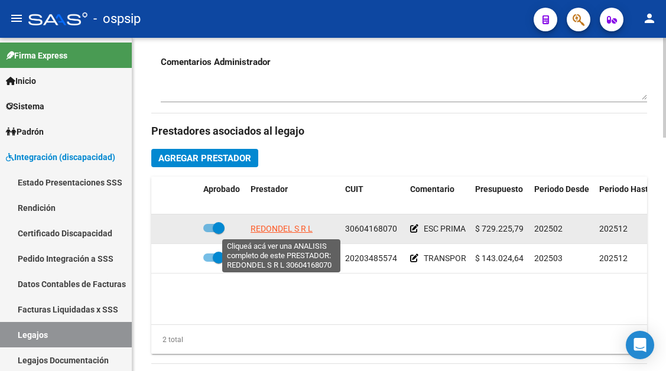
click at [270, 233] on span "REDONDEL S R L" at bounding box center [282, 228] width 62 height 9
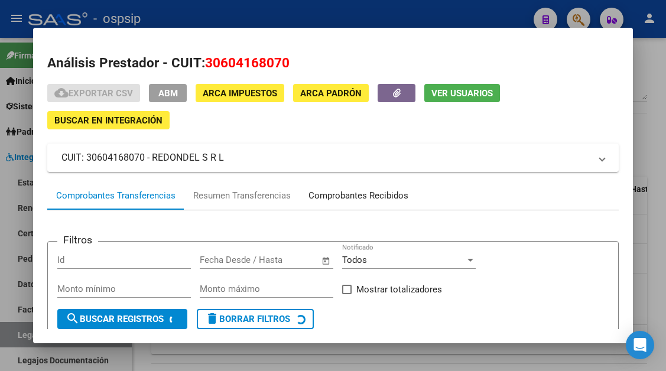
click at [345, 193] on div "Comprobantes Recibidos" at bounding box center [358, 196] width 100 height 14
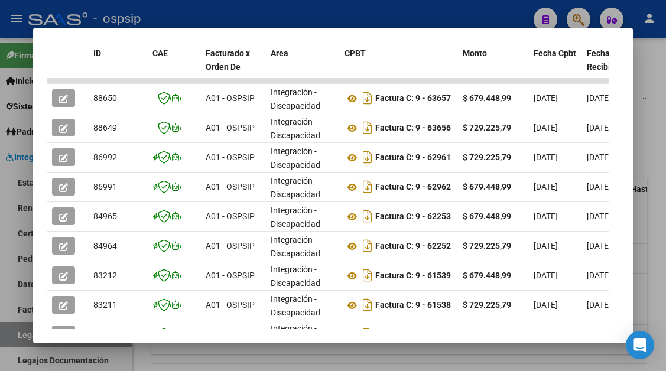
scroll to position [317, 0]
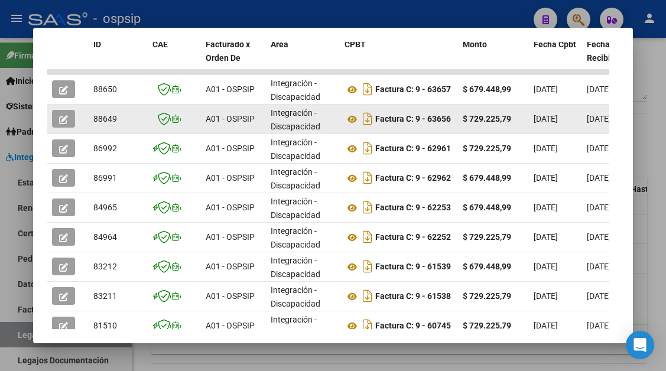
click at [53, 121] on button "button" at bounding box center [63, 119] width 23 height 18
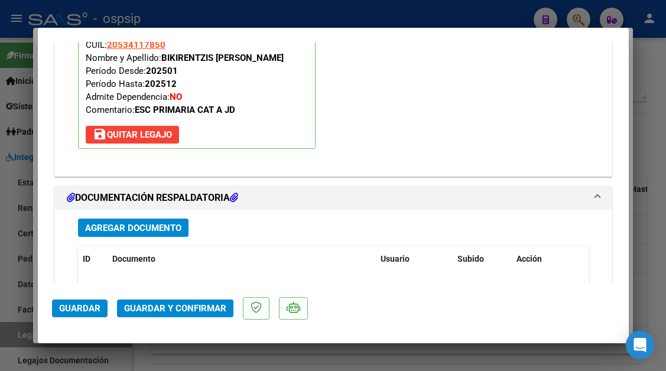
scroll to position [1418, 0]
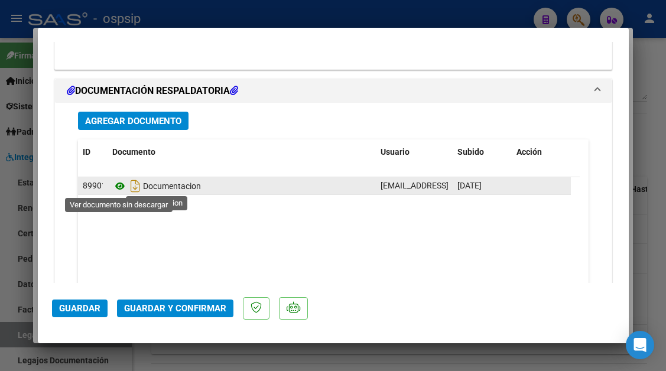
click at [121, 185] on icon at bounding box center [119, 186] width 15 height 14
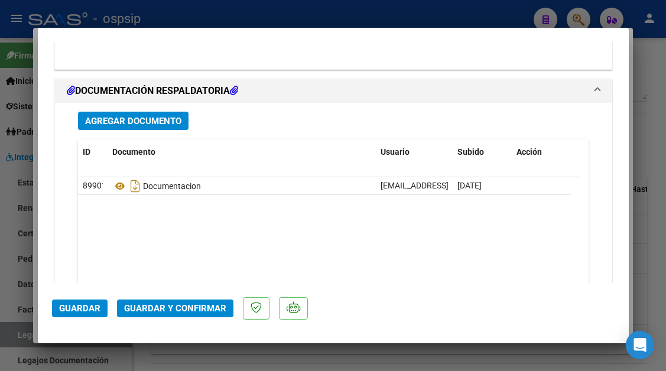
click at [171, 302] on button "Guardar y Confirmar" at bounding box center [175, 309] width 116 height 18
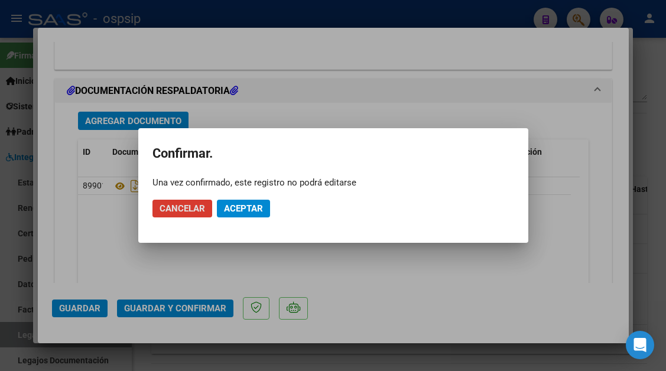
click at [238, 206] on span "Aceptar" at bounding box center [243, 208] width 39 height 11
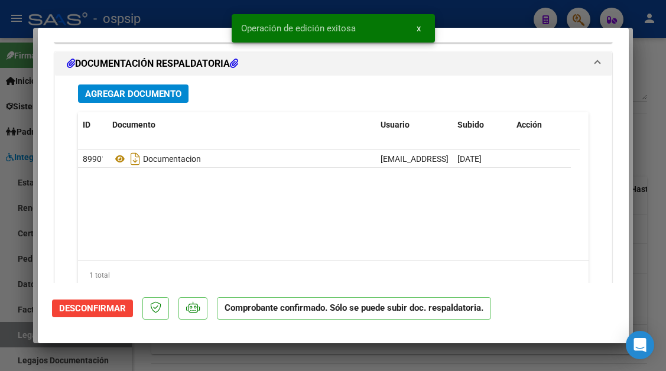
click at [21, 336] on div at bounding box center [333, 185] width 666 height 371
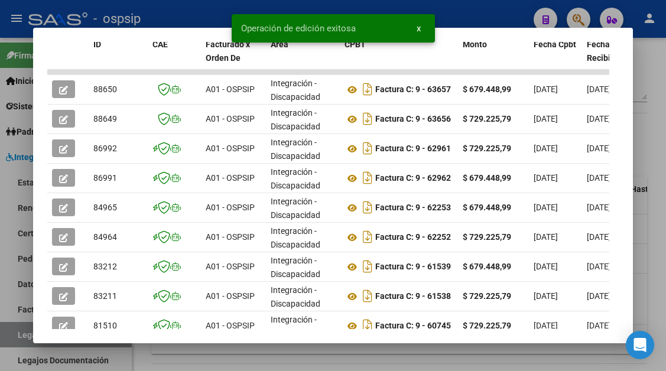
click at [21, 336] on div at bounding box center [333, 185] width 666 height 371
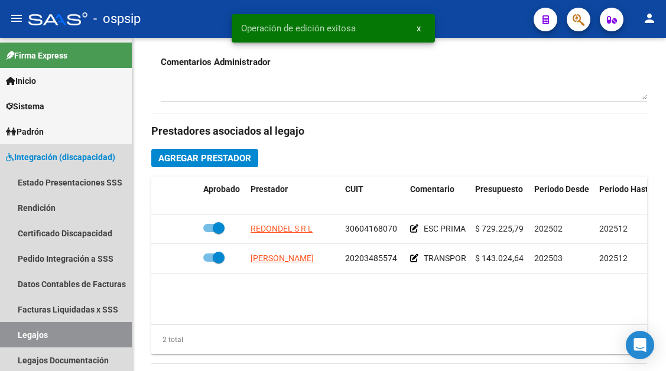
click at [21, 336] on link "Legajos" at bounding box center [66, 334] width 132 height 25
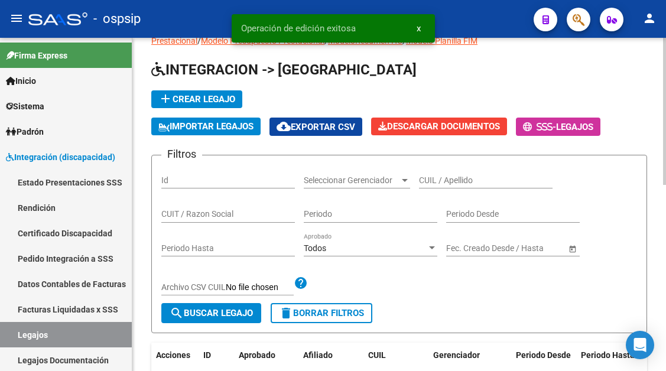
scroll to position [9, 0]
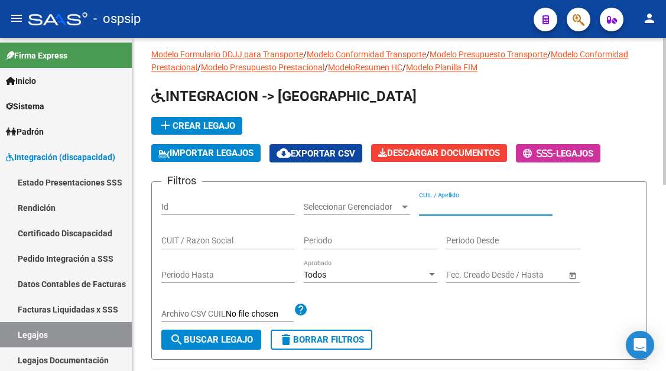
click at [425, 202] on input "CUIL / Apellido" at bounding box center [486, 207] width 134 height 10
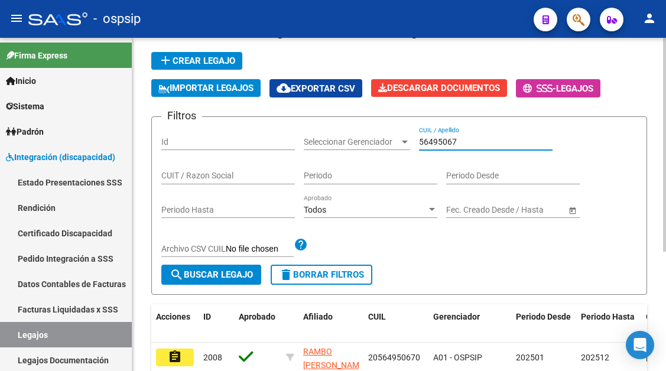
scroll to position [186, 0]
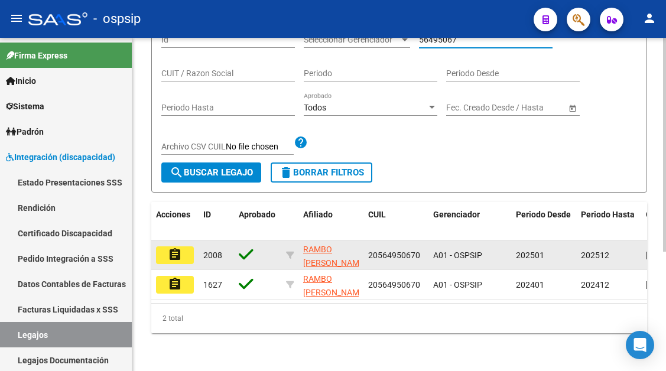
click at [181, 248] on mat-icon "assignment" at bounding box center [175, 255] width 14 height 14
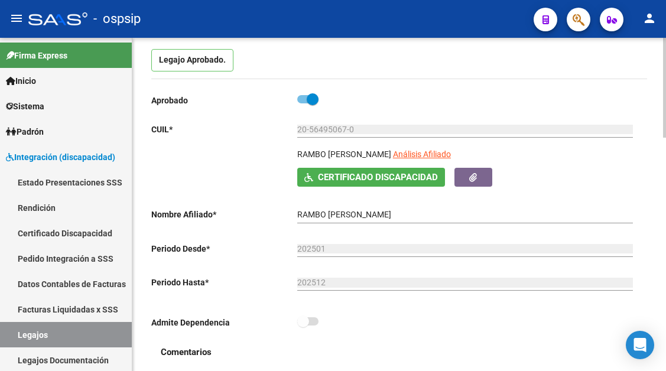
scroll to position [118, 0]
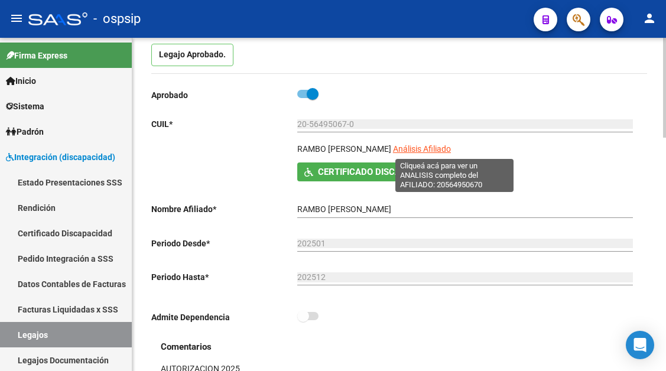
click at [446, 149] on span "Análisis Afiliado" at bounding box center [422, 148] width 58 height 9
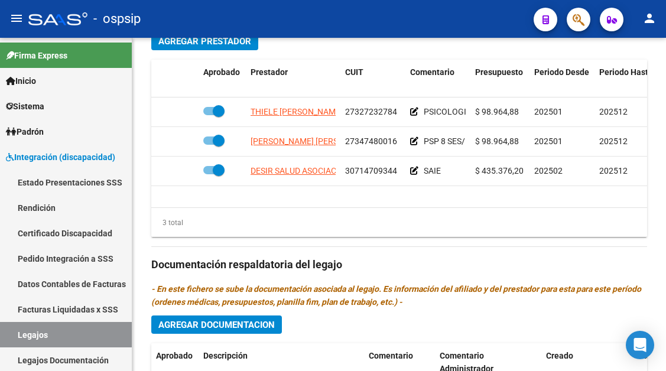
scroll to position [591, 0]
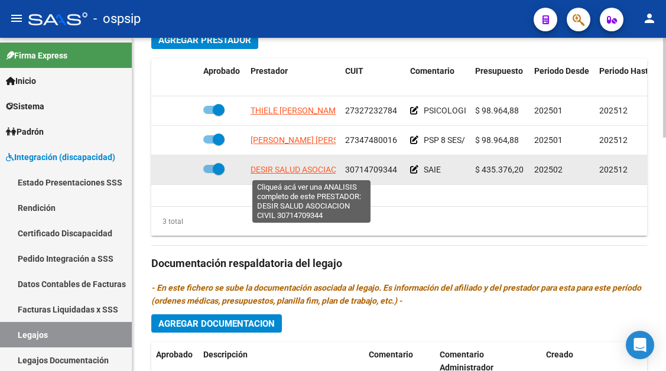
click at [317, 170] on span "DESIR SALUD ASOCIACION CIVIL" at bounding box center [312, 169] width 122 height 9
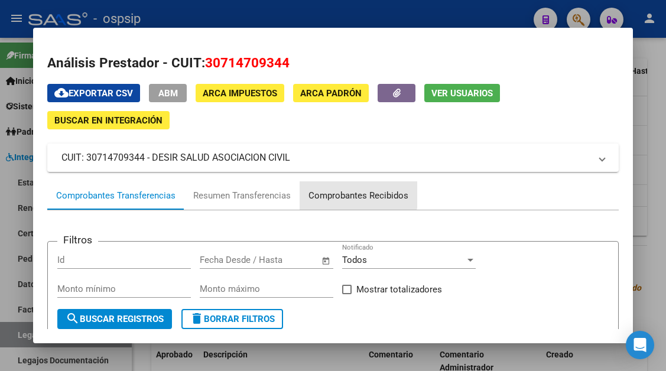
click at [323, 190] on div "Comprobantes Recibidos" at bounding box center [358, 196] width 100 height 14
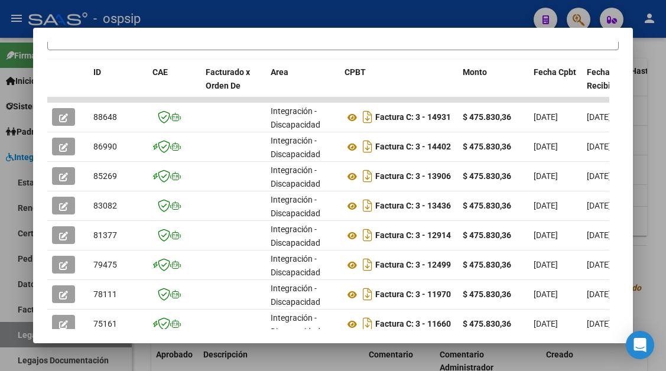
scroll to position [290, 0]
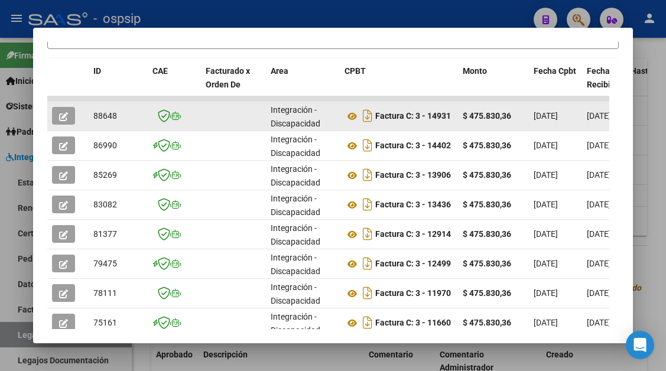
click at [61, 112] on icon "button" at bounding box center [63, 116] width 9 height 9
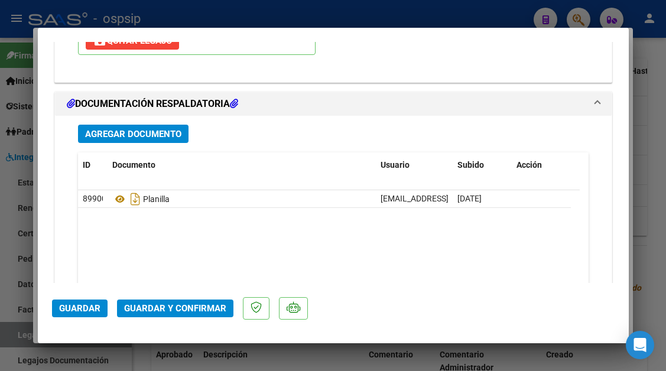
scroll to position [1502, 0]
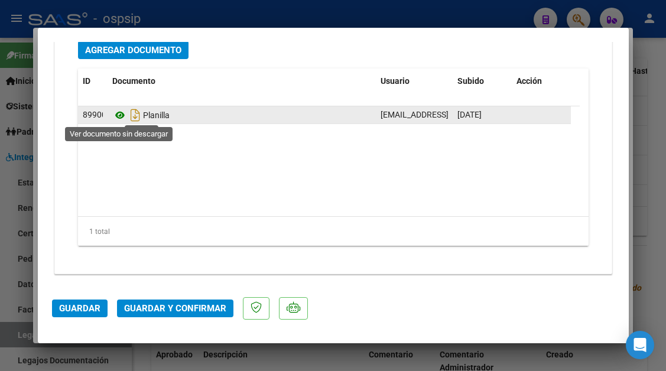
click at [116, 119] on icon at bounding box center [119, 115] width 15 height 14
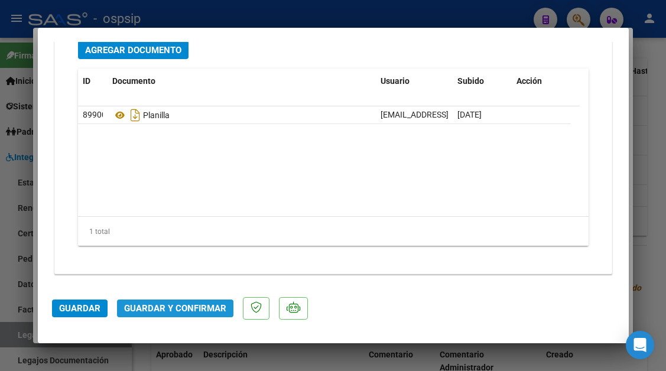
click at [177, 311] on span "Guardar y Confirmar" at bounding box center [175, 308] width 102 height 11
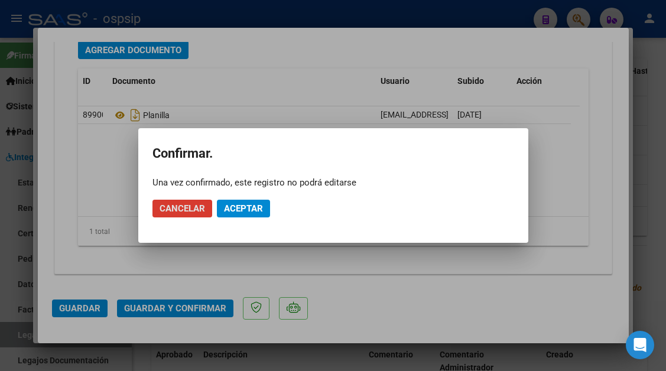
click at [254, 212] on span "Aceptar" at bounding box center [243, 208] width 39 height 11
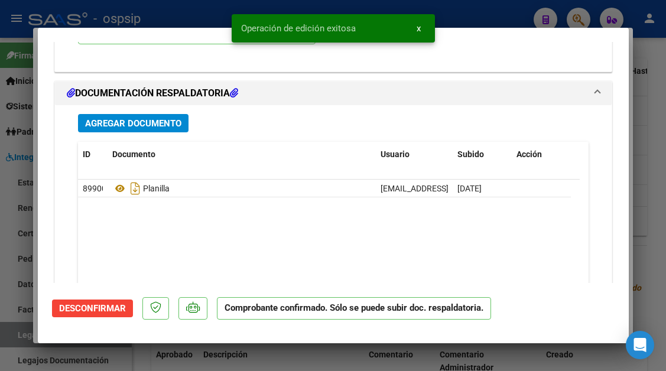
scroll to position [1368, 0]
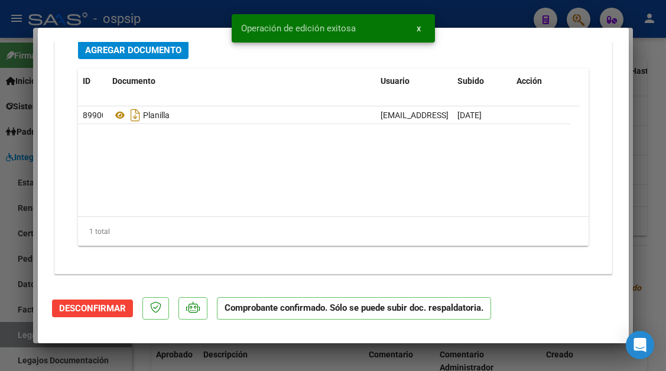
click at [33, 334] on div at bounding box center [333, 185] width 666 height 371
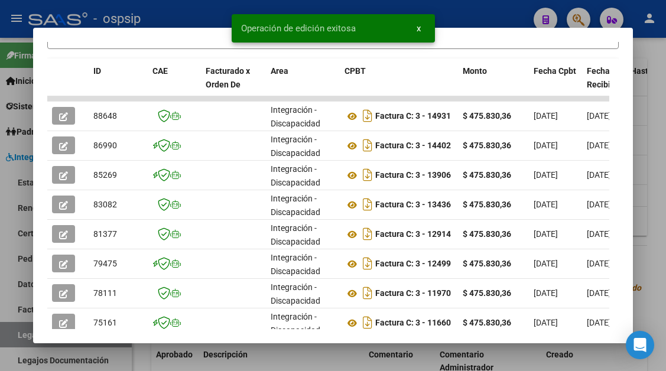
click at [33, 334] on div at bounding box center [333, 185] width 666 height 371
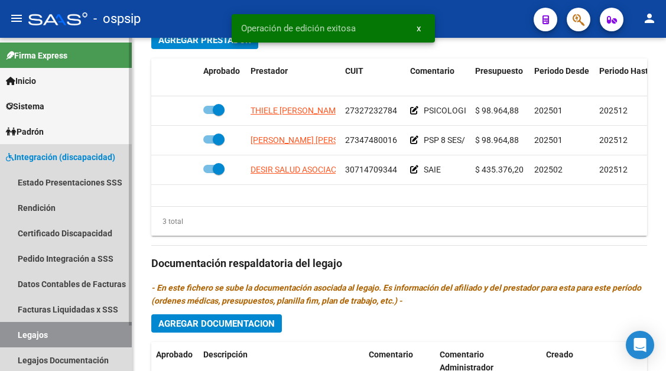
click at [29, 335] on link "Legajos" at bounding box center [66, 334] width 132 height 25
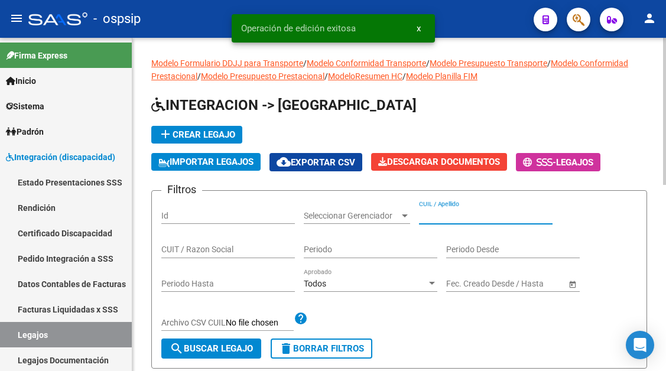
click at [437, 213] on input "CUIL / Apellido" at bounding box center [486, 216] width 134 height 10
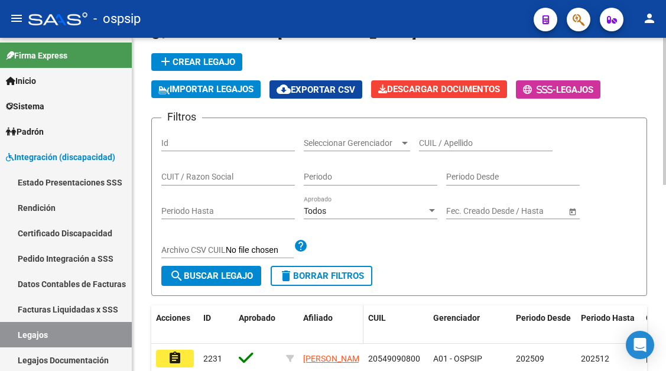
scroll to position [236, 0]
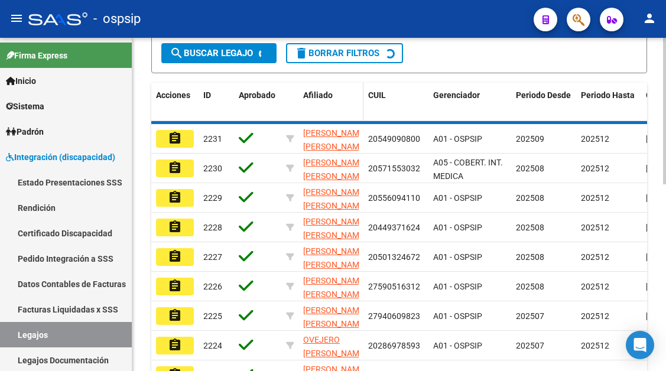
scroll to position [245, 0]
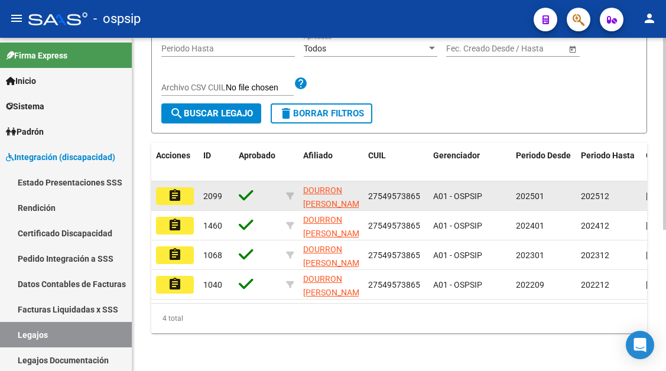
type input "54957386"
click at [169, 189] on mat-icon "assignment" at bounding box center [175, 196] width 14 height 14
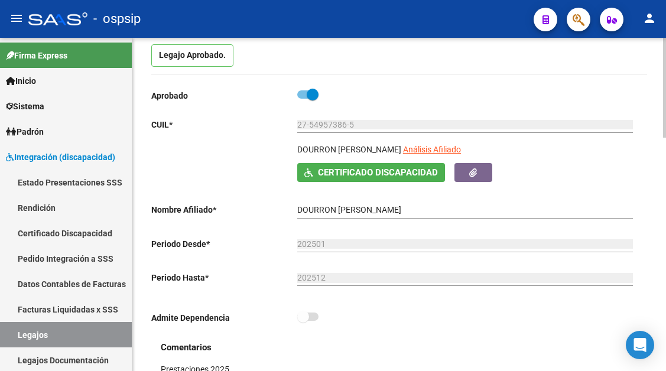
scroll to position [118, 0]
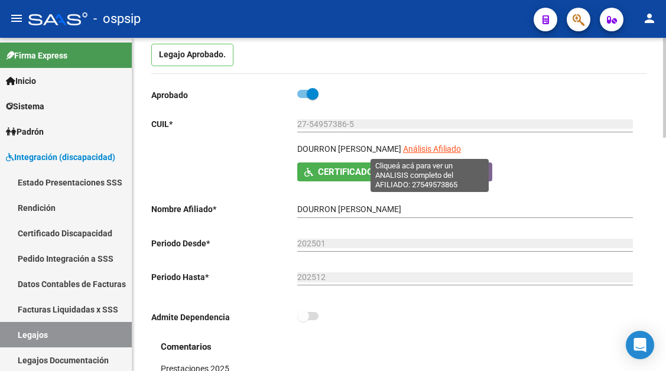
click at [426, 147] on span "Análisis Afiliado" at bounding box center [432, 148] width 58 height 9
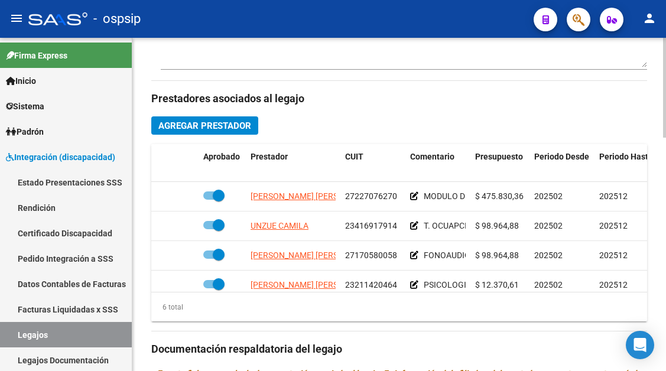
scroll to position [532, 0]
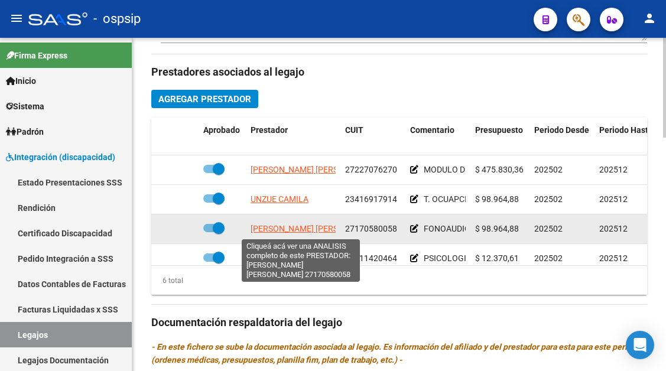
click at [303, 231] on span "SARAPURA MARTA ISABEL" at bounding box center [315, 228] width 128 height 9
type textarea "27170580058"
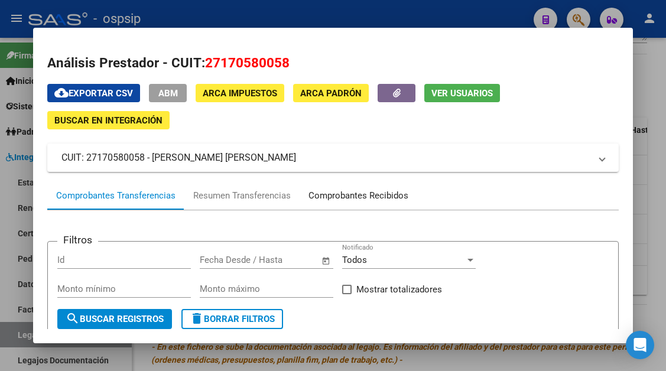
click at [325, 194] on div "Comprobantes Recibidos" at bounding box center [358, 196] width 100 height 14
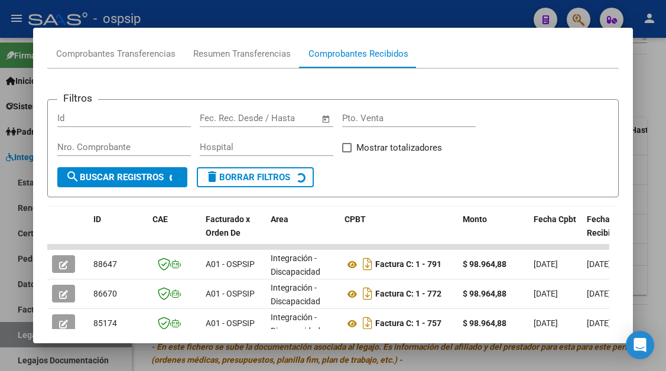
scroll to position [236, 0]
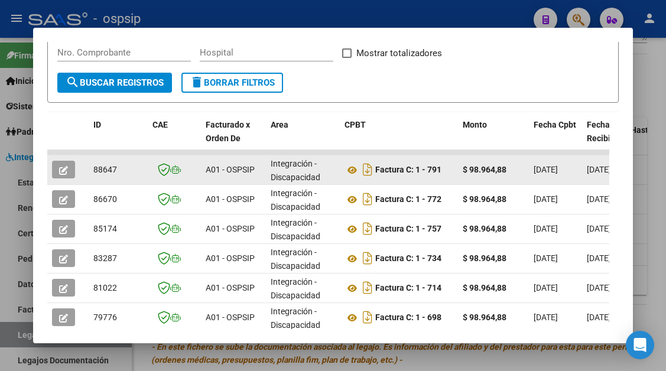
click at [57, 167] on button "button" at bounding box center [63, 170] width 23 height 18
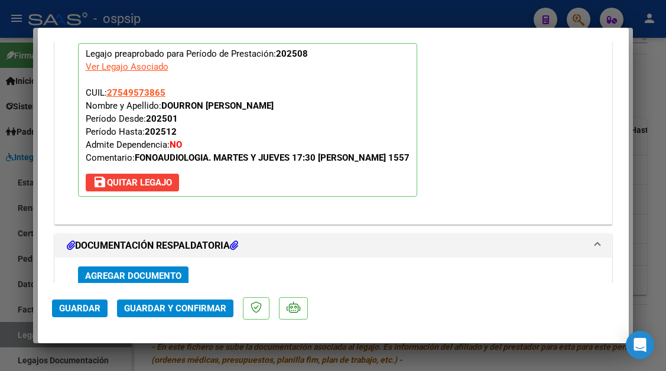
scroll to position [1441, 0]
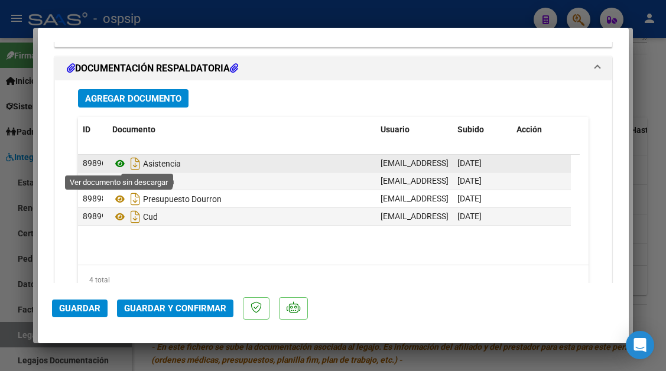
click at [118, 165] on icon at bounding box center [119, 164] width 15 height 14
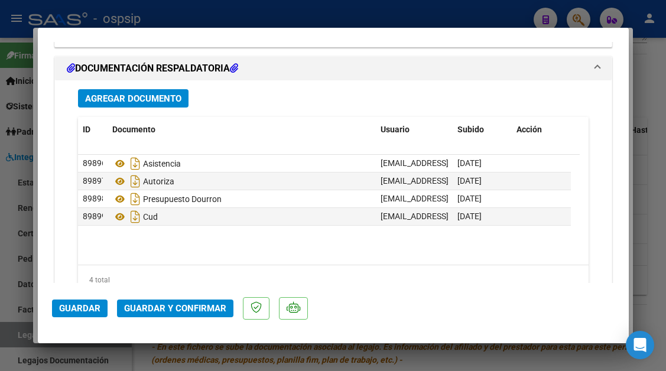
click at [183, 318] on mat-dialog-actions "Guardar Guardar y Confirmar" at bounding box center [333, 306] width 563 height 47
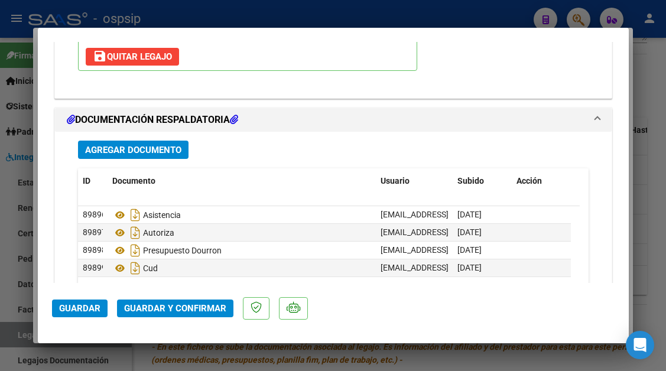
scroll to position [1323, 0]
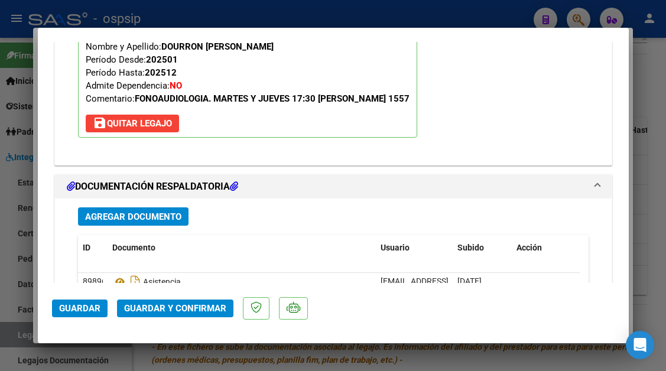
click at [187, 321] on mat-dialog-actions "Guardar Guardar y Confirmar" at bounding box center [333, 306] width 563 height 47
click at [184, 310] on span "Guardar y Confirmar" at bounding box center [175, 308] width 102 height 11
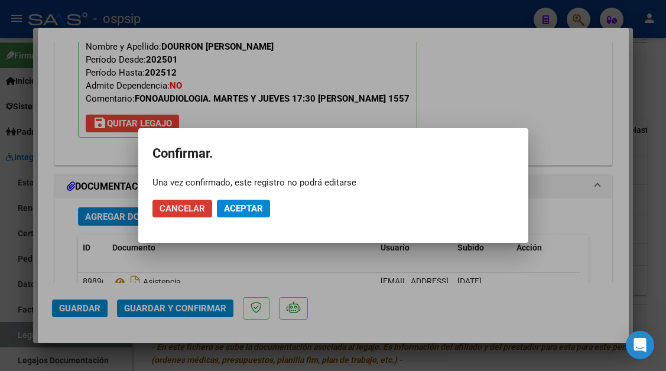
click at [247, 207] on span "Aceptar" at bounding box center [243, 208] width 39 height 11
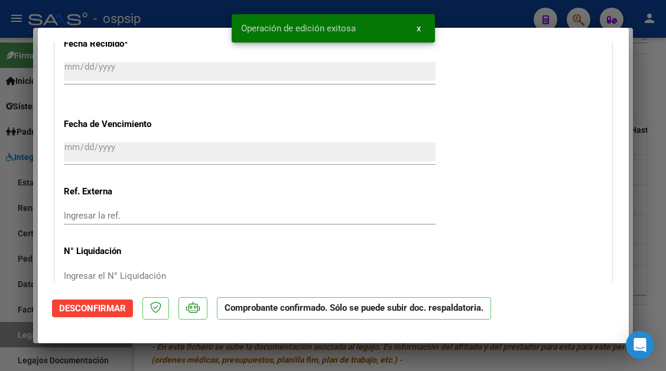
scroll to position [802, 0]
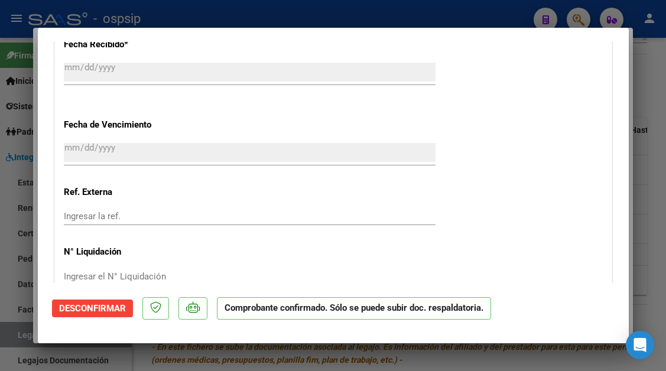
click at [18, 339] on div at bounding box center [333, 185] width 666 height 371
type input "$ 0,00"
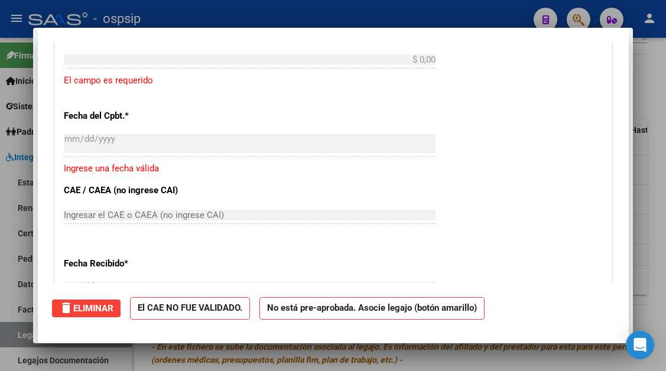
scroll to position [0, 0]
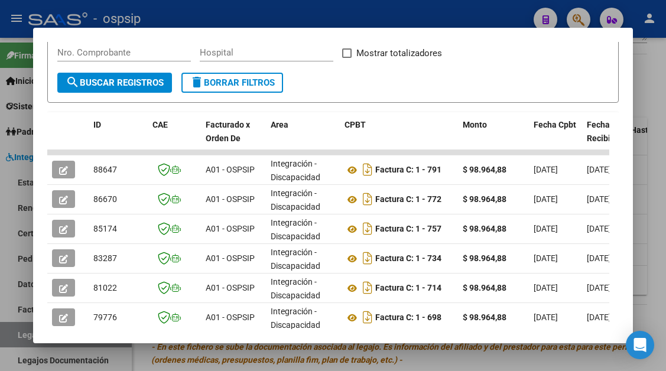
click at [18, 339] on div at bounding box center [333, 185] width 666 height 371
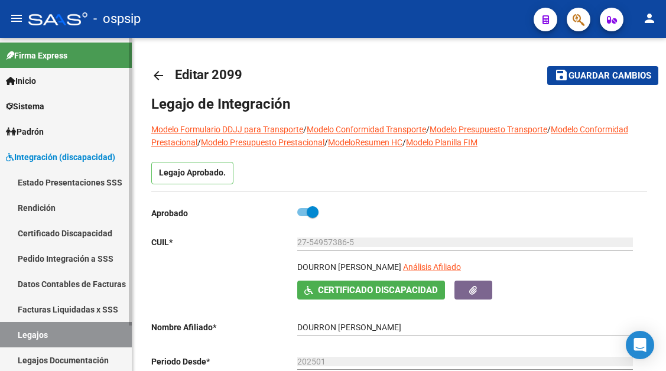
click at [54, 342] on link "Legajos" at bounding box center [66, 334] width 132 height 25
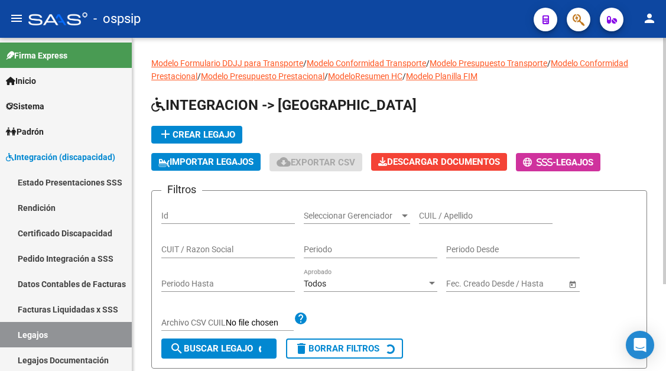
click at [457, 208] on div "CUIL / Apellido" at bounding box center [486, 212] width 134 height 24
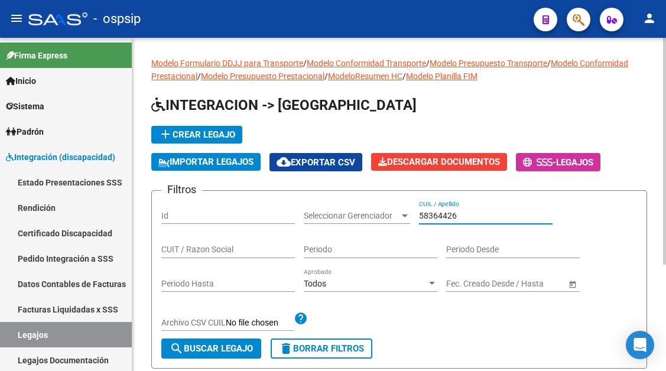
scroll to position [157, 0]
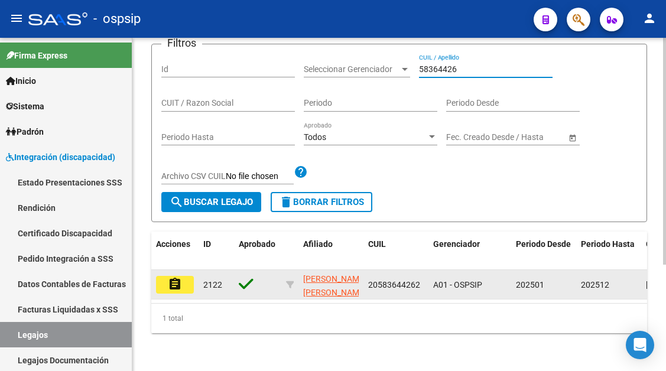
type input "58364426"
click at [181, 277] on mat-icon "assignment" at bounding box center [175, 284] width 14 height 14
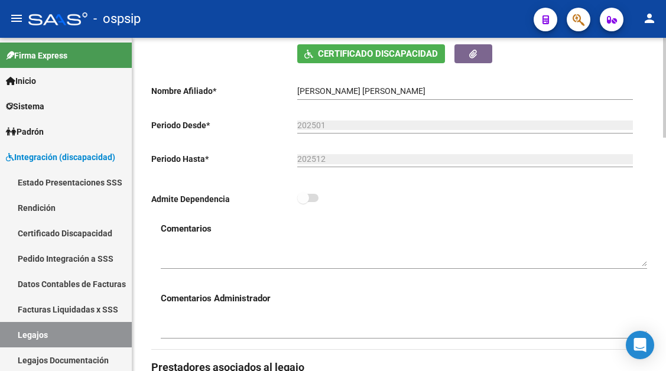
scroll to position [473, 0]
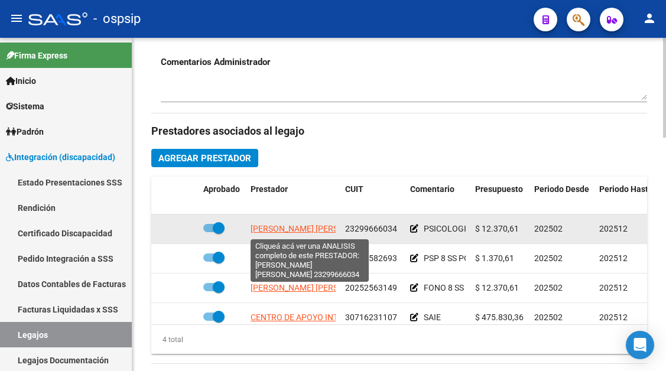
click at [301, 228] on span "[PERSON_NAME] [PERSON_NAME]" at bounding box center [315, 228] width 128 height 9
type textarea "23299666034"
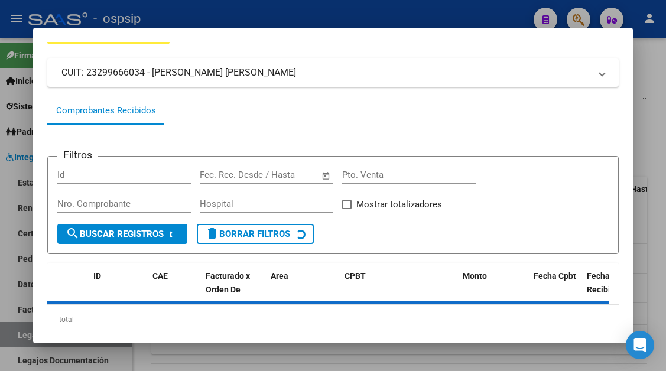
scroll to position [113, 0]
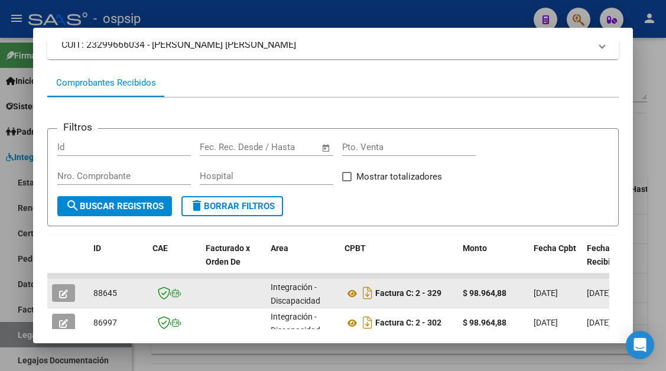
click at [65, 295] on icon "button" at bounding box center [63, 294] width 9 height 9
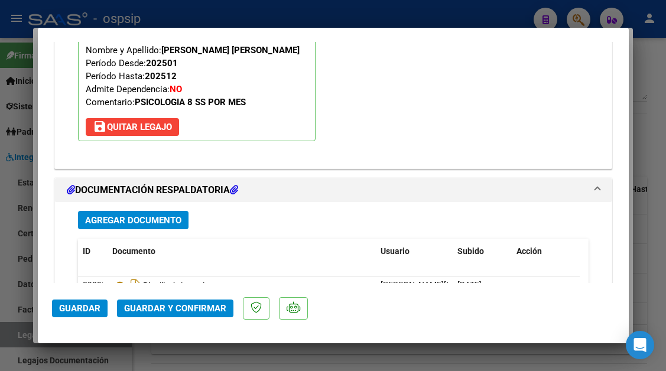
scroll to position [1440, 0]
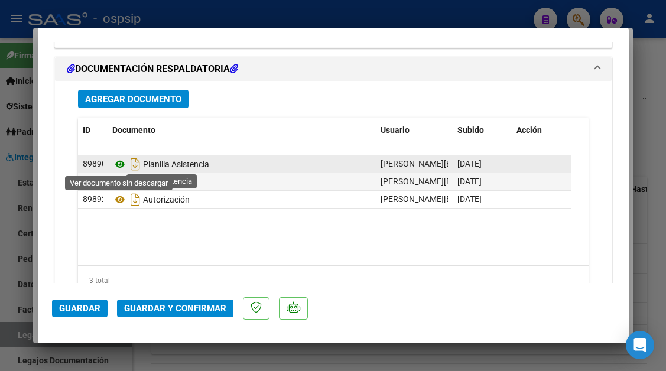
click at [122, 164] on icon at bounding box center [119, 164] width 15 height 14
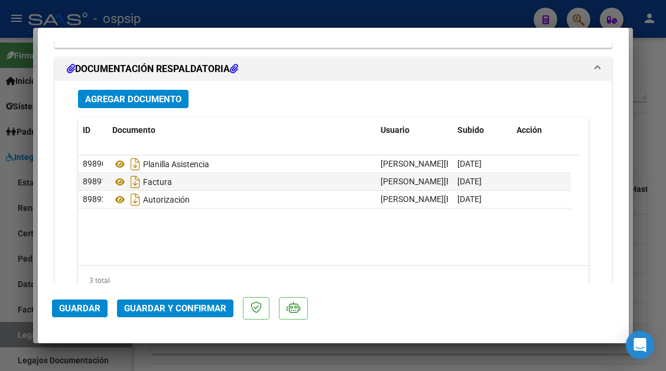
click at [183, 310] on span "Guardar y Confirmar" at bounding box center [175, 308] width 102 height 11
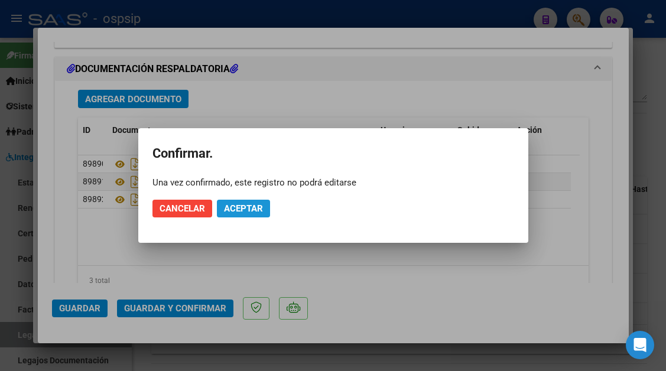
click at [242, 208] on span "Aceptar" at bounding box center [243, 208] width 39 height 11
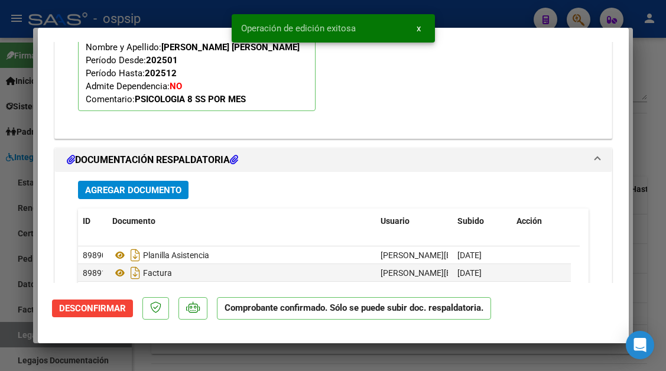
scroll to position [1274, 0]
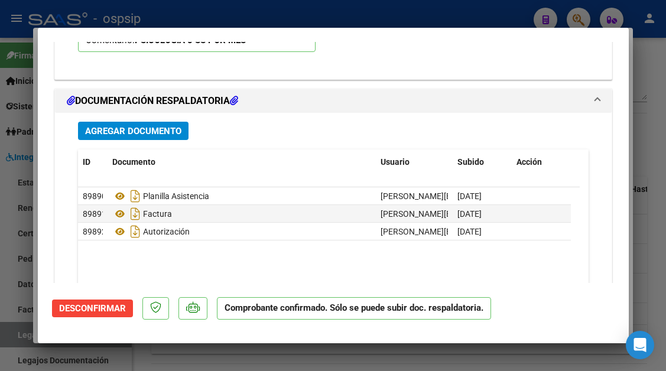
click at [20, 342] on div at bounding box center [333, 185] width 666 height 371
type input "$ 0,00"
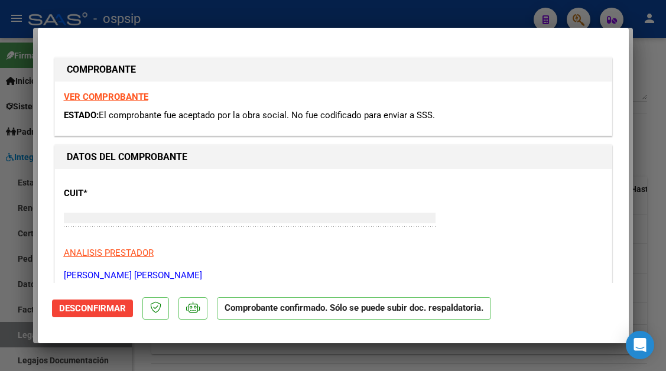
click at [20, 342] on div at bounding box center [333, 185] width 666 height 371
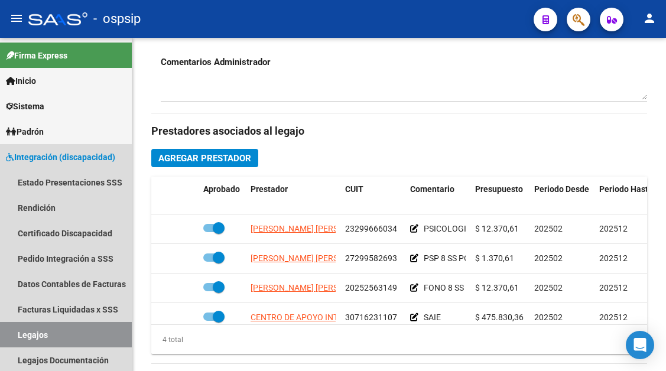
click at [20, 342] on link "Legajos" at bounding box center [66, 334] width 132 height 25
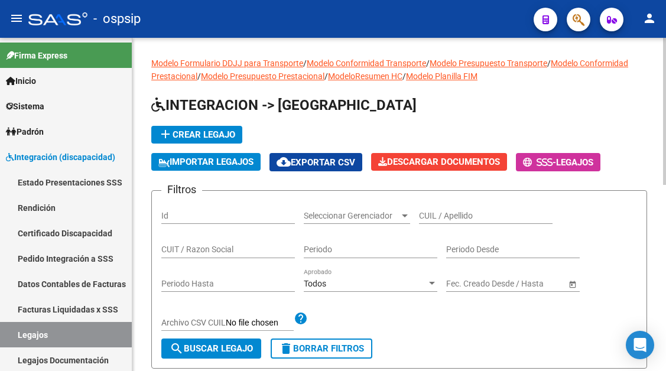
click at [446, 207] on div "CUIL / Apellido" at bounding box center [486, 212] width 134 height 24
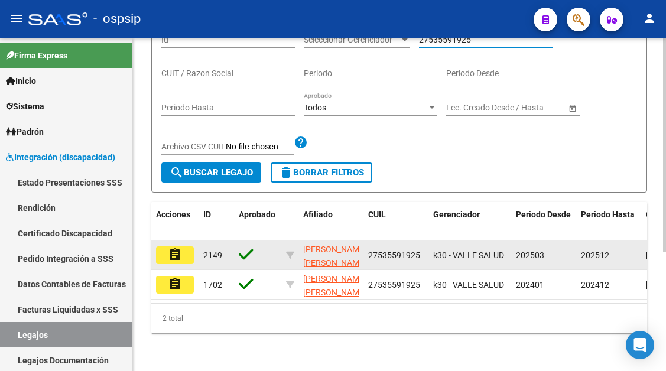
type input "27535591925"
click at [169, 248] on mat-icon "assignment" at bounding box center [175, 255] width 14 height 14
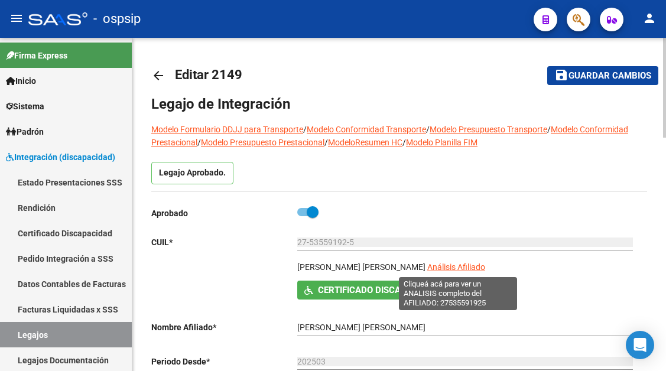
click at [457, 269] on span "Análisis Afiliado" at bounding box center [456, 266] width 58 height 9
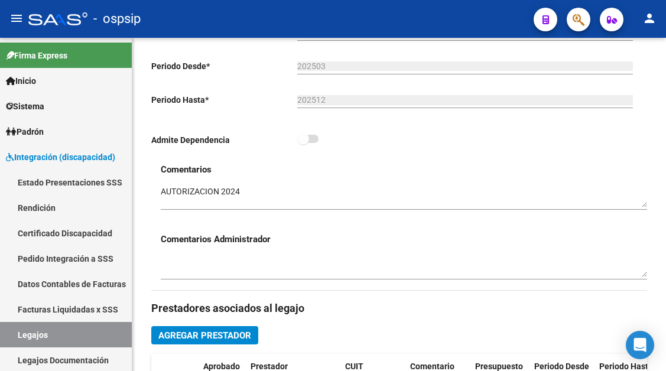
scroll to position [532, 0]
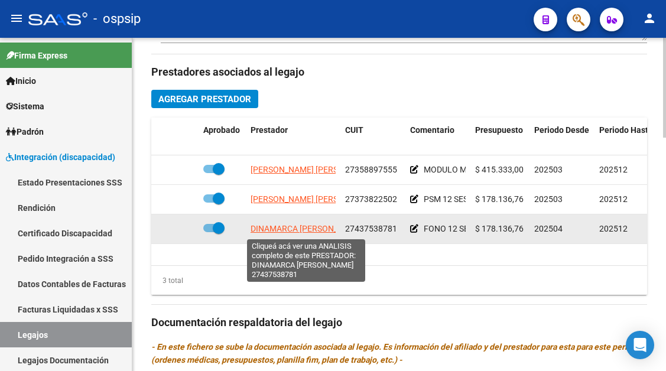
click at [310, 229] on span "DINAMARCA GISEL STEFANIA" at bounding box center [307, 228] width 112 height 9
type textarea "27437538781"
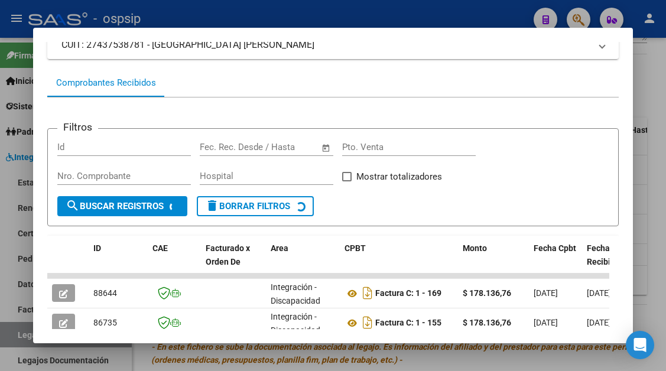
scroll to position [231, 0]
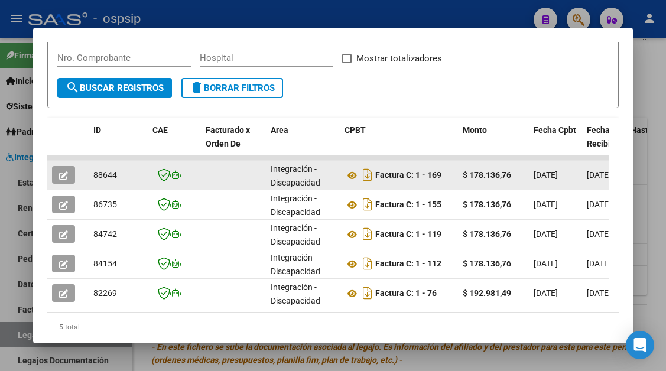
click at [73, 181] on button "button" at bounding box center [63, 175] width 23 height 18
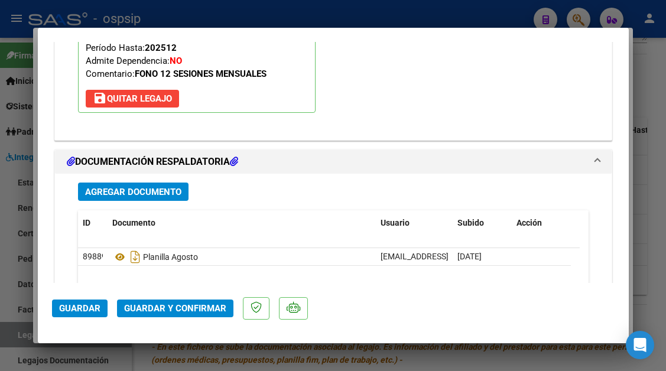
scroll to position [1441, 0]
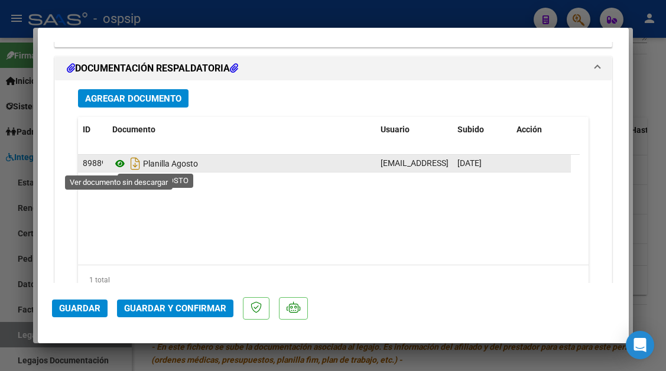
click at [120, 161] on icon at bounding box center [119, 164] width 15 height 14
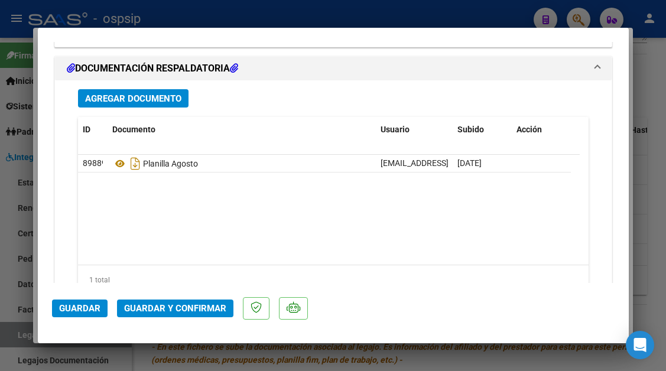
click at [177, 300] on button "Guardar y Confirmar" at bounding box center [175, 309] width 116 height 18
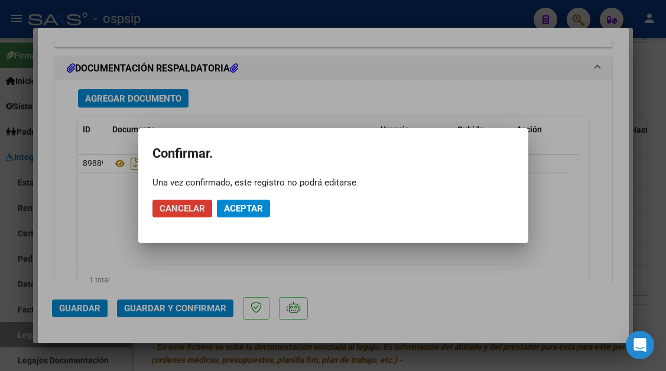
click at [229, 220] on mat-dialog-actions "Cancelar Aceptar" at bounding box center [333, 209] width 362 height 40
click at [230, 215] on button "Aceptar" at bounding box center [243, 209] width 53 height 18
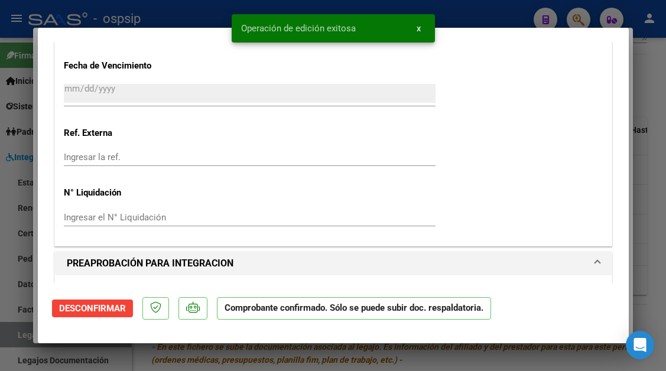
scroll to position [684, 0]
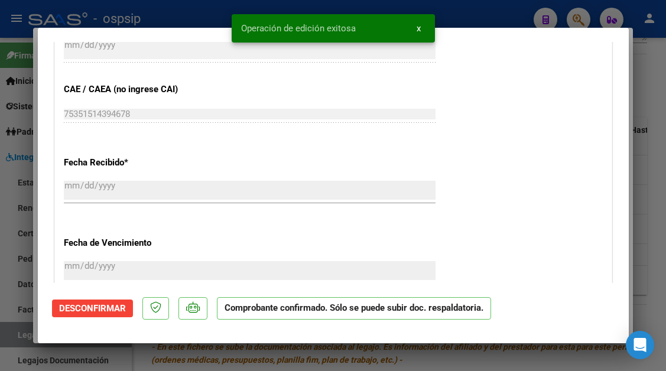
type input "$ 0,00"
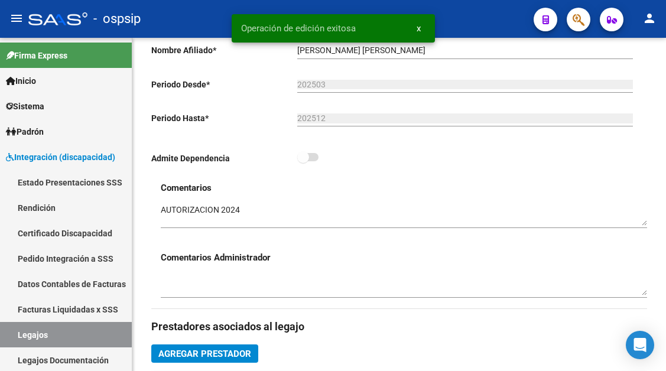
scroll to position [177, 0]
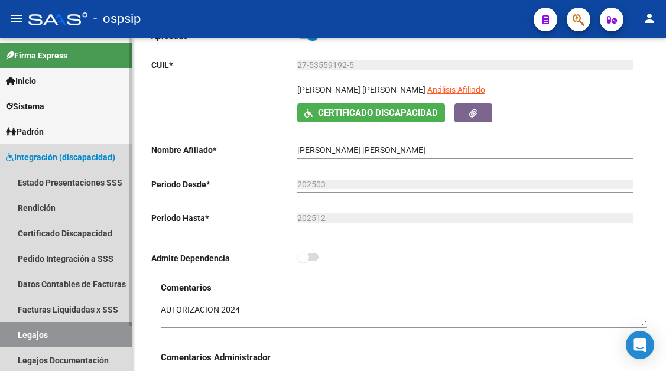
click at [58, 329] on link "Legajos" at bounding box center [66, 334] width 132 height 25
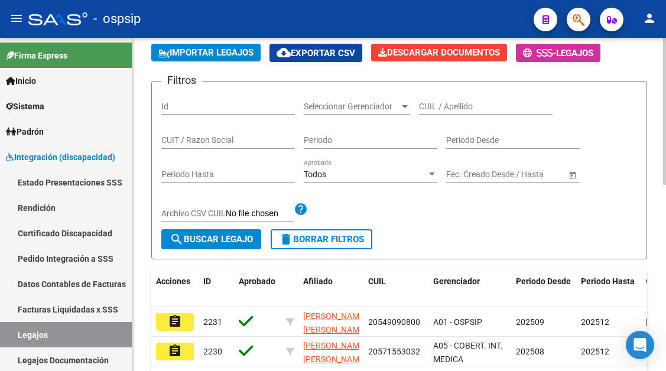
scroll to position [59, 0]
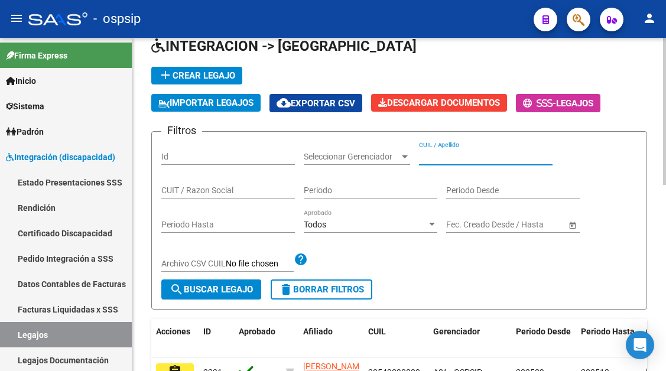
click at [434, 157] on input "CUIL / Apellido" at bounding box center [486, 157] width 134 height 10
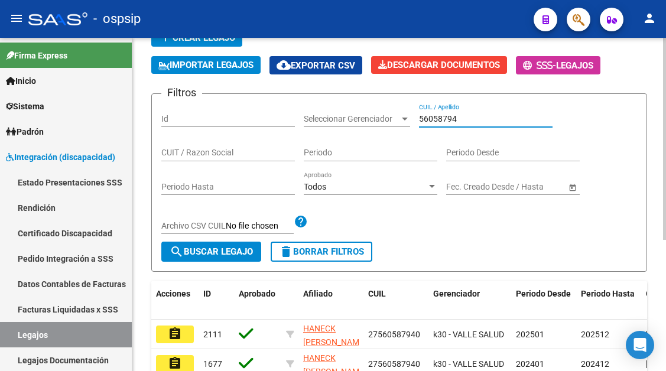
scroll to position [177, 0]
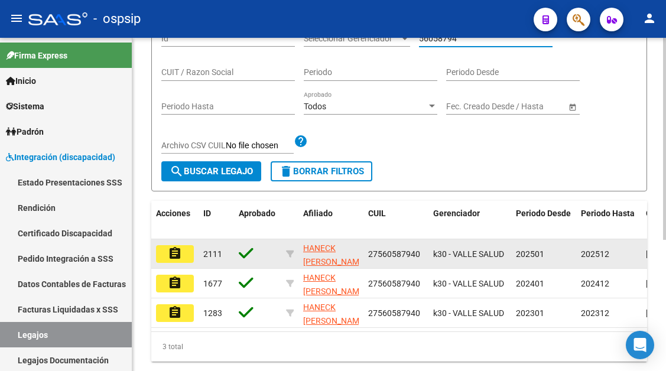
type input "56058794"
click at [185, 255] on button "assignment" at bounding box center [175, 254] width 38 height 18
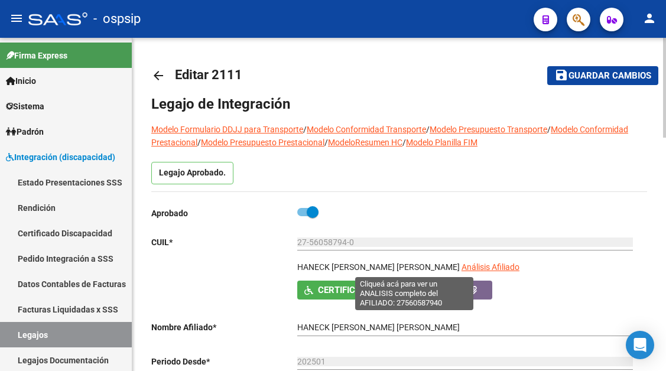
click at [462, 269] on span "Análisis Afiliado" at bounding box center [491, 266] width 58 height 9
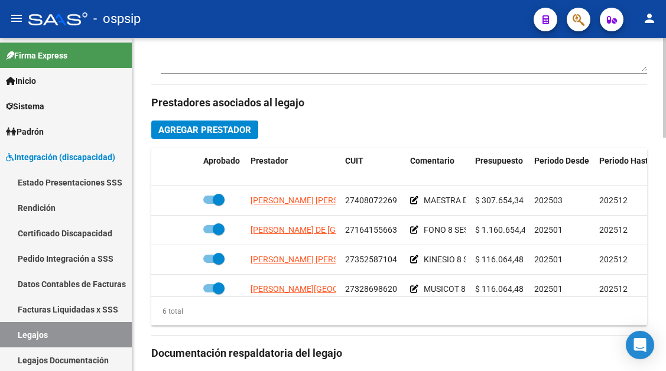
scroll to position [532, 0]
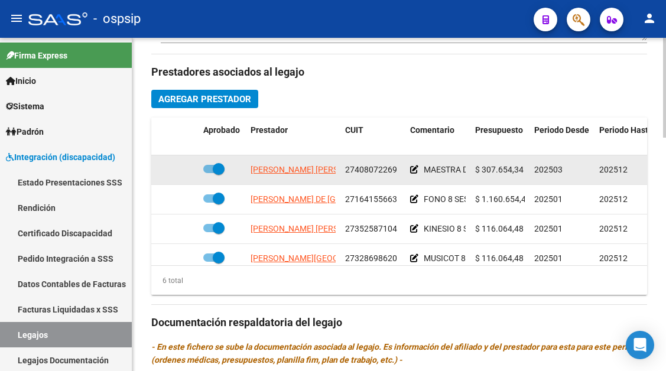
click at [306, 176] on app-link-go-to "FUENTEALBA ROMANO CAMILA BELEN" at bounding box center [315, 170] width 128 height 14
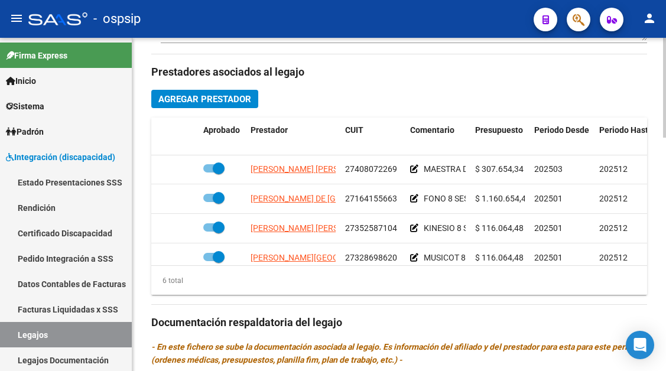
scroll to position [0, 0]
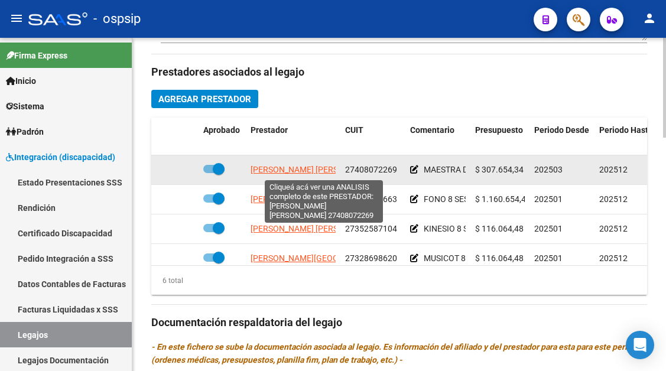
click at [306, 169] on span "FUENTEALBA ROMANO CAMILA BELEN" at bounding box center [315, 169] width 128 height 9
type textarea "27408072269"
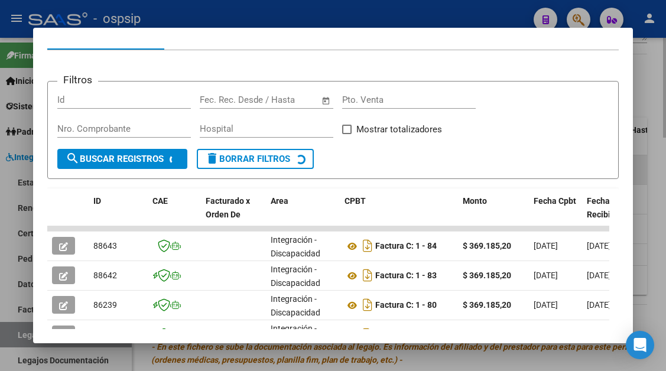
scroll to position [231, 0]
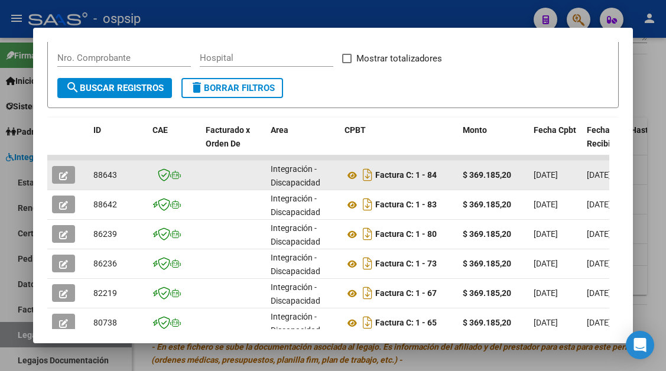
click at [63, 167] on button "button" at bounding box center [63, 175] width 23 height 18
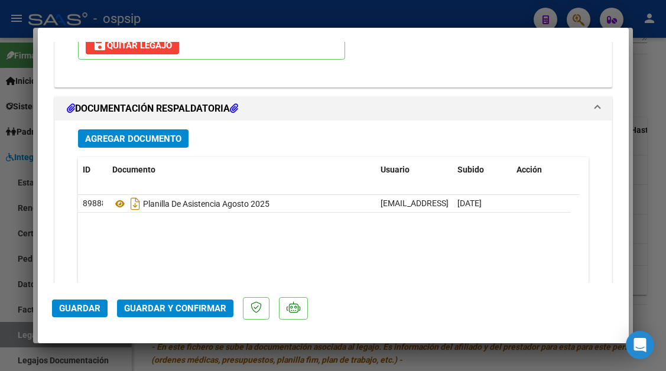
scroll to position [1477, 0]
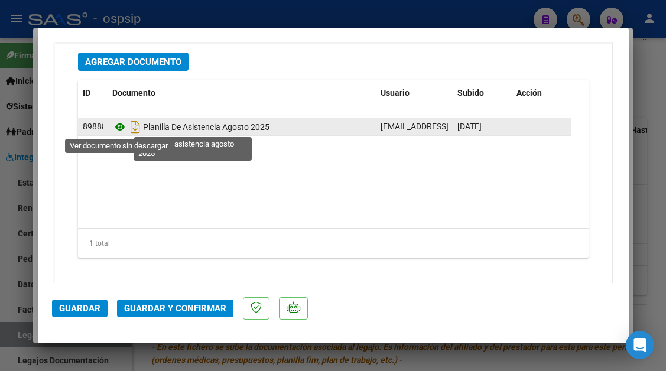
click at [121, 124] on icon at bounding box center [119, 127] width 15 height 14
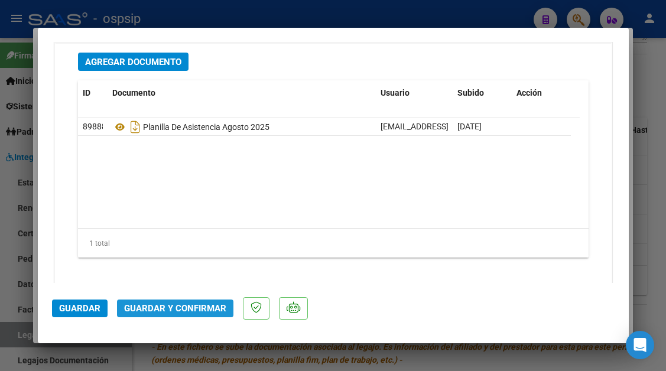
click at [185, 301] on button "Guardar y Confirmar" at bounding box center [175, 309] width 116 height 18
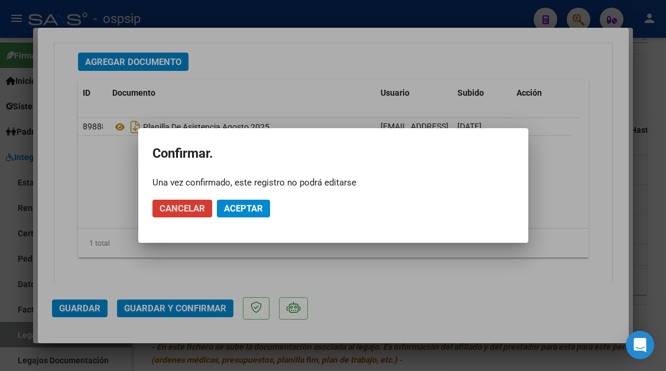
click at [230, 212] on span "Aceptar" at bounding box center [243, 208] width 39 height 11
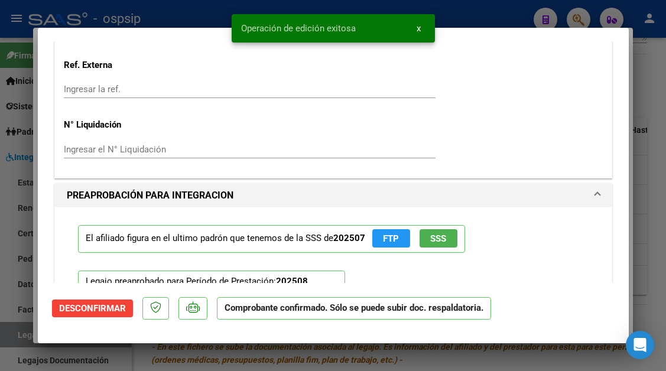
scroll to position [811, 0]
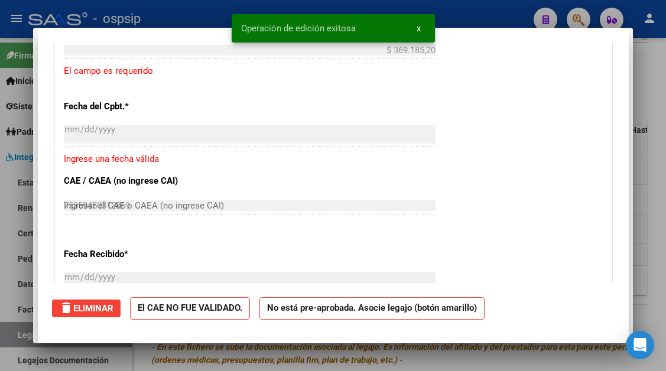
type input "$ 0,00"
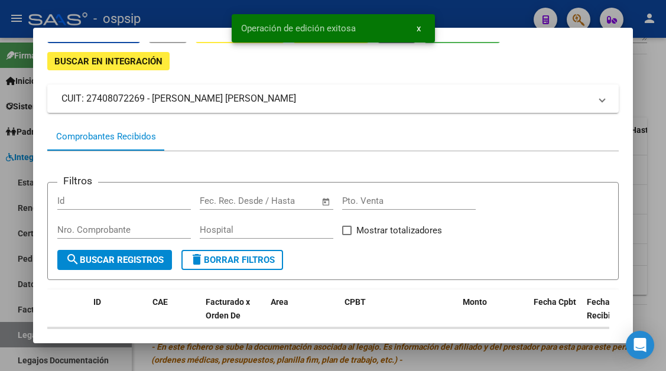
scroll to position [54, 0]
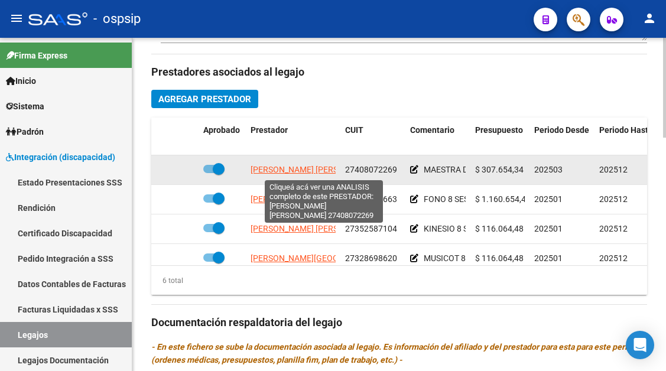
click at [323, 170] on span "FUENTEALBA ROMANO CAMILA BELEN" at bounding box center [315, 169] width 128 height 9
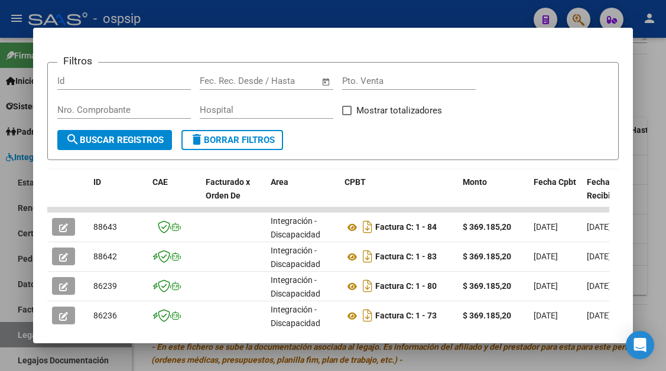
scroll to position [199, 0]
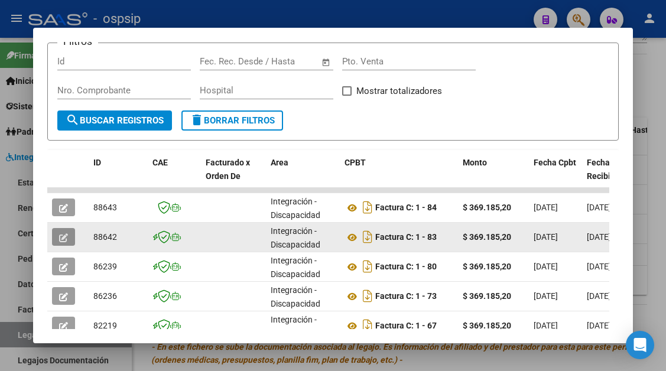
click at [71, 233] on button "button" at bounding box center [63, 237] width 23 height 18
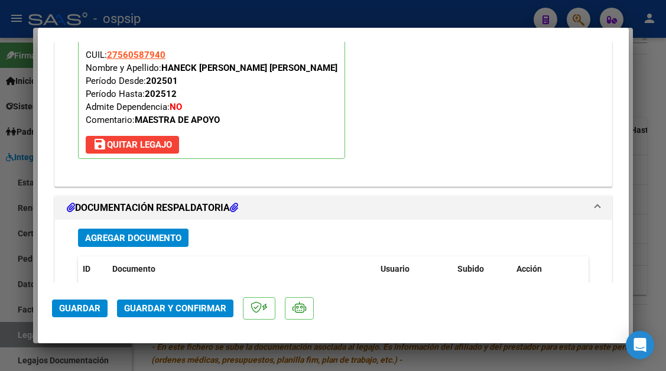
scroll to position [1359, 0]
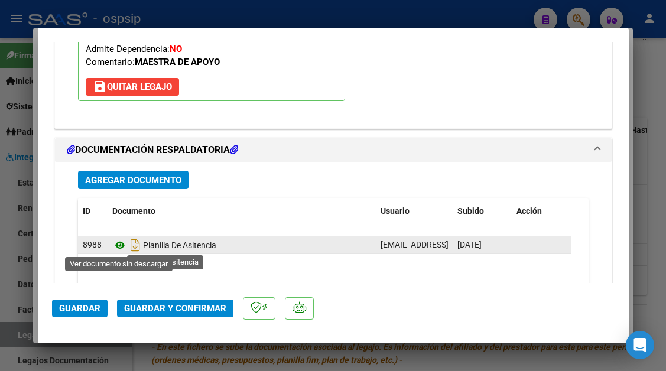
click at [112, 243] on icon at bounding box center [119, 245] width 15 height 14
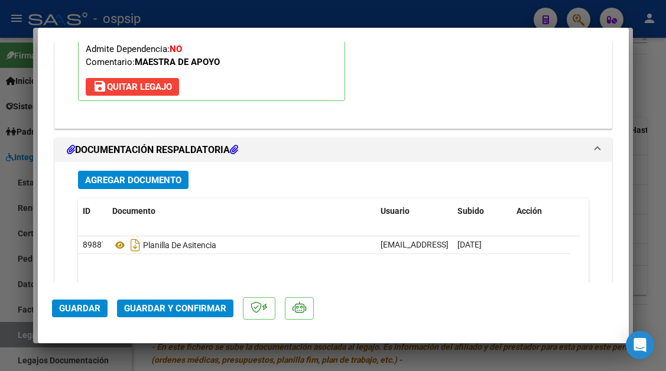
click at [193, 311] on span "Guardar y Confirmar" at bounding box center [175, 308] width 102 height 11
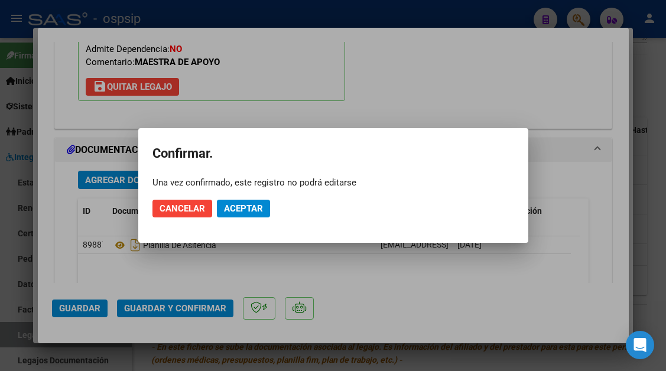
click at [243, 219] on mat-dialog-actions "Cancelar Aceptar" at bounding box center [333, 209] width 362 height 40
click at [243, 215] on button "Aceptar" at bounding box center [243, 209] width 53 height 18
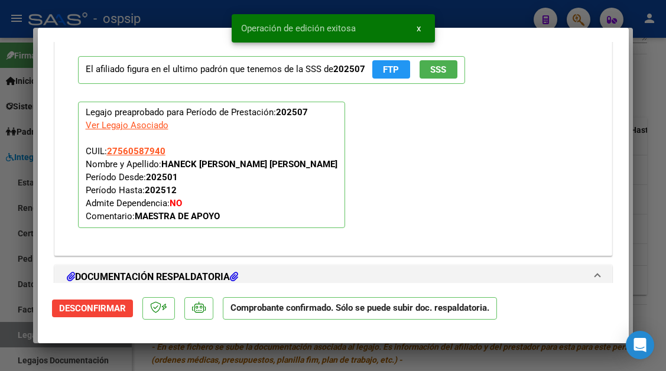
scroll to position [1075, 0]
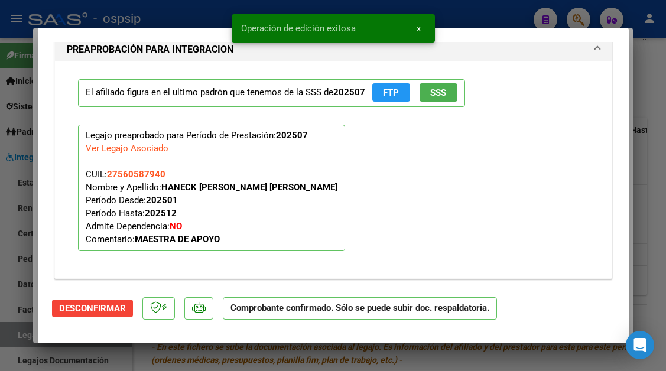
type input "$ 0,00"
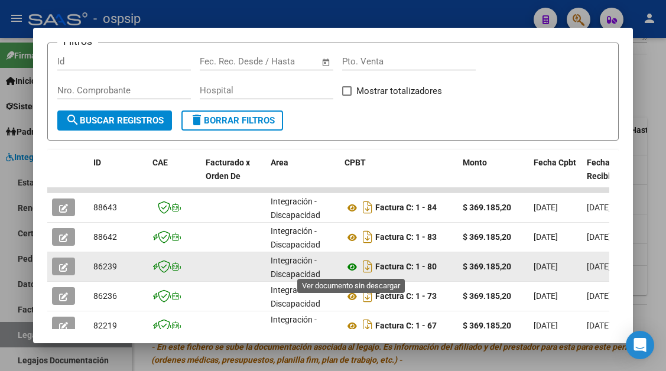
click at [353, 271] on icon at bounding box center [352, 267] width 15 height 14
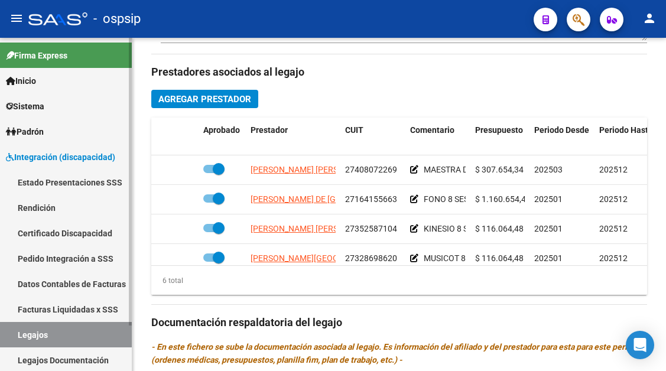
click at [22, 332] on link "Legajos" at bounding box center [66, 334] width 132 height 25
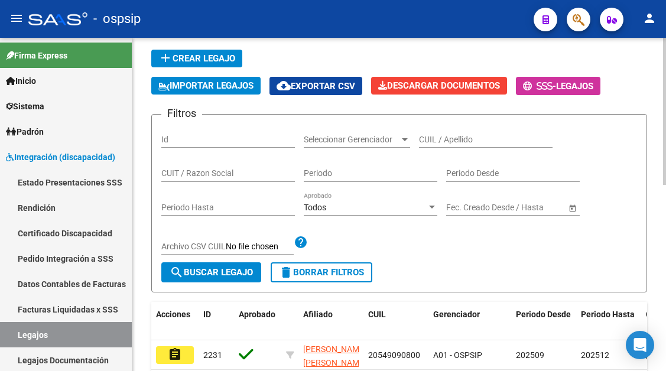
scroll to position [67, 0]
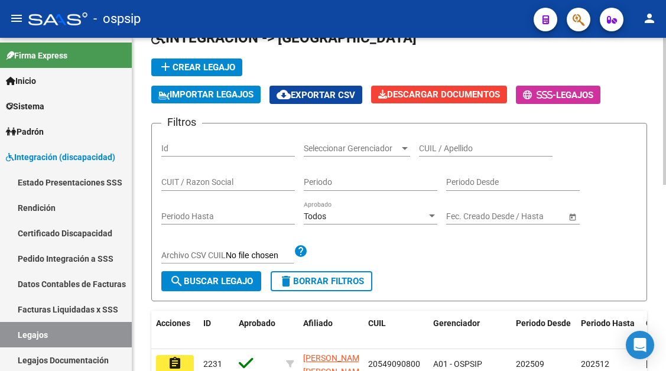
click at [441, 175] on div "Filtros Id Seleccionar Gerenciador Seleccionar Gerenciador CUIL / Apellido CUIT…" at bounding box center [399, 202] width 476 height 138
click at [436, 145] on input "CUIL / Apellido" at bounding box center [486, 149] width 134 height 10
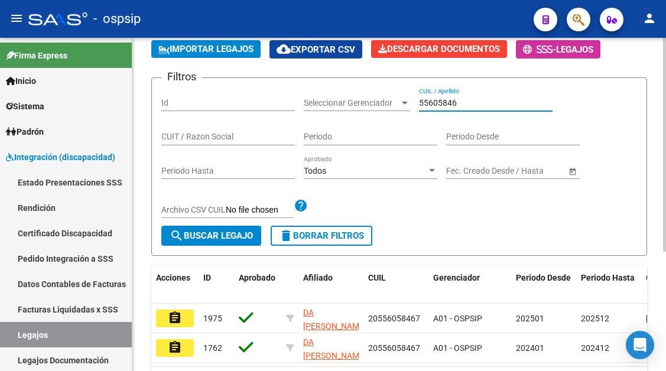
scroll to position [186, 0]
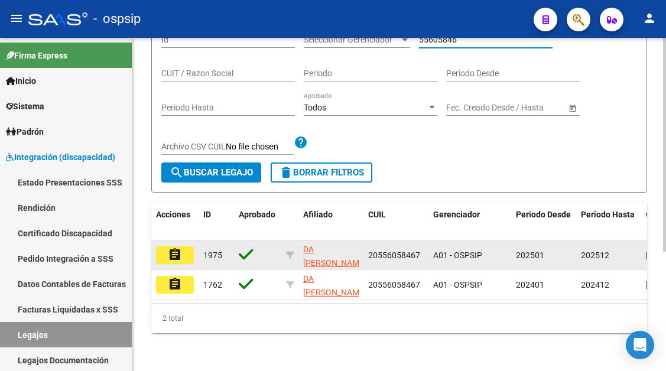
type input "55605846"
click at [176, 248] on mat-icon "assignment" at bounding box center [175, 255] width 14 height 14
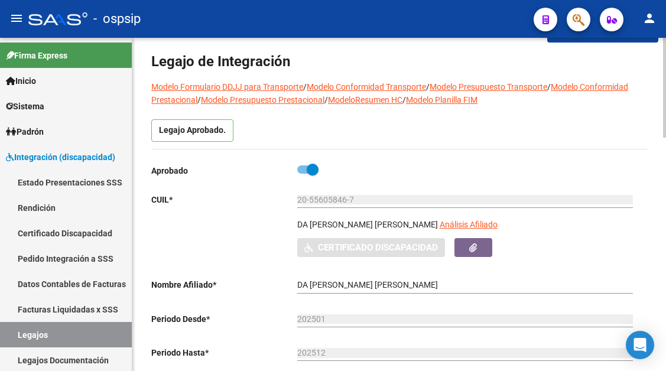
scroll to position [118, 0]
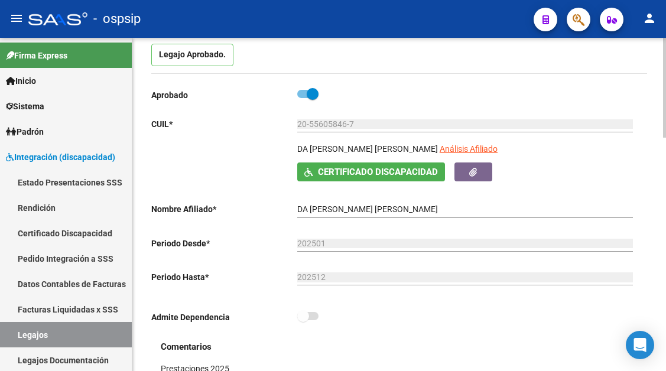
click at [473, 155] on app-link-go-to "Análisis Afiliado" at bounding box center [469, 152] width 58 height 20
click at [473, 144] on app-link-go-to "Análisis Afiliado" at bounding box center [469, 152] width 58 height 20
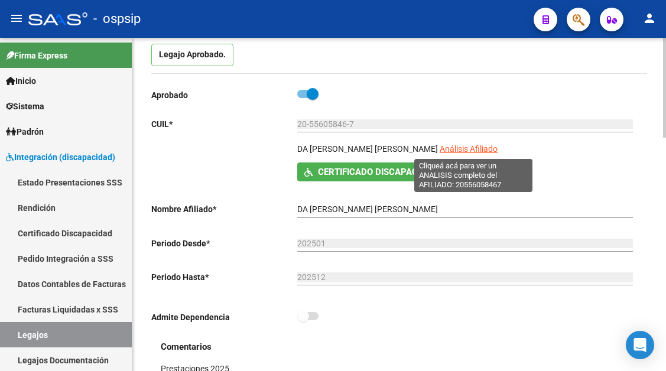
click at [473, 147] on span "Análisis Afiliado" at bounding box center [469, 148] width 58 height 9
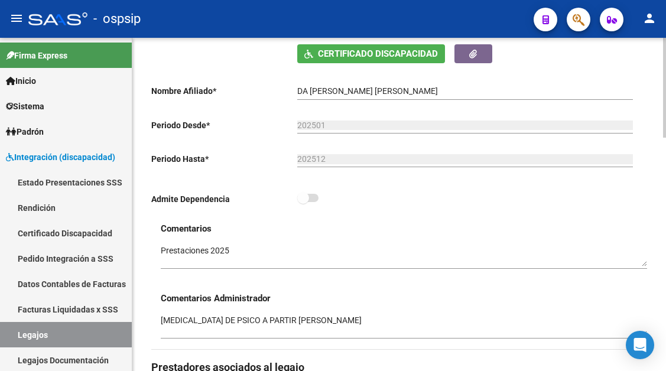
scroll to position [414, 0]
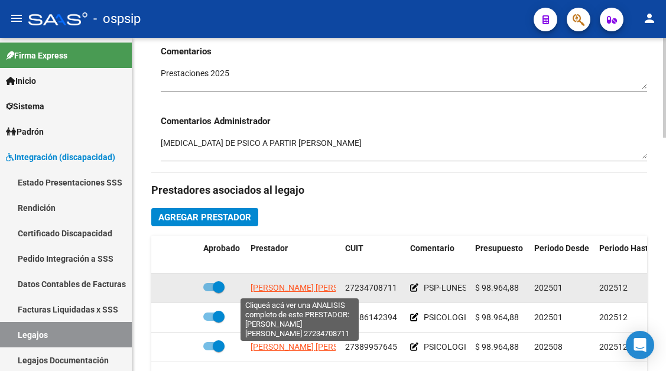
click at [295, 285] on span "LOPEZ ANALIA VERONICA" at bounding box center [315, 287] width 128 height 9
type textarea "27234708711"
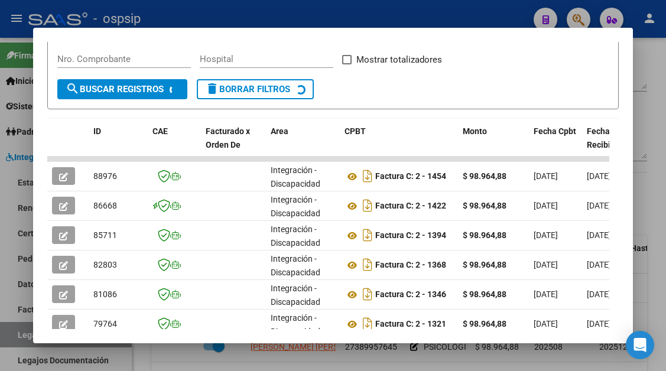
scroll to position [231, 0]
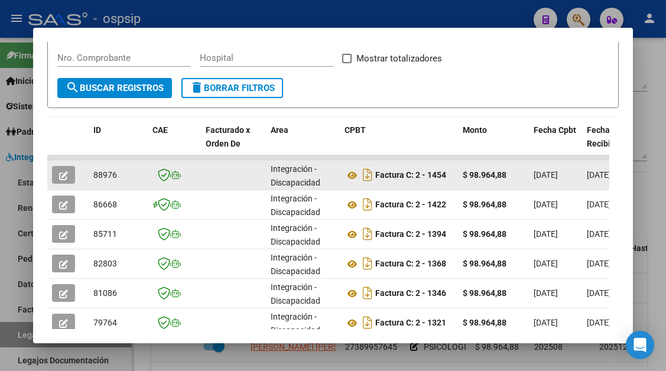
click at [57, 165] on datatable-body-cell at bounding box center [67, 175] width 41 height 29
click at [59, 172] on icon "button" at bounding box center [63, 175] width 9 height 9
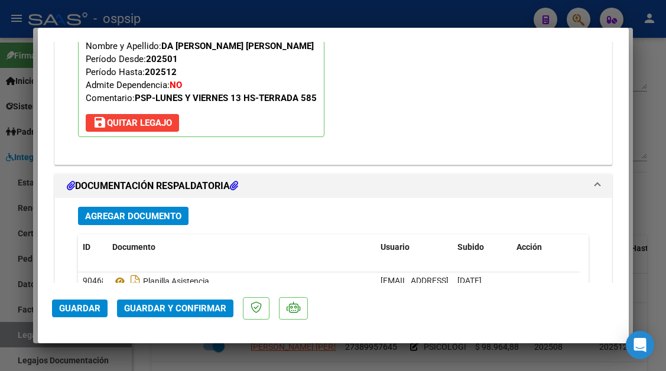
scroll to position [1441, 0]
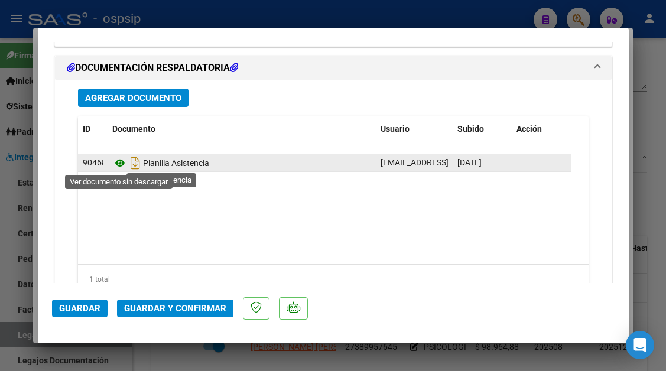
click at [121, 163] on icon at bounding box center [119, 163] width 15 height 14
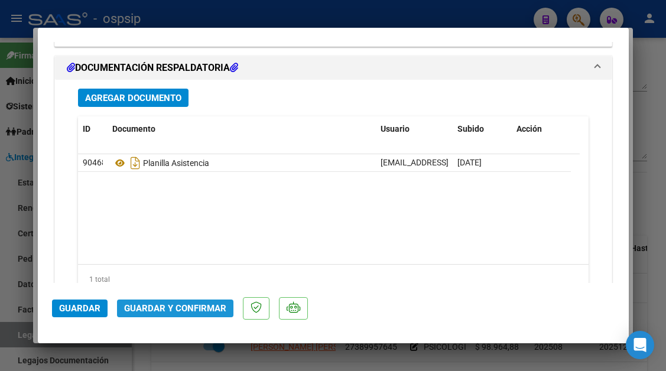
click at [181, 300] on button "Guardar y Confirmar" at bounding box center [175, 309] width 116 height 18
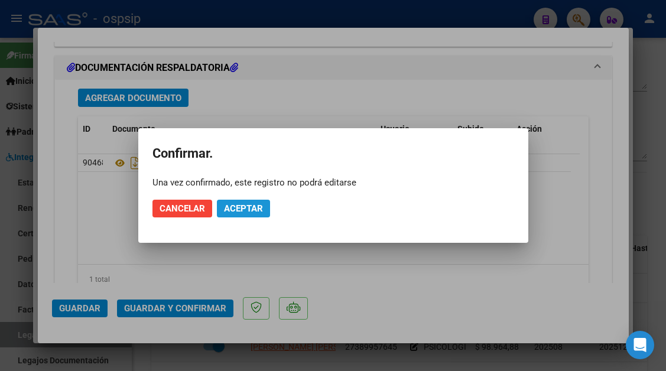
click at [227, 210] on span "Aceptar" at bounding box center [243, 208] width 39 height 11
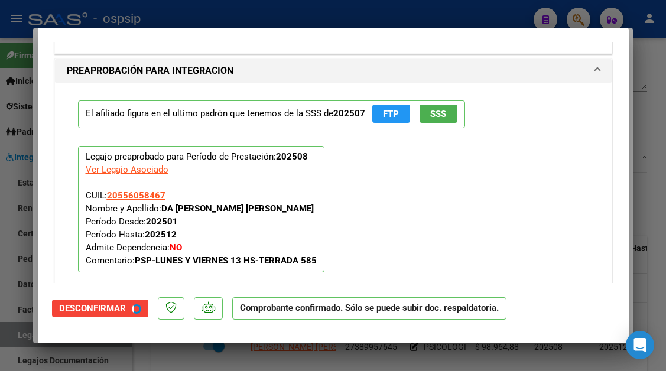
type input "$ 0,00"
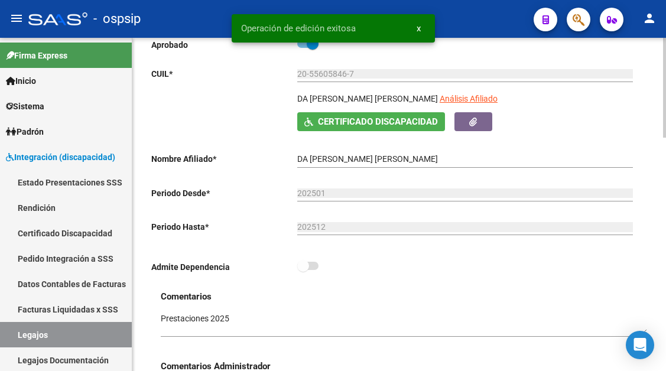
scroll to position [118, 0]
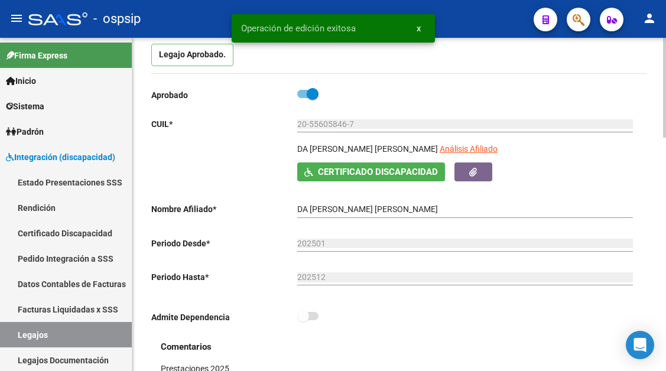
click at [443, 149] on div "DA CRUZ SALGUERO THIAGO AGUSTIN Análisis Afiliado" at bounding box center [467, 152] width 340 height 20
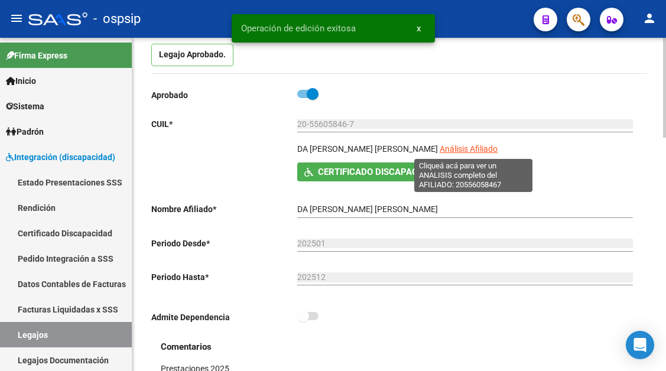
click at [467, 150] on span "Análisis Afiliado" at bounding box center [469, 148] width 58 height 9
type textarea "20556058467"
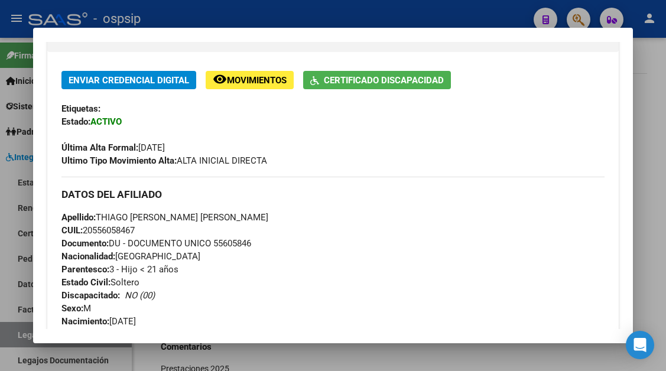
scroll to position [295, 0]
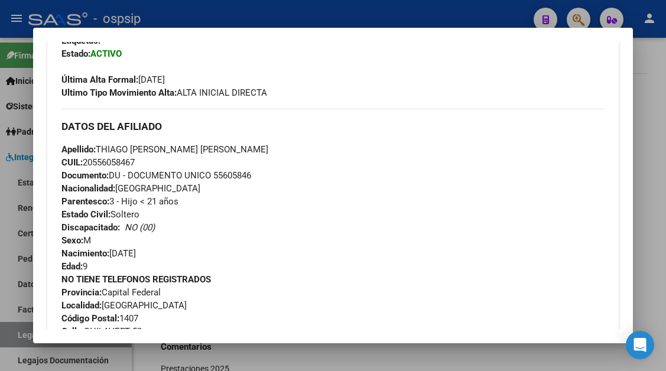
click at [17, 335] on div at bounding box center [333, 185] width 666 height 371
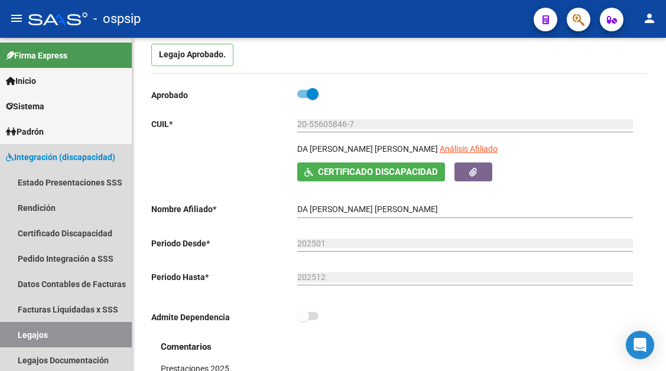
click at [17, 335] on link "Legajos" at bounding box center [66, 334] width 132 height 25
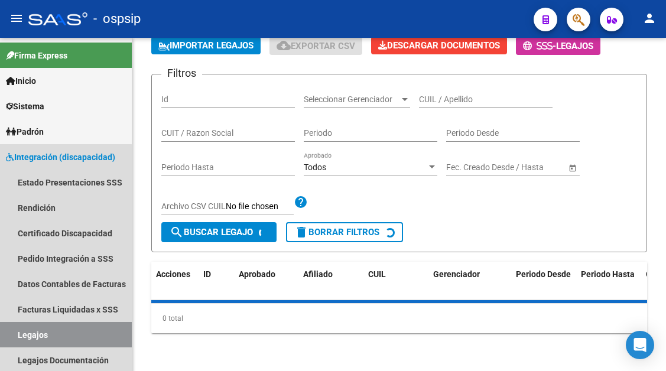
click at [17, 335] on link "Legajos" at bounding box center [66, 334] width 132 height 25
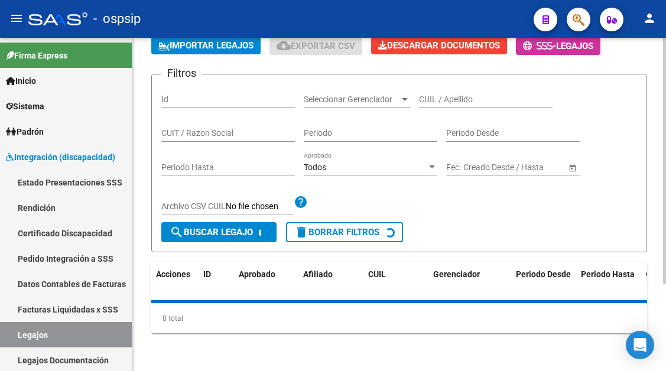
scroll to position [0, 0]
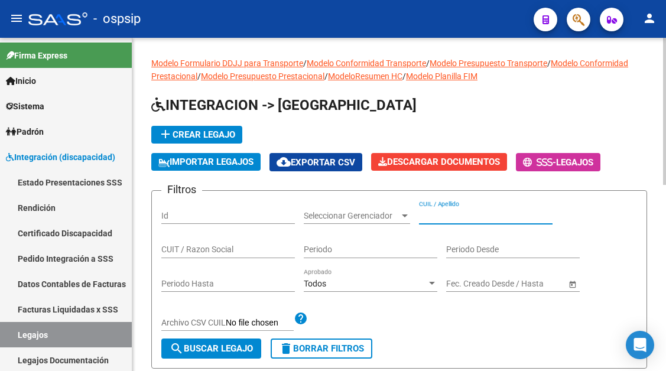
click at [430, 215] on input "CUIL / Apellido" at bounding box center [486, 216] width 134 height 10
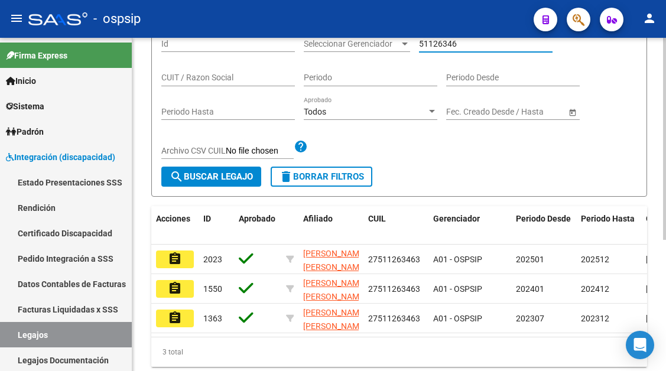
scroll to position [177, 0]
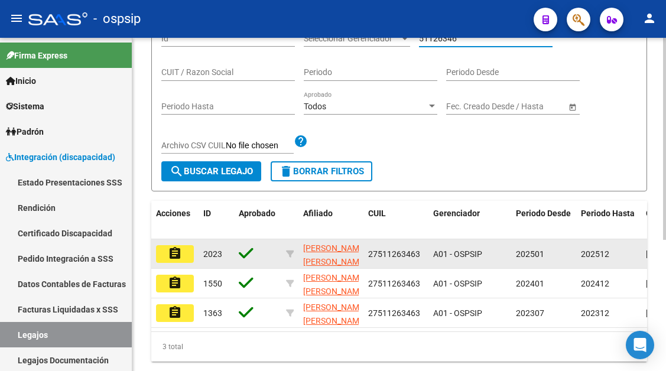
type input "51126346"
click at [184, 248] on button "assignment" at bounding box center [175, 254] width 38 height 18
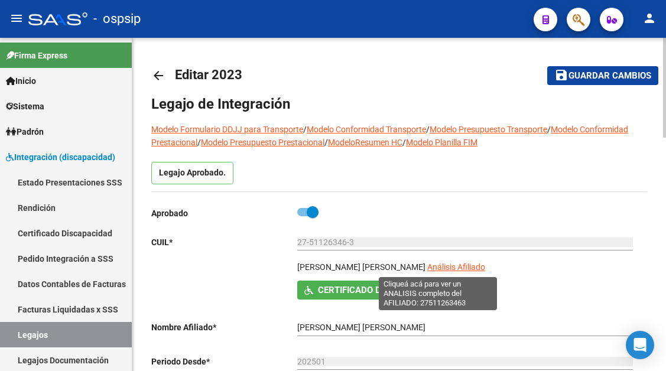
click at [434, 264] on span "Análisis Afiliado" at bounding box center [456, 266] width 58 height 9
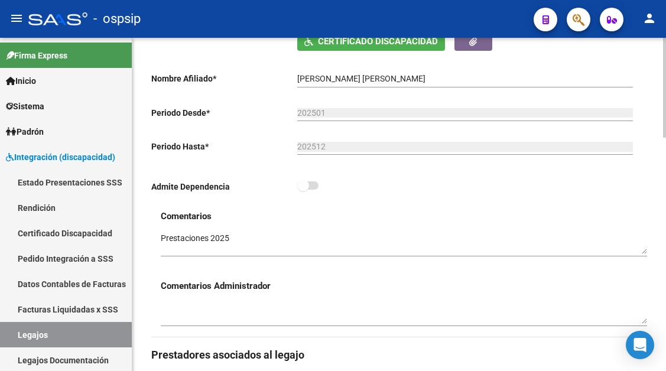
scroll to position [355, 0]
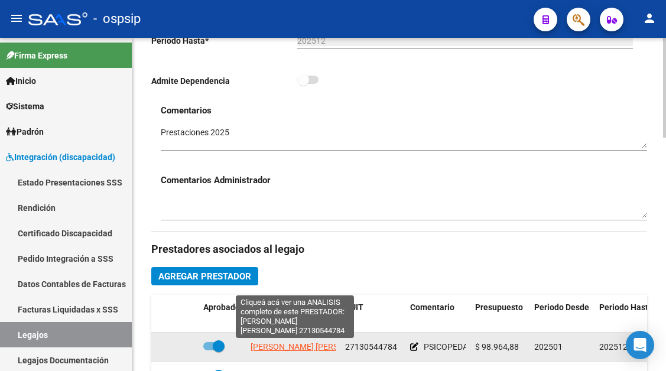
click at [307, 350] on span "BOZA MONICA SUSANA" at bounding box center [315, 346] width 128 height 9
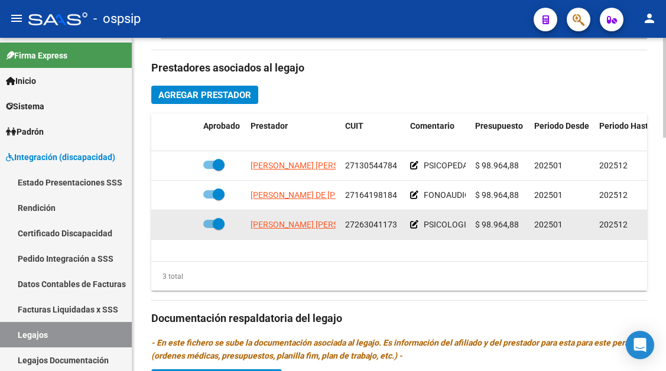
scroll to position [532, 0]
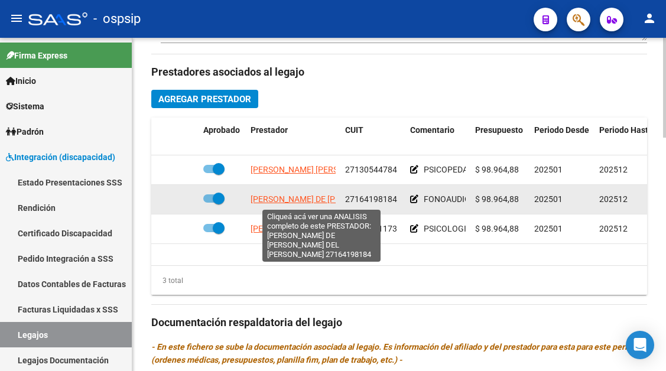
click at [282, 197] on span "PONCE DE LEON MARIA DEL CARMEN" at bounding box center [362, 198] width 222 height 9
type textarea "27164198184"
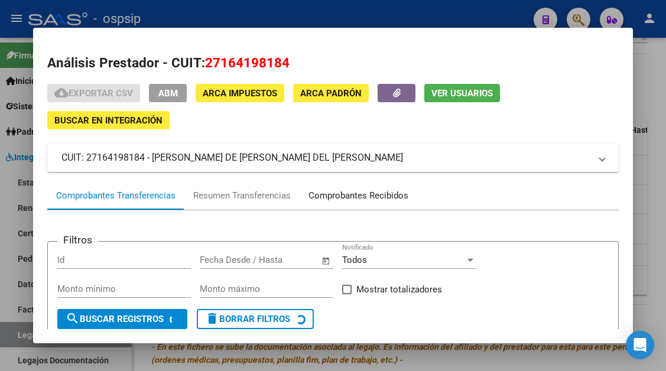
click at [376, 193] on div "Comprobantes Recibidos" at bounding box center [358, 196] width 100 height 14
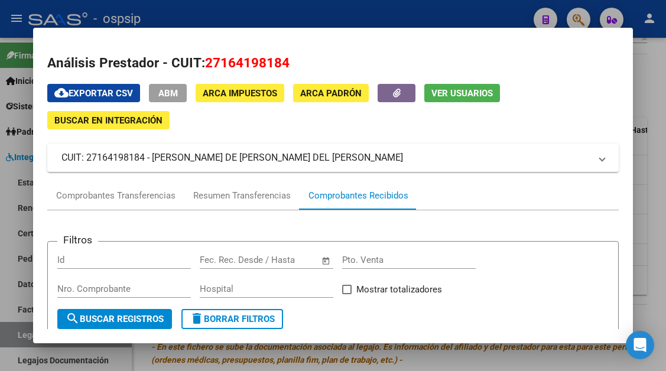
scroll to position [236, 0]
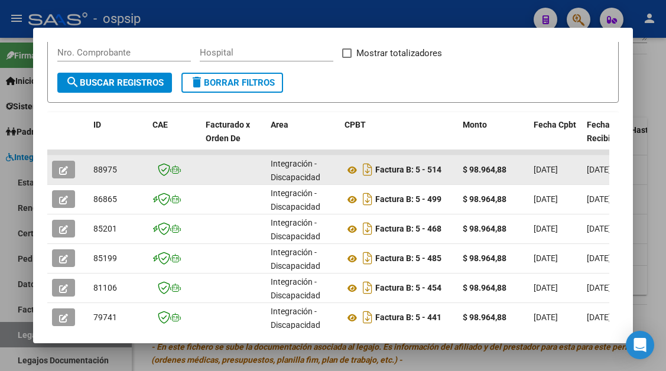
click at [69, 174] on button "button" at bounding box center [63, 170] width 23 height 18
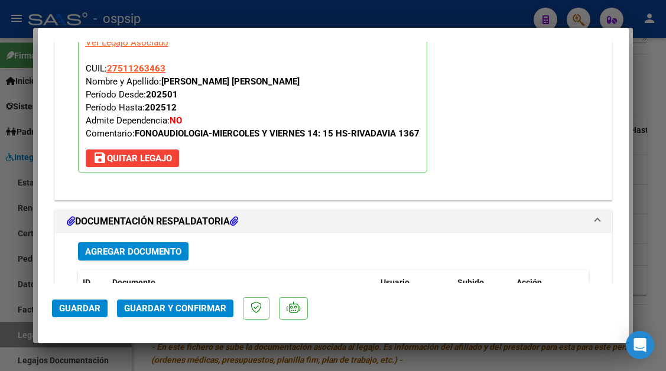
scroll to position [1359, 0]
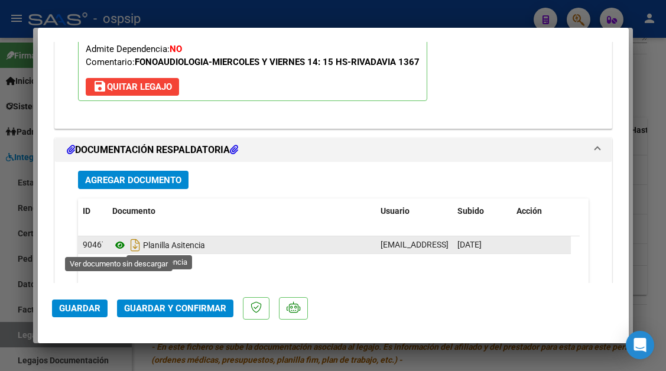
click at [117, 246] on icon at bounding box center [119, 245] width 15 height 14
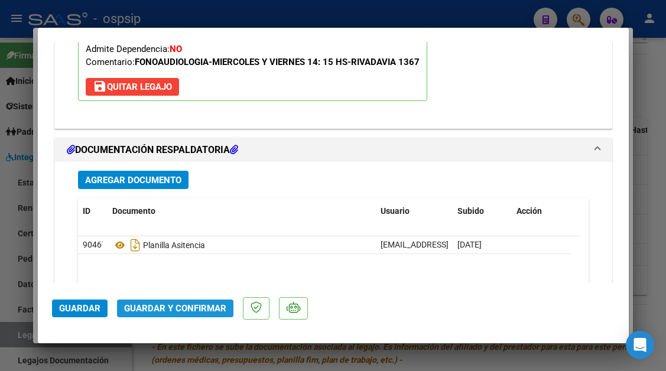
click at [213, 306] on span "Guardar y Confirmar" at bounding box center [175, 308] width 102 height 11
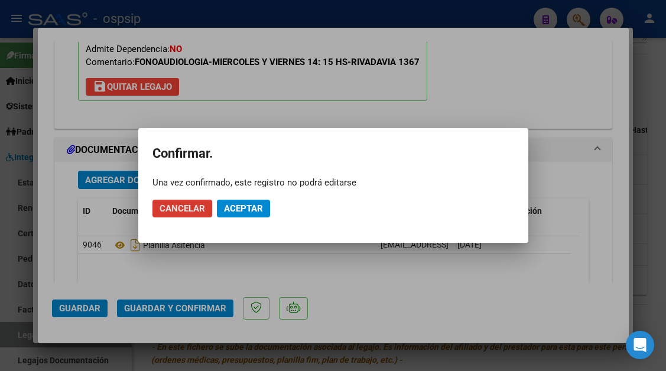
click at [257, 203] on button "Aceptar" at bounding box center [243, 209] width 53 height 18
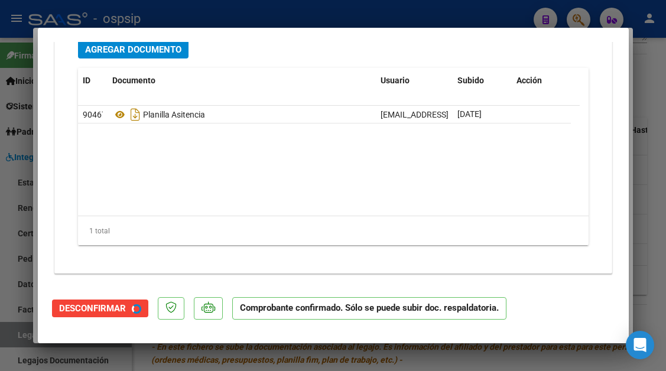
scroll to position [1252, 0]
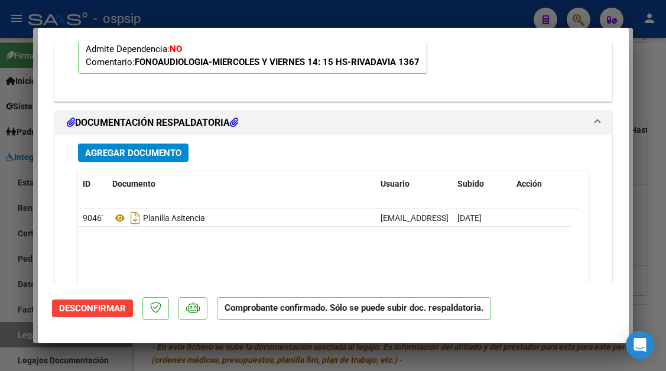
click at [11, 332] on div at bounding box center [333, 185] width 666 height 371
type input "$ 0,00"
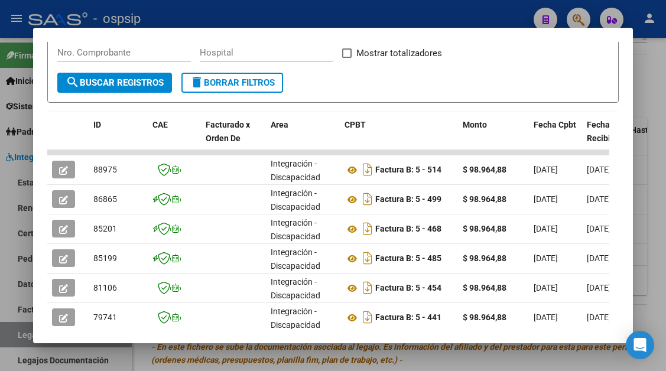
click at [11, 332] on div at bounding box center [333, 185] width 666 height 371
click at [11, 332] on link "Legajos" at bounding box center [66, 334] width 132 height 25
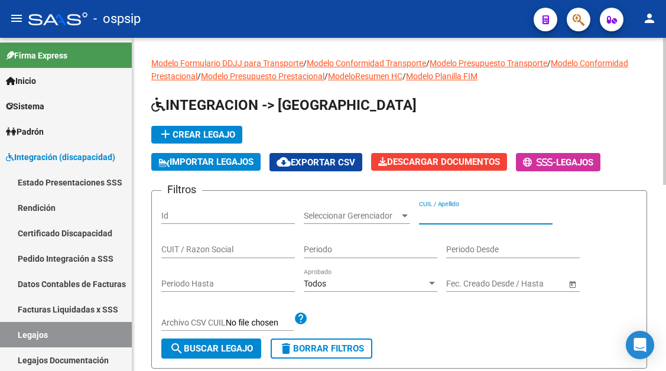
click at [467, 212] on input "CUIL / Apellido" at bounding box center [486, 216] width 134 height 10
type input "4"
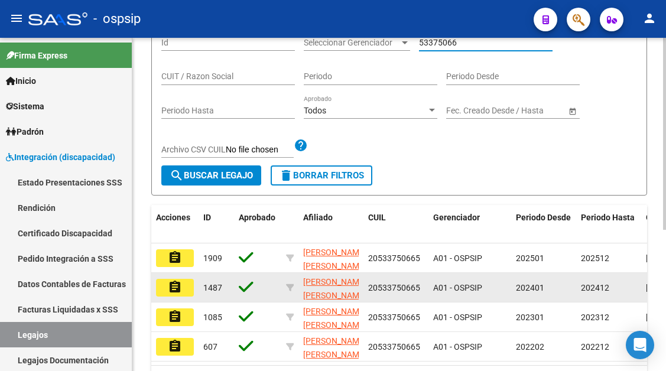
scroll to position [236, 0]
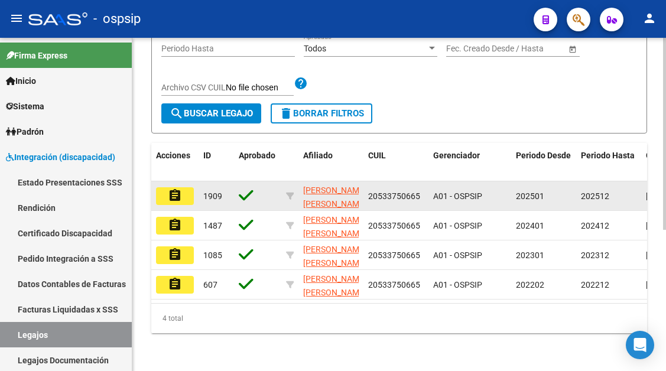
type input "53375066"
click at [183, 197] on button "assignment" at bounding box center [175, 196] width 38 height 18
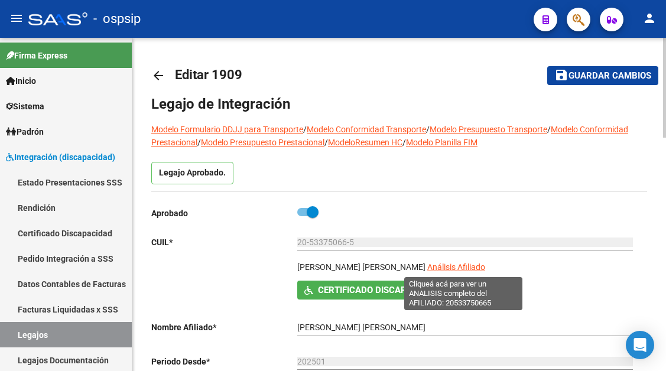
click at [435, 264] on span "Análisis Afiliado" at bounding box center [456, 266] width 58 height 9
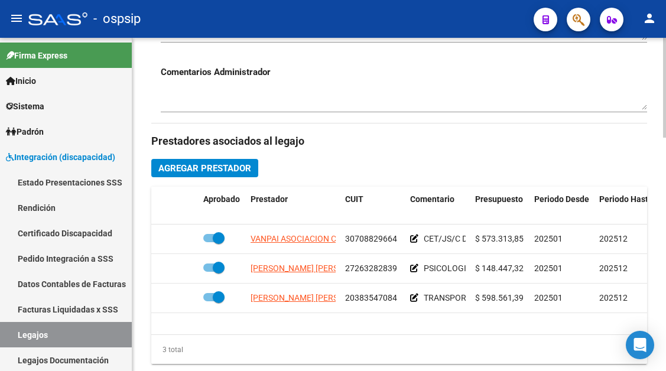
scroll to position [532, 0]
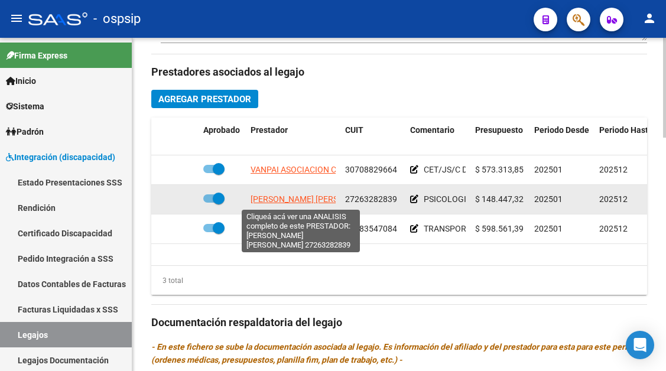
click at [297, 201] on span "MARTINEZ XIMENA LAURA" at bounding box center [315, 198] width 128 height 9
type textarea "27263282839"
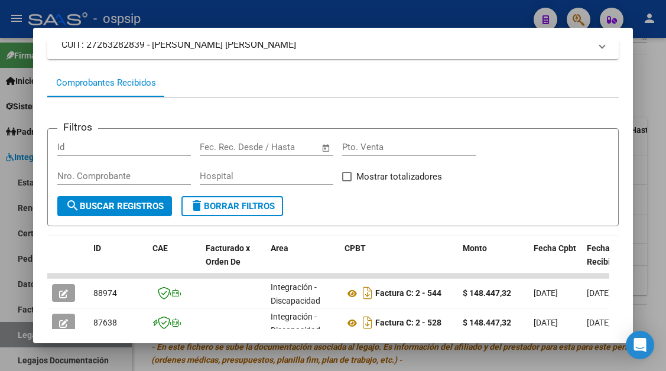
scroll to position [231, 0]
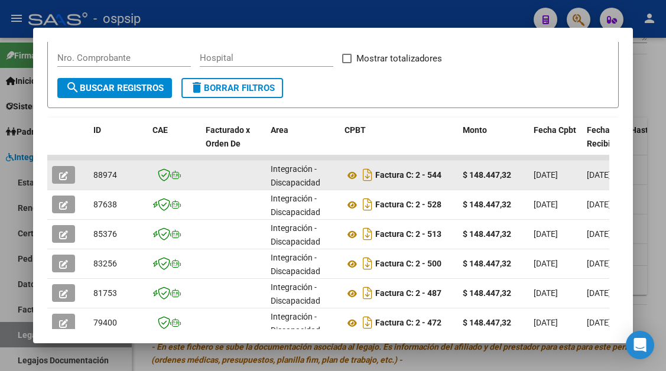
click at [80, 181] on div at bounding box center [68, 175] width 32 height 18
click at [70, 179] on button "button" at bounding box center [63, 175] width 23 height 18
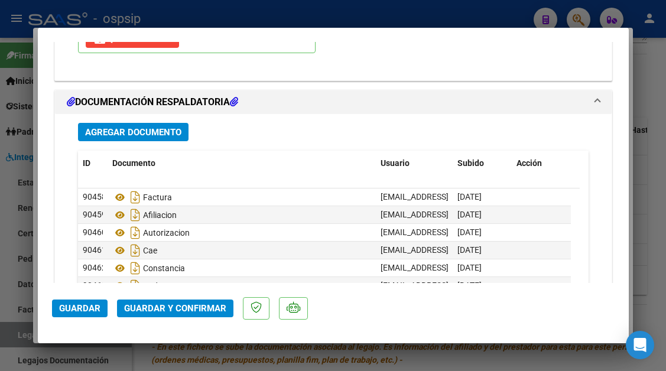
scroll to position [1418, 0]
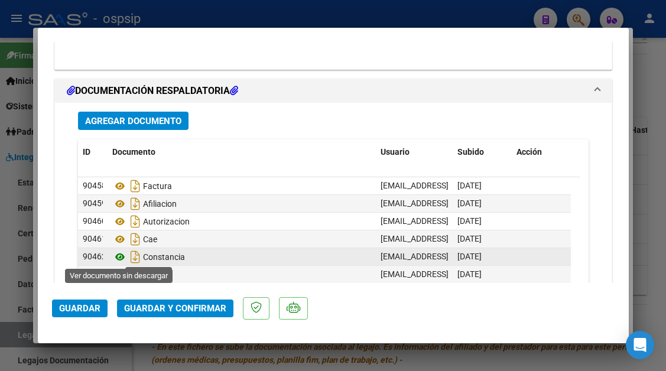
click at [116, 257] on icon at bounding box center [119, 257] width 15 height 14
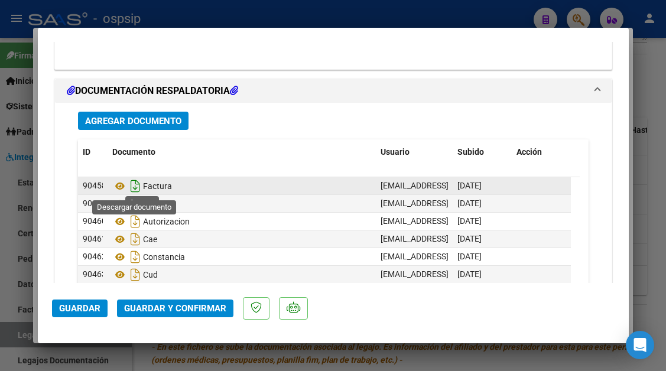
click at [135, 190] on icon "Descargar documento" at bounding box center [135, 186] width 15 height 19
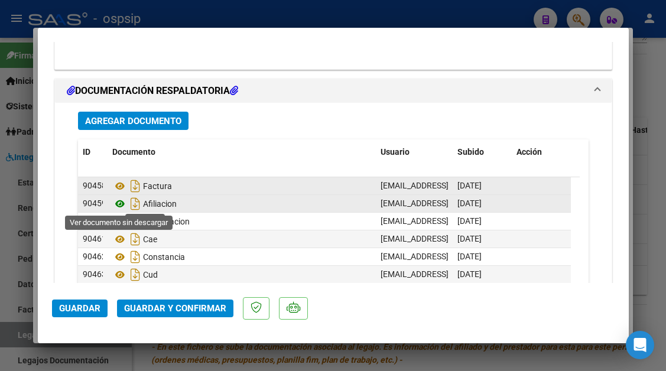
click at [125, 203] on icon at bounding box center [119, 204] width 15 height 14
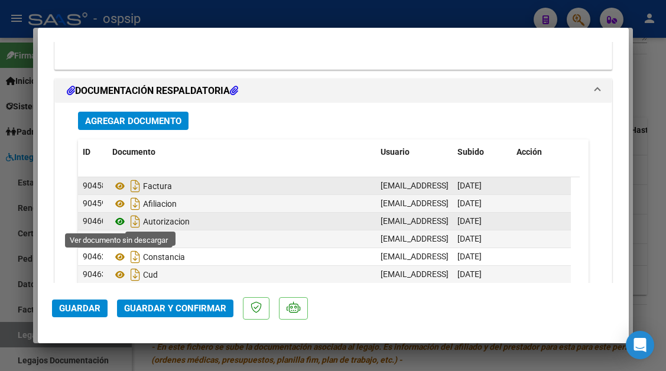
click at [119, 222] on icon at bounding box center [119, 222] width 15 height 14
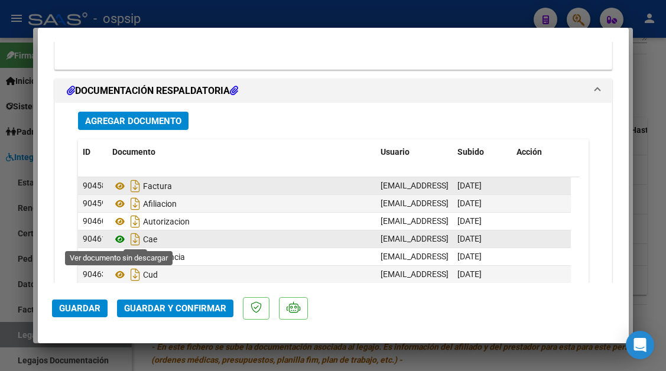
click at [118, 239] on icon at bounding box center [119, 239] width 15 height 14
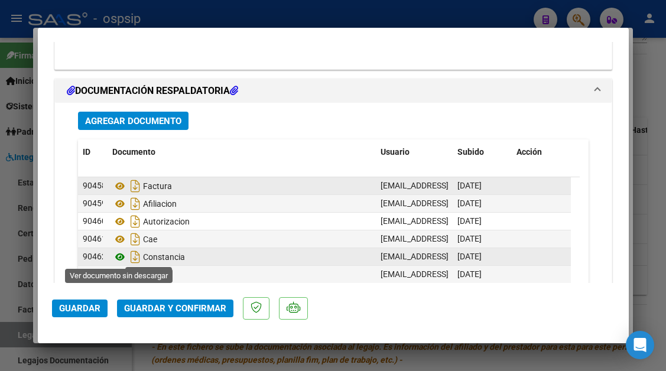
click at [119, 255] on icon at bounding box center [119, 257] width 15 height 14
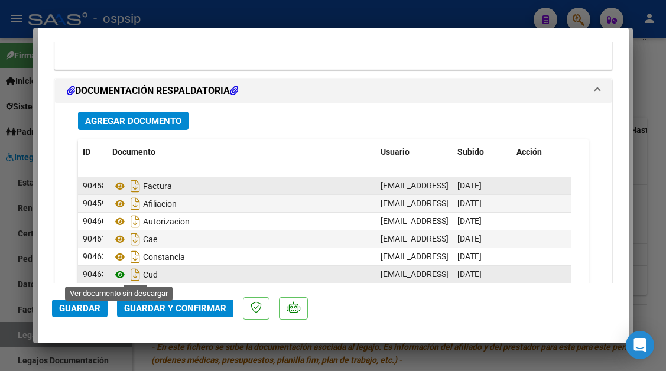
click at [123, 275] on icon at bounding box center [119, 275] width 15 height 14
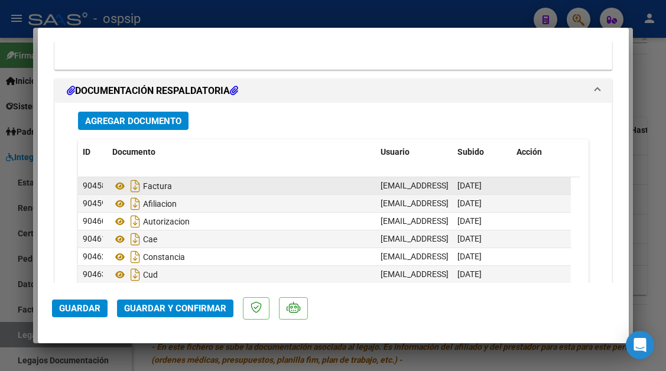
type input "$ 0,00"
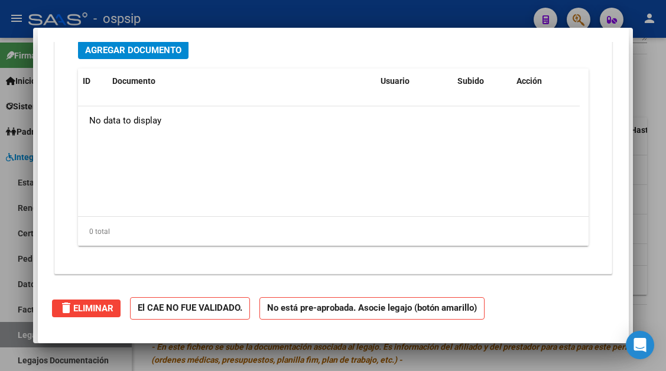
scroll to position [0, 0]
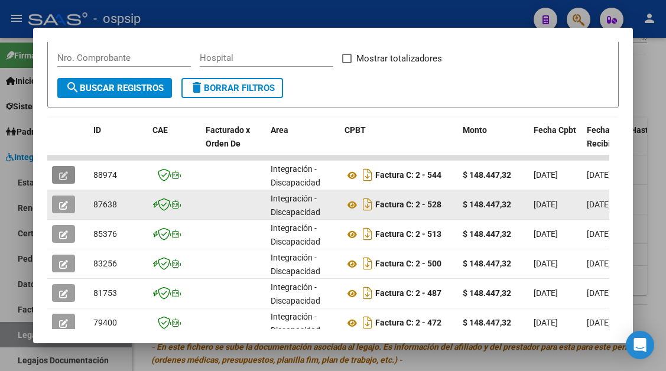
click at [65, 202] on icon "button" at bounding box center [63, 205] width 9 height 9
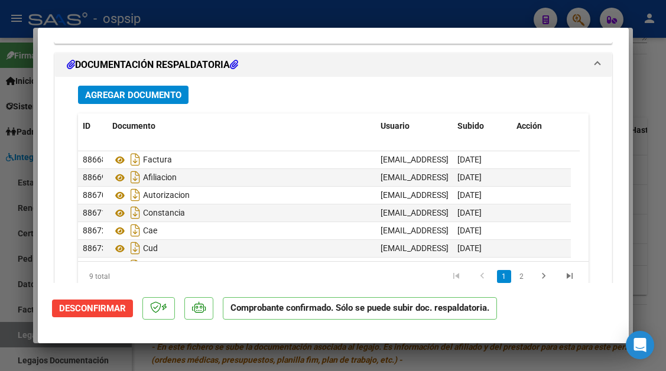
type input "$ 0,00"
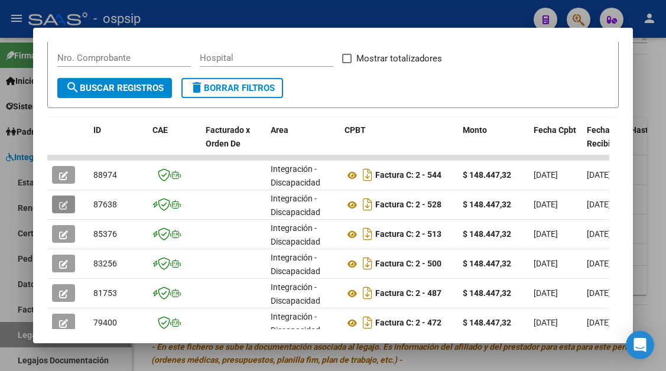
click at [41, 174] on mat-dialog-content "Análisis Prestador - CUIT: 27263282839 cloud_download Exportar CSV ABM ARCA Imp…" at bounding box center [332, 185] width 599 height 287
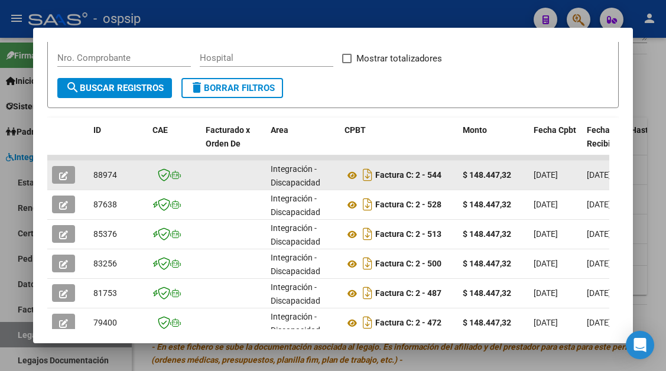
click at [50, 174] on datatable-body-cell at bounding box center [67, 175] width 41 height 29
click at [74, 174] on button "button" at bounding box center [63, 175] width 23 height 18
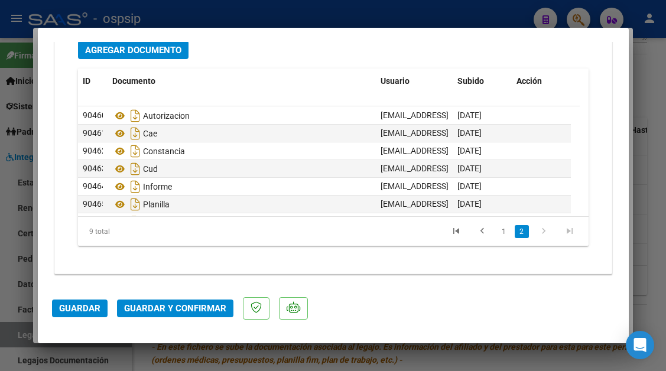
scroll to position [53, 0]
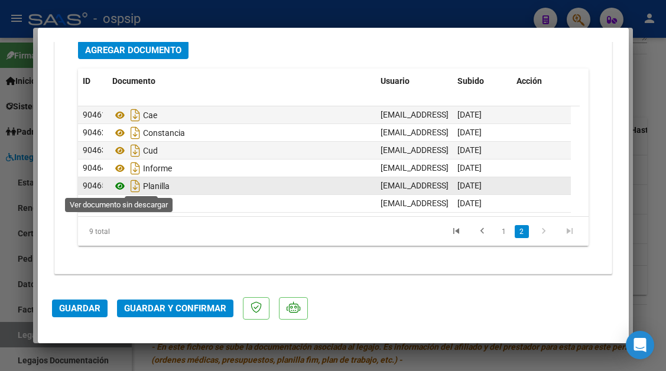
click at [122, 186] on icon at bounding box center [119, 186] width 15 height 14
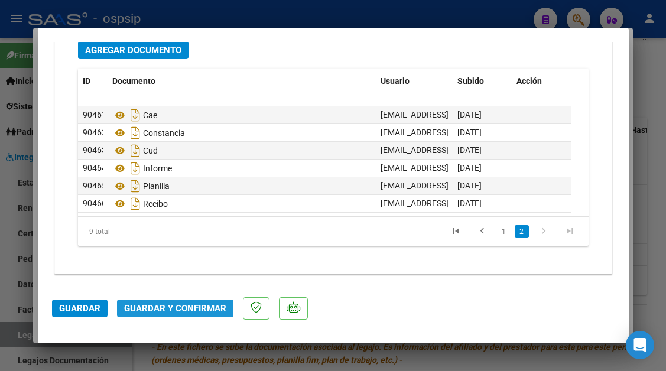
click at [180, 311] on span "Guardar y Confirmar" at bounding box center [175, 308] width 102 height 11
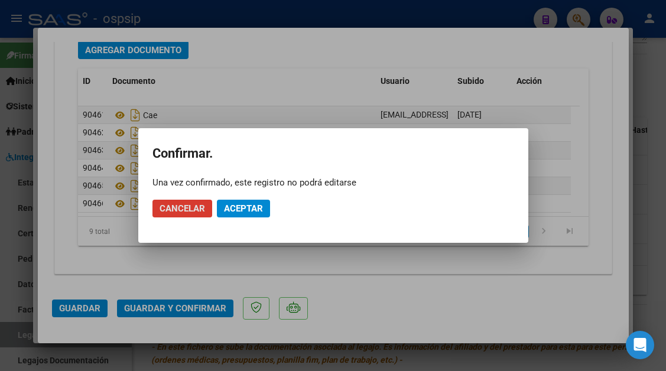
click at [199, 204] on span "Cancelar" at bounding box center [183, 208] width 46 height 11
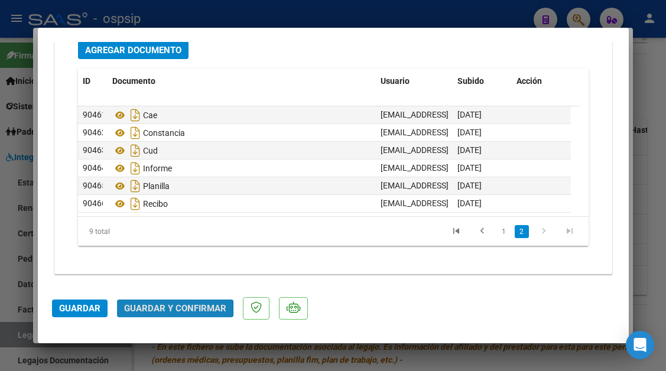
click at [170, 308] on span "Guardar y Confirmar" at bounding box center [175, 308] width 102 height 11
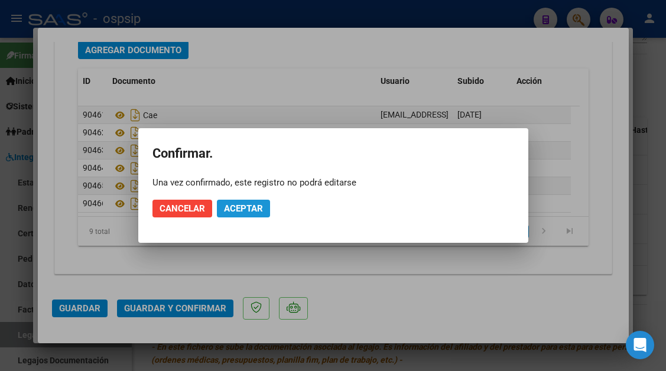
click at [239, 210] on span "Aceptar" at bounding box center [243, 208] width 39 height 11
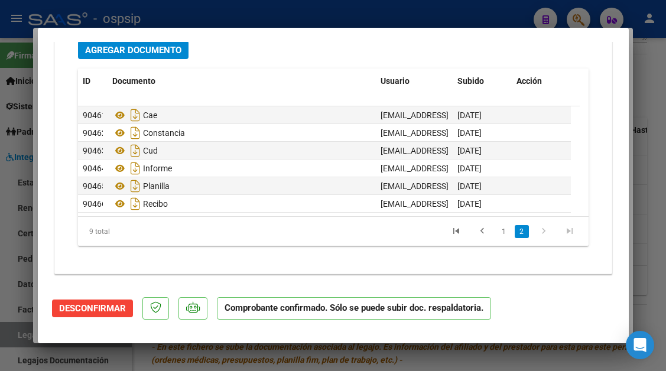
click at [27, 326] on div at bounding box center [333, 185] width 666 height 371
type input "$ 0,00"
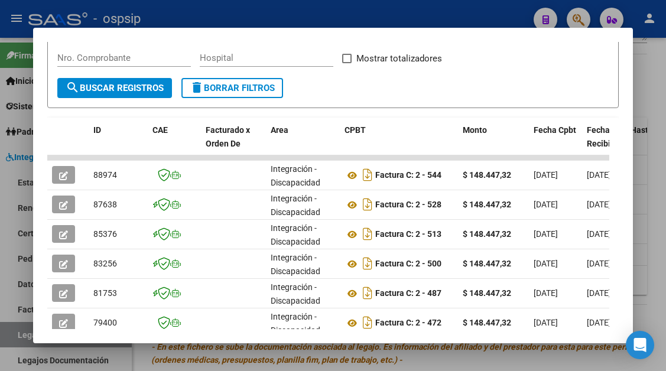
click at [22, 323] on div at bounding box center [333, 185] width 666 height 371
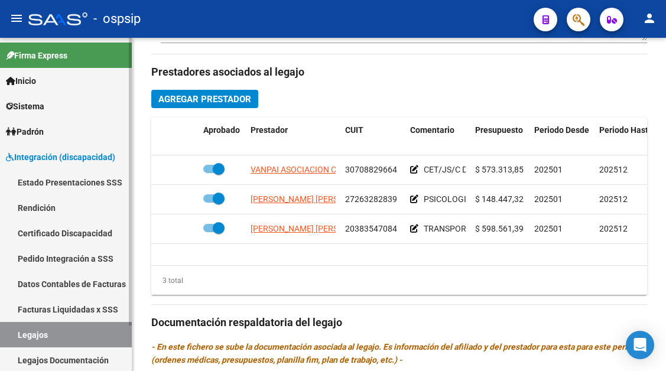
click at [21, 327] on link "Legajos" at bounding box center [66, 334] width 132 height 25
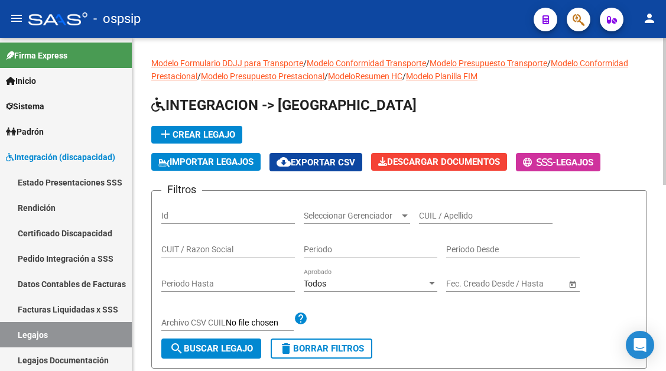
click at [484, 212] on input "CUIL / Apellido" at bounding box center [486, 216] width 134 height 10
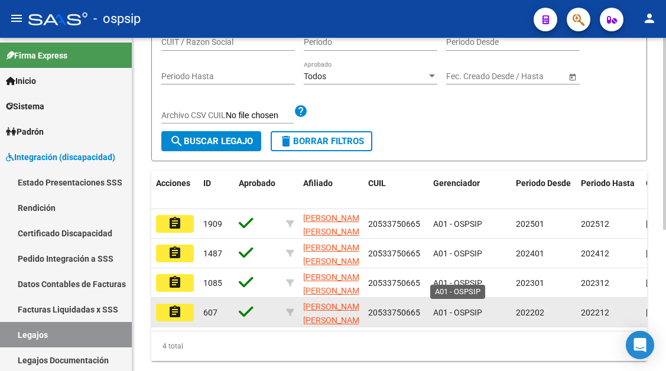
scroll to position [245, 0]
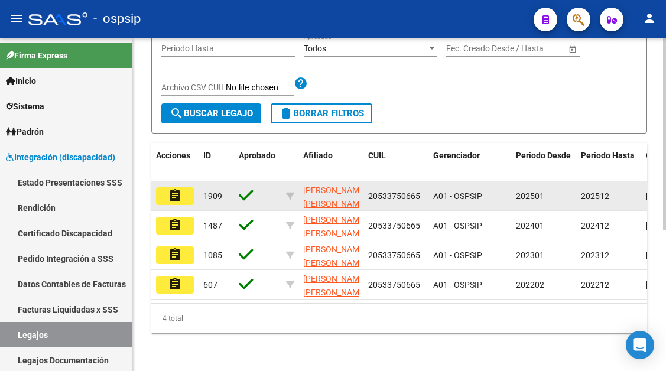
type input "53375066"
click at [178, 190] on mat-icon "assignment" at bounding box center [175, 196] width 14 height 14
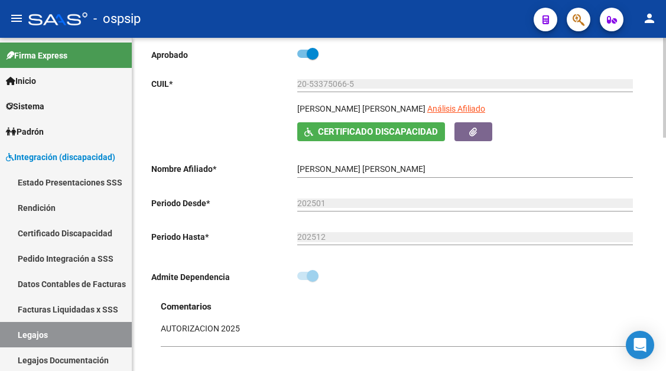
scroll to position [118, 0]
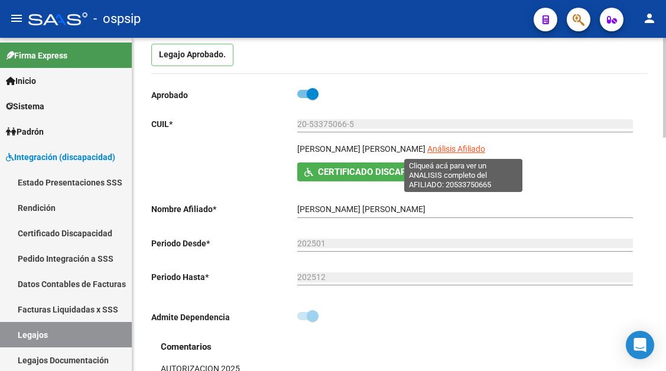
click at [454, 146] on span "Análisis Afiliado" at bounding box center [456, 148] width 58 height 9
type textarea "20533750665"
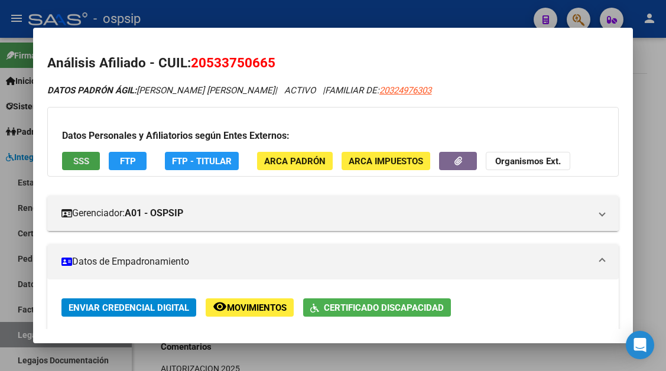
click at [81, 165] on span "SSS" at bounding box center [81, 161] width 16 height 11
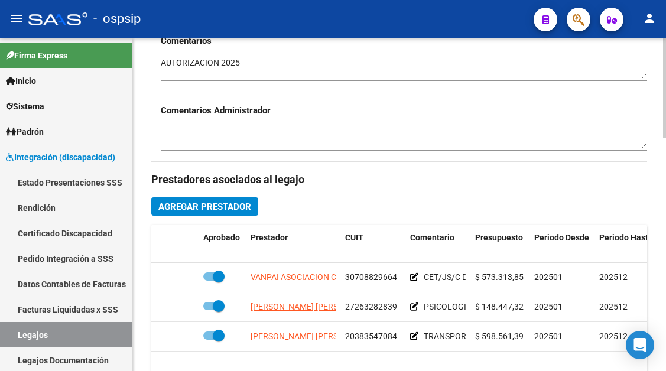
scroll to position [532, 0]
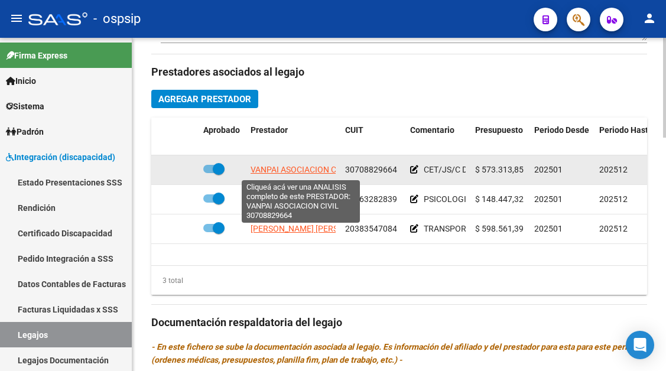
click at [288, 173] on span "VANPAI ASOCIACION CIVIL" at bounding box center [301, 169] width 100 height 9
type textarea "30708829664"
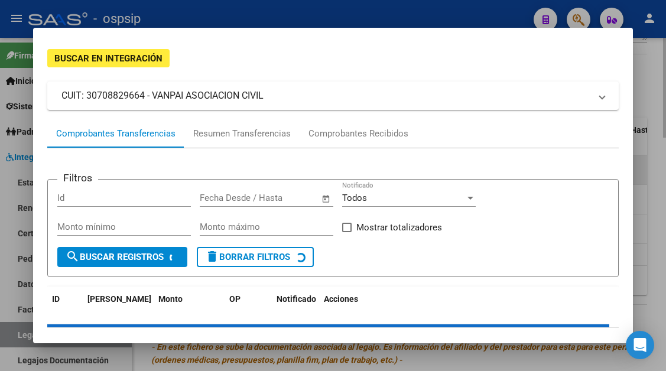
scroll to position [113, 0]
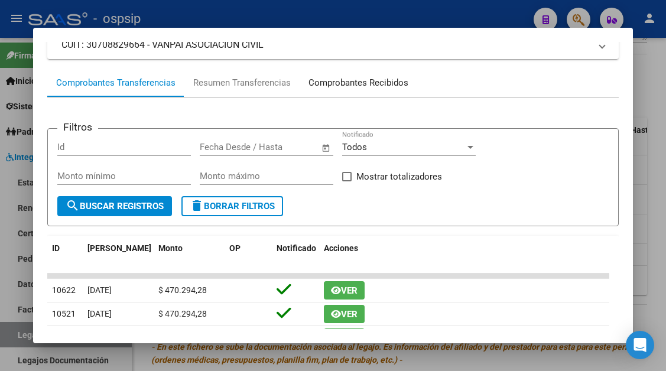
click at [332, 85] on div "Comprobantes Recibidos" at bounding box center [358, 83] width 100 height 14
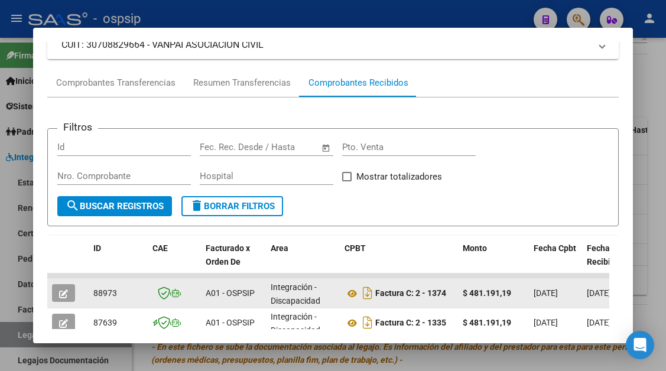
click at [61, 295] on icon "button" at bounding box center [63, 294] width 9 height 9
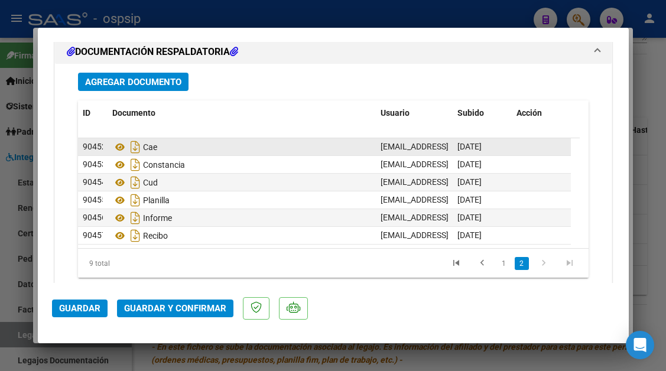
scroll to position [1477, 0]
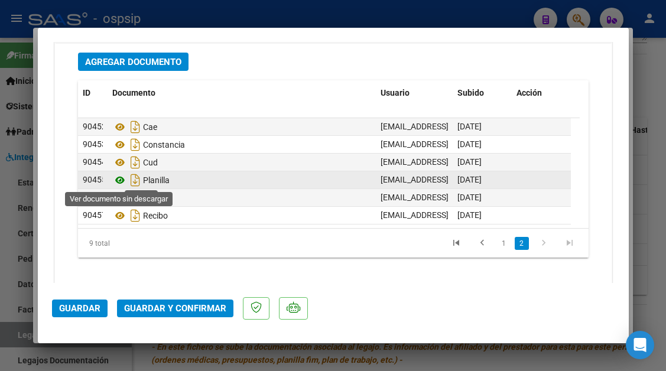
click at [116, 181] on icon at bounding box center [119, 180] width 15 height 14
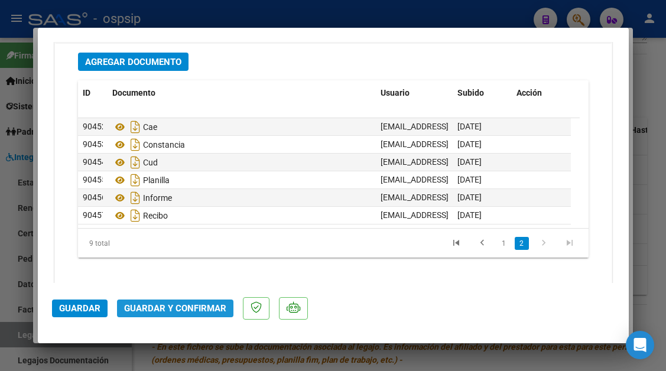
click at [176, 303] on button "Guardar y Confirmar" at bounding box center [175, 309] width 116 height 18
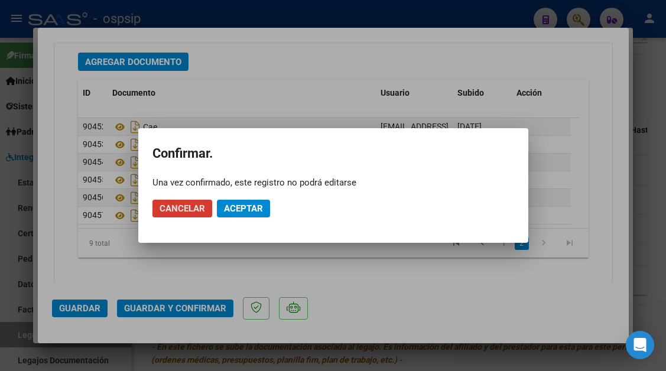
click at [229, 214] on button "Aceptar" at bounding box center [243, 209] width 53 height 18
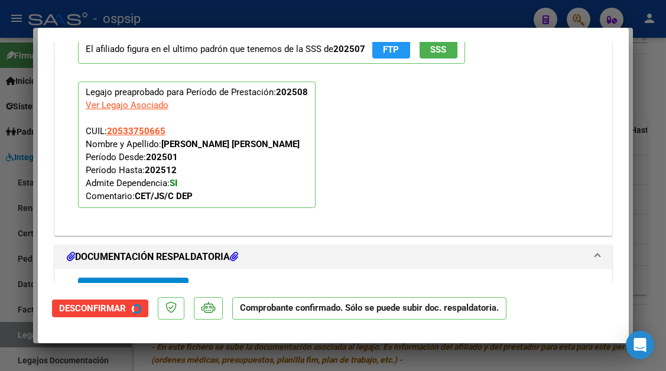
scroll to position [1107, 0]
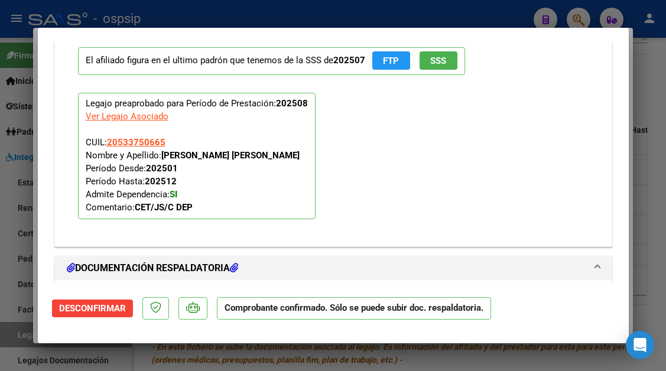
click at [18, 341] on div at bounding box center [333, 185] width 666 height 371
type input "$ 0,00"
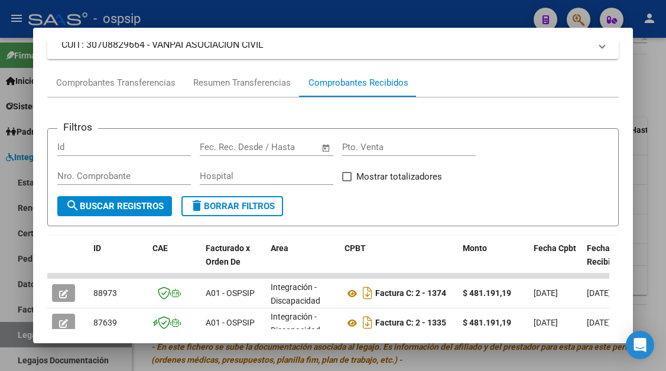
click at [18, 341] on div at bounding box center [333, 185] width 666 height 371
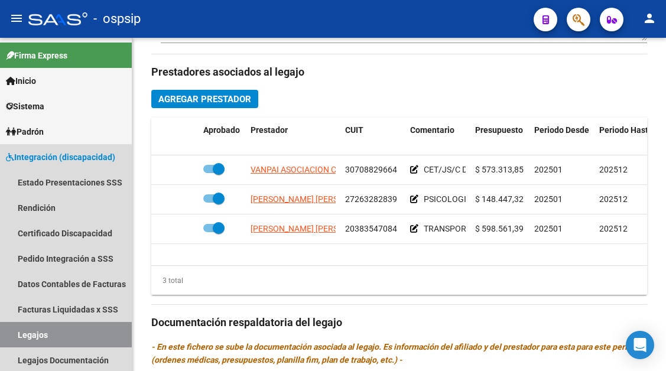
click at [18, 341] on link "Legajos" at bounding box center [66, 334] width 132 height 25
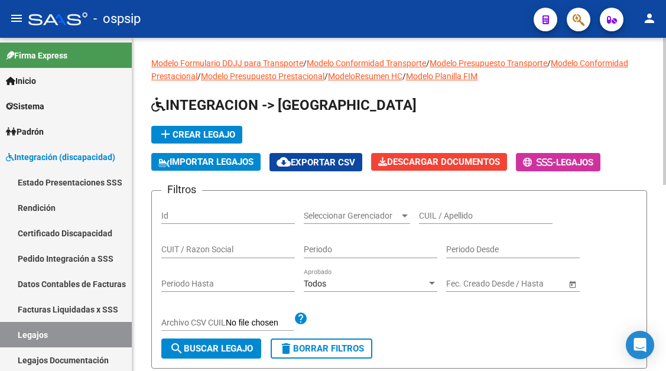
click at [458, 206] on div "CUIL / Apellido" at bounding box center [486, 212] width 134 height 24
click at [452, 223] on div "CUIL / Apellido" at bounding box center [486, 212] width 134 height 24
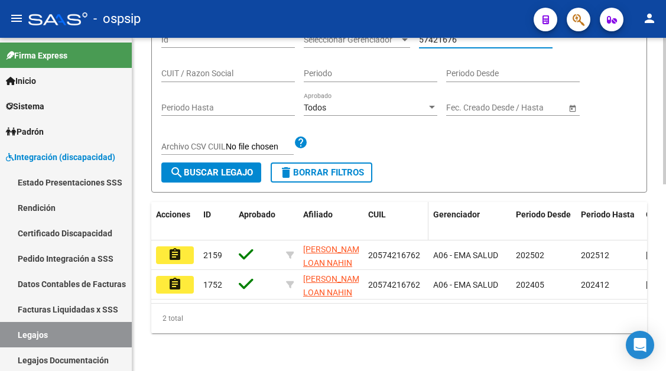
scroll to position [186, 0]
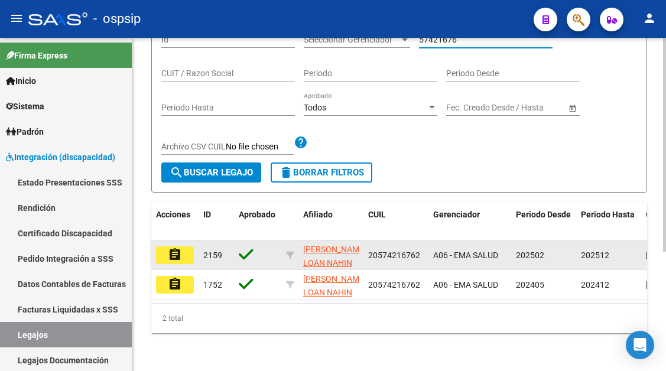
type input "57421676"
click at [174, 251] on mat-icon "assignment" at bounding box center [175, 255] width 14 height 14
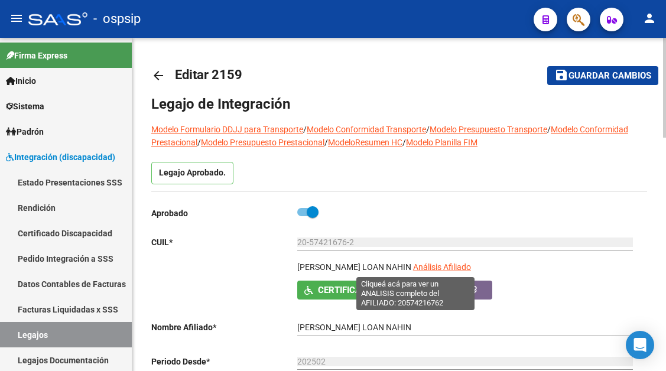
click at [413, 266] on span "Análisis Afiliado" at bounding box center [442, 266] width 58 height 9
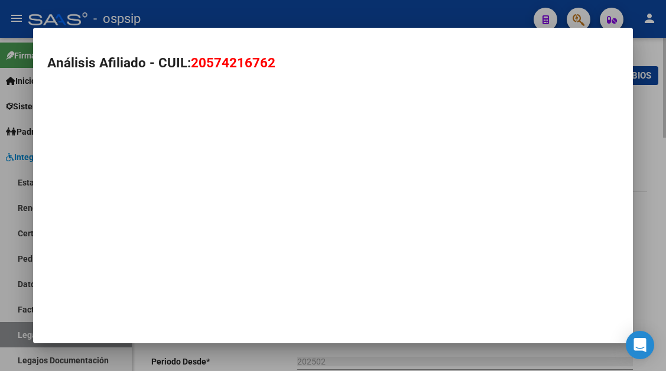
type textarea "20574216762"
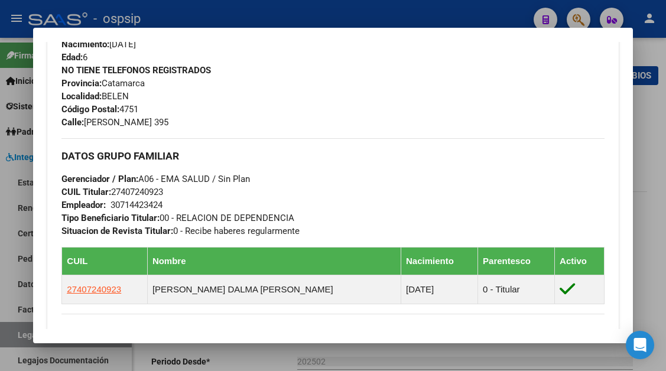
scroll to position [532, 0]
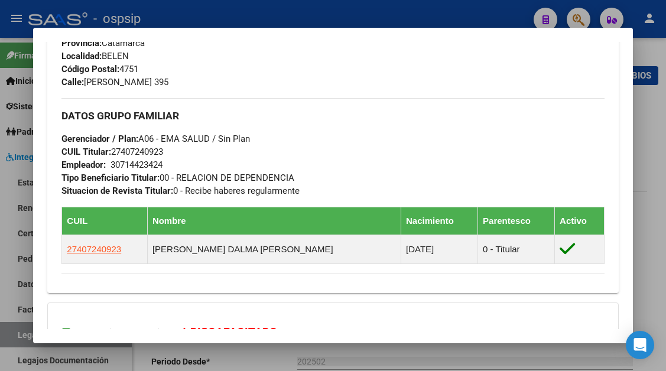
click at [21, 341] on div at bounding box center [333, 185] width 666 height 371
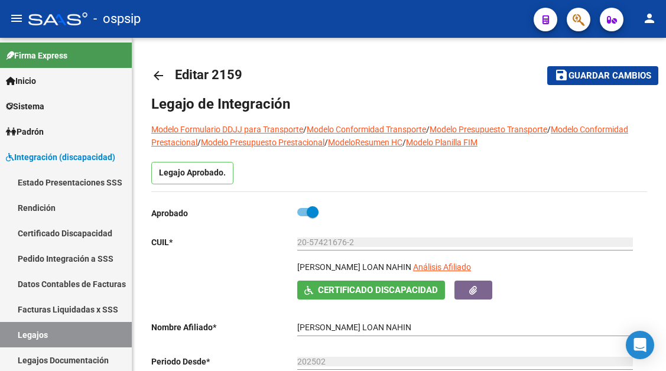
click at [21, 341] on link "Legajos" at bounding box center [66, 334] width 132 height 25
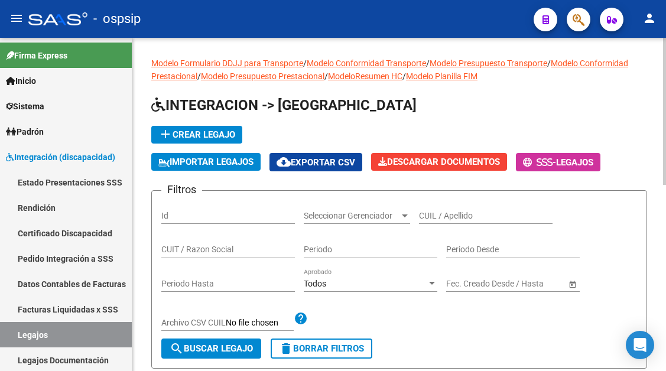
click at [471, 216] on input "CUIL / Apellido" at bounding box center [486, 216] width 134 height 10
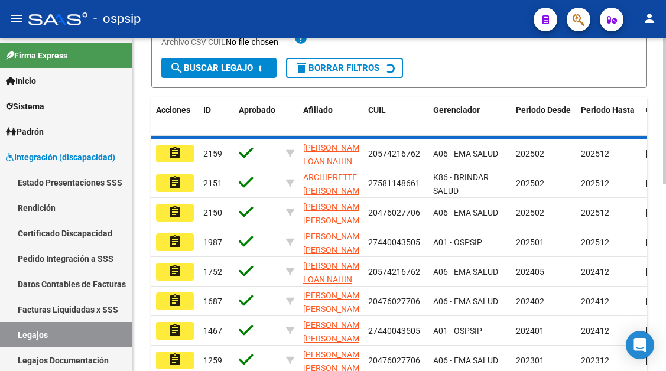
scroll to position [295, 0]
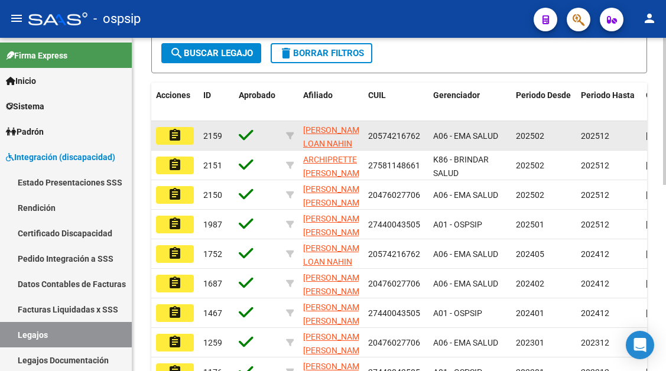
type input "vazquez"
click at [174, 139] on mat-icon "assignment" at bounding box center [175, 135] width 14 height 14
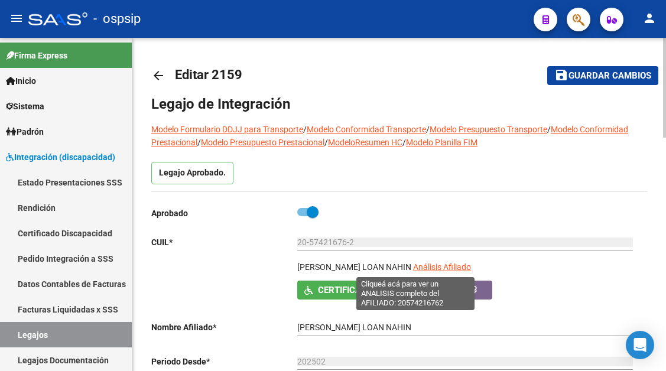
click at [439, 272] on span "Análisis Afiliado" at bounding box center [442, 266] width 58 height 9
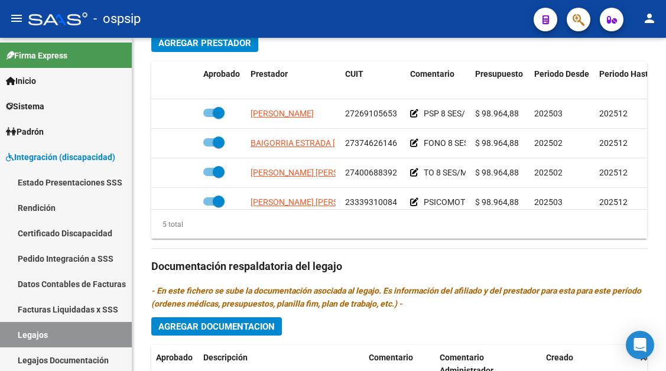
scroll to position [591, 0]
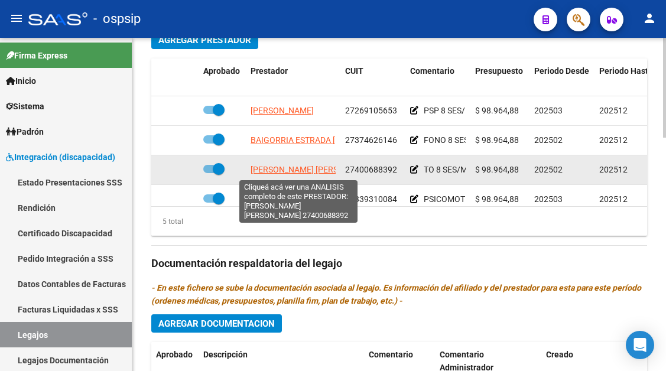
click at [300, 169] on span "ROMERO LUCIANA ROCIO" at bounding box center [315, 169] width 128 height 9
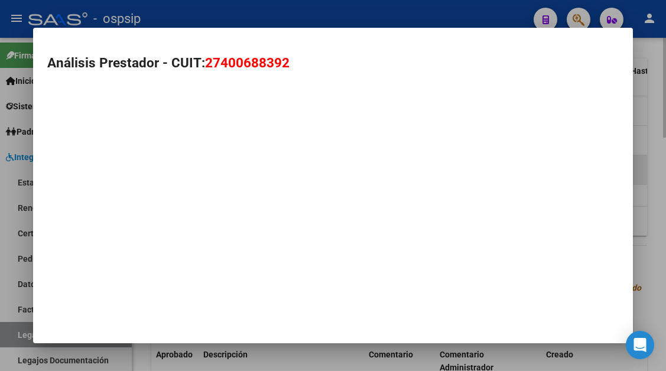
type textarea "27400688392"
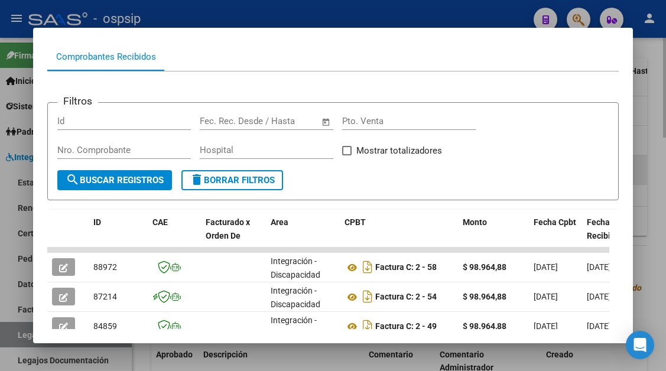
scroll to position [295, 0]
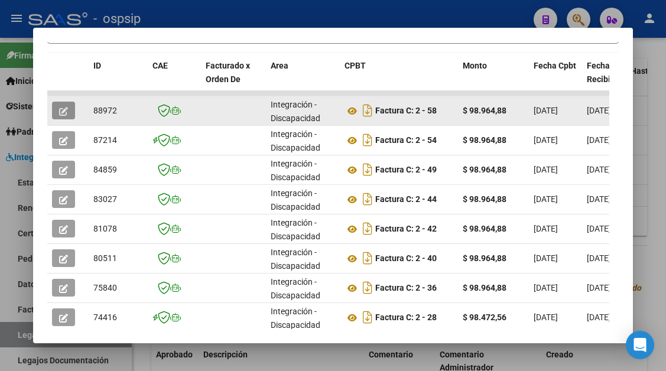
click at [63, 109] on icon "button" at bounding box center [63, 111] width 9 height 9
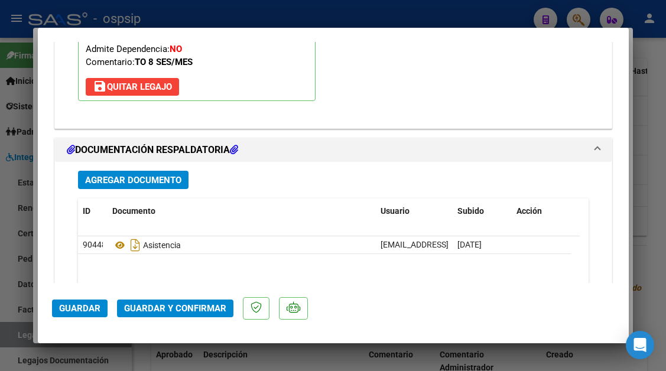
scroll to position [1489, 0]
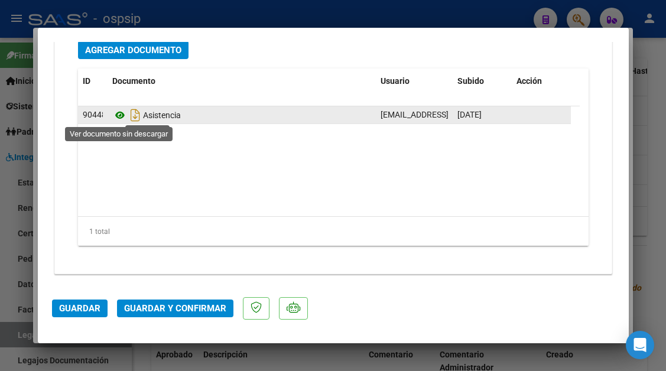
click at [119, 116] on icon at bounding box center [119, 115] width 15 height 14
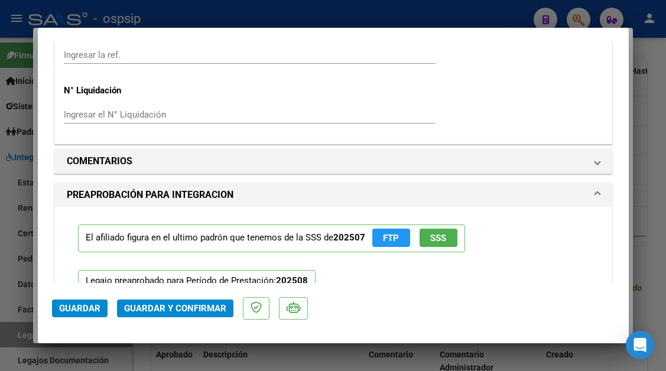
scroll to position [1016, 0]
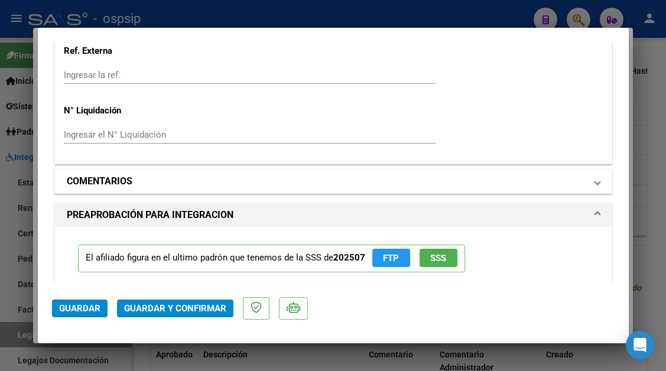
click at [595, 184] on span at bounding box center [597, 181] width 5 height 14
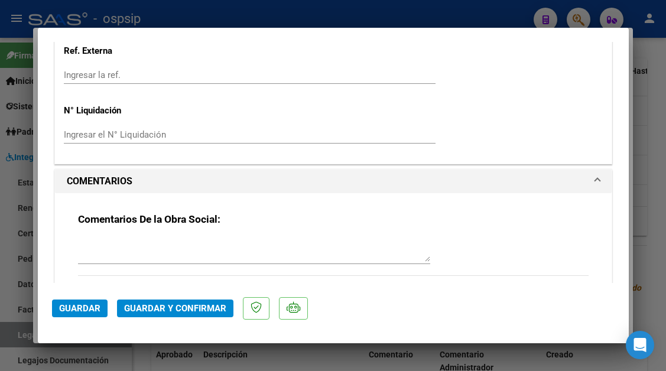
click at [359, 255] on textarea at bounding box center [254, 250] width 352 height 24
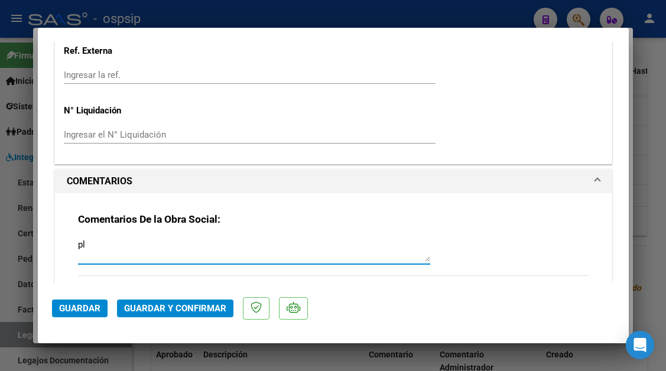
type textarea "p"
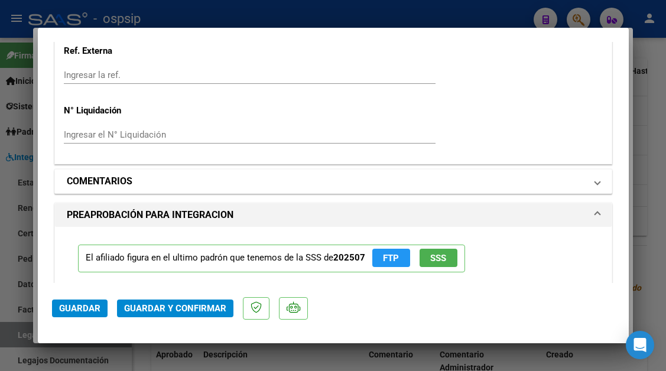
click at [583, 186] on span "COMENTARIOS" at bounding box center [331, 181] width 528 height 14
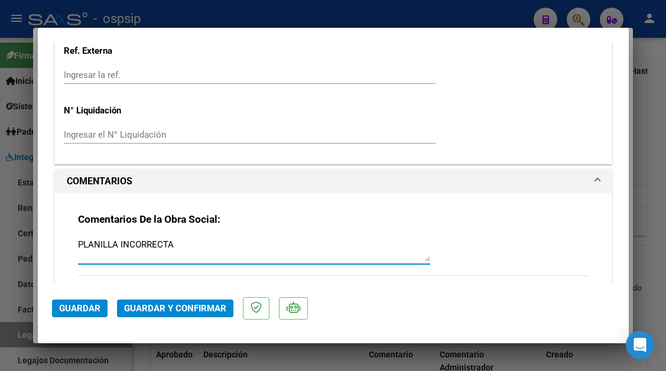
type textarea "PLANILLA INCORRECTA"
click at [76, 310] on span "Guardar" at bounding box center [79, 308] width 41 height 11
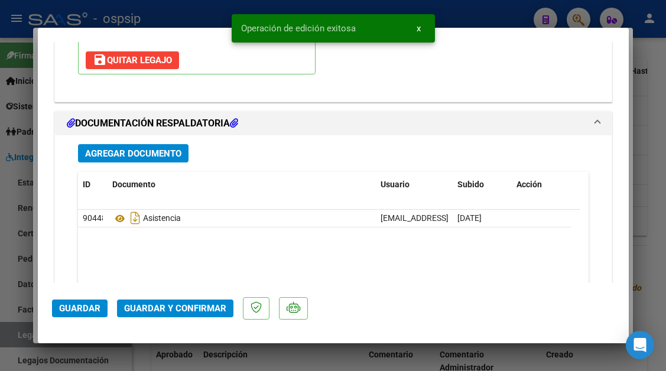
scroll to position [1607, 0]
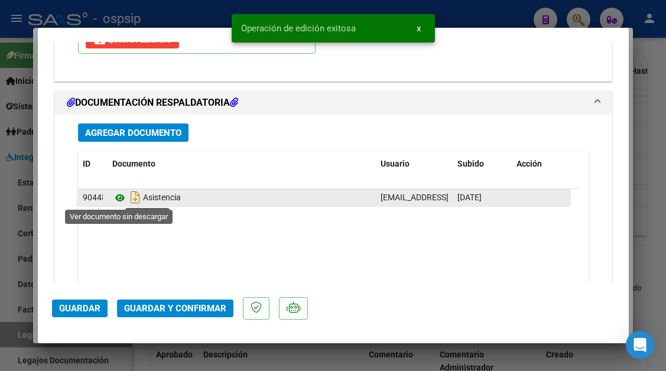
click at [118, 200] on icon at bounding box center [119, 198] width 15 height 14
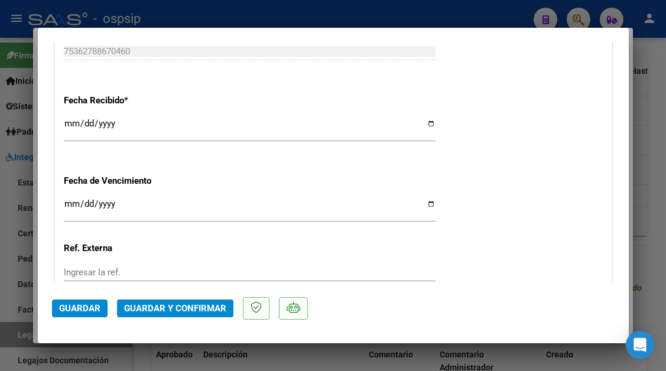
scroll to position [766, 0]
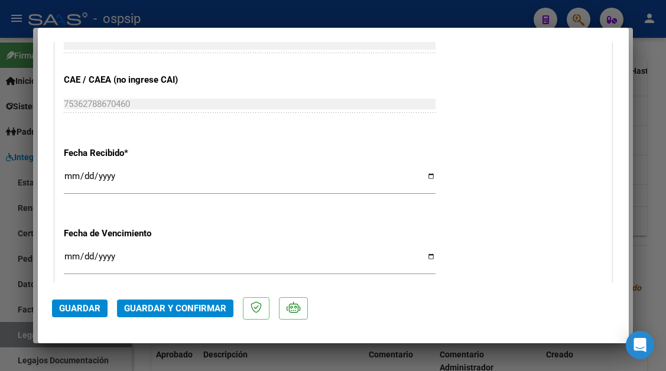
type input "$ 0,00"
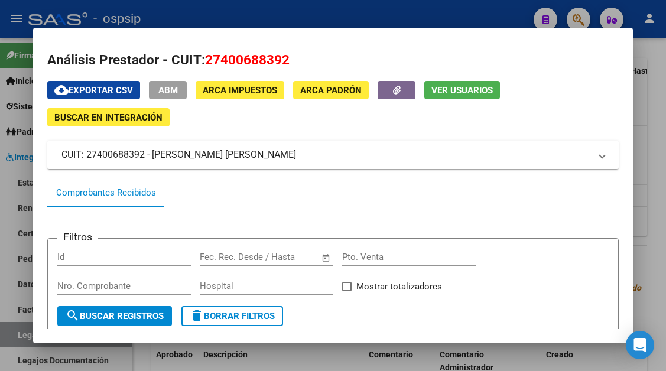
scroll to position [0, 0]
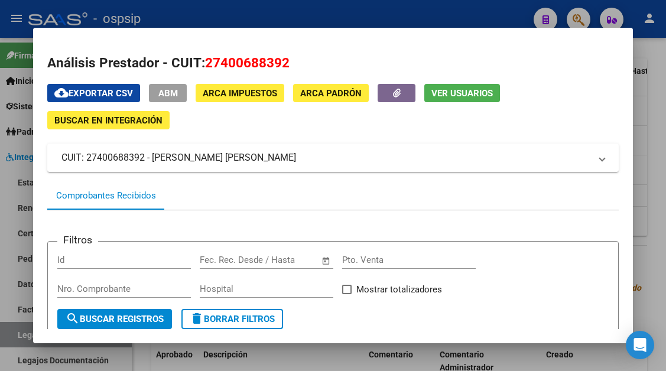
click at [463, 93] on span "Ver Usuarios" at bounding box center [461, 93] width 61 height 11
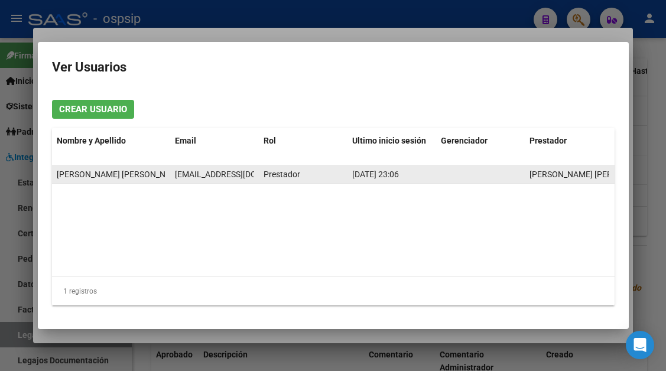
click at [210, 173] on span "lictolucianaromero@gmail.com" at bounding box center [240, 174] width 131 height 9
copy span "lictolucianaromero@gmail.com"
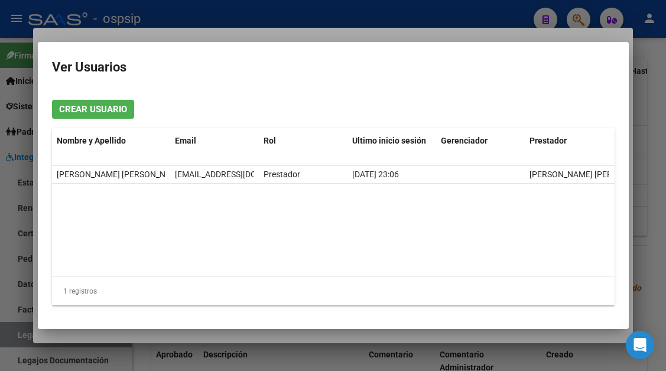
click at [23, 337] on div at bounding box center [333, 185] width 666 height 371
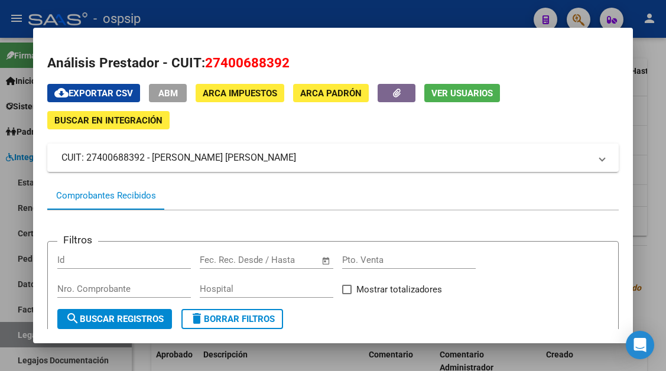
click at [23, 337] on div at bounding box center [333, 185] width 666 height 371
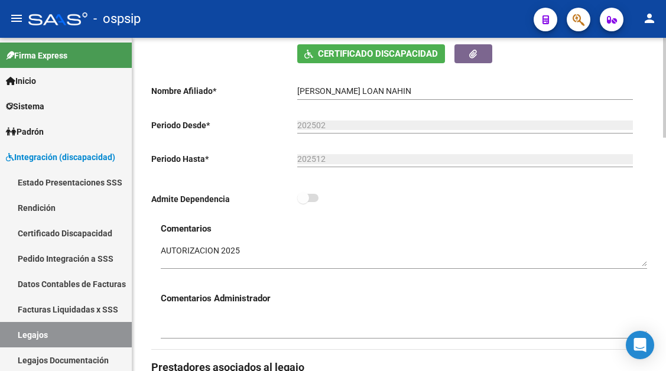
scroll to position [118, 0]
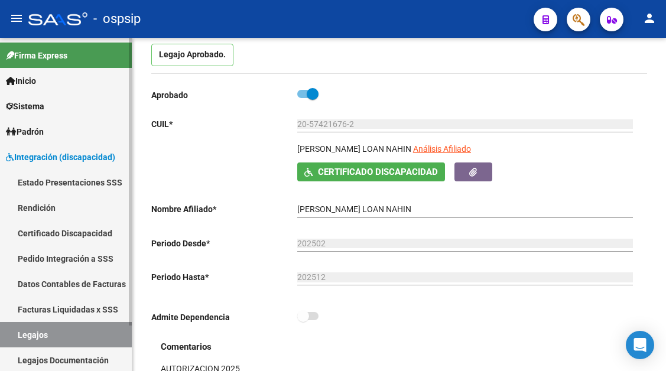
click at [18, 333] on link "Legajos" at bounding box center [66, 334] width 132 height 25
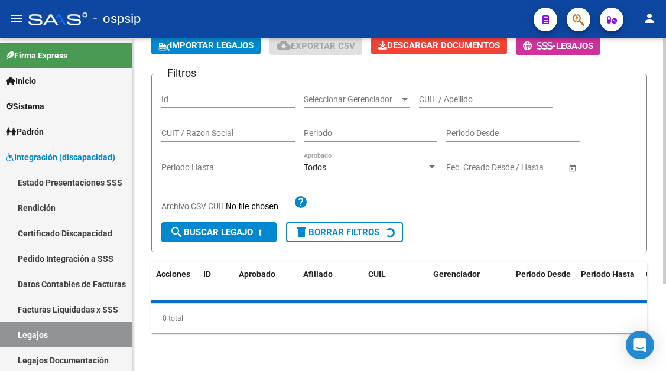
scroll to position [118, 0]
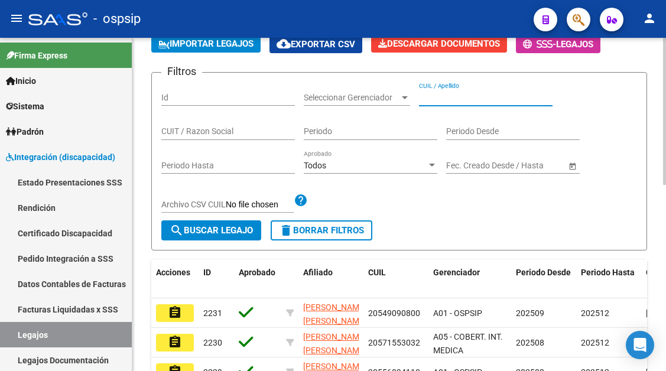
click at [435, 97] on input "CUIL / Apellido" at bounding box center [486, 98] width 134 height 10
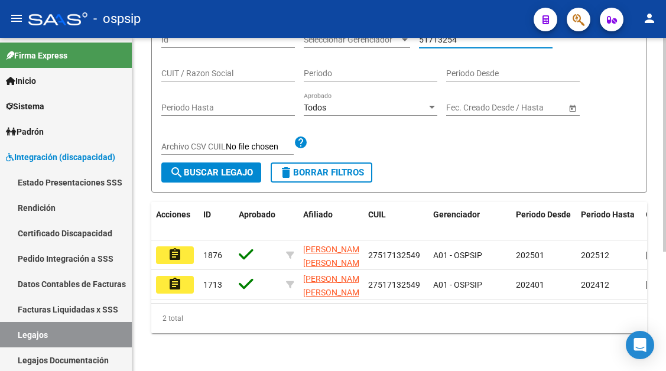
scroll to position [186, 0]
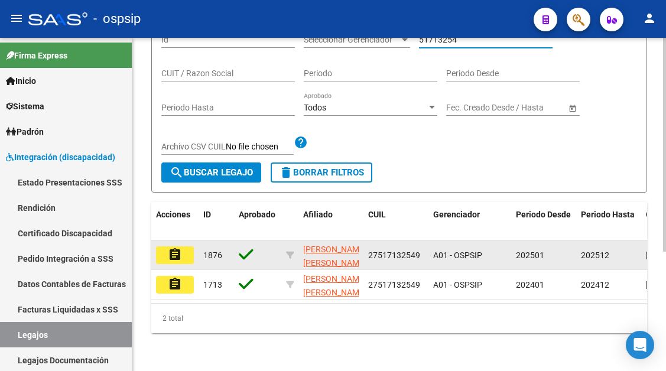
type input "51713254"
click at [176, 248] on mat-icon "assignment" at bounding box center [175, 255] width 14 height 14
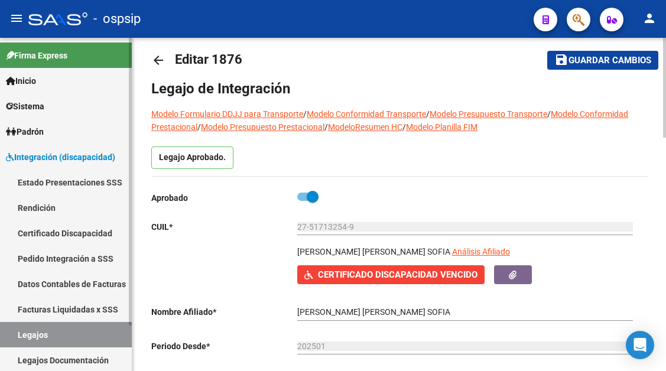
scroll to position [59, 0]
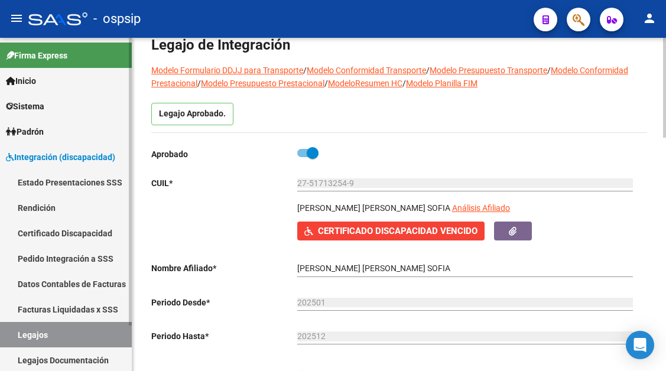
click at [18, 339] on link "Legajos" at bounding box center [66, 334] width 132 height 25
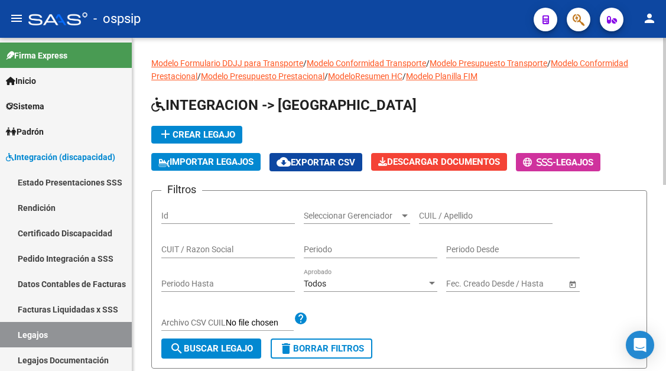
click at [427, 209] on div "CUIL / Apellido" at bounding box center [486, 212] width 134 height 24
click at [429, 212] on input "CUIL / Apellido" at bounding box center [486, 216] width 134 height 10
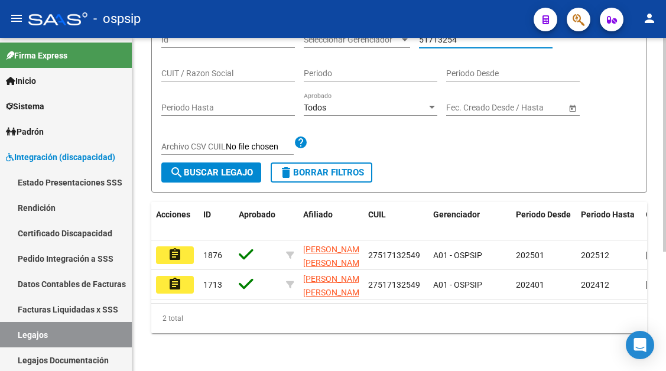
scroll to position [186, 0]
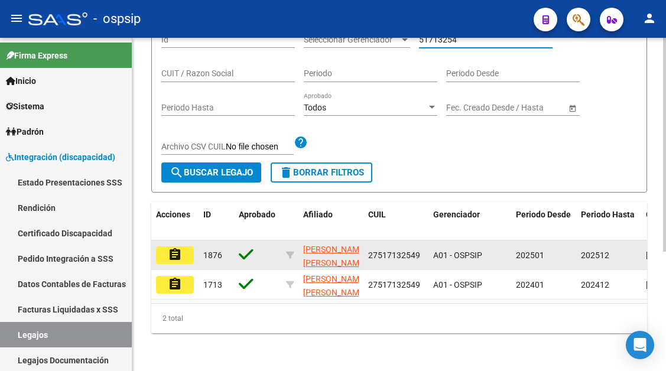
type input "51713254"
click at [186, 246] on button "assignment" at bounding box center [175, 255] width 38 height 18
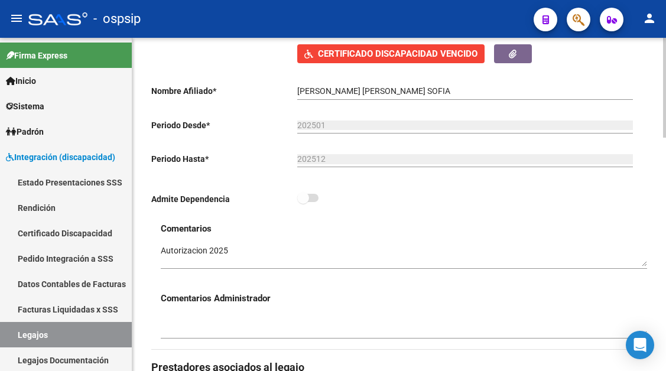
scroll to position [177, 0]
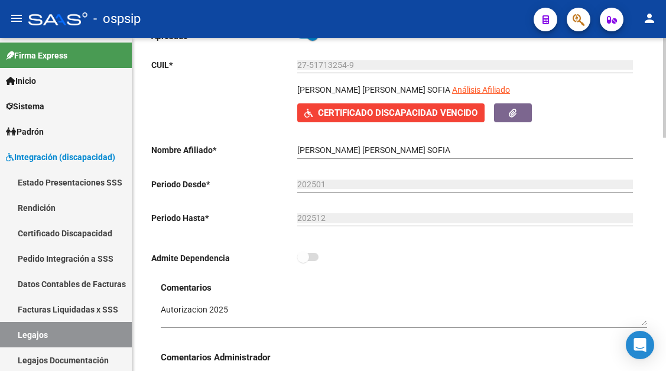
click at [421, 118] on span "Certificado Discapacidad Vencido" at bounding box center [398, 113] width 160 height 11
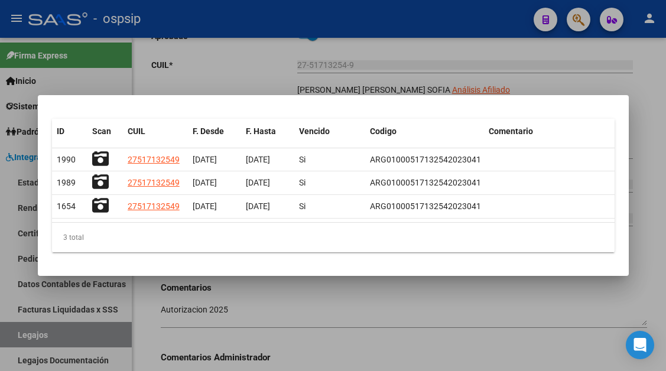
click at [341, 303] on div at bounding box center [333, 185] width 666 height 371
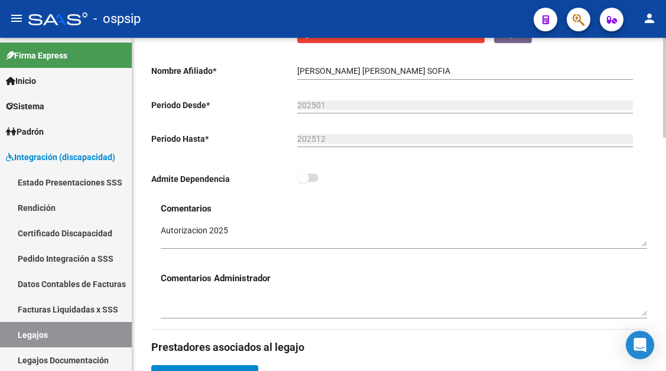
scroll to position [118, 0]
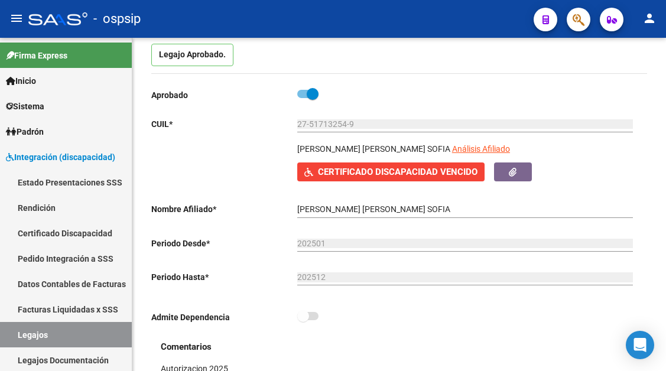
click at [297, 163] on button "Certificado Discapacidad Vencido" at bounding box center [390, 172] width 187 height 18
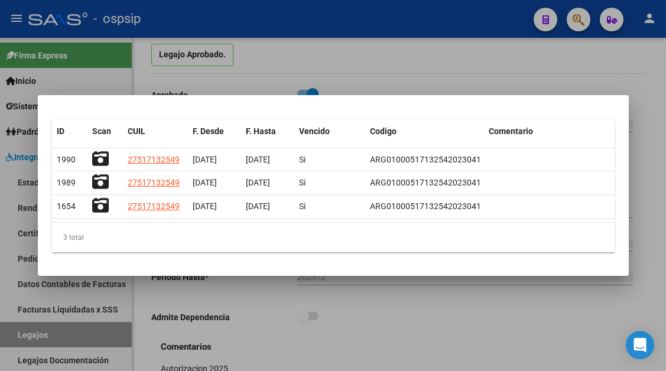
click at [34, 332] on div at bounding box center [333, 185] width 666 height 371
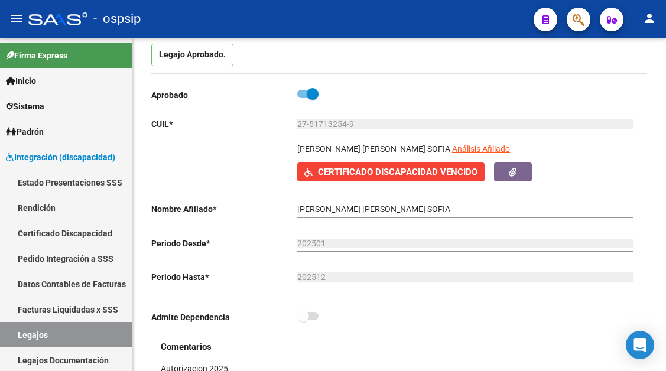
click at [34, 332] on link "Legajos" at bounding box center [66, 334] width 132 height 25
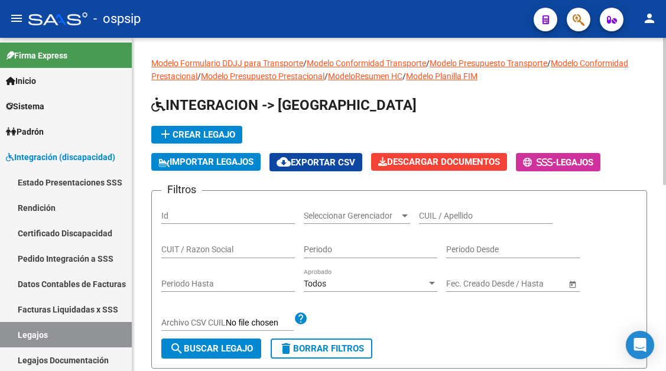
click at [454, 213] on input "CUIL / Apellido" at bounding box center [486, 216] width 134 height 10
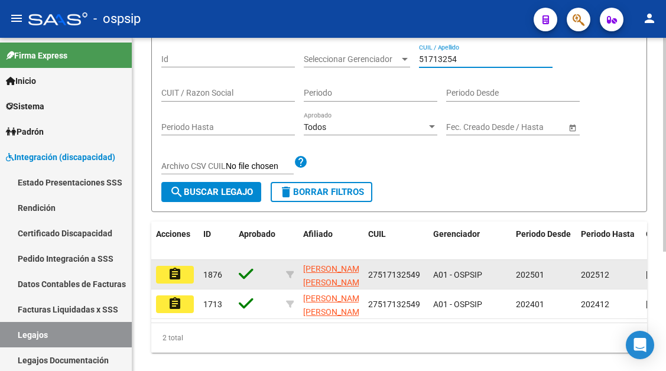
scroll to position [177, 0]
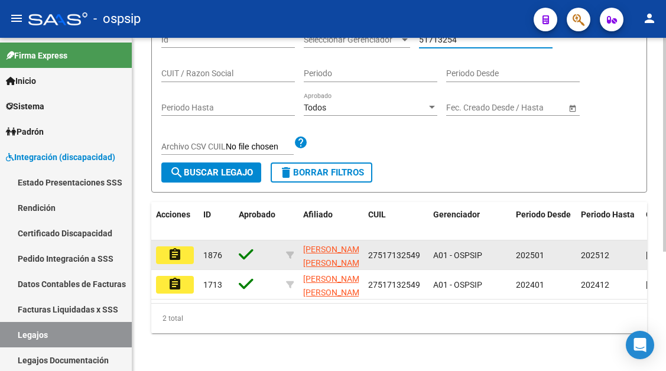
type input "51713254"
click at [172, 252] on mat-icon "assignment" at bounding box center [175, 255] width 14 height 14
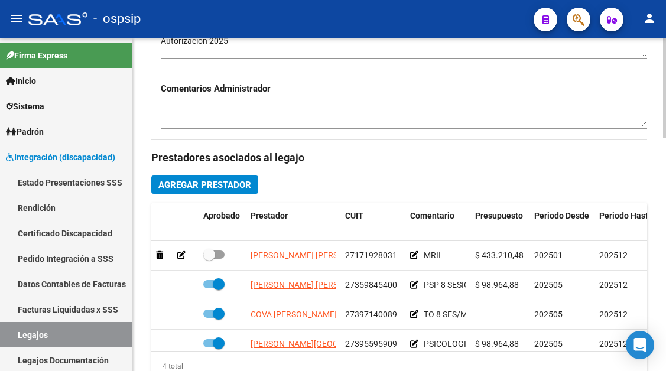
scroll to position [473, 0]
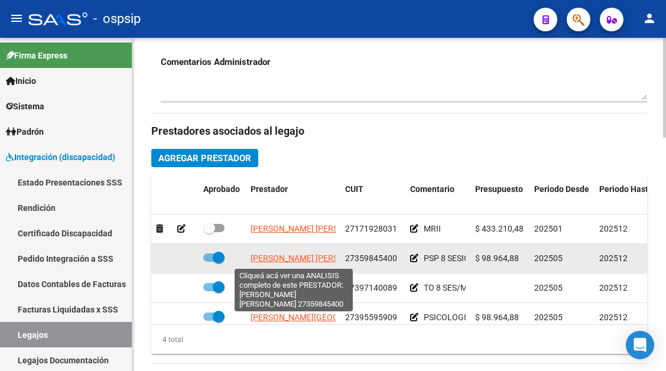
click at [319, 260] on span "SPINA NOELIA MAGALI" at bounding box center [315, 258] width 128 height 9
type textarea "27359845400"
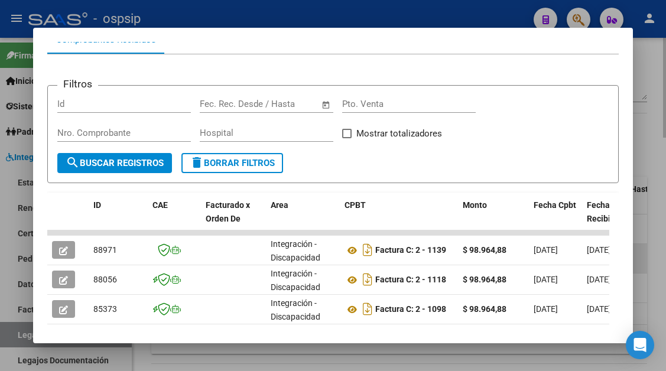
scroll to position [177, 0]
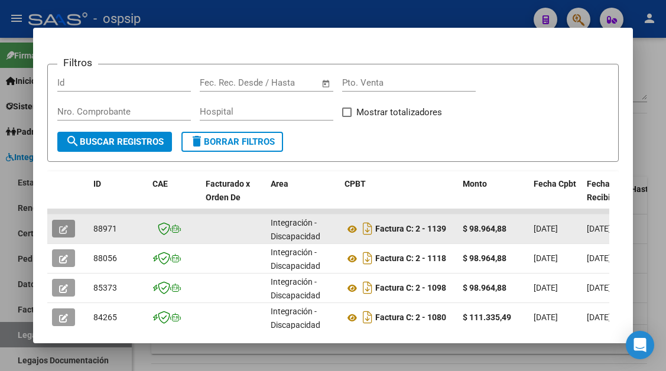
click at [59, 230] on button "button" at bounding box center [63, 229] width 23 height 18
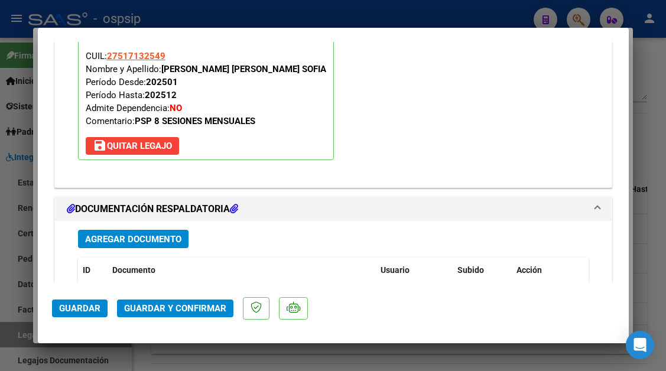
scroll to position [1418, 0]
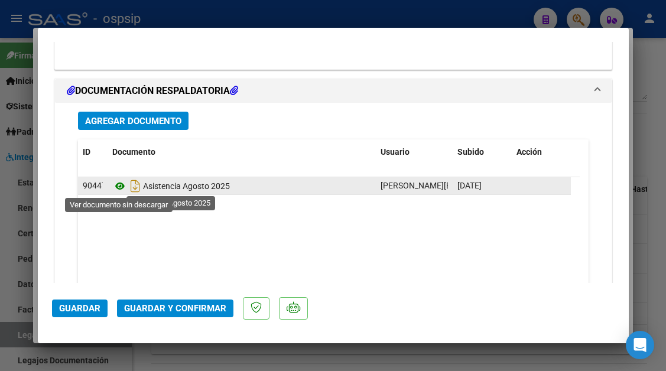
click at [121, 186] on icon at bounding box center [119, 186] width 15 height 14
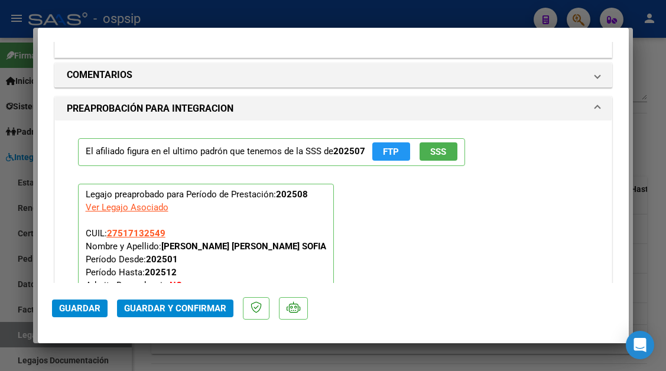
scroll to position [1064, 0]
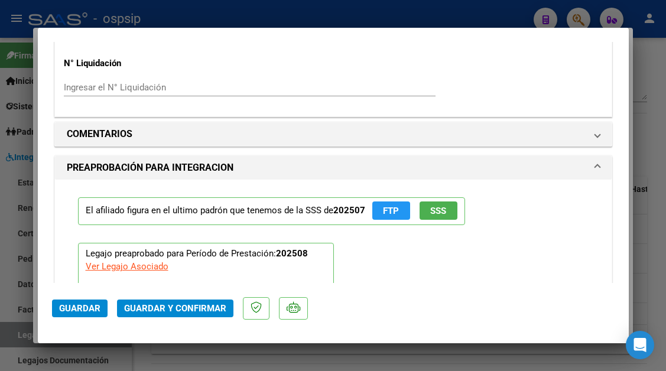
type input "$ 0,00"
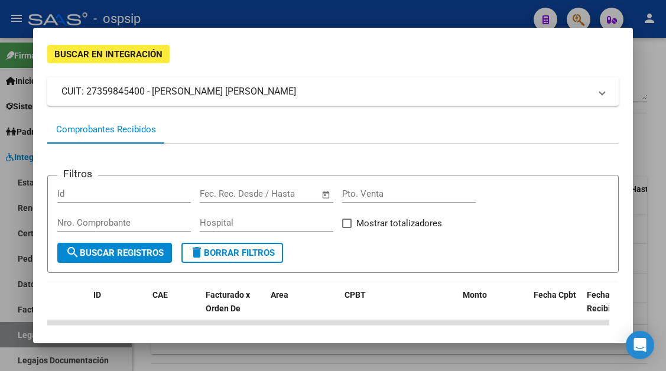
scroll to position [59, 0]
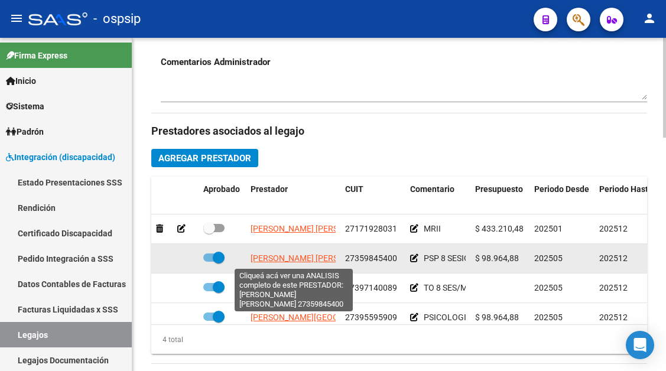
click at [311, 258] on span "SPINA NOELIA MAGALI" at bounding box center [315, 258] width 128 height 9
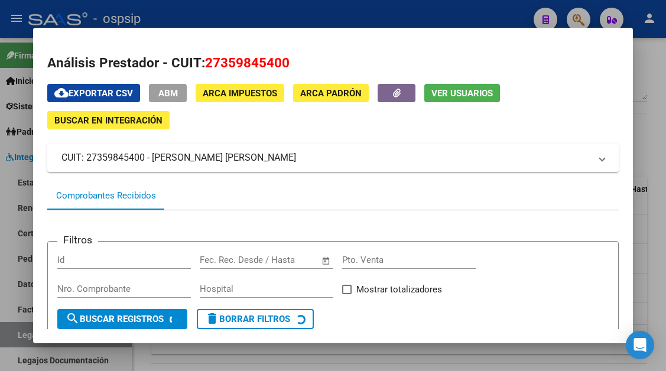
click at [456, 92] on span "Ver Usuarios" at bounding box center [461, 93] width 61 height 11
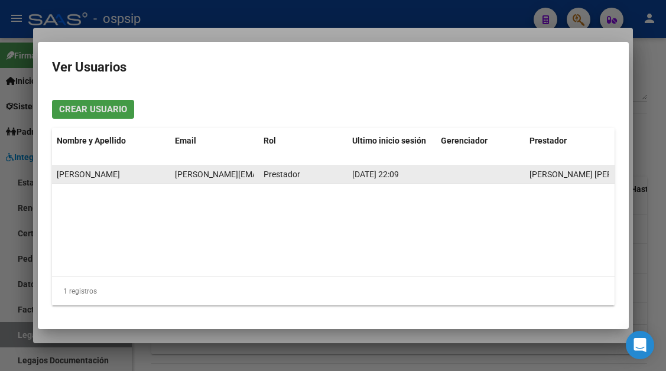
click at [229, 177] on span "noe.spina@hotmail.com" at bounding box center [304, 174] width 258 height 9
copy span "noe.spina@hotmail.com"
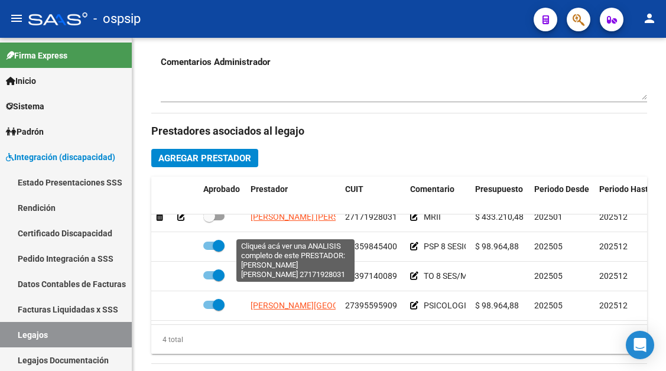
scroll to position [21, 0]
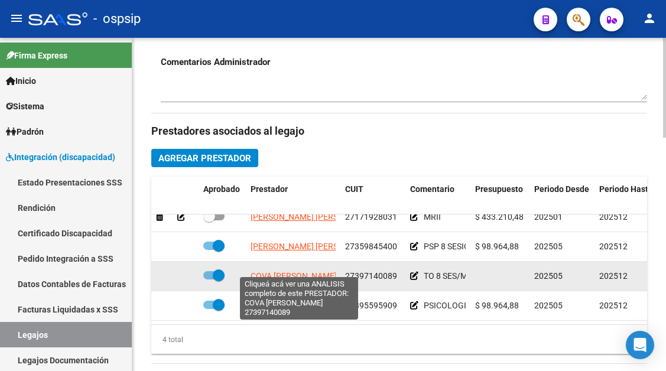
click at [271, 271] on span "COVA CAROLINA BEATRIZ" at bounding box center [294, 275] width 86 height 9
type textarea "27397140089"
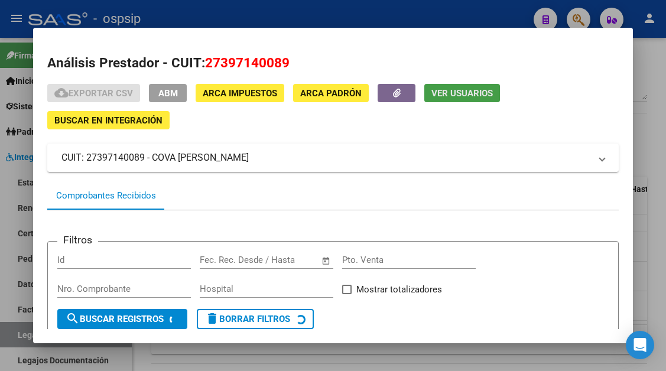
click at [443, 94] on span "Ver Usuarios" at bounding box center [461, 93] width 61 height 11
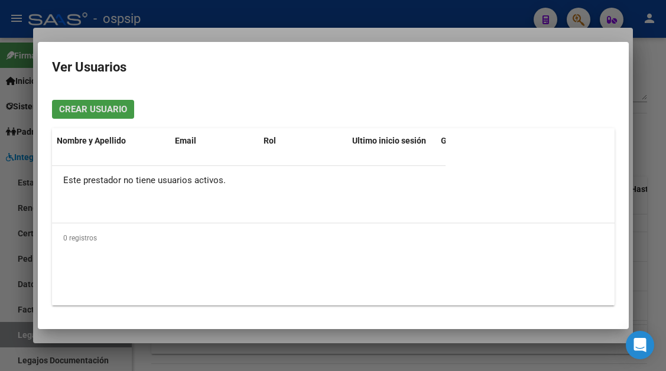
click at [443, 94] on mat-dialog-content "Crear Usuario Nombre y Apellido Email Rol Ultimo inicio sesión Gerenciador Pres…" at bounding box center [333, 202] width 591 height 224
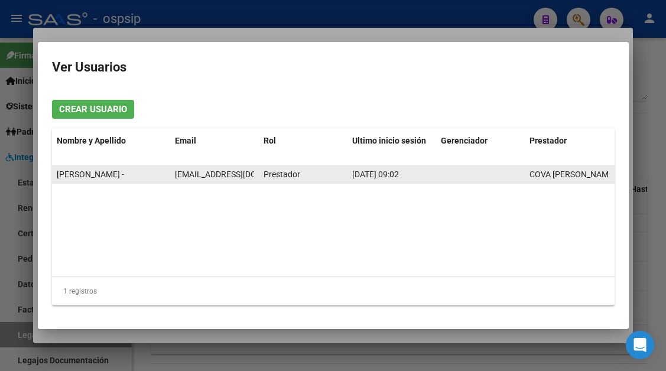
click at [190, 178] on span "carolinacova1995@gmail.com" at bounding box center [240, 174] width 131 height 9
copy span "carolinacova1995@gmail.com"
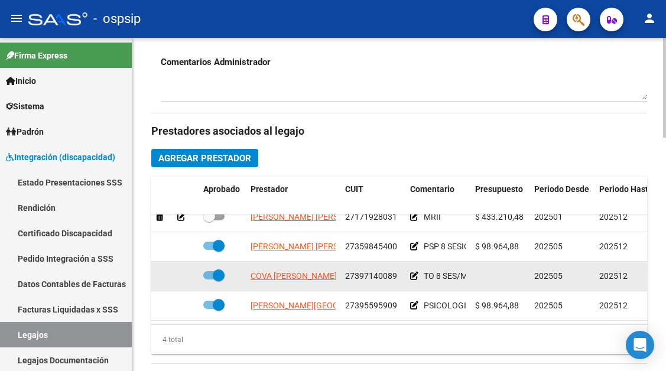
scroll to position [532, 0]
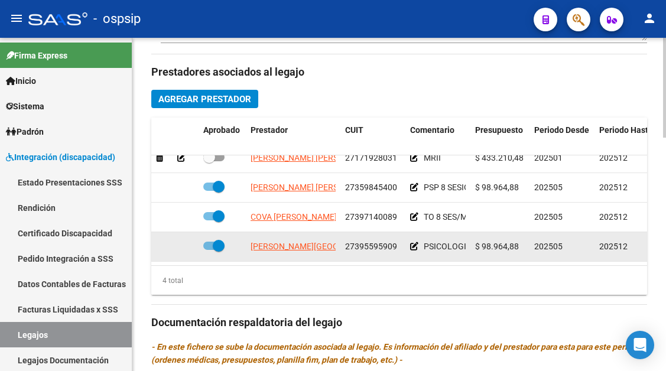
click at [290, 240] on app-link-go-to "TOLEDO FLORENCIA AGUSTINA" at bounding box center [355, 247] width 208 height 14
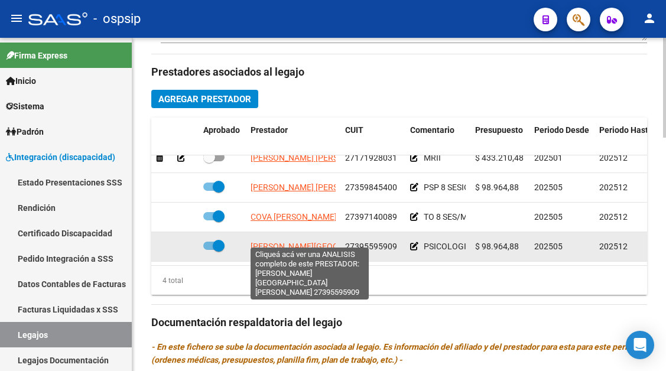
click at [290, 242] on span "TOLEDO FLORENCIA AGUSTINA" at bounding box center [355, 246] width 208 height 9
type textarea "27395595909"
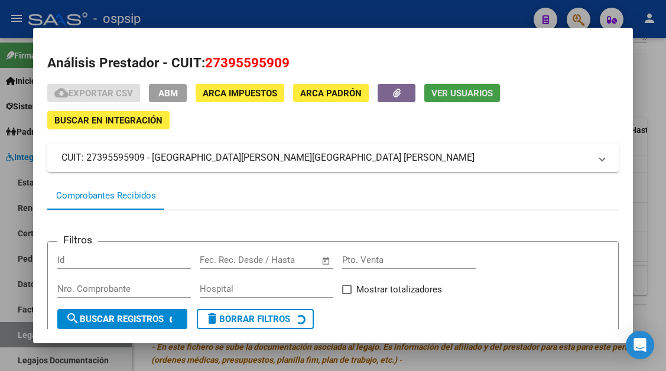
click at [442, 95] on span "Ver Usuarios" at bounding box center [461, 93] width 61 height 11
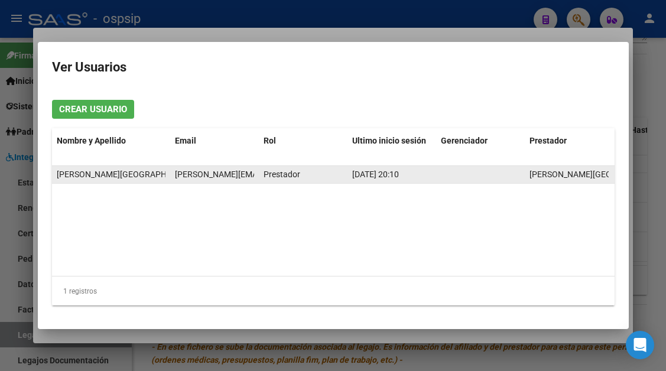
click at [229, 174] on span "flor.toledo2007@gmail.com" at bounding box center [272, 174] width 194 height 9
copy span "flor.toledo2007@gmail.com"
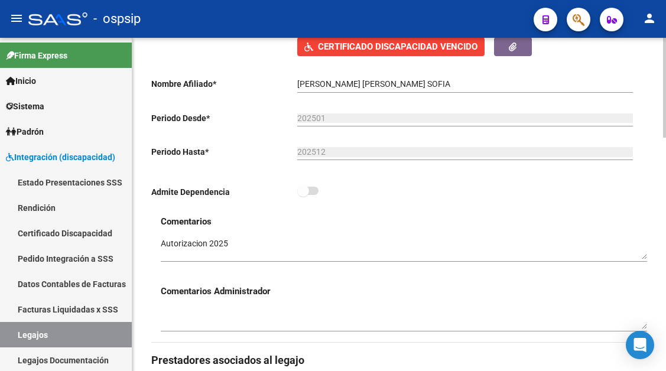
scroll to position [177, 0]
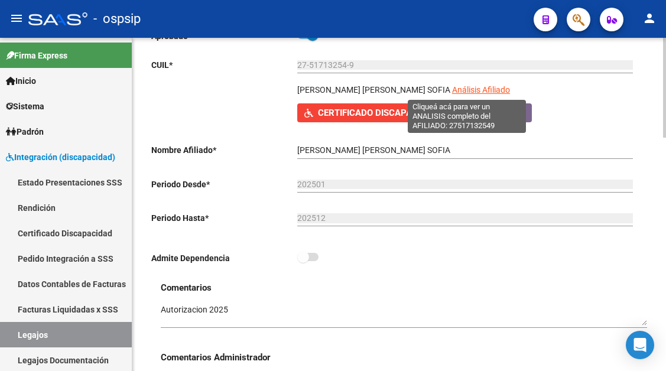
click at [452, 85] on span "Análisis Afiliado" at bounding box center [481, 89] width 58 height 9
type textarea "27517132549"
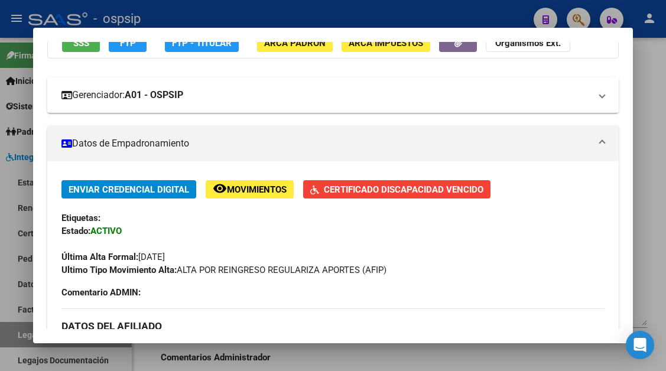
scroll to position [236, 0]
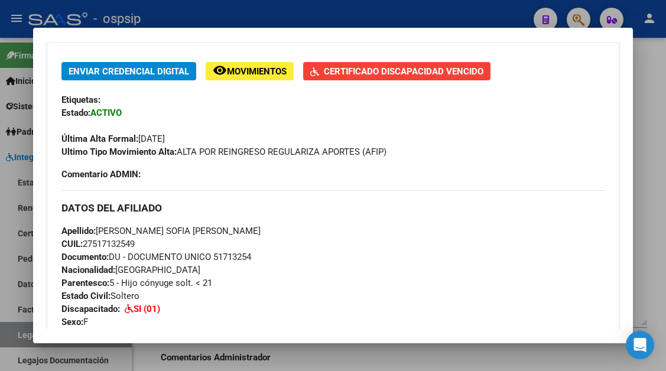
click at [135, 246] on span "CUIL: 27517132549" at bounding box center [97, 244] width 73 height 11
drag, startPoint x: 252, startPoint y: 230, endPoint x: 98, endPoint y: 234, distance: 153.7
click at [98, 234] on div "Apellido: ISABELLA SOFIA ARNOLD MARTINEZ CUIL: 27517132549 Documento: DU - DOCU…" at bounding box center [332, 290] width 542 height 130
copy span "ISABELLA SOFIA ARNOLD MARTINEZ"
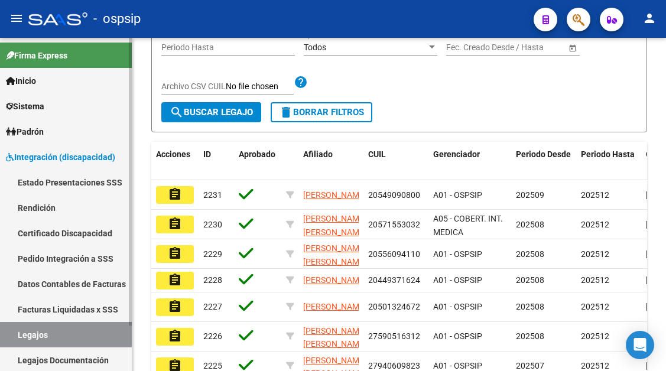
scroll to position [53, 0]
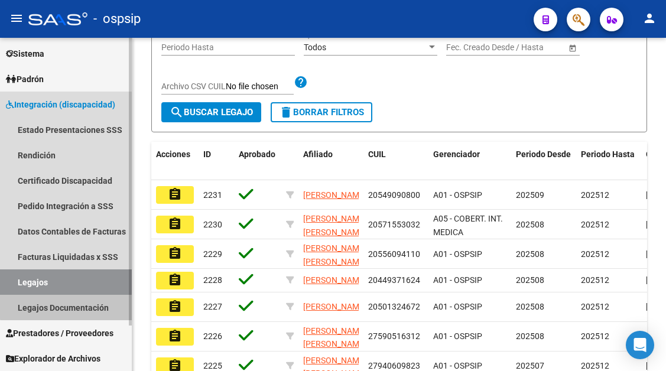
click at [73, 301] on link "Legajos Documentación" at bounding box center [66, 307] width 132 height 25
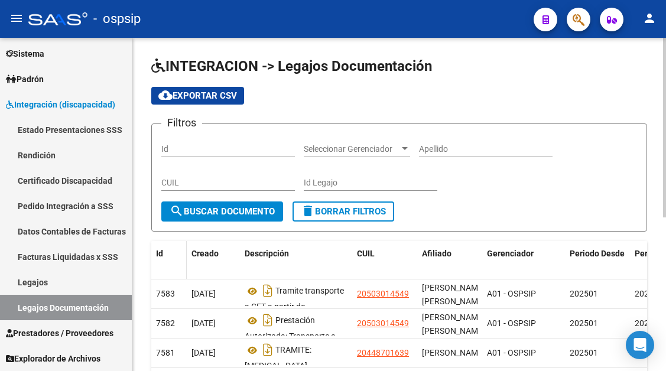
scroll to position [59, 0]
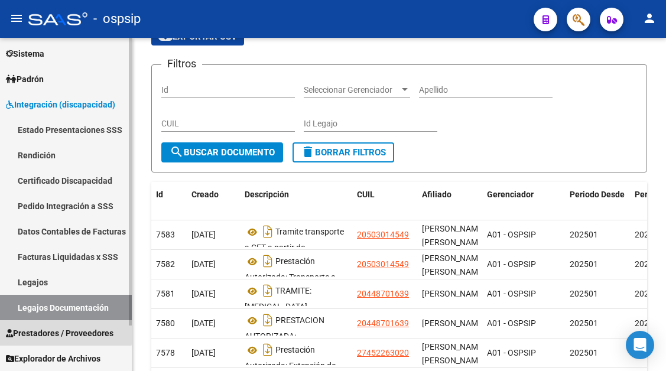
click at [34, 330] on span "Prestadores / Proveedores" at bounding box center [60, 333] width 108 height 13
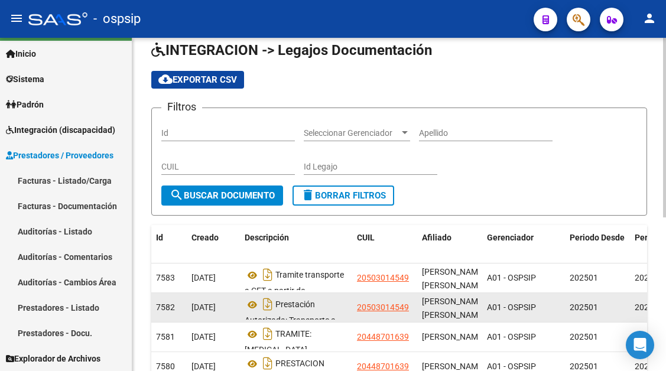
scroll to position [0, 0]
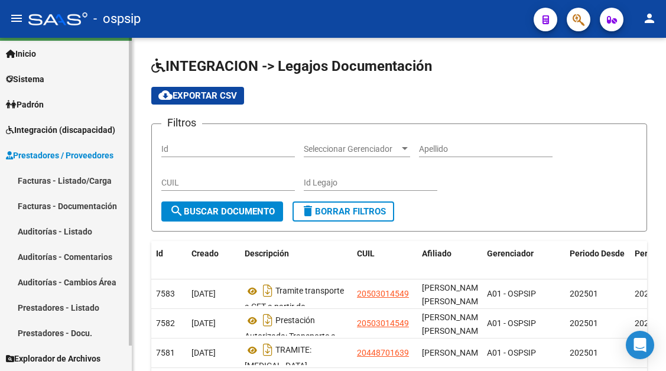
click at [67, 182] on link "Facturas - Listado/Carga" at bounding box center [66, 180] width 132 height 25
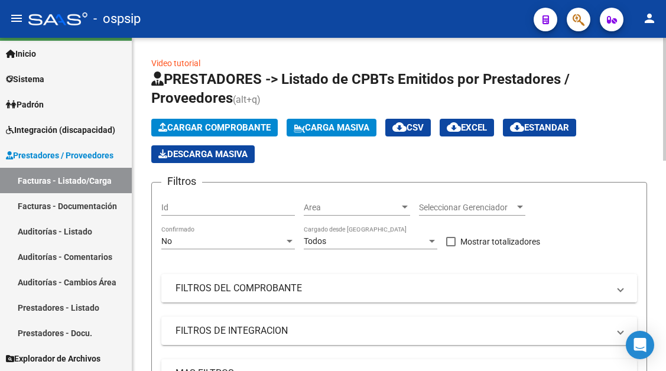
click at [620, 290] on span at bounding box center [620, 288] width 5 height 13
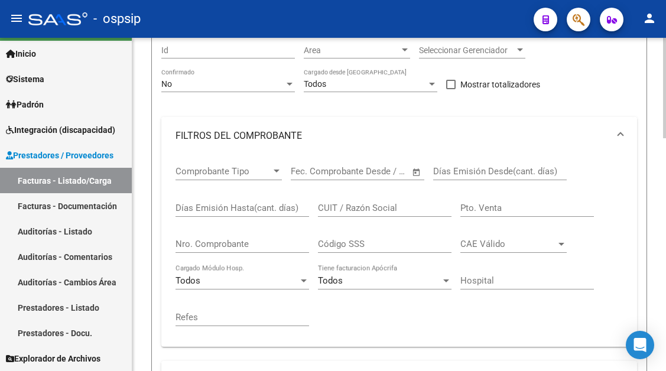
scroll to position [236, 0]
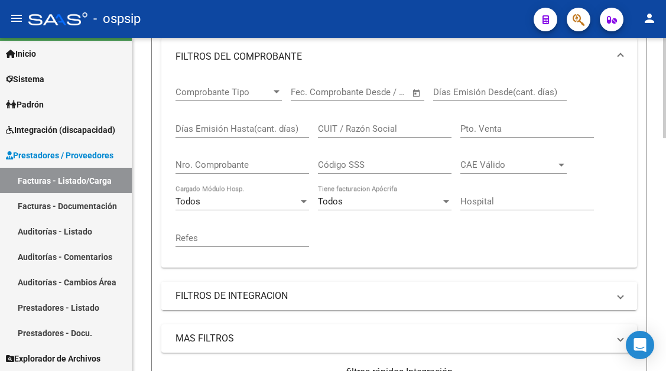
click at [625, 293] on mat-expansion-panel-header "FILTROS DE INTEGRACION" at bounding box center [399, 296] width 476 height 28
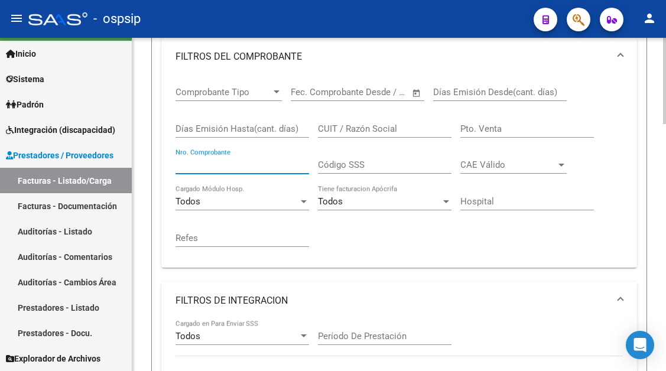
click at [184, 166] on input "Nro. Comprobante" at bounding box center [243, 165] width 134 height 11
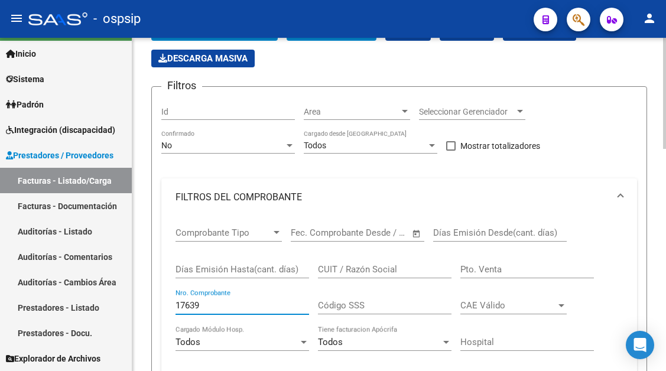
scroll to position [78, 0]
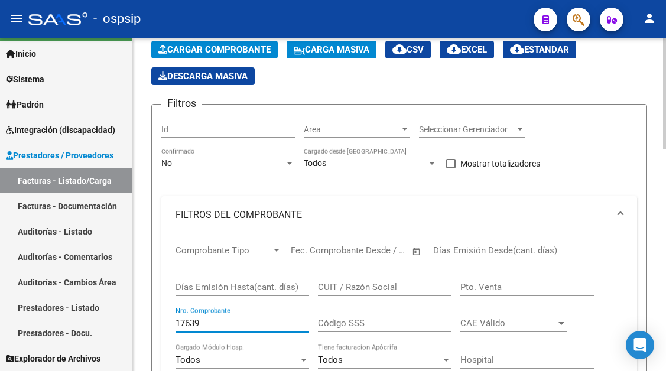
type input "17639"
click at [403, 128] on div at bounding box center [405, 129] width 6 height 3
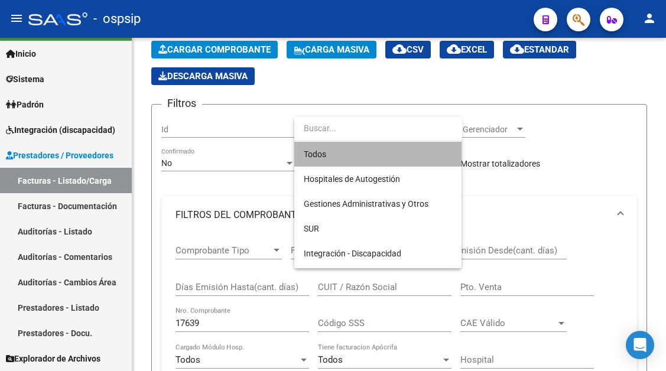
click at [333, 157] on span "Todos" at bounding box center [378, 154] width 148 height 25
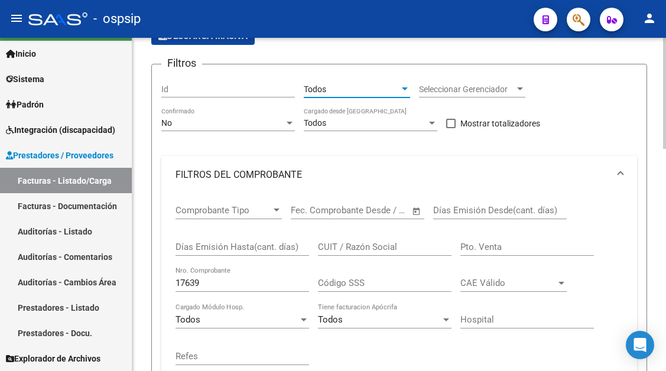
scroll to position [137, 0]
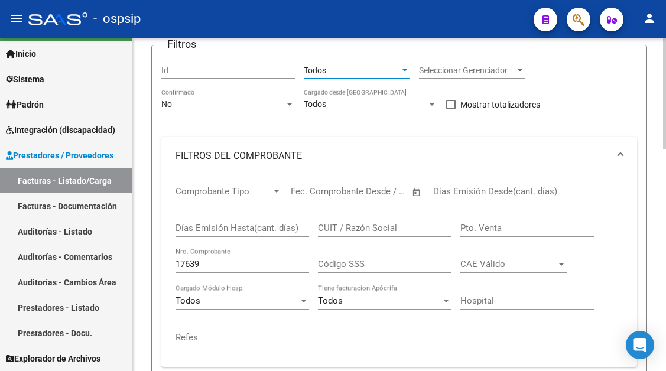
click at [257, 256] on div "17639 Nro. Comprobante" at bounding box center [243, 260] width 134 height 25
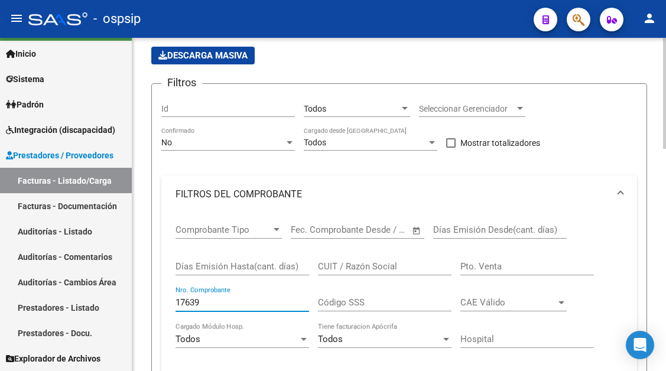
scroll to position [78, 0]
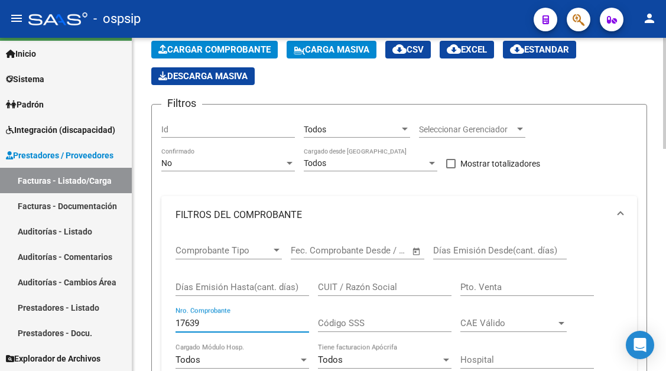
click at [292, 167] on div at bounding box center [289, 162] width 11 height 9
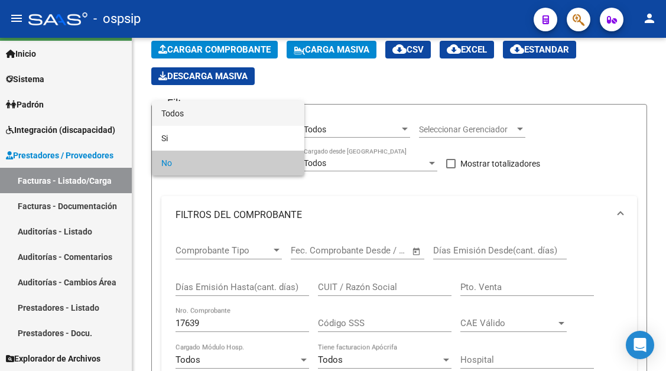
click at [236, 110] on span "Todos" at bounding box center [228, 113] width 134 height 25
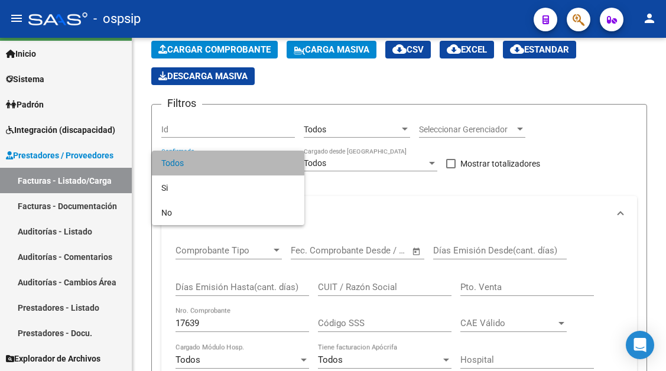
click at [188, 158] on span "Todos" at bounding box center [228, 163] width 134 height 25
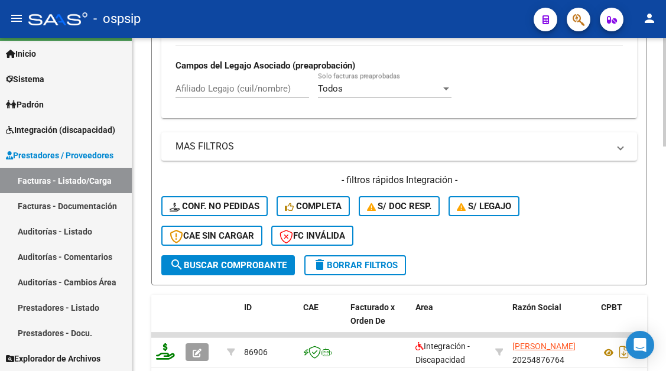
scroll to position [687, 0]
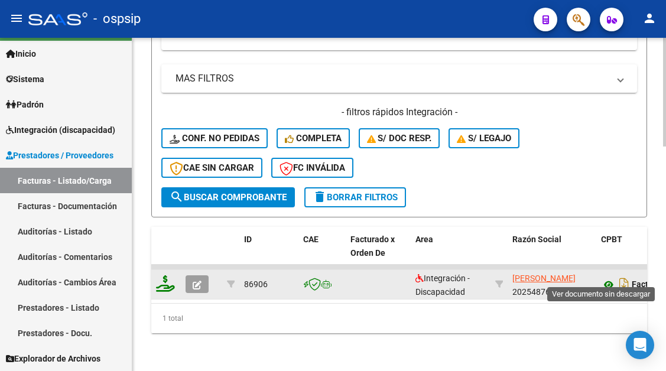
click at [610, 278] on icon at bounding box center [608, 285] width 15 height 14
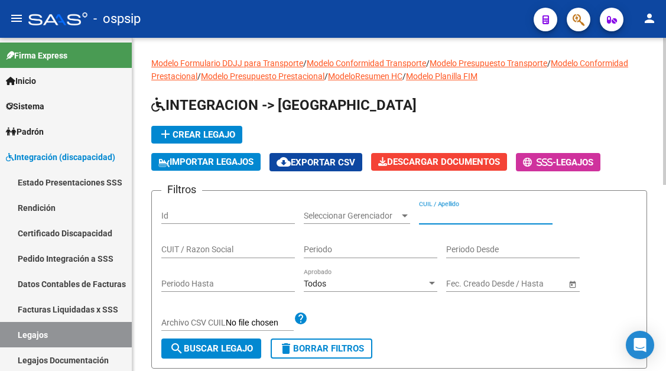
click at [450, 217] on input "CUIL / Apellido" at bounding box center [486, 216] width 134 height 10
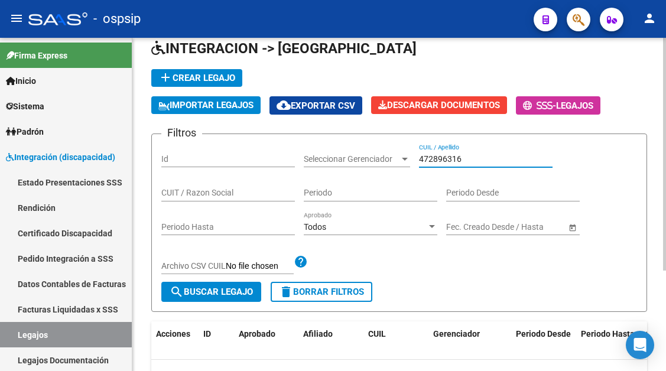
scroll to position [118, 0]
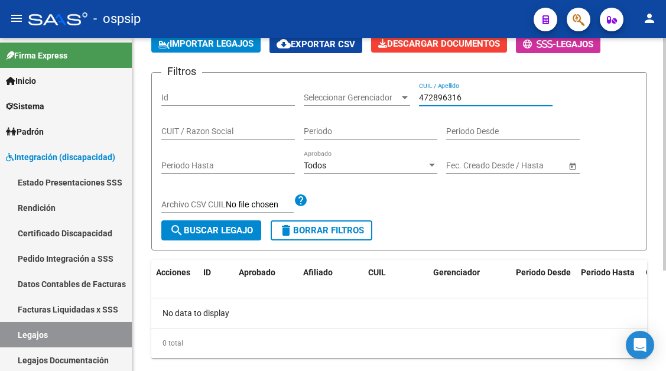
click at [437, 102] on input "472896316" at bounding box center [486, 98] width 134 height 10
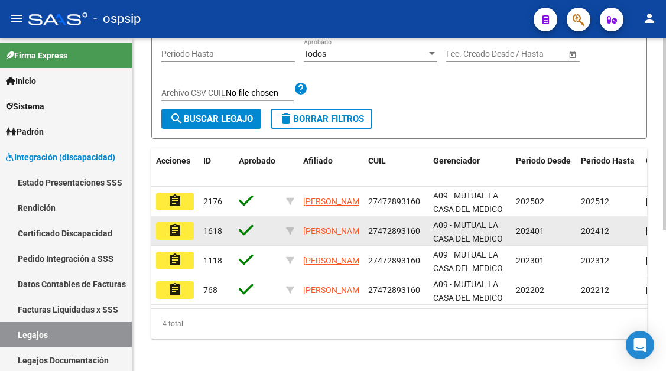
scroll to position [236, 0]
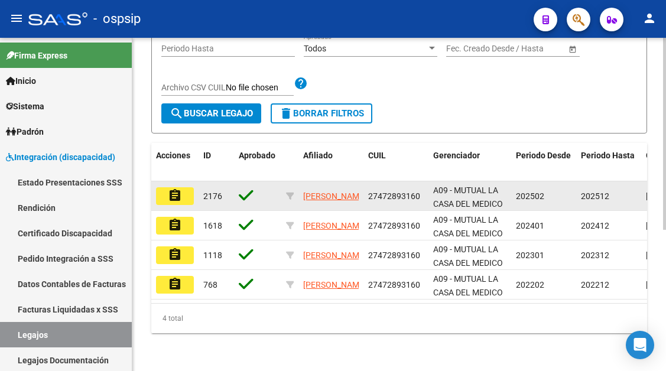
type input "47289316"
click at [187, 198] on button "assignment" at bounding box center [175, 196] width 38 height 18
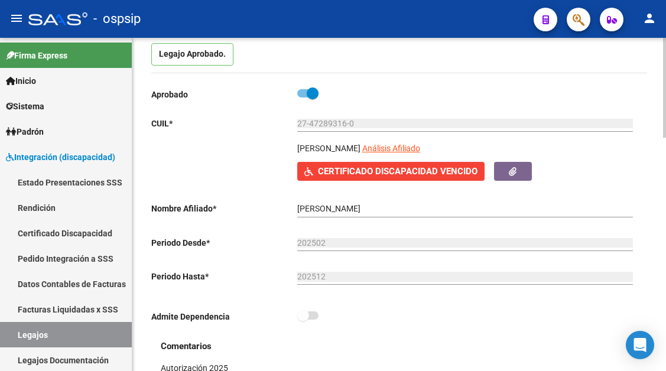
scroll to position [118, 0]
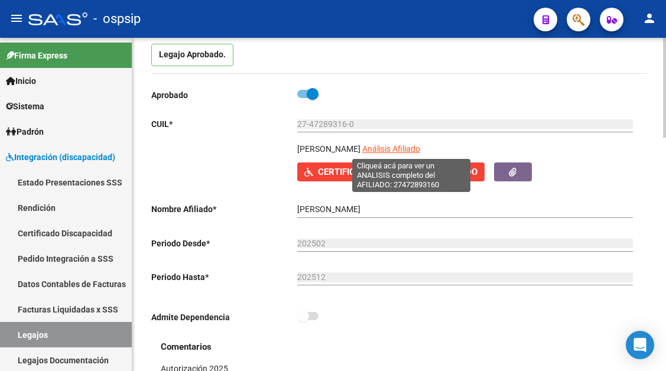
click at [415, 145] on span "Análisis Afiliado" at bounding box center [391, 148] width 58 height 9
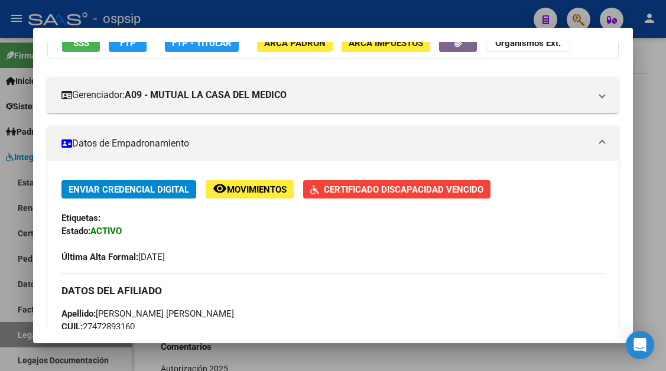
scroll to position [236, 0]
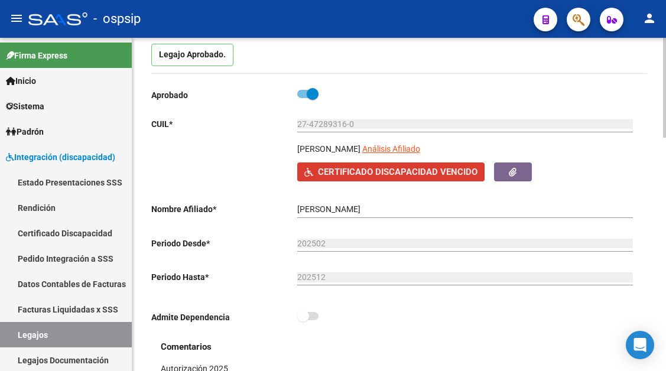
click at [406, 169] on span "Certificado Discapacidad Vencido" at bounding box center [398, 172] width 160 height 11
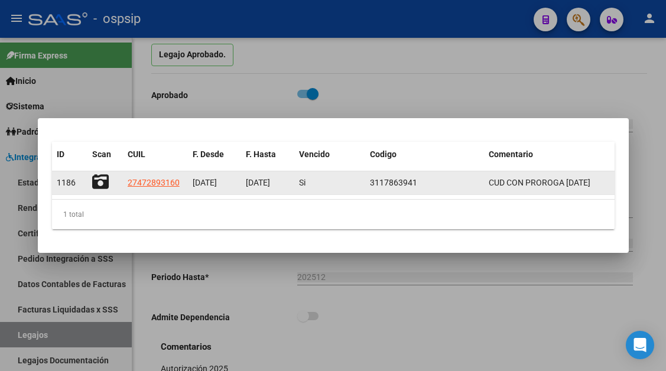
click at [100, 185] on icon at bounding box center [100, 182] width 17 height 17
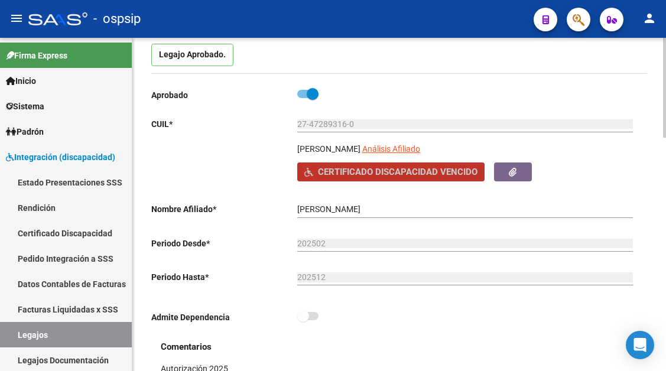
click at [477, 172] on button "Certificado Discapacidad Vencido" at bounding box center [390, 172] width 187 height 18
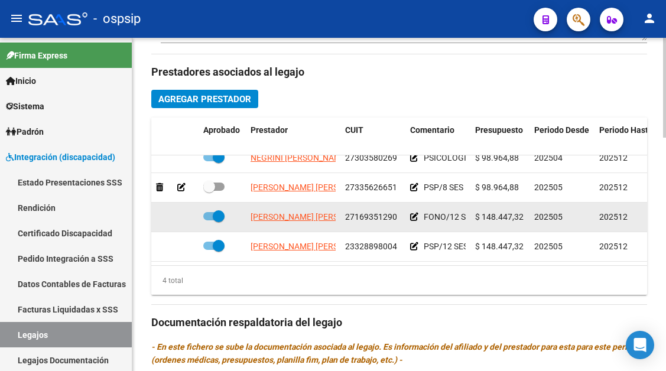
scroll to position [0, 0]
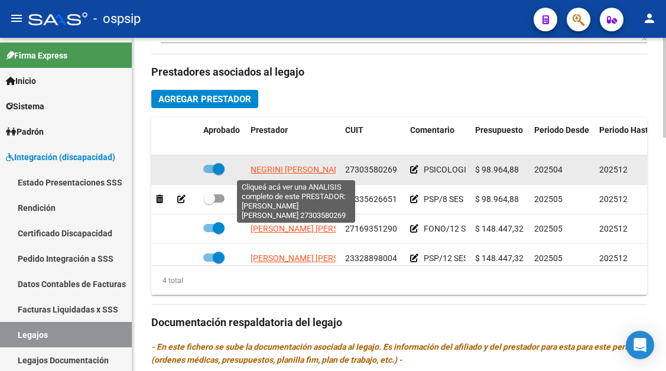
click at [299, 174] on span "NEGRINI MARIA ESTELA" at bounding box center [300, 169] width 98 height 9
type textarea "27303580269"
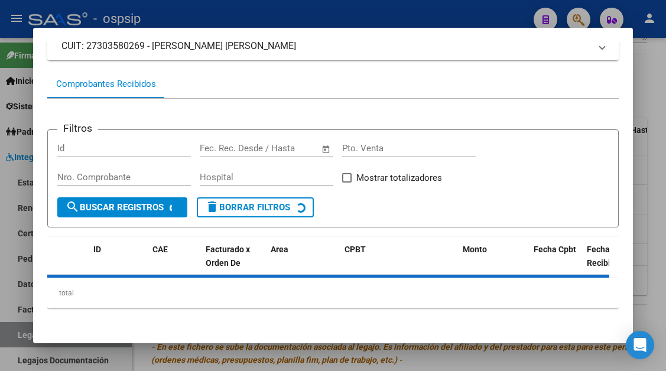
scroll to position [113, 0]
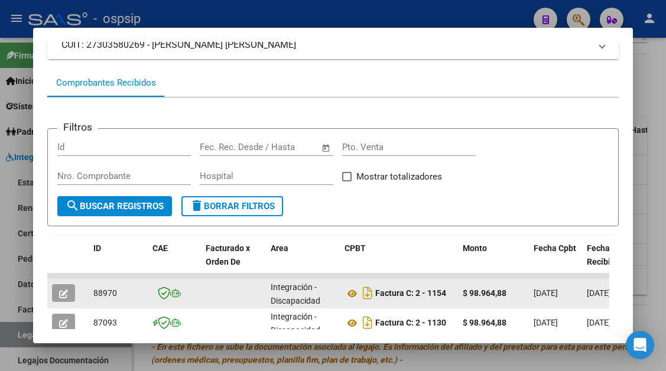
click at [59, 294] on icon "button" at bounding box center [63, 294] width 9 height 9
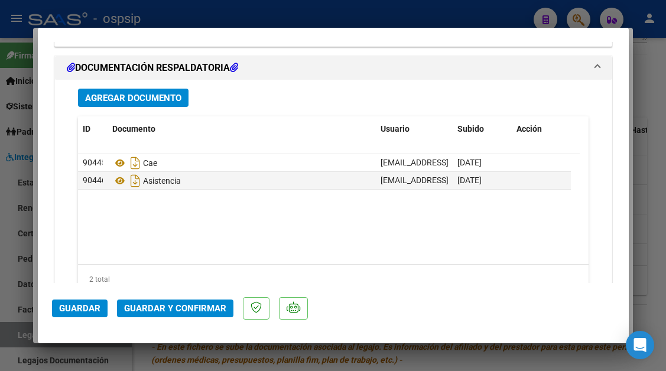
scroll to position [1477, 0]
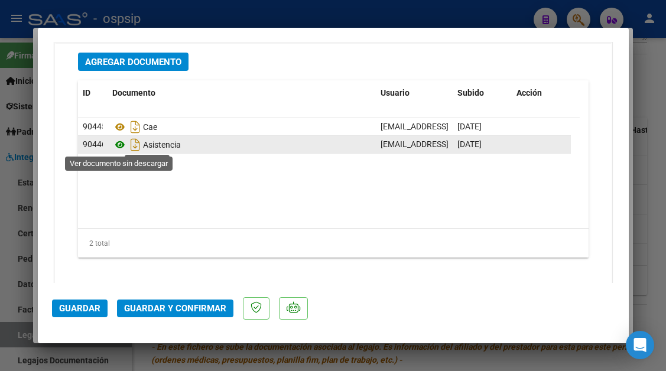
click at [116, 152] on icon at bounding box center [119, 145] width 15 height 14
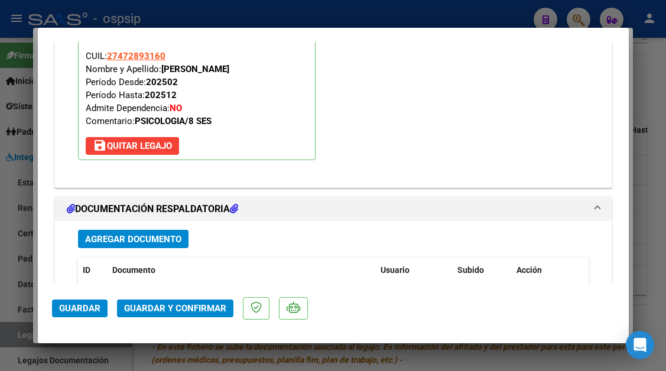
type input "$ 0,00"
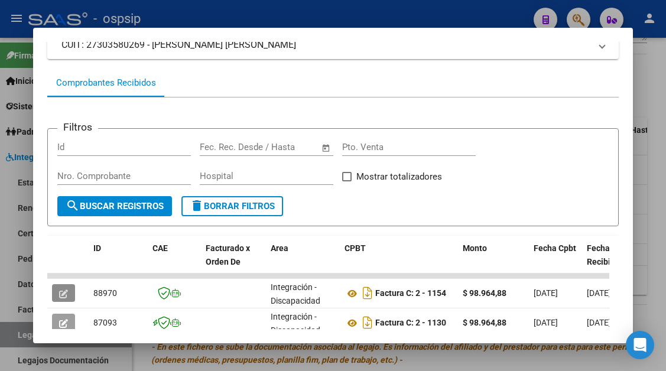
scroll to position [172, 0]
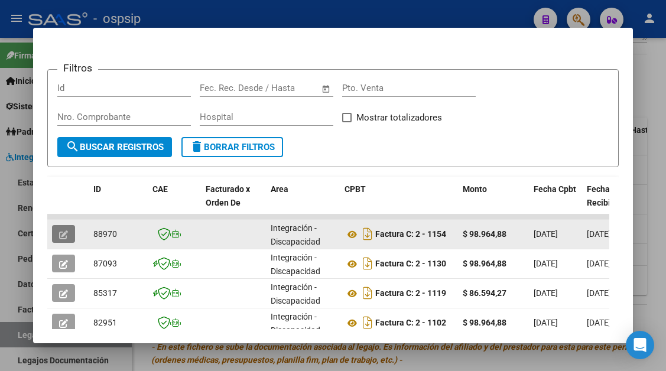
click at [52, 234] on button "button" at bounding box center [63, 234] width 23 height 18
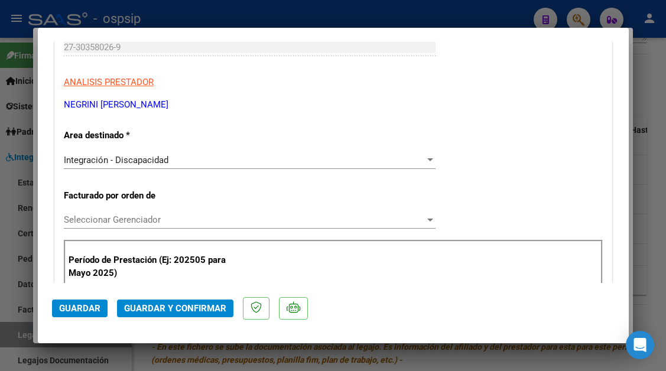
scroll to position [177, 0]
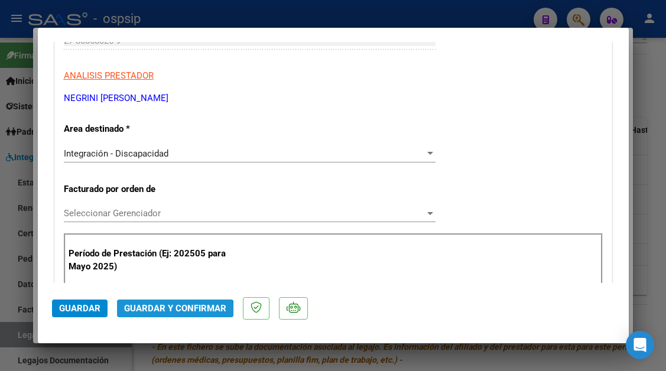
click at [164, 313] on span "Guardar y Confirmar" at bounding box center [175, 308] width 102 height 11
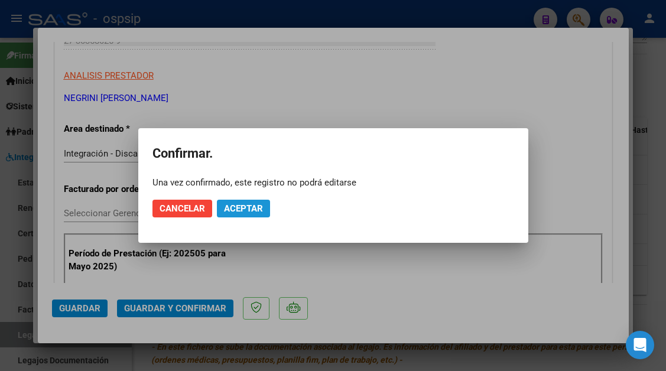
click at [239, 206] on span "Aceptar" at bounding box center [243, 208] width 39 height 11
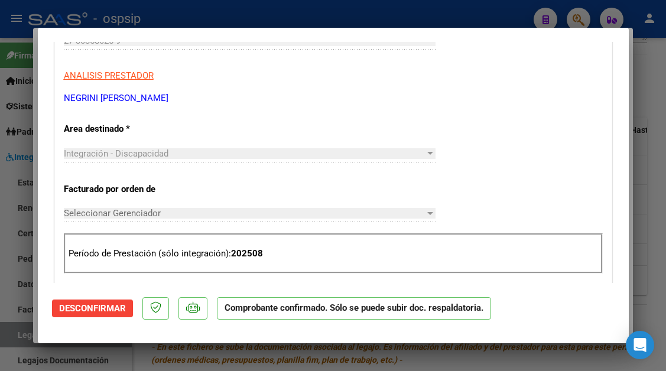
scroll to position [0, 0]
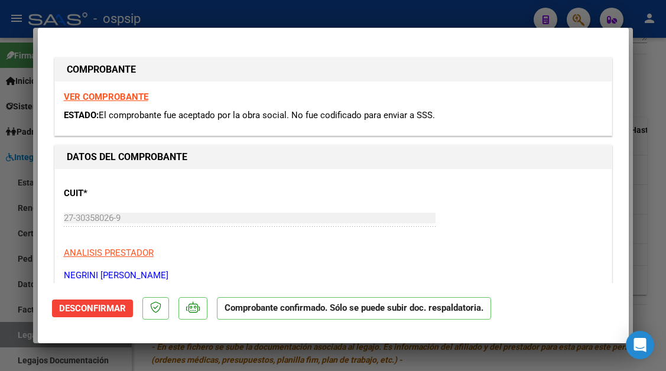
type input "$ 0,00"
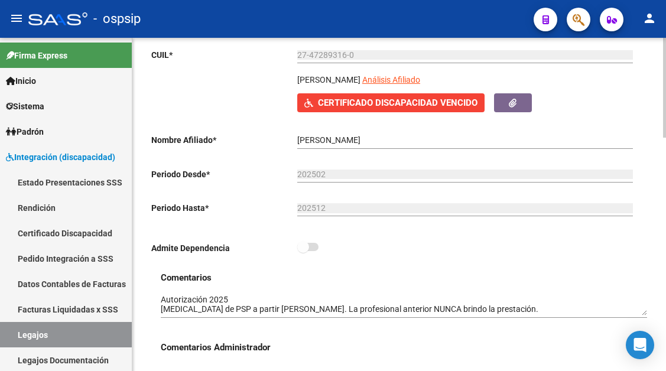
scroll to position [118, 0]
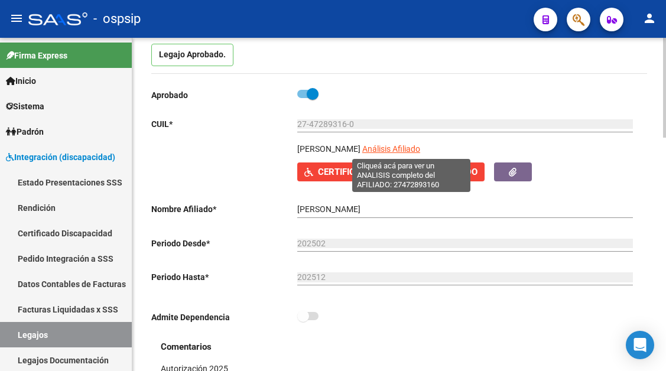
click at [408, 147] on span "Análisis Afiliado" at bounding box center [391, 148] width 58 height 9
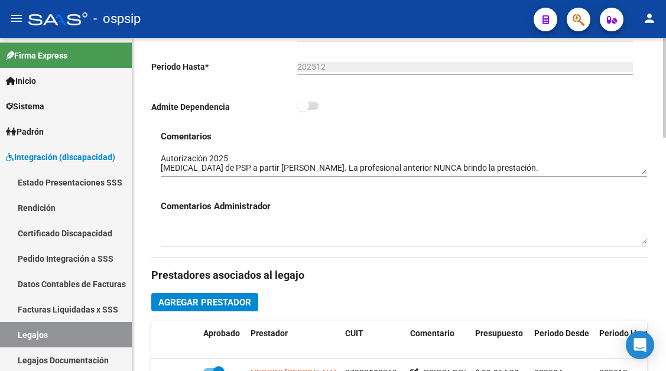
scroll to position [355, 0]
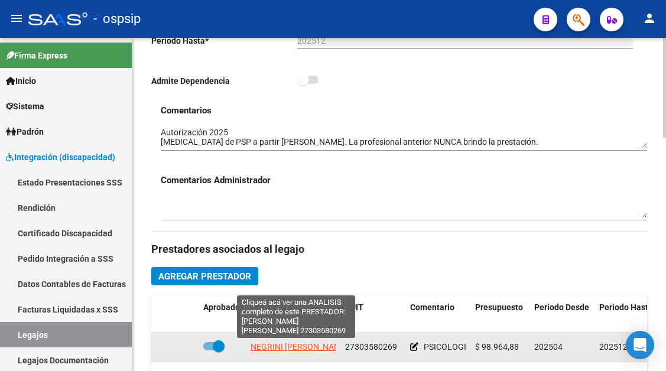
click at [280, 347] on span "NEGRINI MARIA ESTELA" at bounding box center [300, 346] width 98 height 9
type textarea "27303580269"
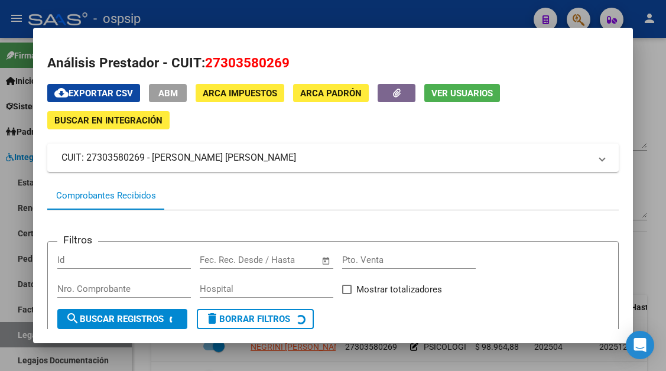
click at [460, 97] on span "Ver Usuarios" at bounding box center [461, 93] width 61 height 11
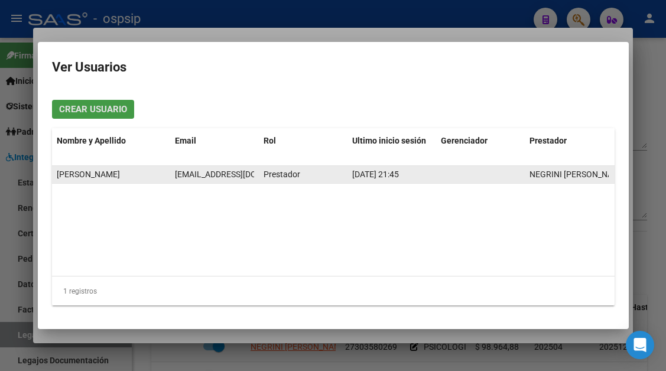
click at [178, 176] on span "negrini.mariae@gmail.com" at bounding box center [240, 174] width 131 height 9
copy span "negrini.mariae@gmail.com"
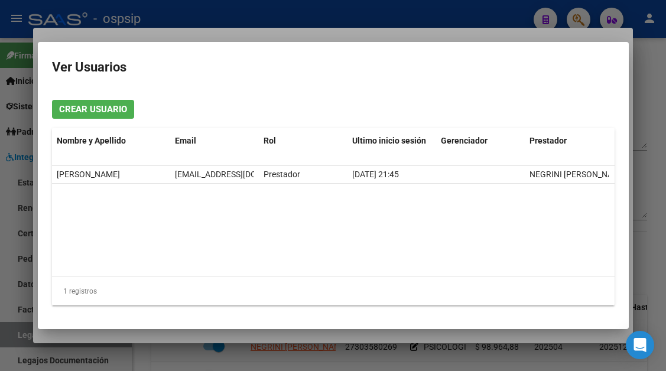
click at [16, 334] on div at bounding box center [333, 185] width 666 height 371
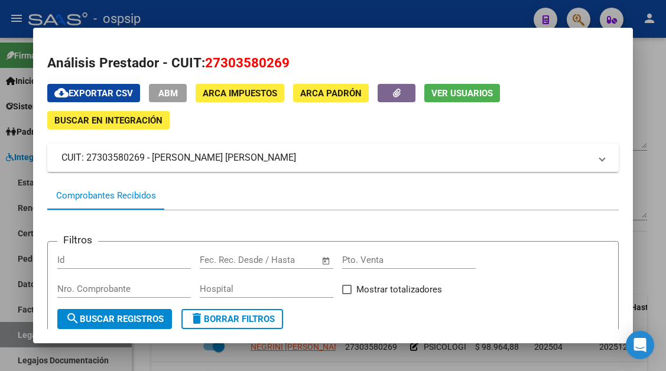
click at [16, 334] on div at bounding box center [333, 185] width 666 height 371
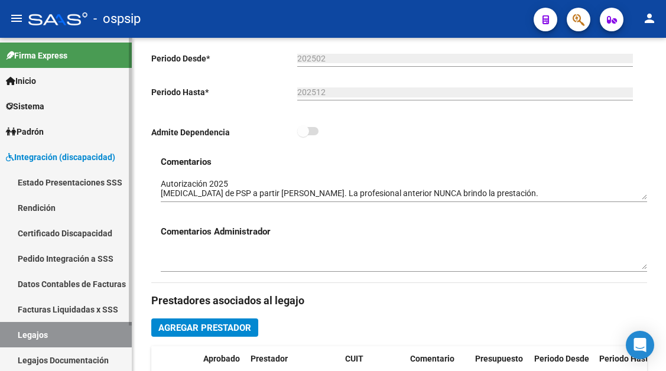
scroll to position [236, 0]
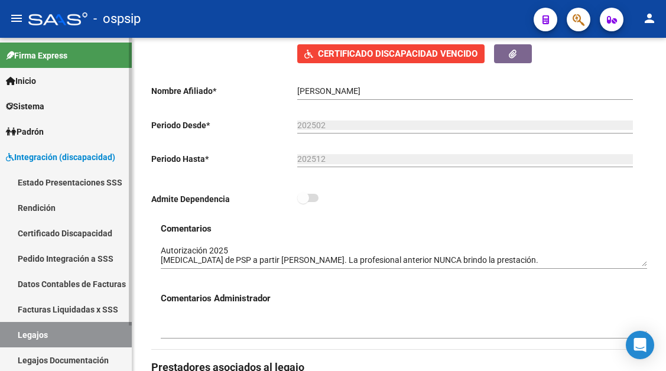
click at [54, 337] on link "Legajos" at bounding box center [66, 334] width 132 height 25
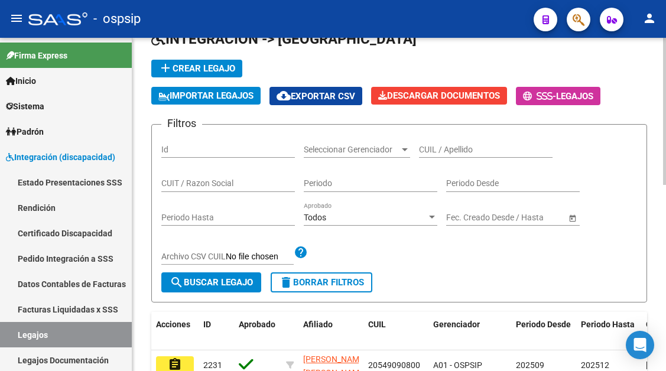
scroll to position [59, 0]
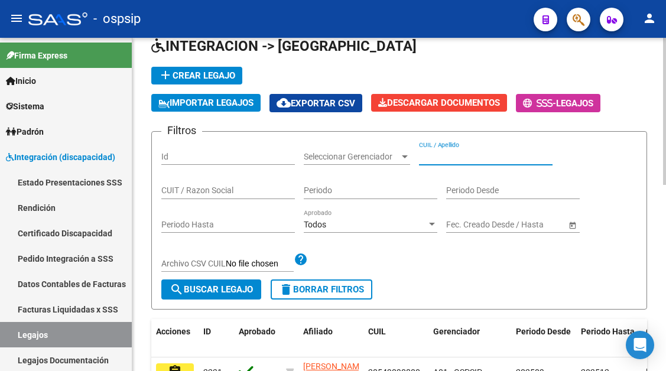
click at [442, 156] on input "CUIL / Apellido" at bounding box center [486, 157] width 134 height 10
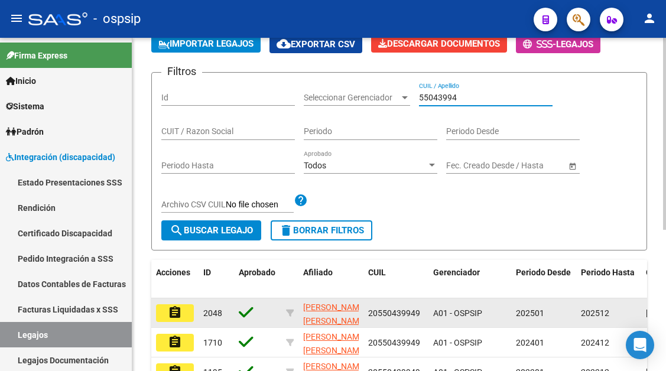
type input "55043994"
click at [176, 321] on button "assignment" at bounding box center [175, 313] width 38 height 18
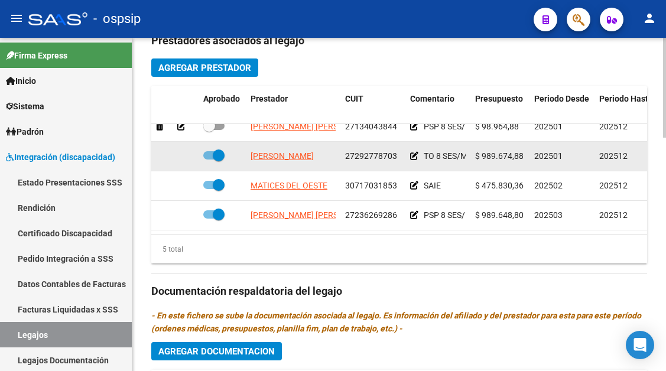
scroll to position [591, 0]
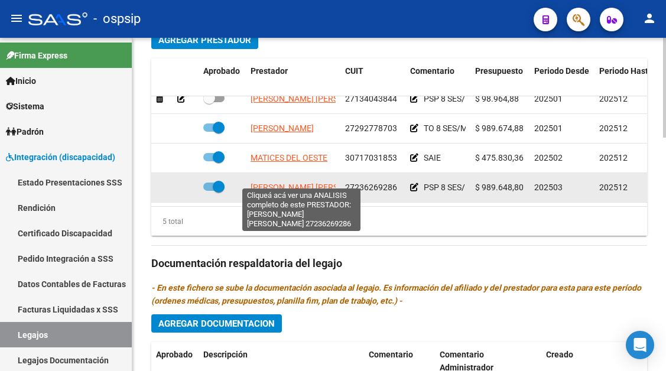
click at [290, 183] on span "BOZZANI LORENA SILVANA" at bounding box center [315, 187] width 128 height 9
type textarea "27236269286"
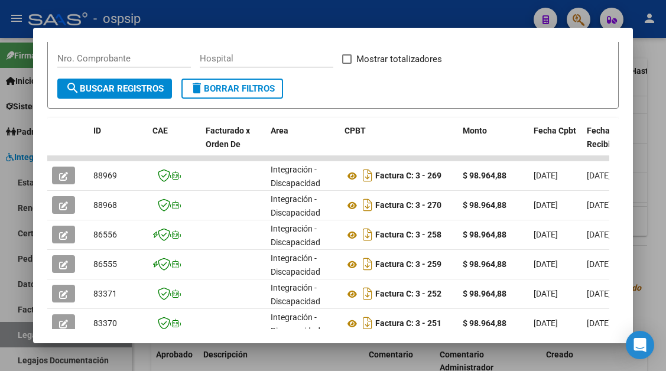
scroll to position [231, 0]
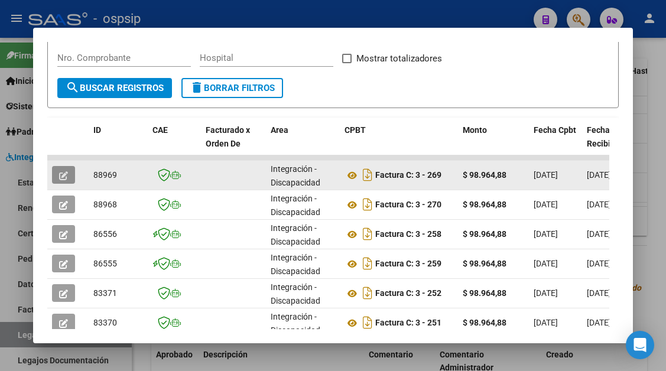
click at [63, 177] on icon "button" at bounding box center [63, 175] width 9 height 9
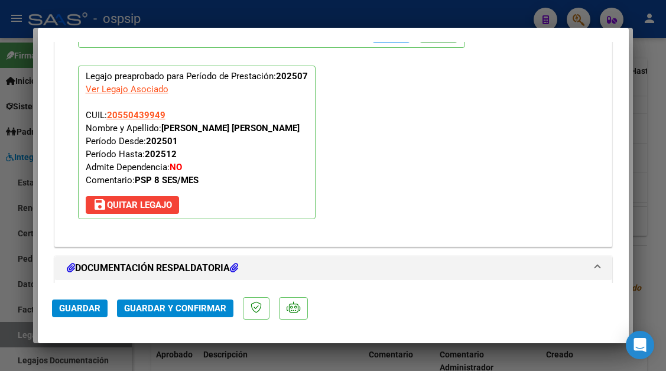
scroll to position [1477, 0]
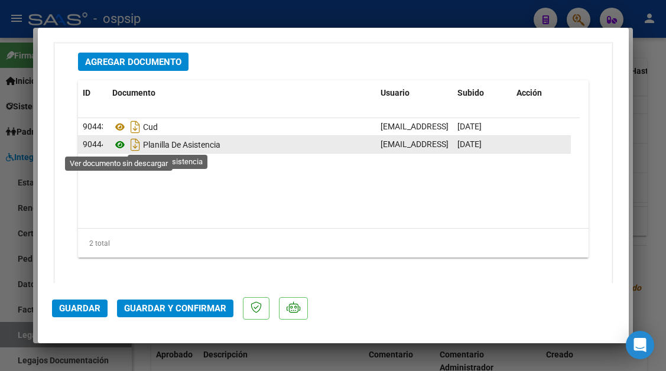
click at [113, 142] on icon at bounding box center [119, 145] width 15 height 14
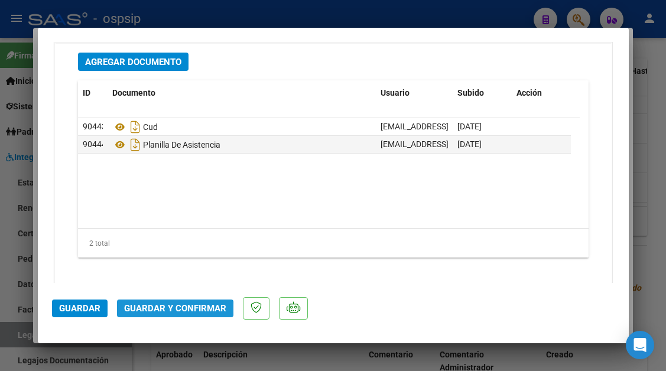
click at [168, 311] on span "Guardar y Confirmar" at bounding box center [175, 308] width 102 height 11
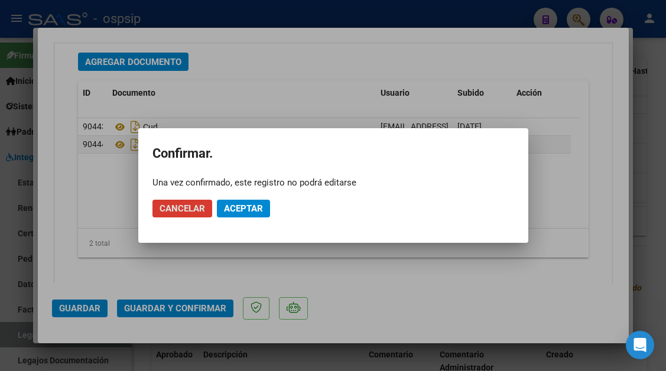
click at [254, 206] on span "Aceptar" at bounding box center [243, 208] width 39 height 11
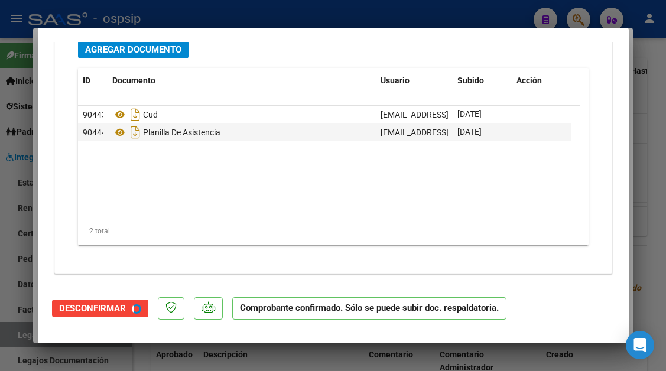
scroll to position [1343, 0]
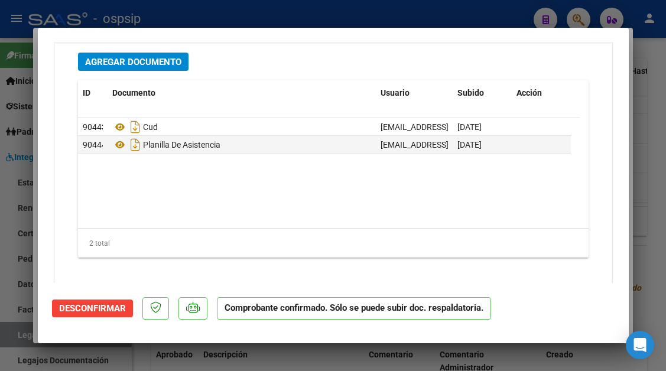
type input "$ 0,00"
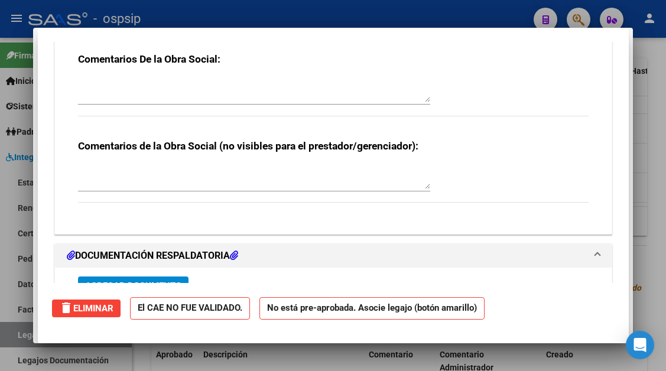
scroll to position [0, 0]
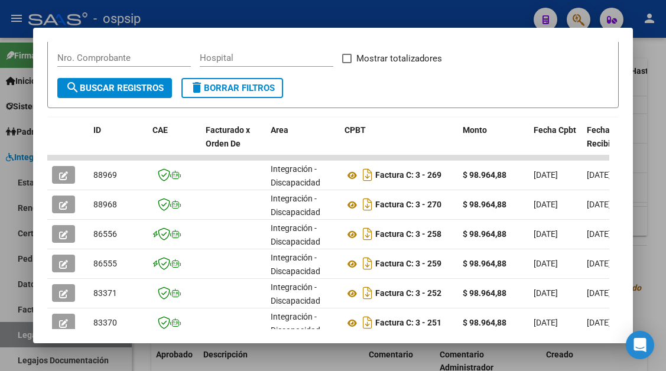
click at [18, 326] on div at bounding box center [333, 185] width 666 height 371
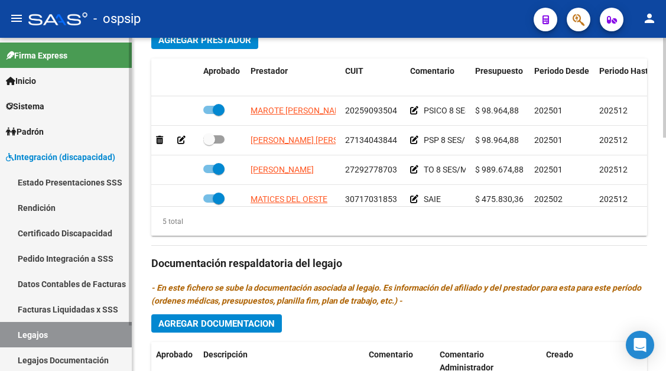
click at [45, 328] on link "Legajos" at bounding box center [66, 334] width 132 height 25
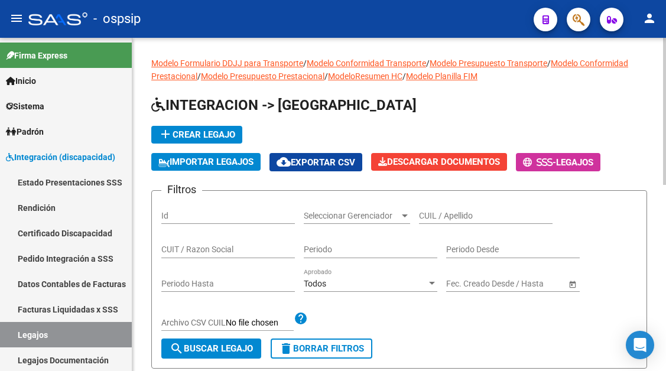
click at [436, 217] on input "CUIL / Apellido" at bounding box center [486, 216] width 134 height 10
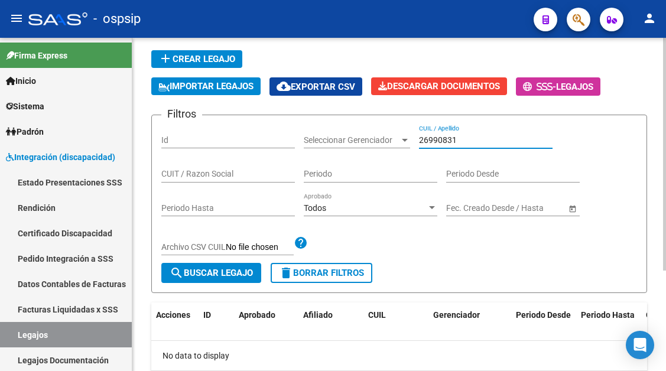
scroll to position [144, 0]
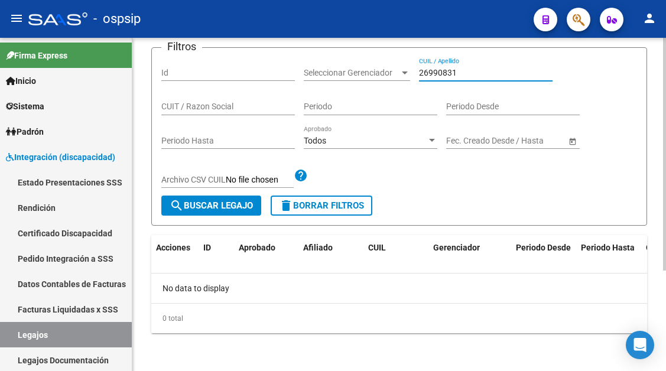
click at [453, 68] on input "26990831" at bounding box center [486, 73] width 134 height 10
click at [453, 68] on input "53642717" at bounding box center [486, 73] width 134 height 10
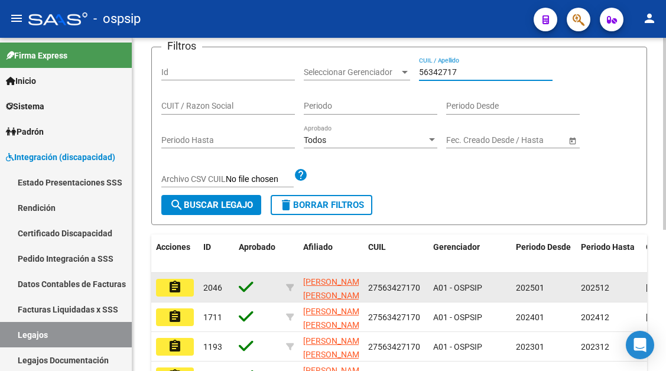
type input "56342717"
click at [181, 285] on mat-icon "assignment" at bounding box center [175, 287] width 14 height 14
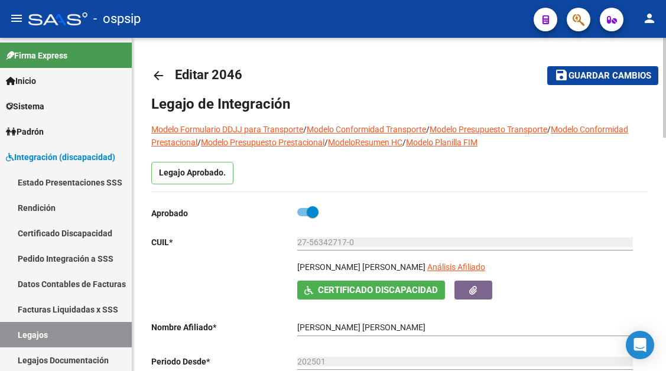
scroll to position [118, 0]
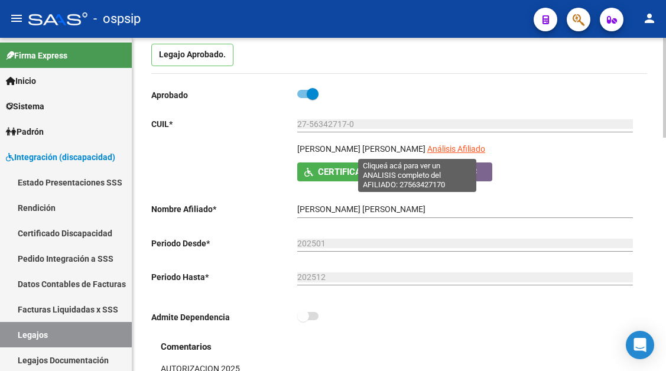
click at [427, 154] on span "Análisis Afiliado" at bounding box center [456, 148] width 58 height 9
type textarea "27563427170"
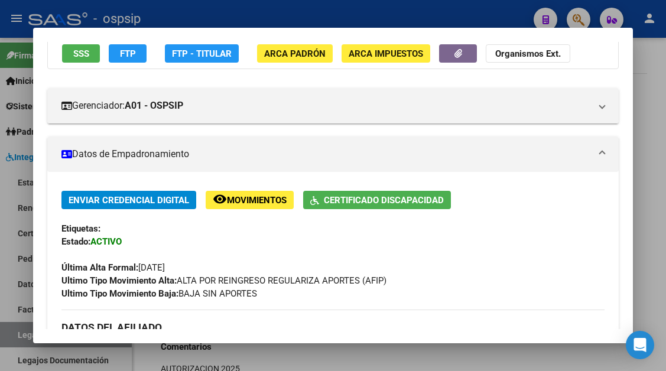
scroll to position [0, 0]
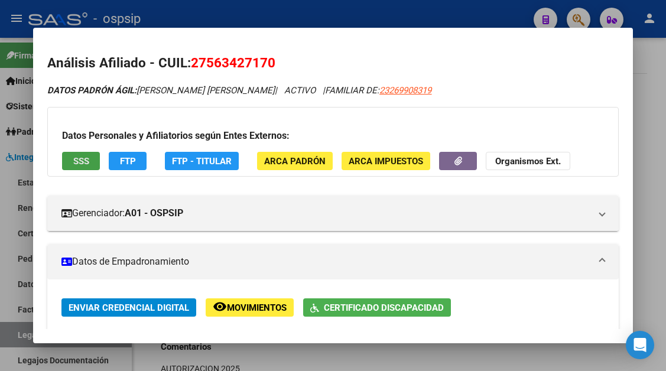
click at [78, 169] on button "SSS" at bounding box center [81, 161] width 38 height 18
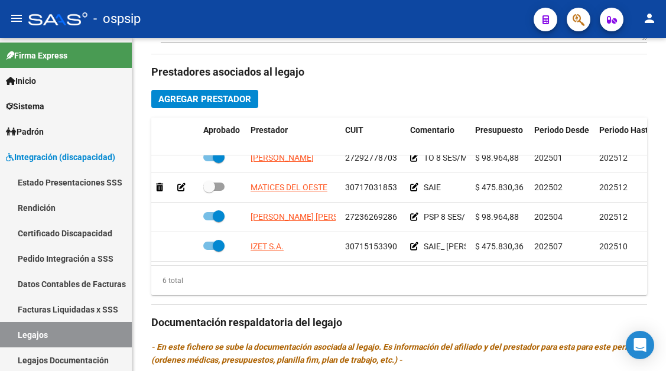
scroll to position [80, 0]
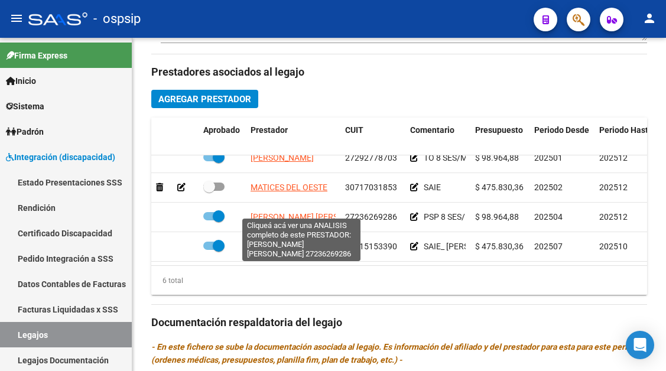
click at [300, 212] on span "BOZZANI LORENA SILVANA" at bounding box center [315, 216] width 128 height 9
type textarea "27236269286"
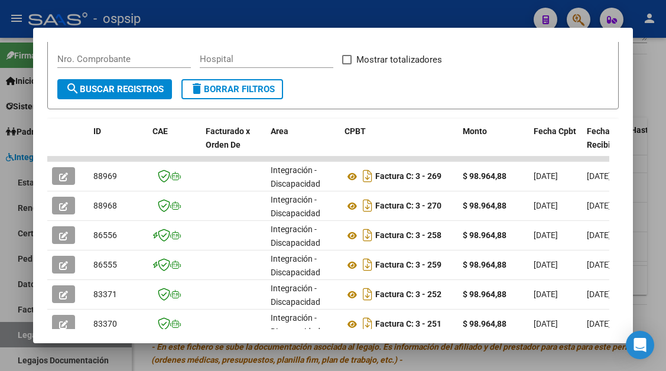
scroll to position [231, 0]
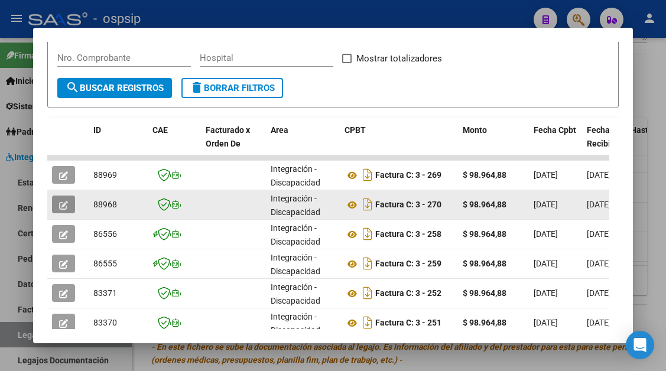
click at [67, 206] on icon "button" at bounding box center [63, 205] width 9 height 9
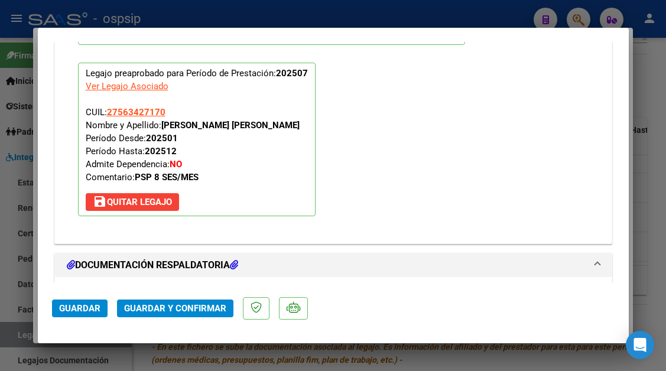
scroll to position [1359, 0]
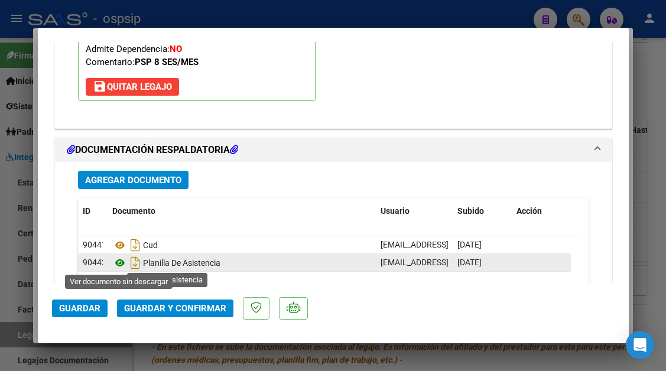
click at [123, 260] on icon at bounding box center [119, 263] width 15 height 14
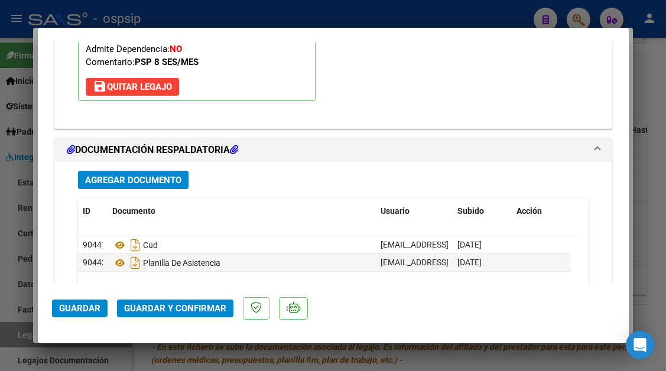
click at [172, 313] on span "Guardar y Confirmar" at bounding box center [175, 308] width 102 height 11
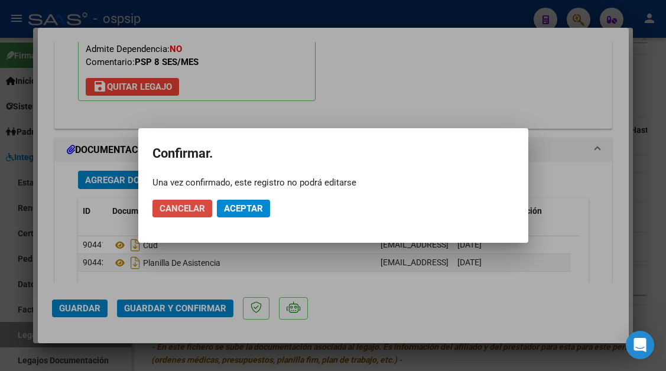
click at [191, 209] on span "Cancelar" at bounding box center [183, 208] width 46 height 11
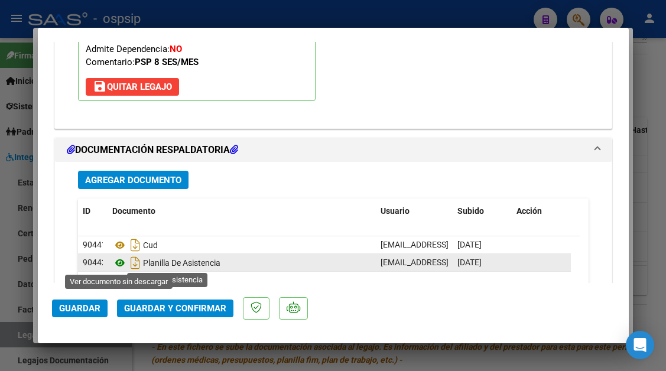
click at [119, 264] on icon at bounding box center [119, 263] width 15 height 14
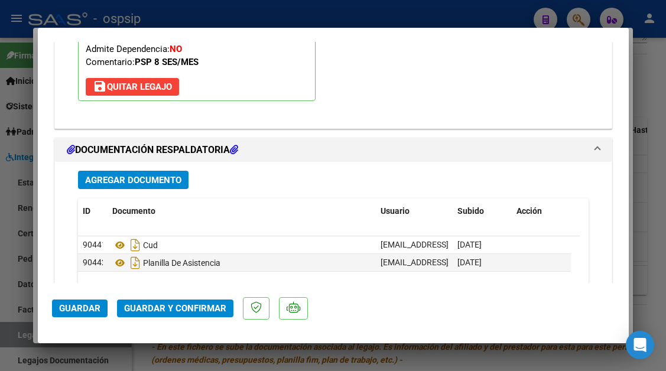
click at [191, 309] on span "Guardar y Confirmar" at bounding box center [175, 308] width 102 height 11
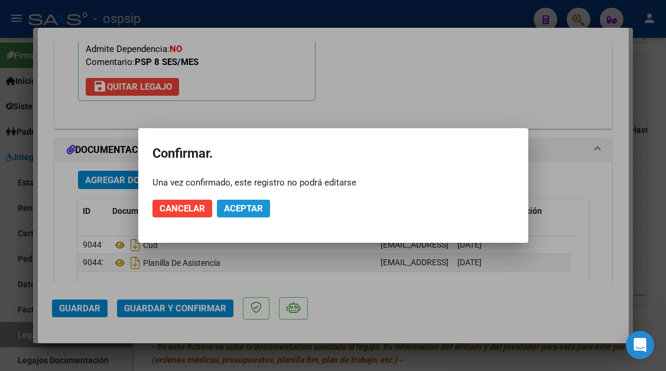
click at [238, 209] on span "Aceptar" at bounding box center [243, 208] width 39 height 11
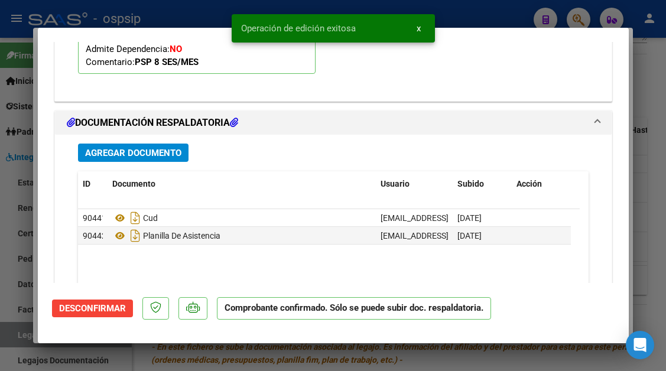
click at [26, 330] on div at bounding box center [333, 185] width 666 height 371
type input "$ 0,00"
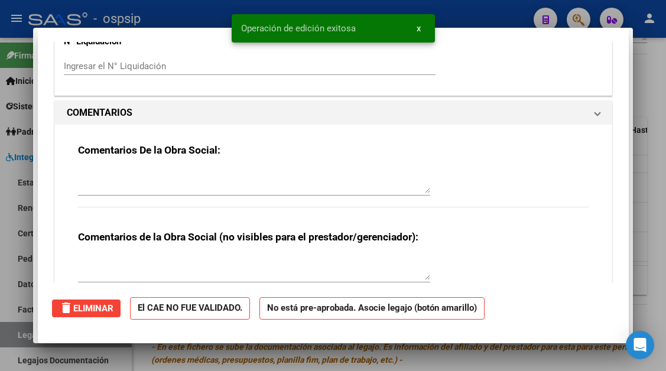
scroll to position [0, 0]
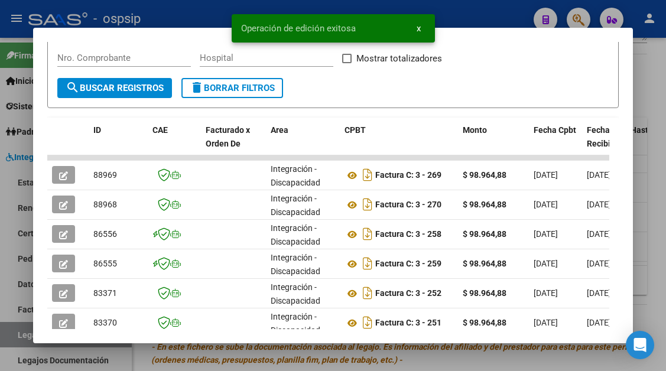
click at [26, 330] on div at bounding box center [333, 185] width 666 height 371
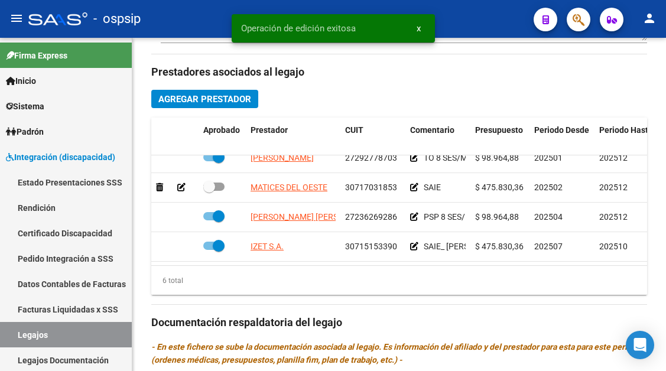
click at [26, 330] on link "Legajos" at bounding box center [66, 334] width 132 height 25
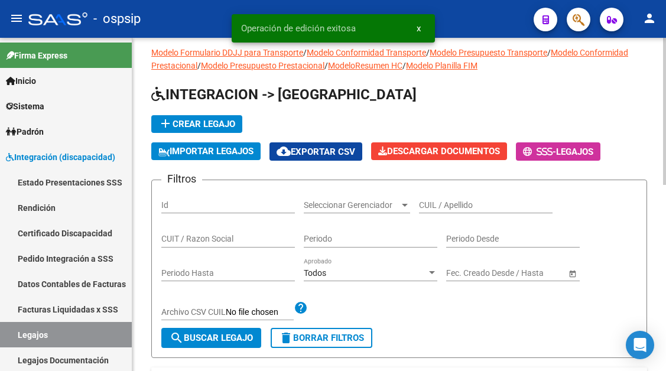
scroll to position [9, 0]
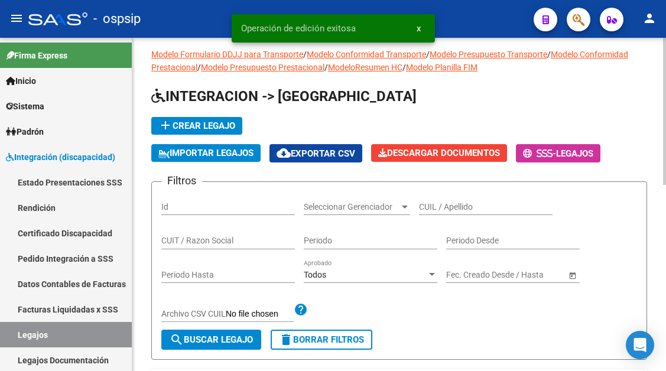
click at [438, 203] on input "CUIL / Apellido" at bounding box center [486, 207] width 134 height 10
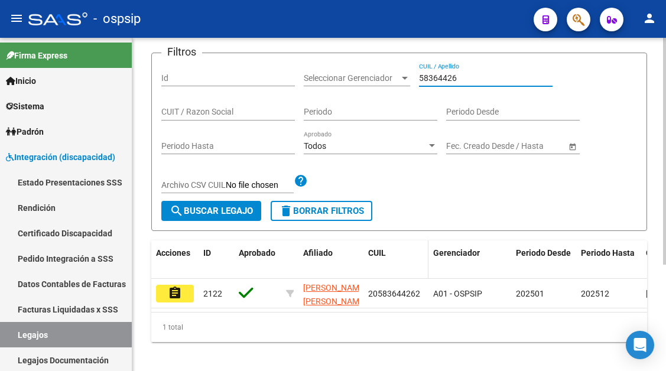
scroll to position [157, 0]
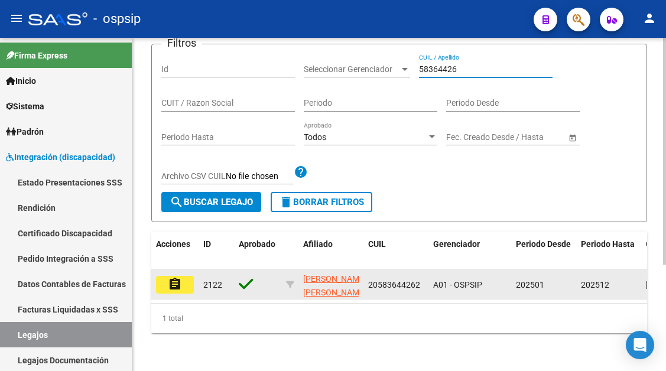
type input "58364426"
click at [173, 277] on mat-icon "assignment" at bounding box center [175, 284] width 14 height 14
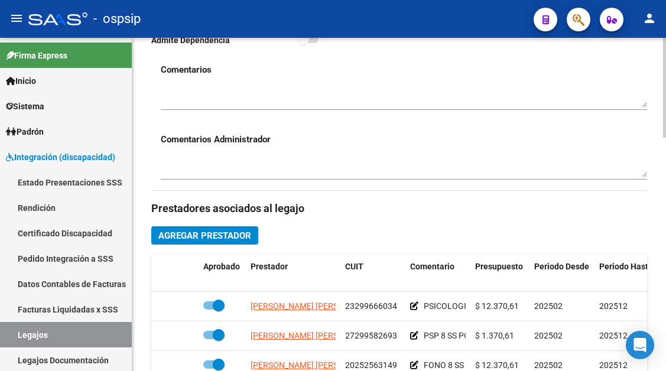
scroll to position [473, 0]
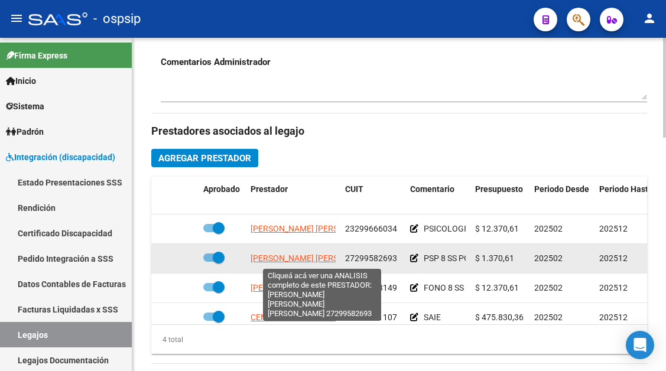
click at [296, 261] on span "VILLAFAÑE ANDREA MARCELA NOEMI" at bounding box center [347, 258] width 193 height 9
type textarea "27299582693"
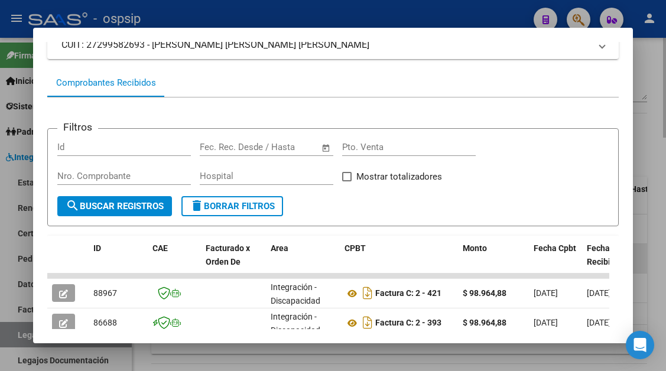
scroll to position [118, 0]
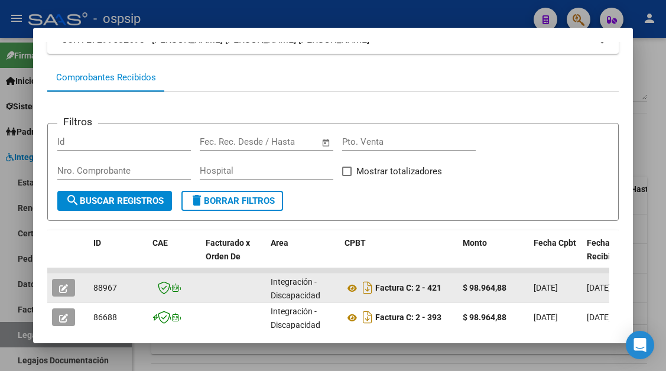
click at [59, 286] on icon "button" at bounding box center [63, 288] width 9 height 9
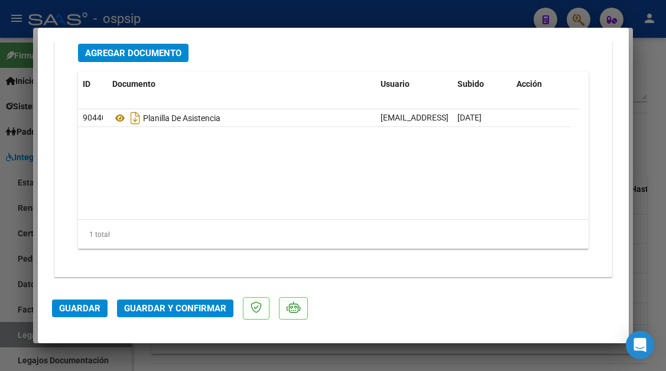
scroll to position [1489, 0]
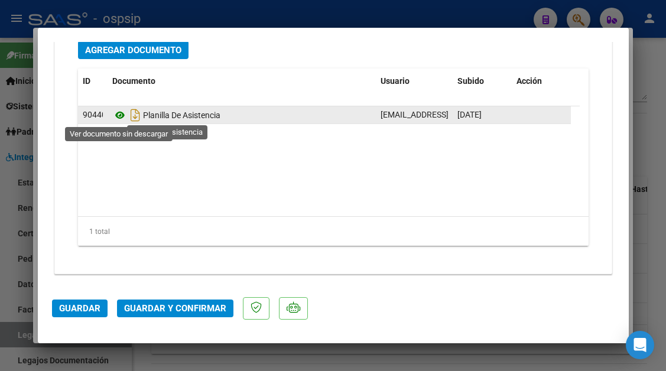
click at [120, 119] on icon at bounding box center [119, 115] width 15 height 14
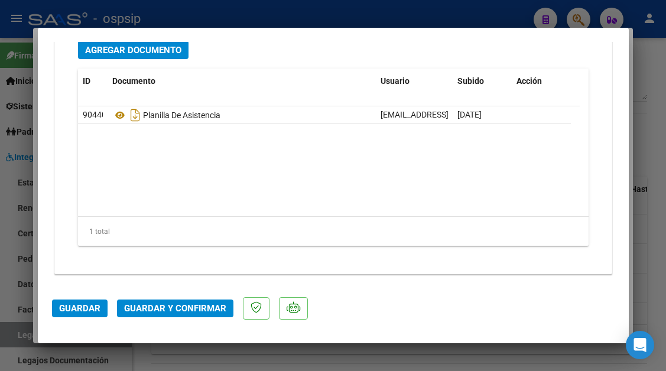
click at [186, 314] on span "Guardar y Confirmar" at bounding box center [175, 308] width 102 height 11
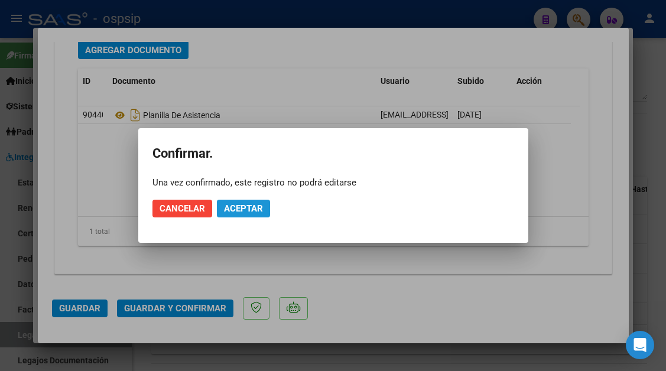
click at [240, 214] on button "Aceptar" at bounding box center [243, 209] width 53 height 18
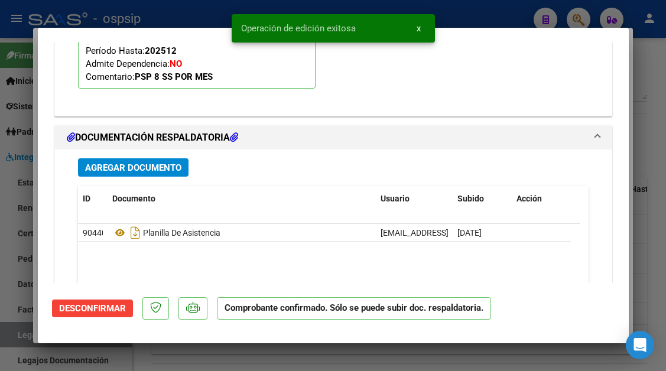
scroll to position [1237, 0]
type input "$ 0,00"
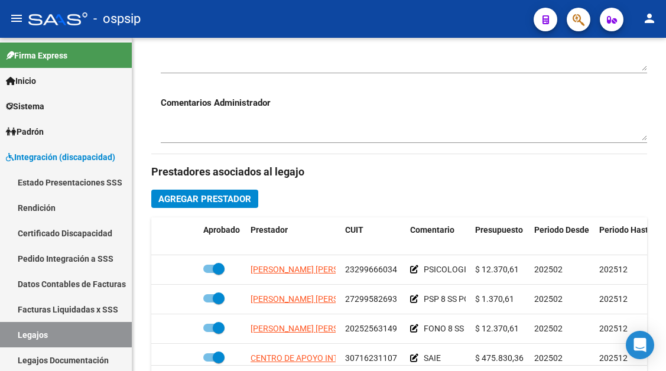
scroll to position [414, 0]
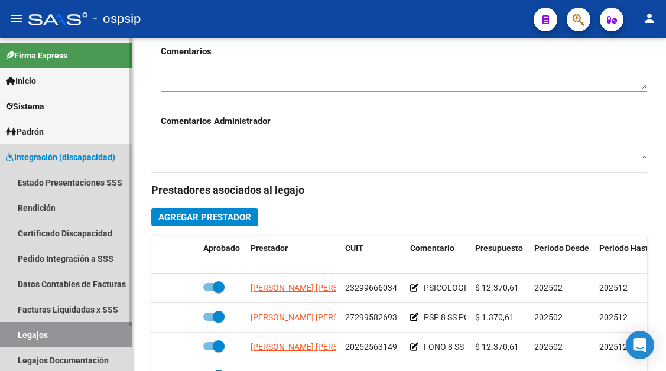
click at [30, 328] on link "Legajos" at bounding box center [66, 334] width 132 height 25
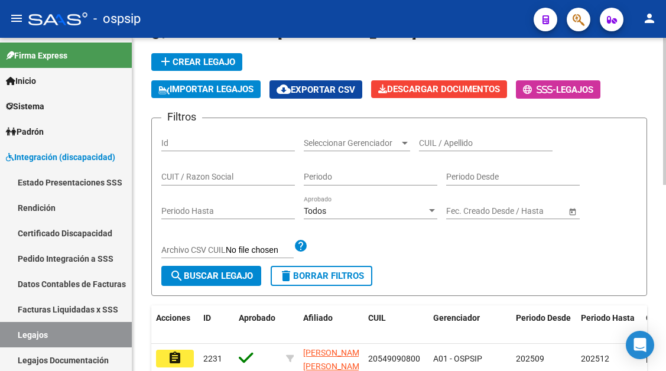
scroll to position [59, 0]
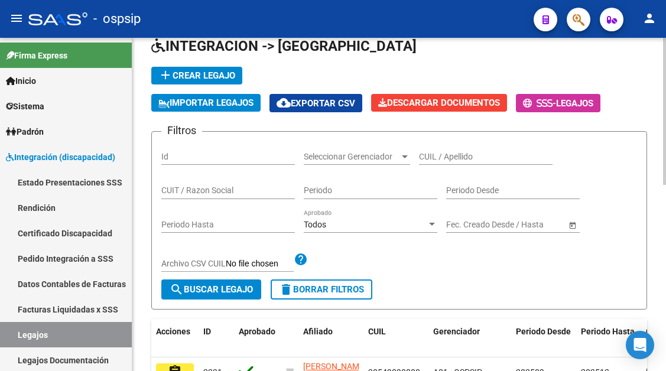
click at [438, 163] on div "CUIL / Apellido" at bounding box center [486, 153] width 134 height 24
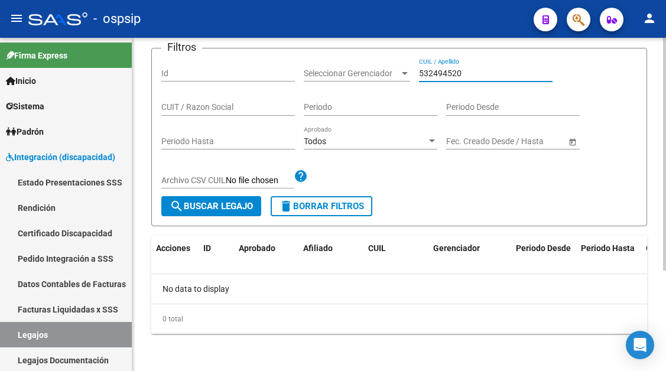
scroll to position [144, 0]
click at [443, 72] on input "532494520" at bounding box center [486, 73] width 134 height 10
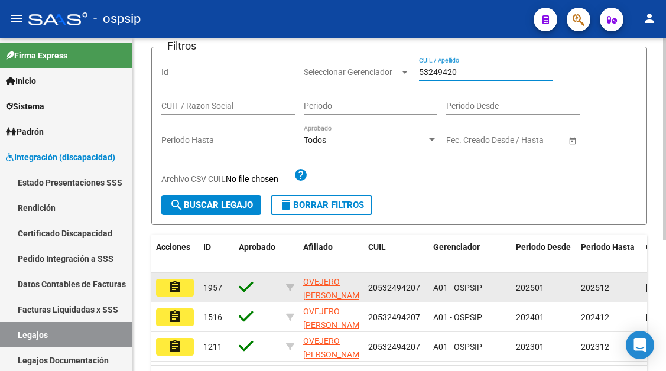
type input "53249420"
click at [189, 283] on button "assignment" at bounding box center [175, 288] width 38 height 18
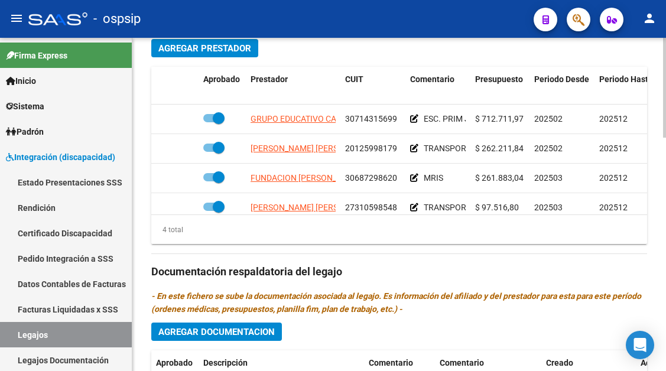
scroll to position [591, 0]
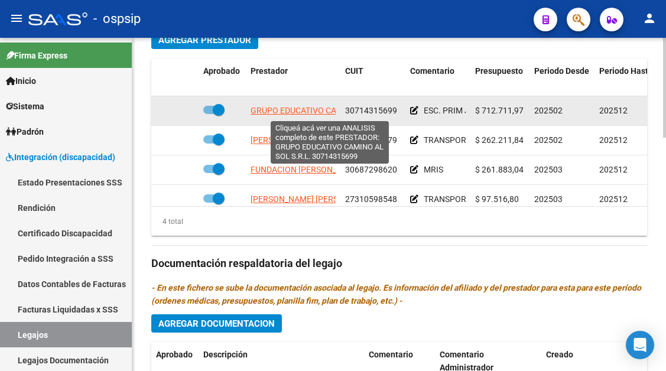
click at [291, 108] on span "GRUPO EDUCATIVO CAMINO AL SOL S.R.L." at bounding box center [331, 110] width 160 height 9
type textarea "30714315699"
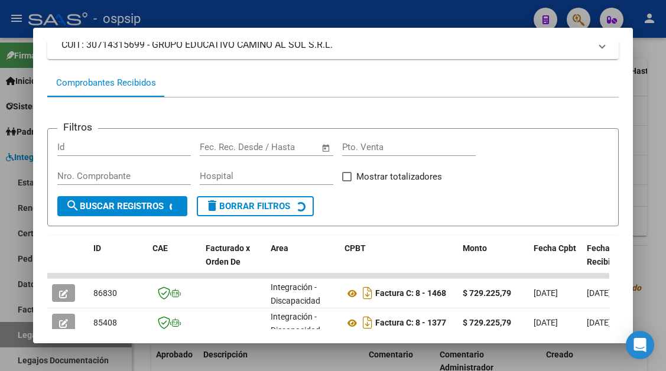
scroll to position [172, 0]
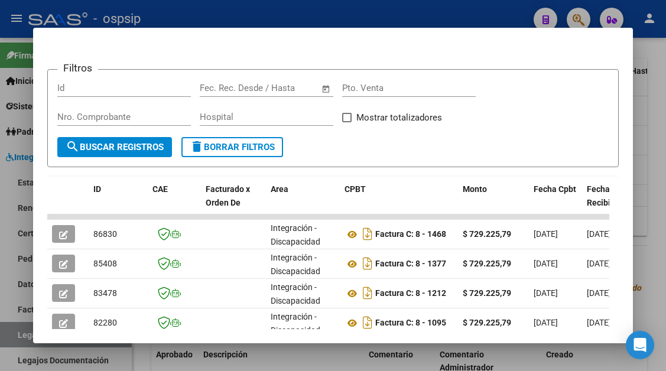
click at [20, 340] on div at bounding box center [333, 185] width 666 height 371
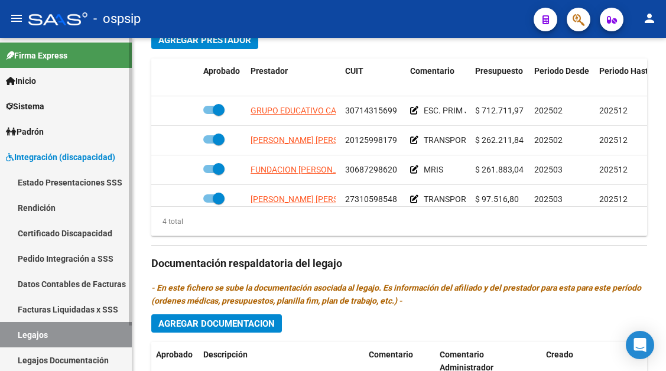
click at [25, 334] on link "Legajos" at bounding box center [66, 334] width 132 height 25
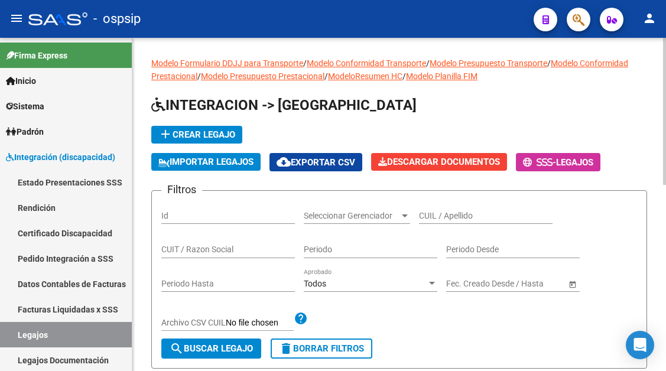
click at [427, 208] on div "CUIL / Apellido" at bounding box center [486, 212] width 134 height 24
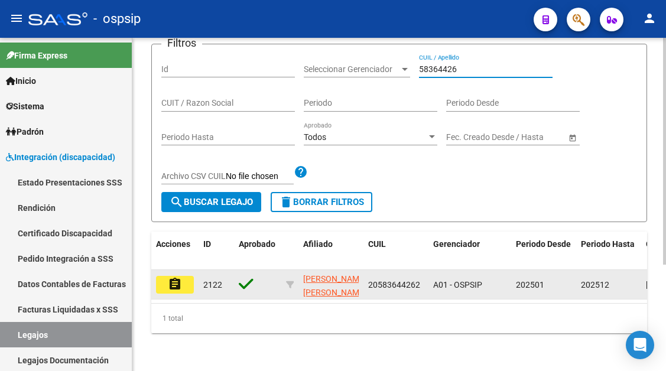
scroll to position [157, 0]
type input "58364426"
click at [182, 276] on button "assignment" at bounding box center [175, 285] width 38 height 18
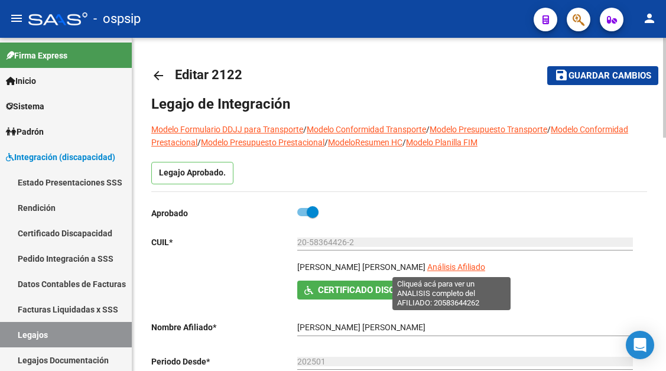
click at [445, 272] on span "Análisis Afiliado" at bounding box center [456, 266] width 58 height 9
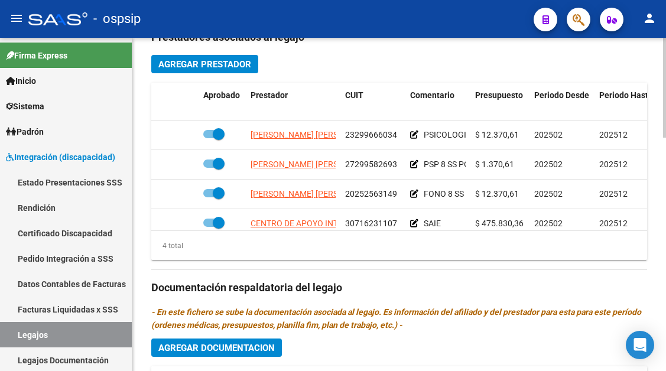
scroll to position [591, 0]
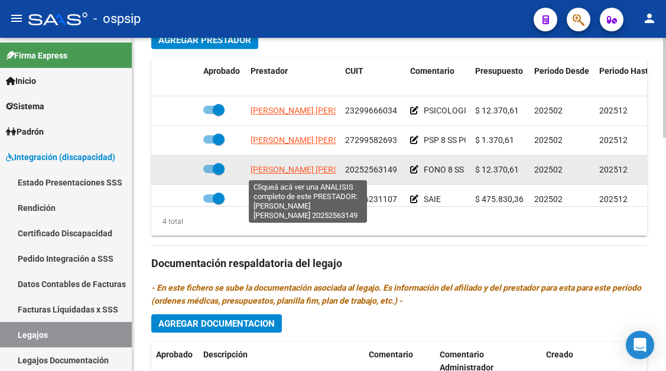
click at [313, 171] on span "VELARDE ADRIAN ADALBERTO" at bounding box center [315, 169] width 128 height 9
type textarea "20252563149"
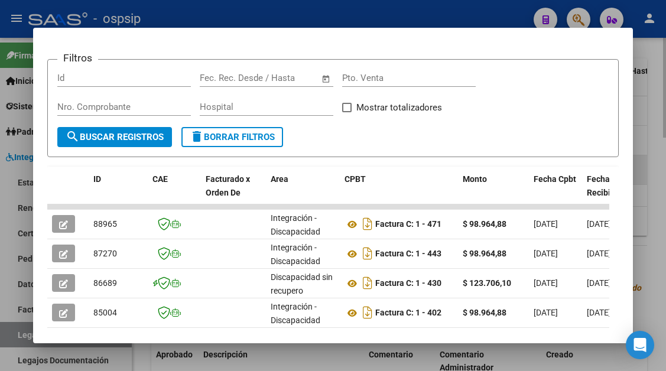
scroll to position [236, 0]
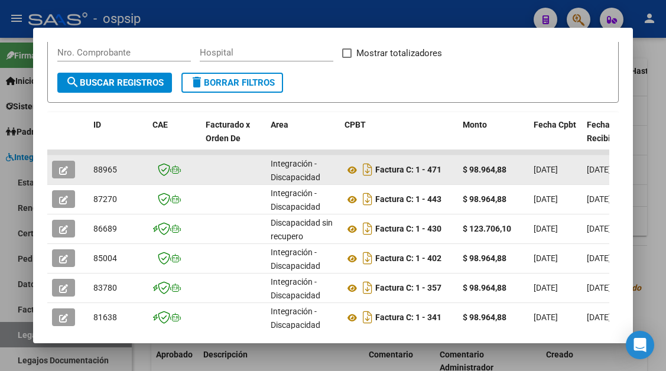
click at [54, 163] on button "button" at bounding box center [63, 170] width 23 height 18
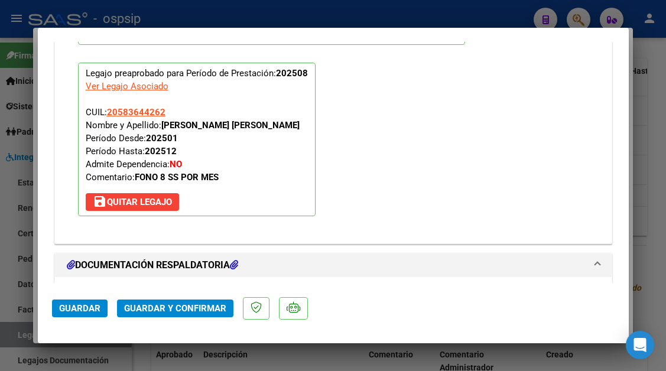
scroll to position [1359, 0]
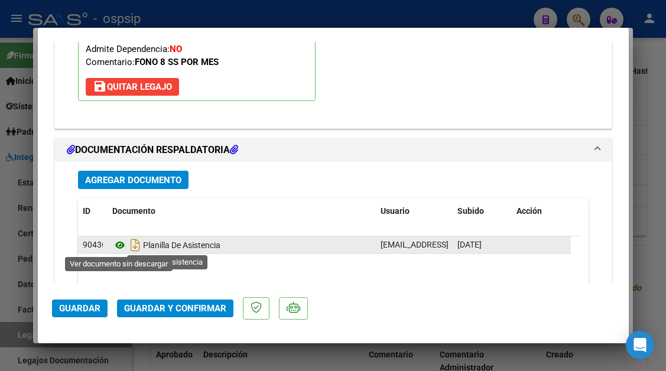
click at [123, 243] on icon at bounding box center [119, 245] width 15 height 14
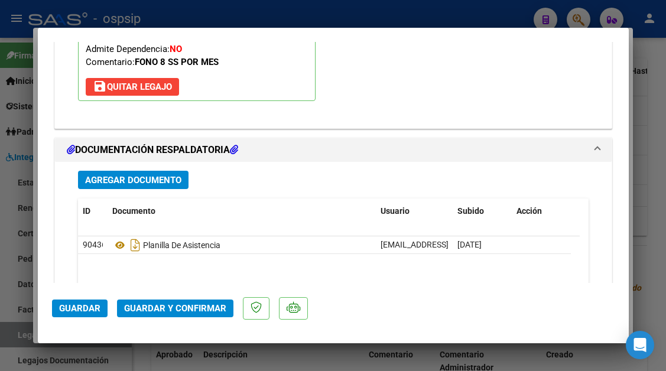
click at [187, 312] on span "Guardar y Confirmar" at bounding box center [175, 308] width 102 height 11
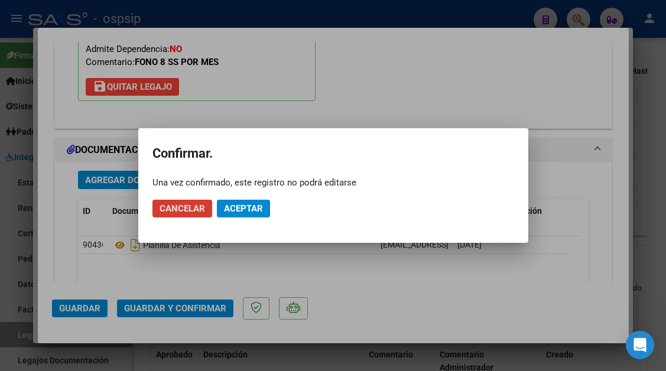
click at [249, 208] on span "Aceptar" at bounding box center [243, 208] width 39 height 11
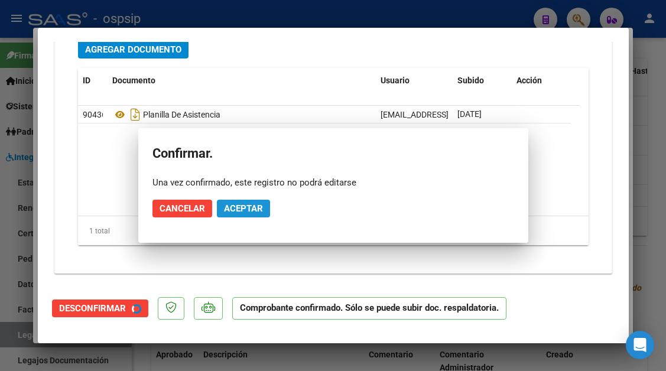
scroll to position [1252, 0]
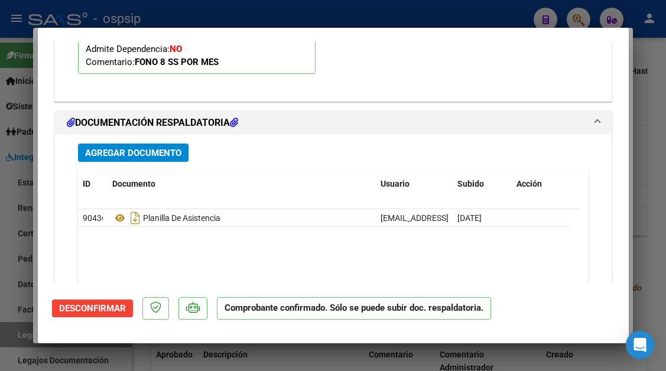
click at [17, 336] on div at bounding box center [333, 185] width 666 height 371
type input "$ 0,00"
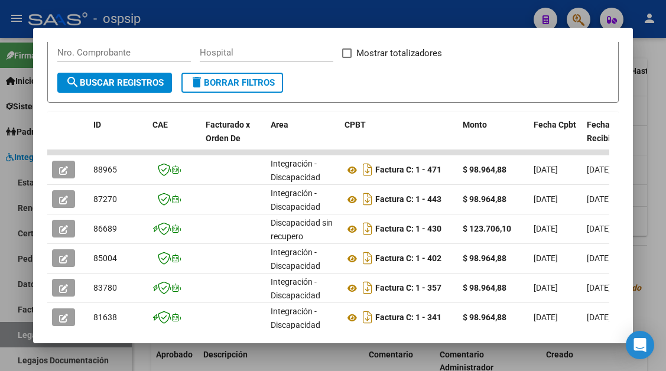
click at [17, 336] on div at bounding box center [333, 185] width 666 height 371
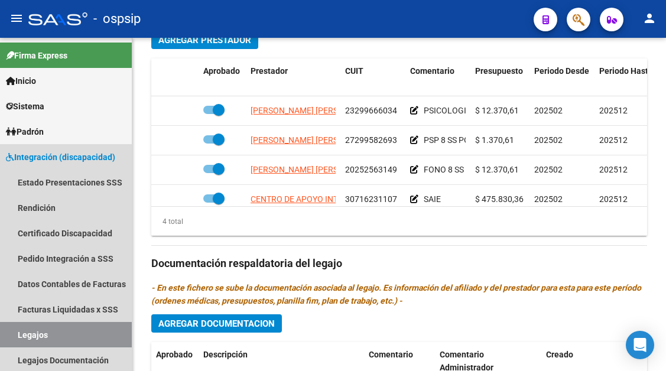
click at [17, 336] on link "Legajos" at bounding box center [66, 334] width 132 height 25
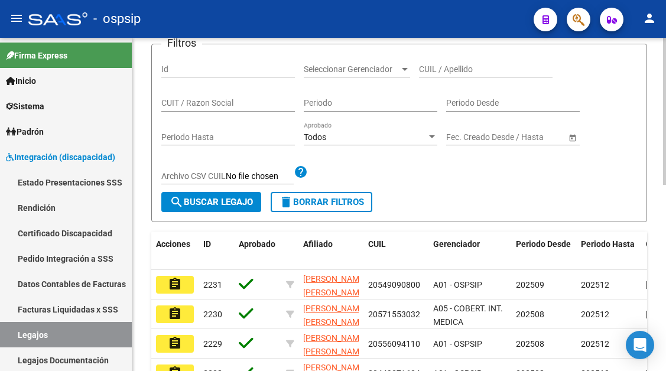
scroll to position [68, 0]
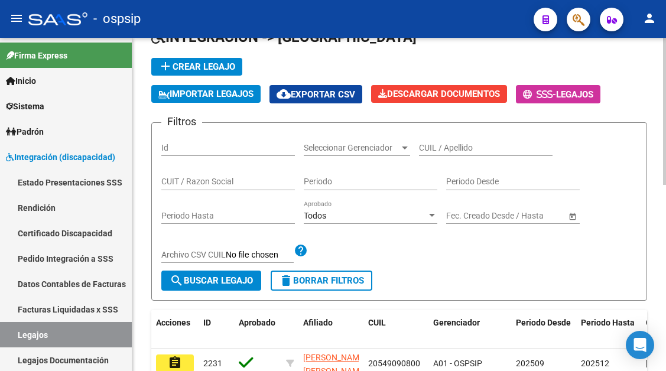
click at [444, 140] on div "CUIL / Apellido" at bounding box center [486, 144] width 134 height 24
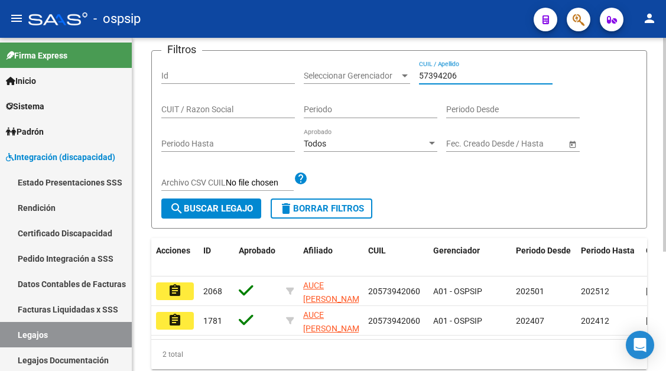
scroll to position [186, 0]
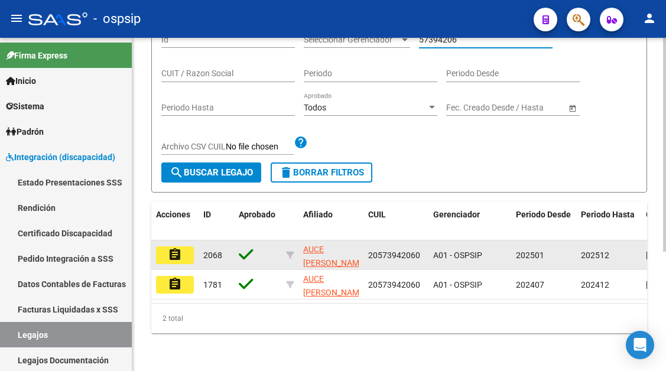
type input "57394206"
click at [182, 246] on button "assignment" at bounding box center [175, 255] width 38 height 18
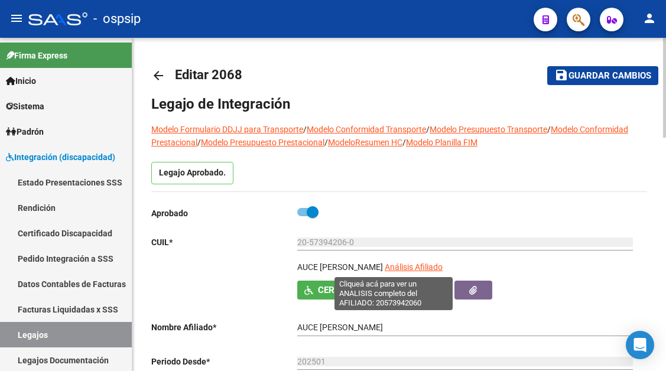
click at [395, 268] on span "Análisis Afiliado" at bounding box center [414, 266] width 58 height 9
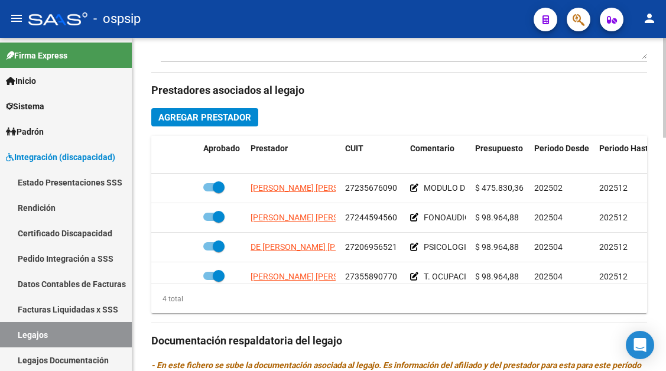
scroll to position [532, 0]
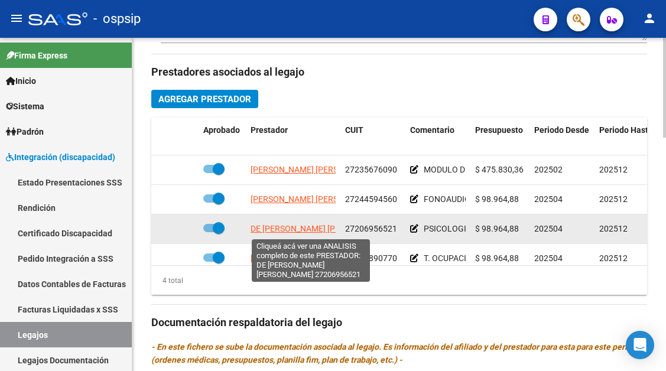
click at [285, 228] on span "DE CRISTOFANO MONICA EDITH" at bounding box center [321, 228] width 140 height 9
type textarea "27206956521"
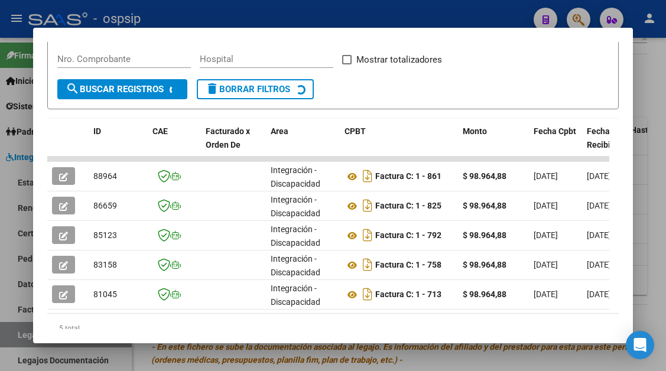
scroll to position [231, 0]
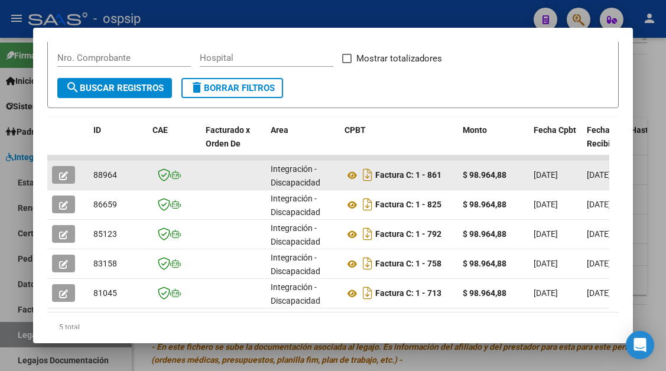
click at [74, 179] on button "button" at bounding box center [63, 175] width 23 height 18
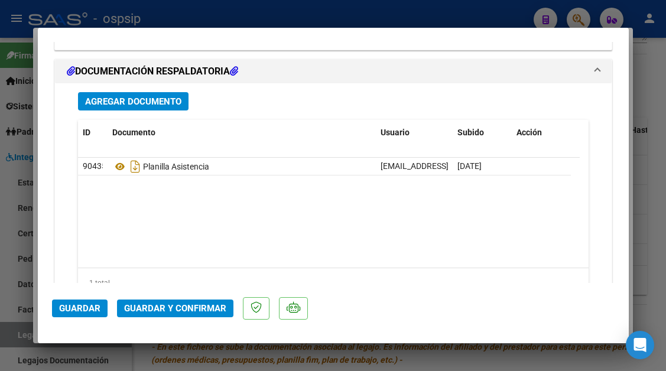
scroll to position [1441, 0]
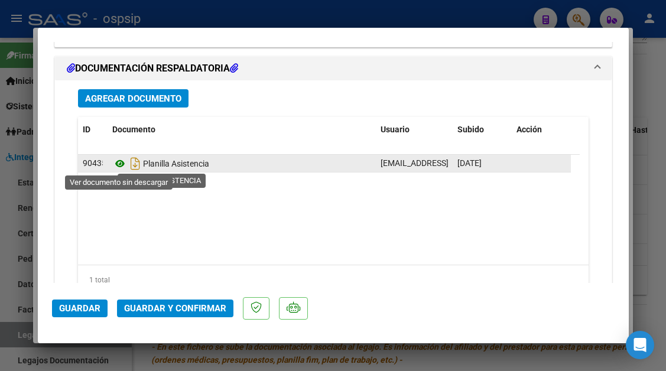
click at [119, 167] on icon at bounding box center [119, 164] width 15 height 14
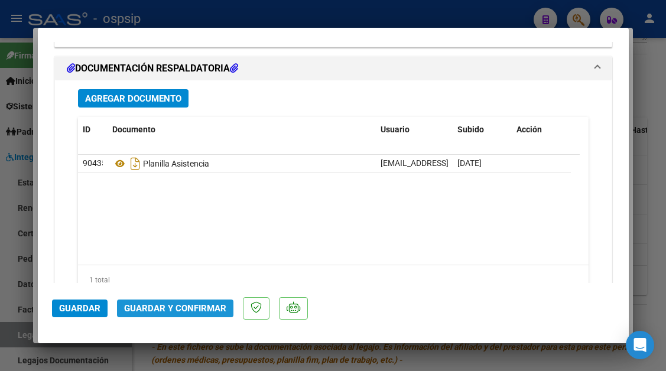
click at [178, 301] on button "Guardar y Confirmar" at bounding box center [175, 309] width 116 height 18
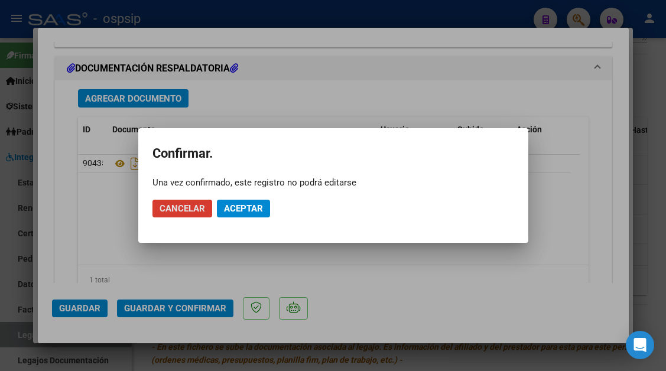
click at [234, 216] on button "Aceptar" at bounding box center [243, 209] width 53 height 18
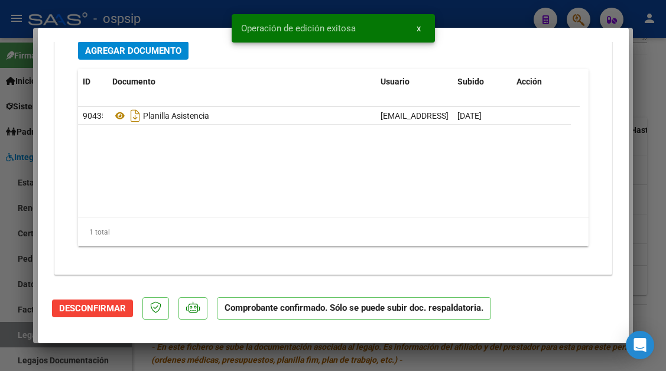
scroll to position [1355, 0]
click at [2, 334] on div at bounding box center [333, 185] width 666 height 371
type input "$ 0,00"
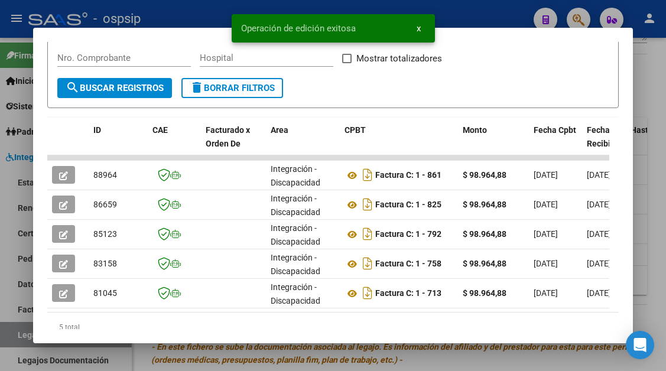
click at [2, 334] on div at bounding box center [333, 185] width 666 height 371
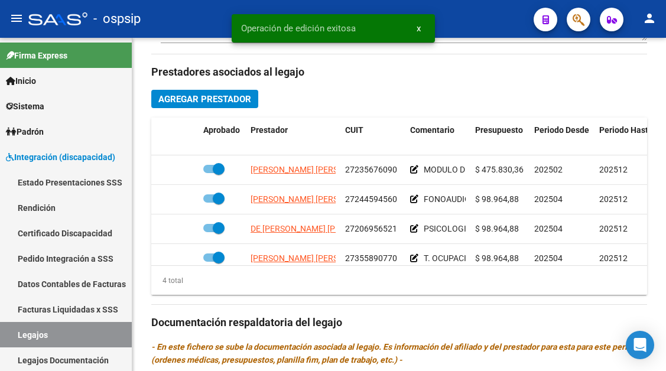
click at [2, 334] on link "Legajos" at bounding box center [66, 334] width 132 height 25
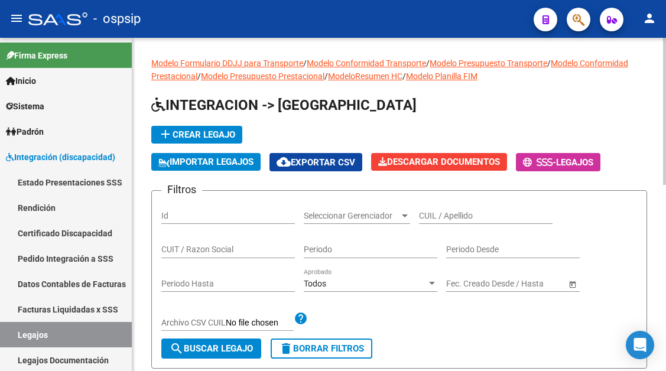
click at [464, 219] on input "CUIL / Apellido" at bounding box center [486, 216] width 134 height 10
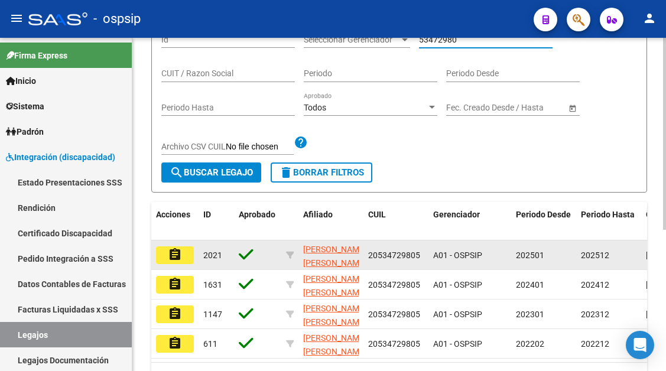
scroll to position [177, 0]
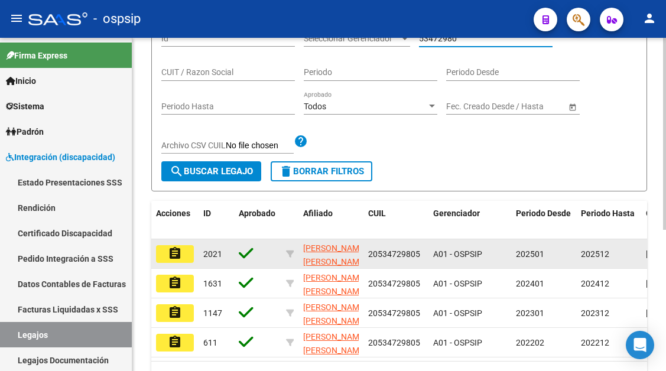
type input "53472980"
click at [180, 255] on mat-icon "assignment" at bounding box center [175, 253] width 14 height 14
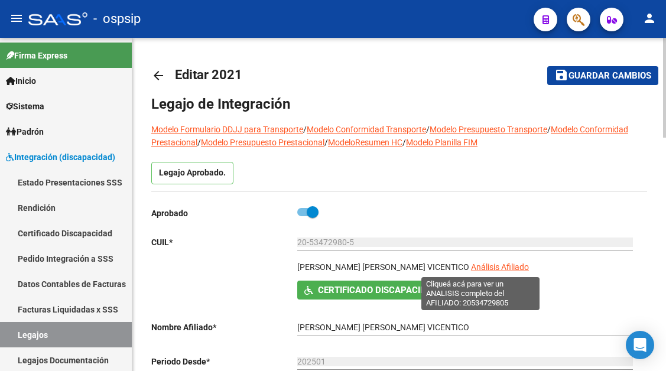
click at [476, 265] on span "Análisis Afiliado" at bounding box center [500, 266] width 58 height 9
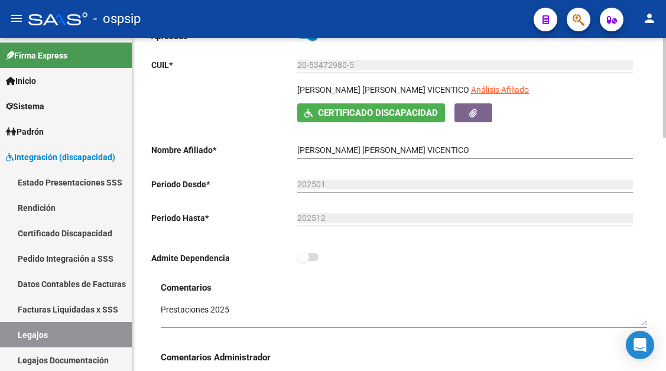
scroll to position [414, 0]
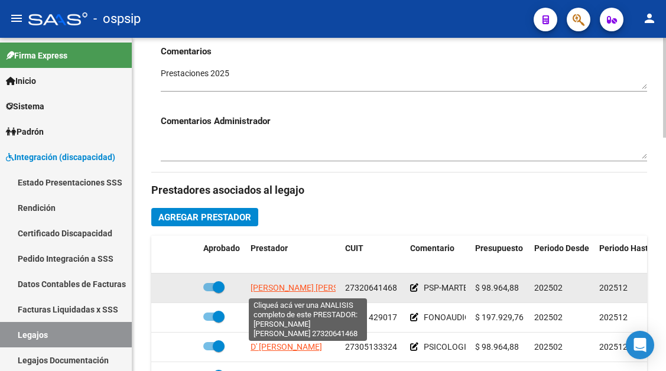
click at [304, 289] on span "NOCITA NATALIA JACQUELINE" at bounding box center [315, 287] width 128 height 9
type textarea "27320641468"
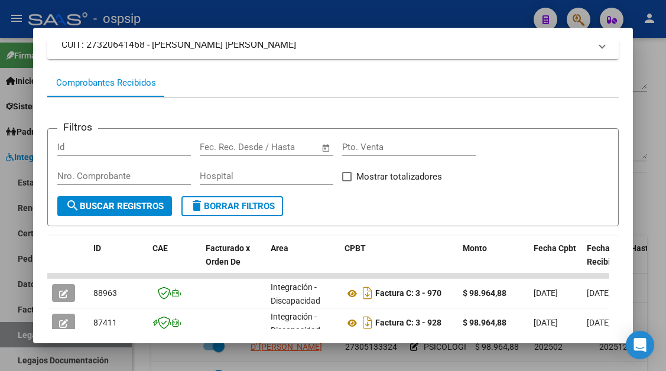
scroll to position [172, 0]
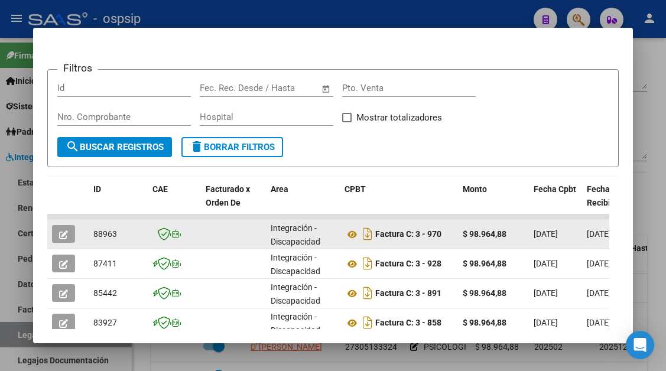
click at [66, 241] on button "button" at bounding box center [63, 234] width 23 height 18
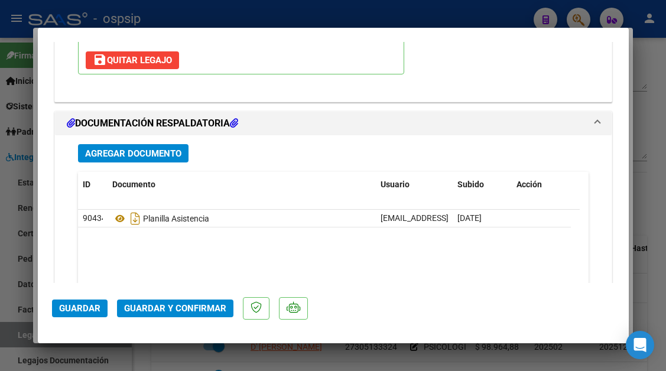
scroll to position [1477, 0]
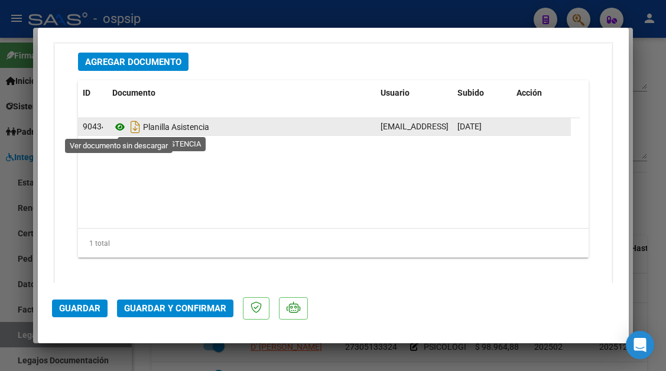
click at [119, 121] on icon at bounding box center [119, 127] width 15 height 14
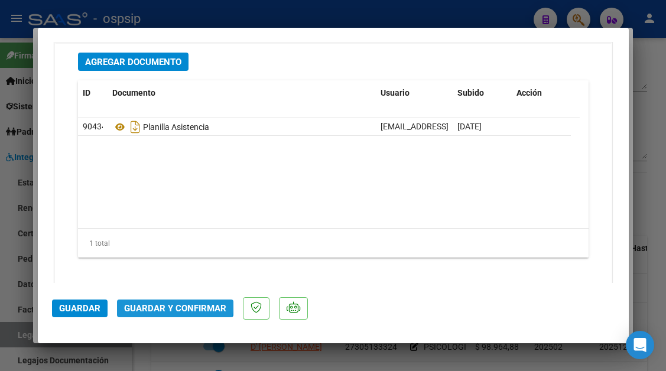
click at [164, 304] on span "Guardar y Confirmar" at bounding box center [175, 308] width 102 height 11
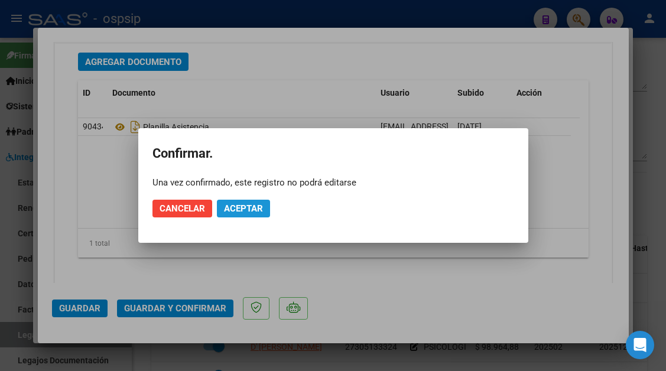
click at [240, 214] on button "Aceptar" at bounding box center [243, 209] width 53 height 18
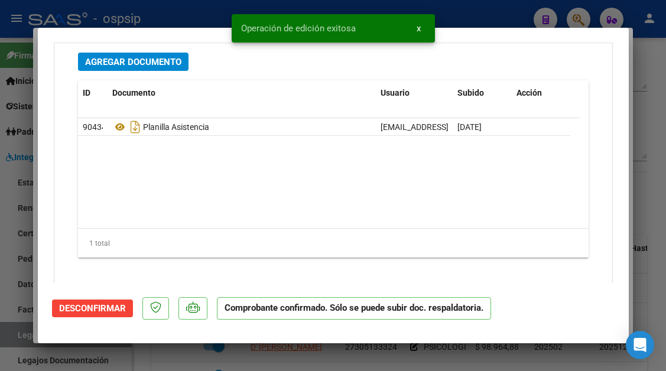
click at [20, 330] on div at bounding box center [333, 185] width 666 height 371
type input "$ 0,00"
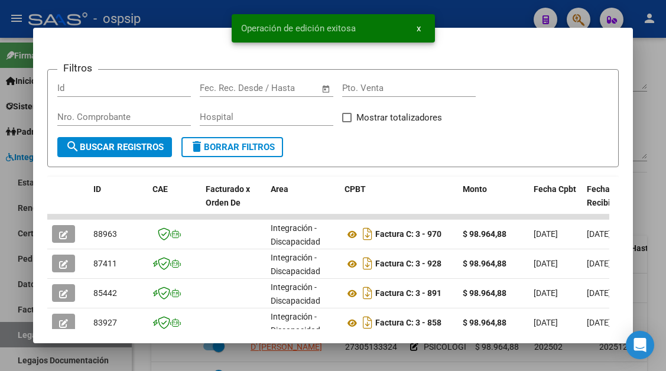
click at [20, 330] on div at bounding box center [333, 185] width 666 height 371
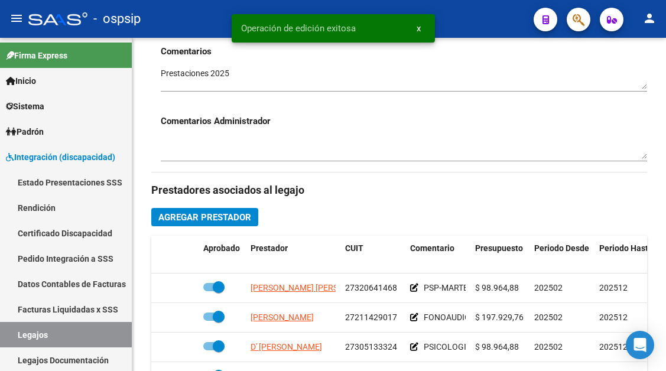
click at [20, 330] on link "Legajos" at bounding box center [66, 334] width 132 height 25
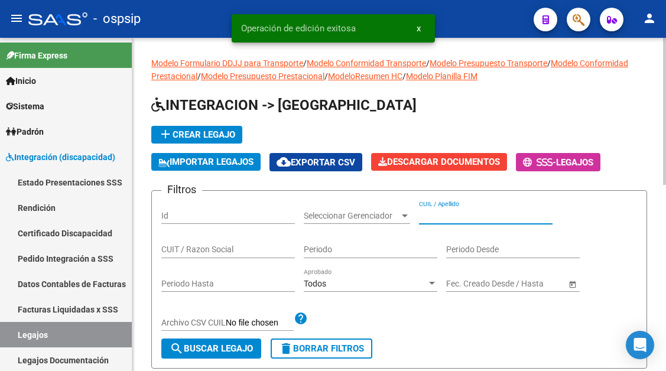
click at [428, 213] on input "CUIL / Apellido" at bounding box center [486, 216] width 134 height 10
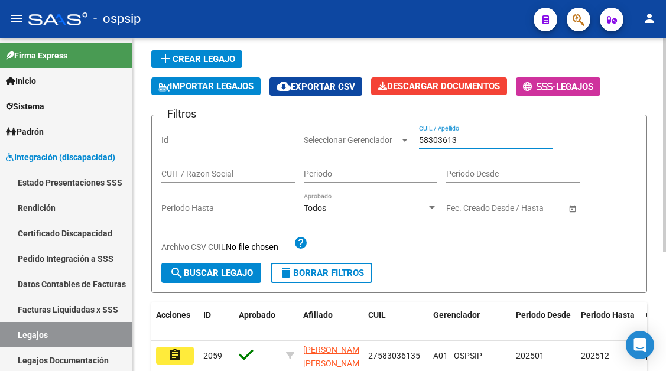
scroll to position [177, 0]
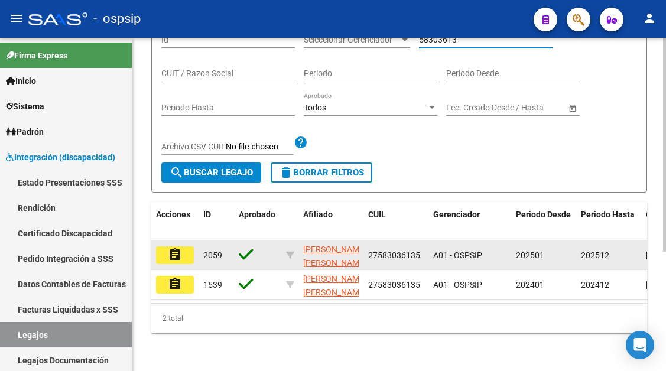
type input "58303613"
click at [185, 255] on button "assignment" at bounding box center [175, 255] width 38 height 18
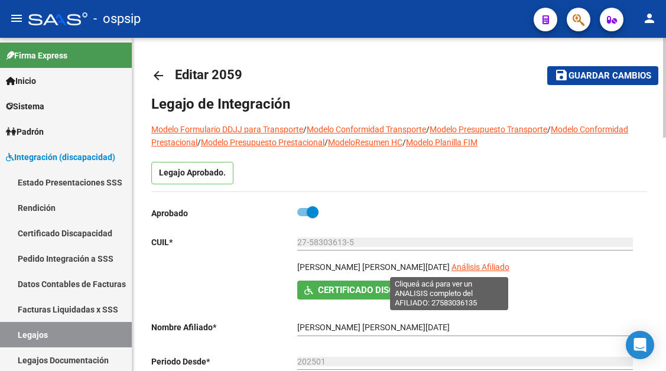
click at [451, 263] on span "Análisis Afiliado" at bounding box center [480, 266] width 58 height 9
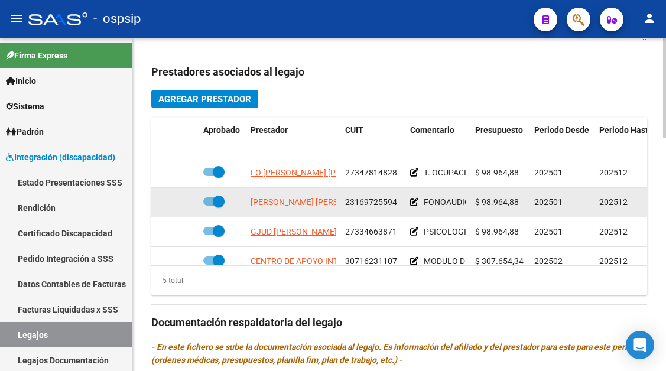
scroll to position [51, 0]
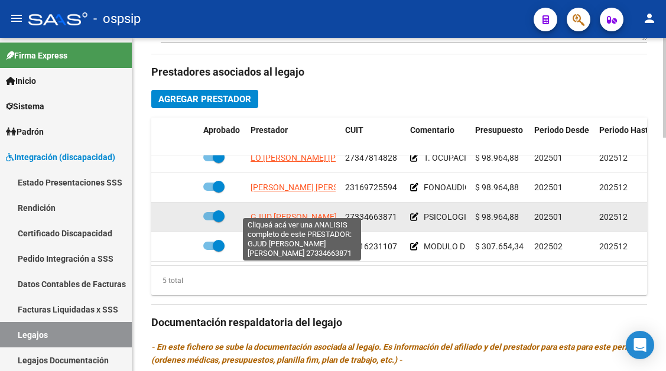
click at [280, 213] on span "GJUD MICAELA FERNANDA" at bounding box center [326, 216] width 151 height 9
type textarea "27334663871"
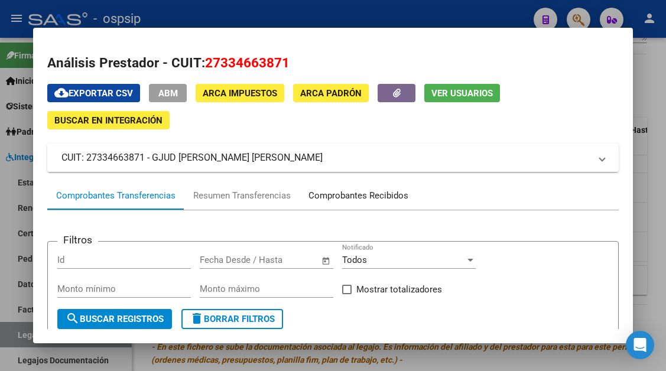
click at [345, 186] on div "Comprobantes Recibidos" at bounding box center [359, 195] width 118 height 28
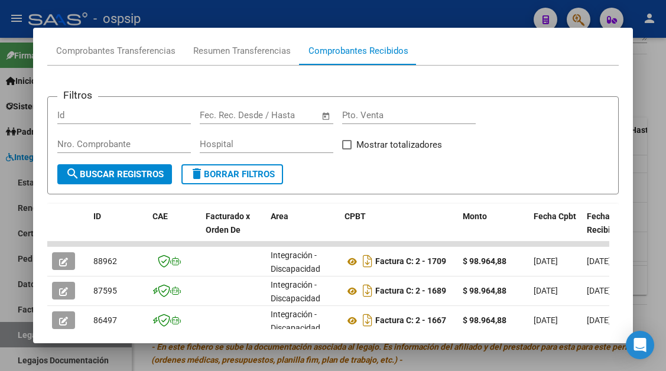
scroll to position [172, 0]
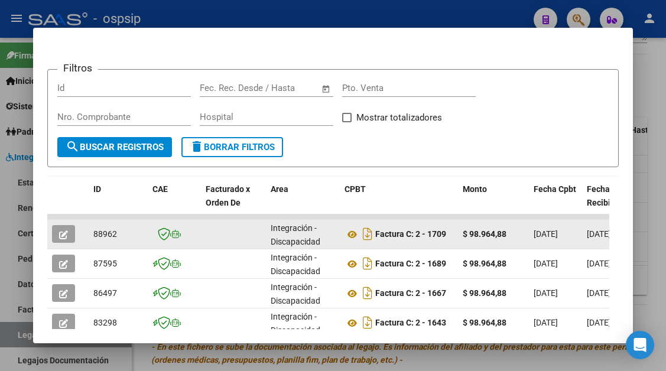
click at [54, 237] on button "button" at bounding box center [63, 234] width 23 height 18
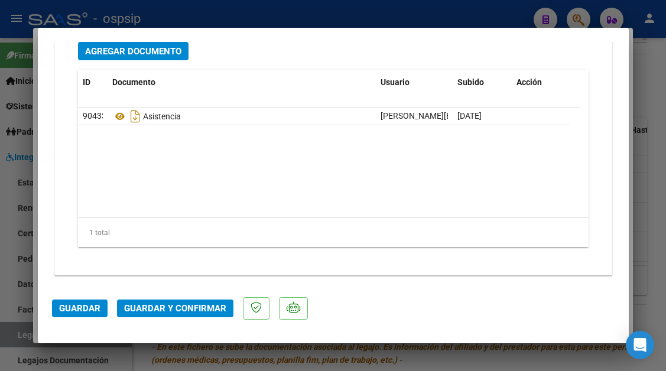
scroll to position [1489, 0]
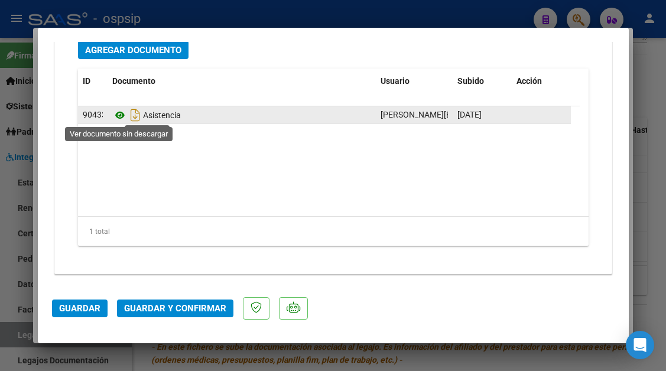
click at [122, 121] on icon at bounding box center [119, 115] width 15 height 14
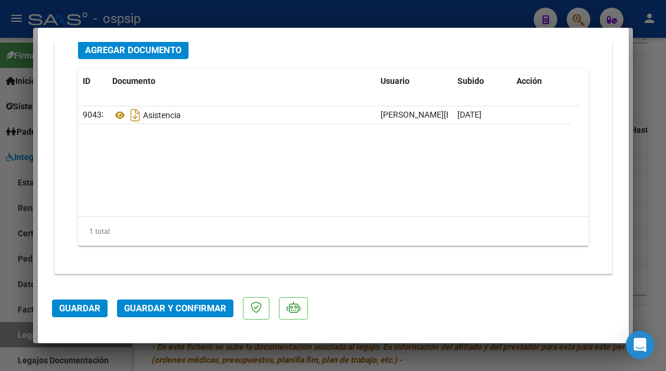
click at [171, 316] on button "Guardar y Confirmar" at bounding box center [175, 309] width 116 height 18
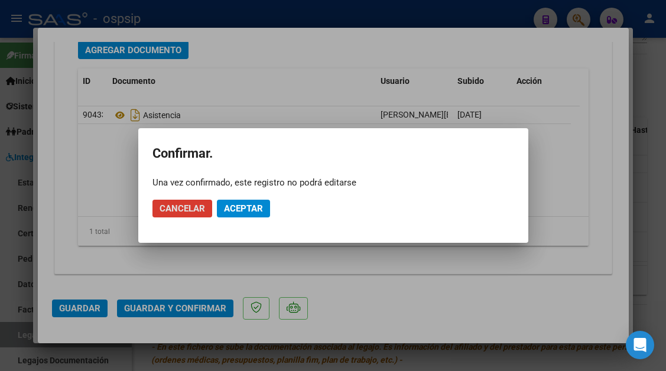
click at [235, 209] on span "Aceptar" at bounding box center [243, 208] width 39 height 11
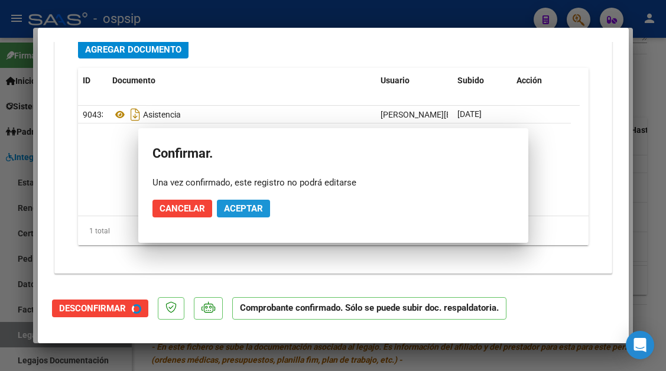
scroll to position [1355, 0]
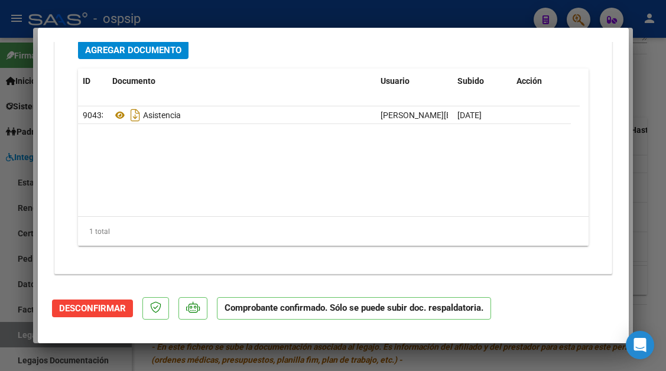
click at [18, 332] on div at bounding box center [333, 185] width 666 height 371
type input "$ 0,00"
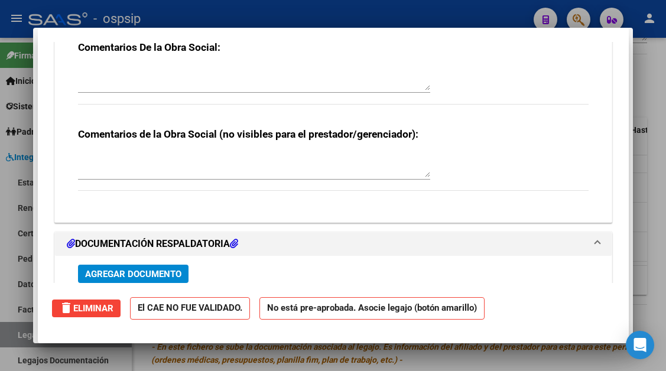
scroll to position [0, 0]
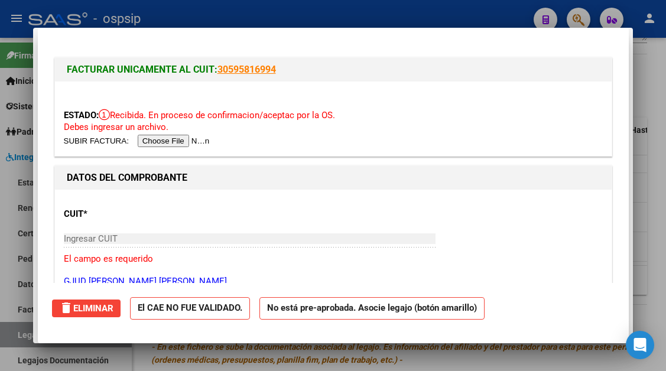
click at [18, 332] on div at bounding box center [333, 185] width 666 height 371
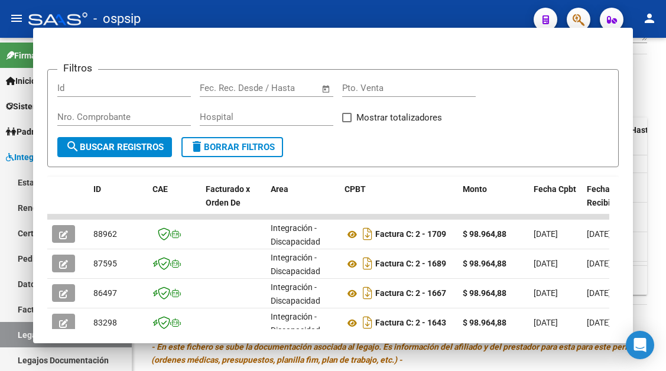
click at [18, 332] on link "Legajos" at bounding box center [66, 334] width 132 height 25
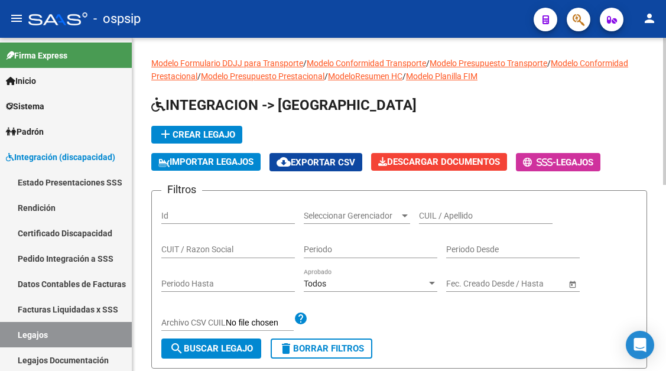
click at [440, 214] on input "CUIL / Apellido" at bounding box center [486, 216] width 134 height 10
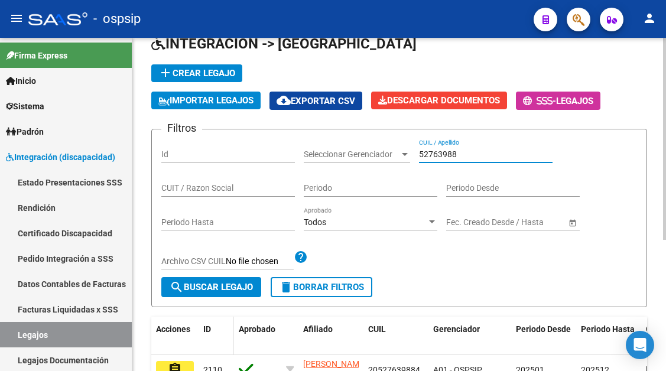
scroll to position [118, 0]
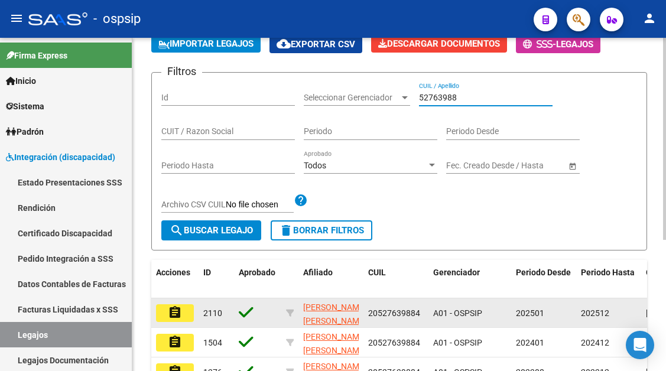
type input "52763988"
click at [193, 310] on button "assignment" at bounding box center [175, 313] width 38 height 18
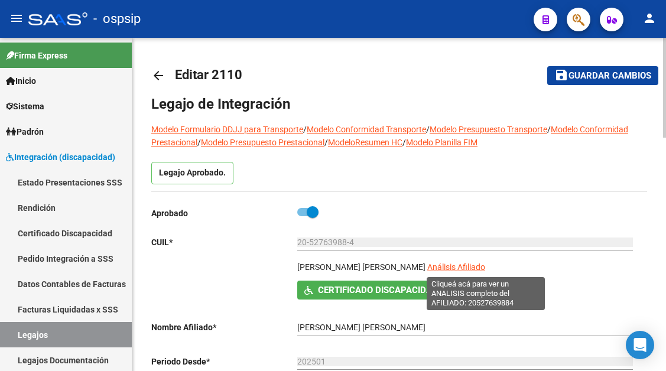
click at [485, 272] on span "Análisis Afiliado" at bounding box center [456, 266] width 58 height 9
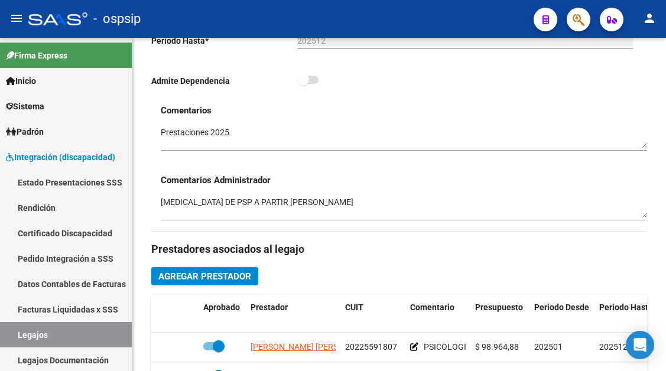
scroll to position [591, 0]
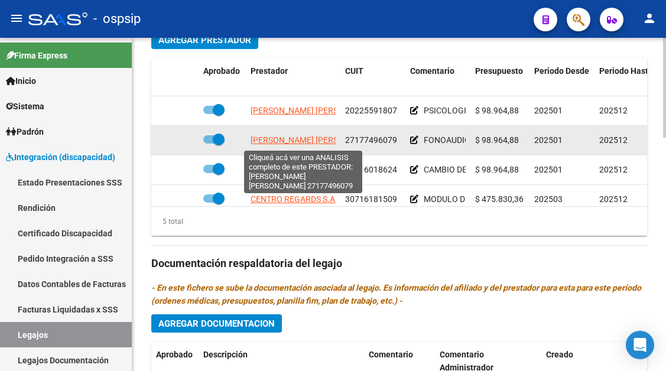
click at [310, 138] on span "MACCHI ANDREA GABRIELA" at bounding box center [315, 139] width 128 height 9
type textarea "27177496079"
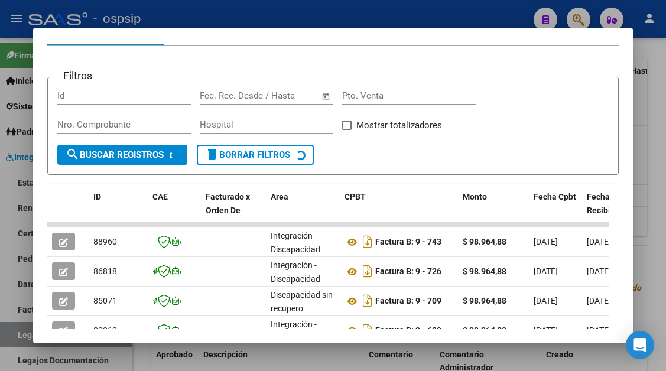
scroll to position [231, 0]
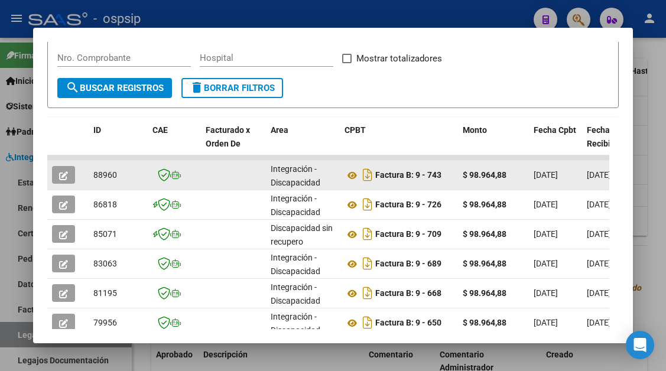
click at [60, 180] on icon "button" at bounding box center [63, 175] width 9 height 9
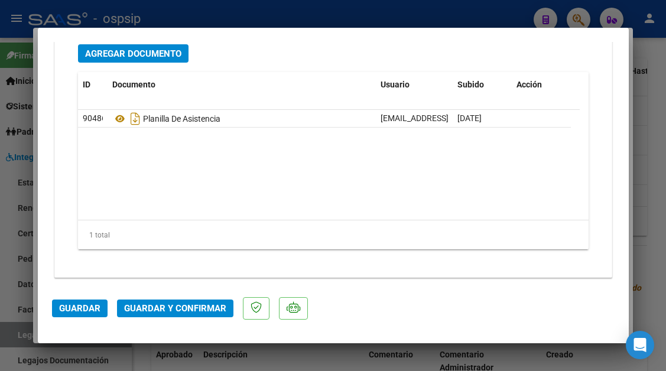
scroll to position [1489, 0]
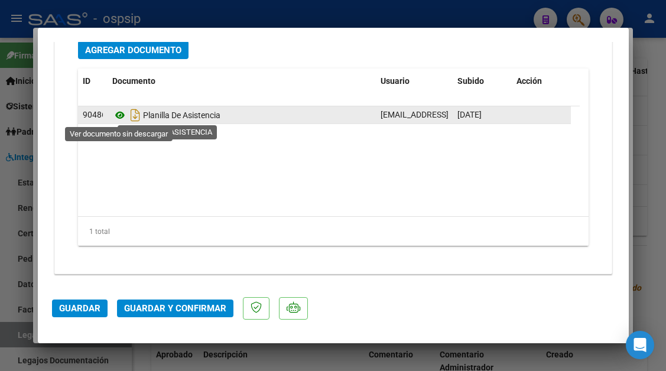
click at [123, 115] on icon at bounding box center [119, 115] width 15 height 14
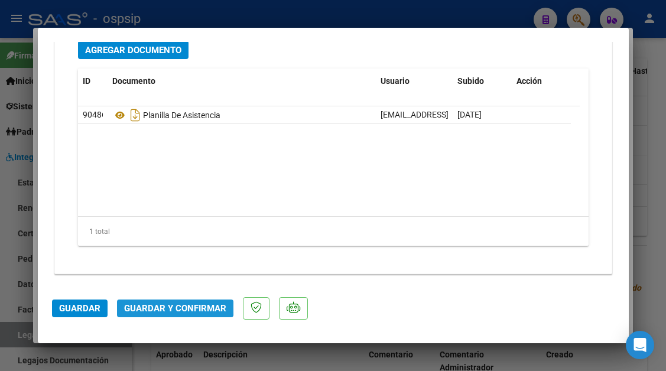
click at [173, 307] on span "Guardar y Confirmar" at bounding box center [175, 308] width 102 height 11
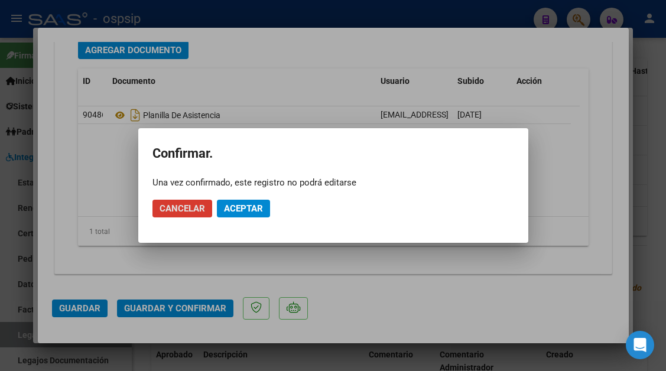
click at [229, 206] on span "Aceptar" at bounding box center [243, 208] width 39 height 11
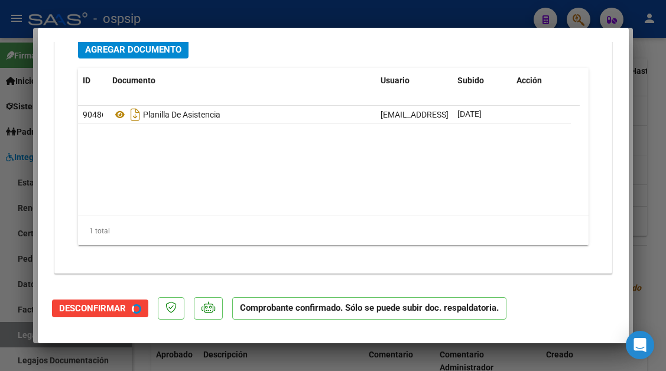
scroll to position [1355, 0]
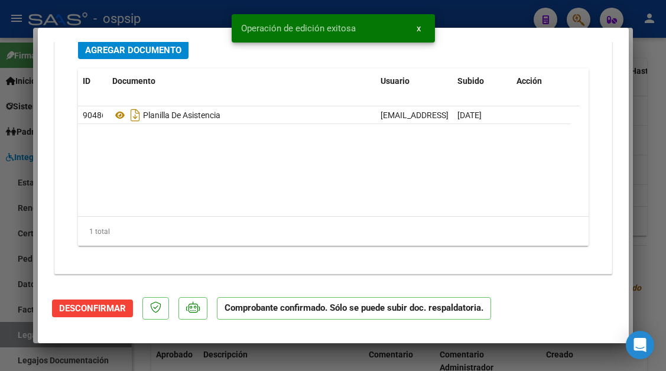
click at [7, 338] on div at bounding box center [333, 185] width 666 height 371
type input "$ 0,00"
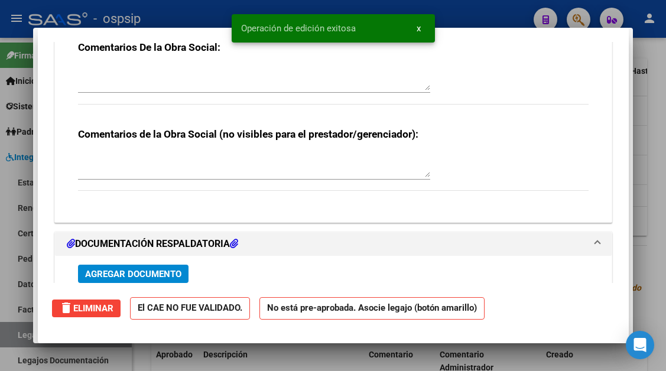
scroll to position [0, 0]
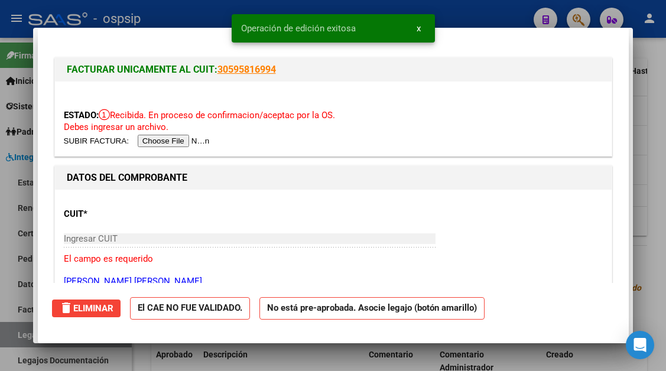
click at [7, 338] on div at bounding box center [333, 185] width 666 height 371
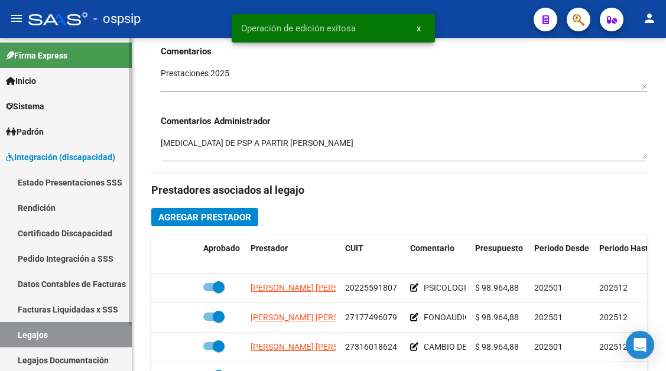
click at [90, 344] on link "Legajos" at bounding box center [66, 334] width 132 height 25
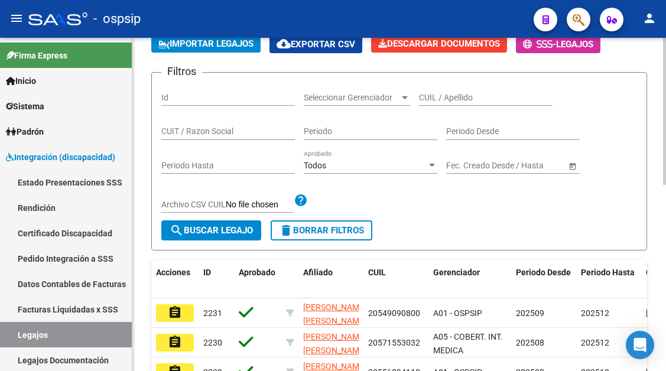
scroll to position [59, 0]
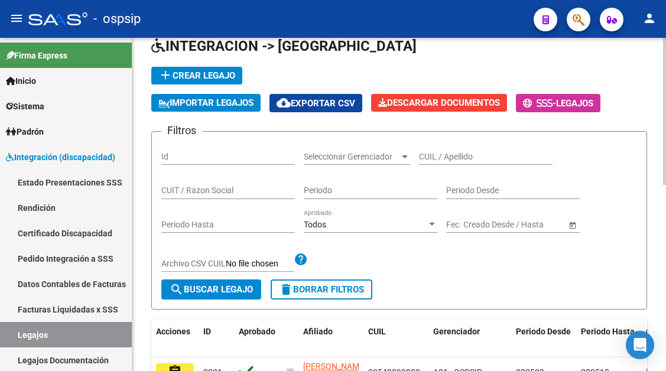
click at [453, 147] on div "CUIL / Apellido" at bounding box center [486, 153] width 134 height 24
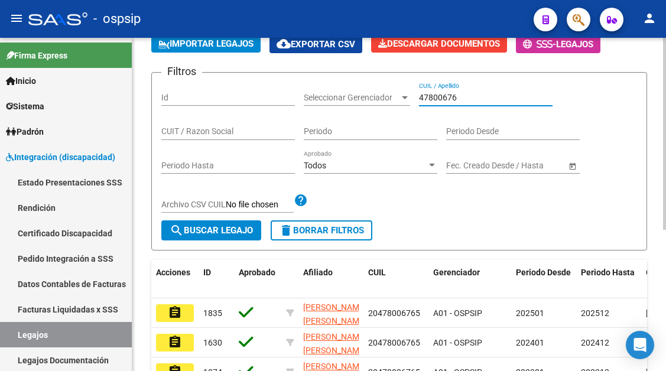
scroll to position [236, 0]
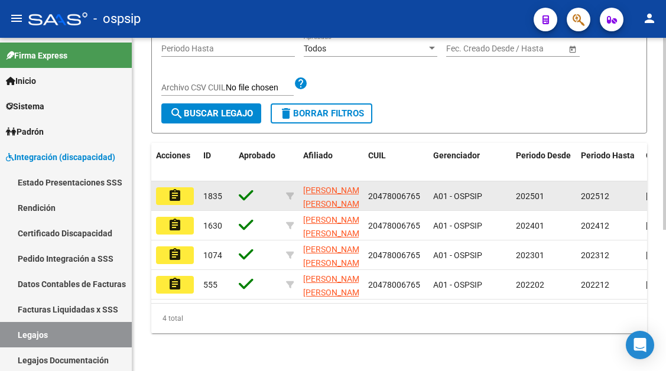
type input "47800676"
click at [180, 199] on mat-icon "assignment" at bounding box center [175, 196] width 14 height 14
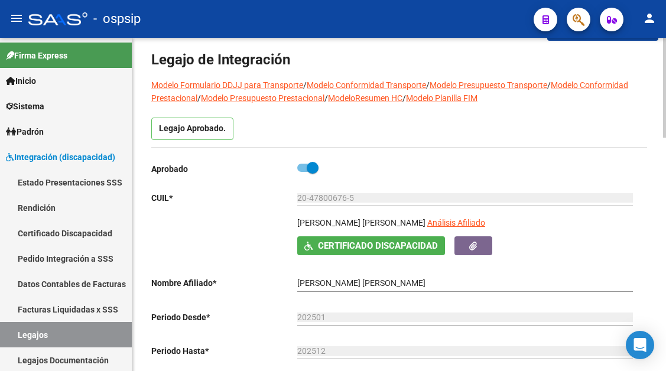
scroll to position [118, 0]
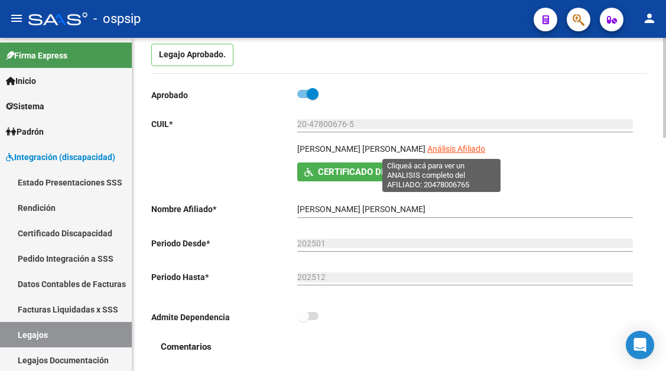
click at [445, 152] on span "Análisis Afiliado" at bounding box center [456, 148] width 58 height 9
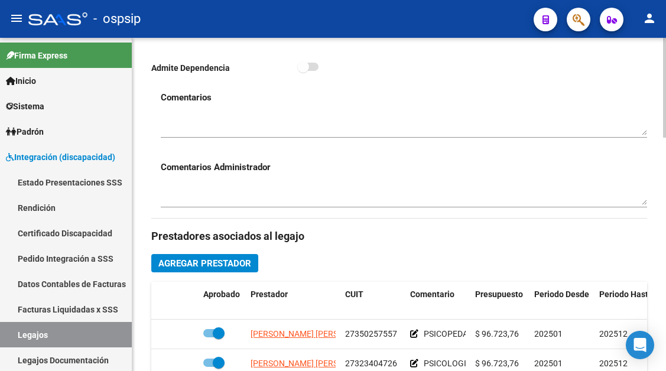
scroll to position [473, 0]
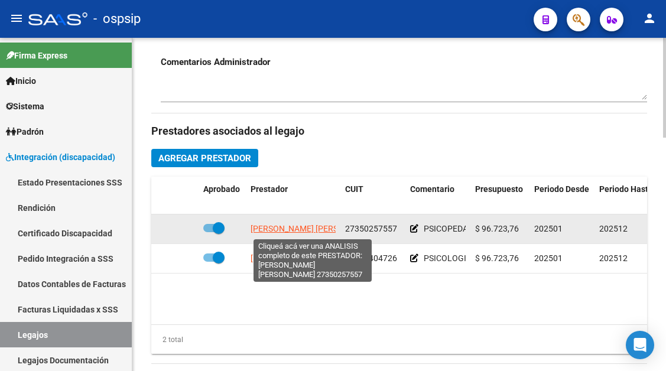
click at [300, 228] on span "DESTEFANIS SILVINA FLORENCIA" at bounding box center [315, 228] width 128 height 9
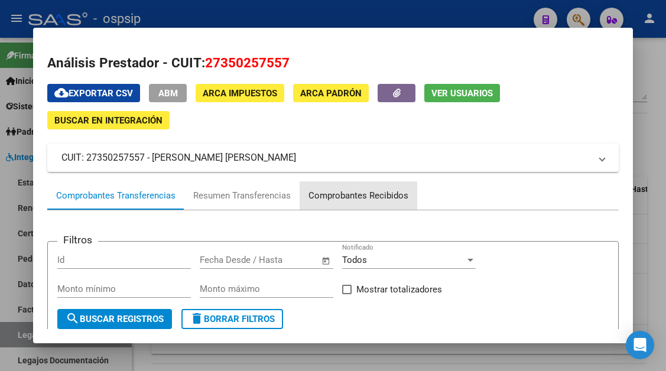
click at [376, 200] on div "Comprobantes Recibidos" at bounding box center [358, 196] width 100 height 14
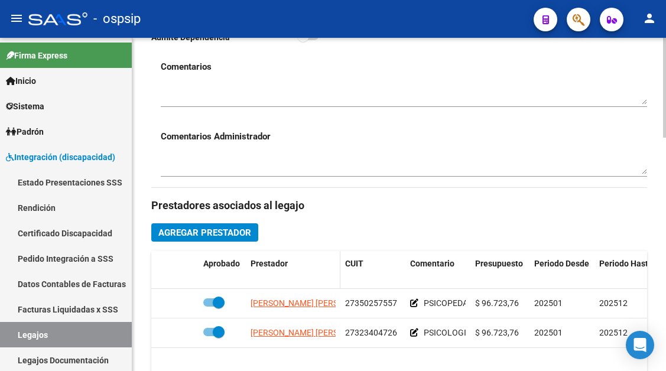
scroll to position [414, 0]
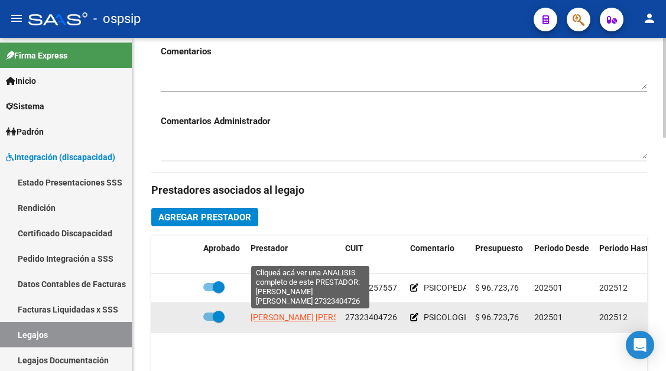
click at [288, 314] on span "DESTEFANIS LAURA ELIZABETH" at bounding box center [315, 317] width 128 height 9
type textarea "27323404726"
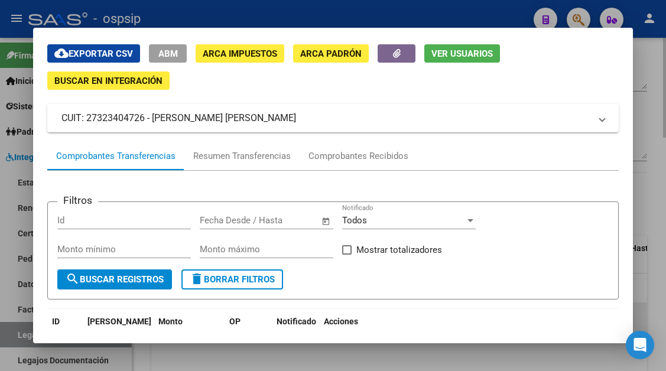
scroll to position [59, 0]
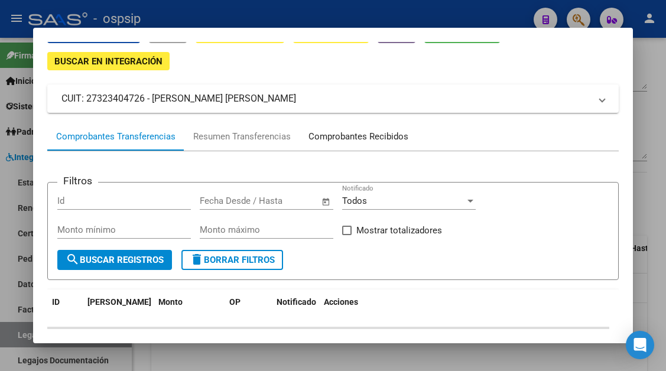
click at [343, 129] on div "Comprobantes Recibidos" at bounding box center [359, 136] width 118 height 28
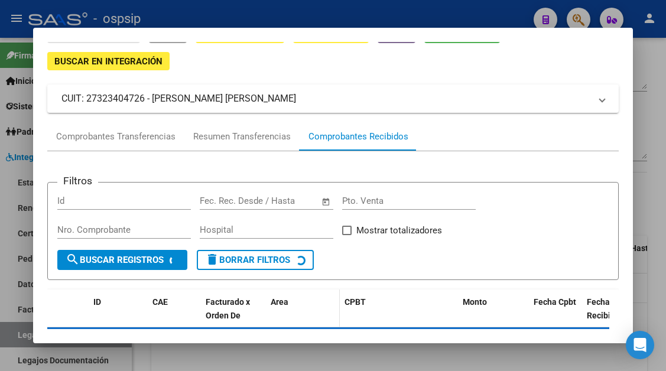
scroll to position [113, 0]
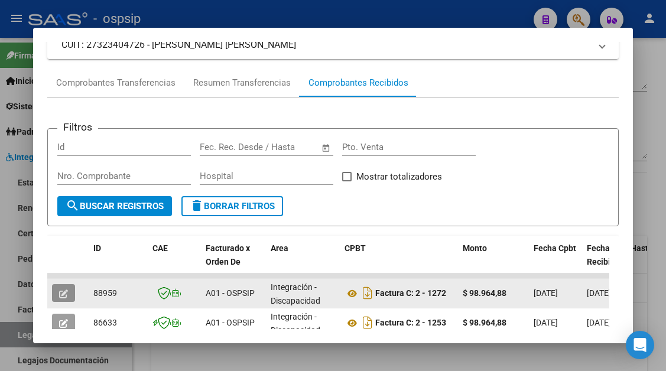
click at [55, 293] on button "button" at bounding box center [63, 293] width 23 height 18
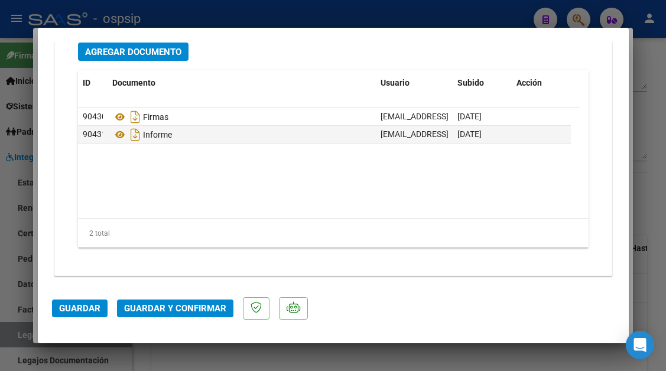
scroll to position [1489, 0]
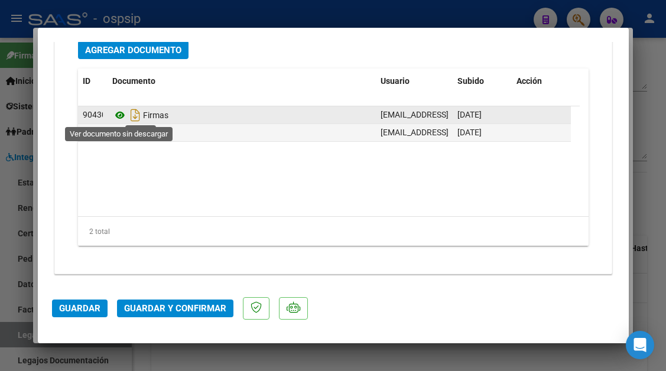
click at [122, 114] on icon at bounding box center [119, 115] width 15 height 14
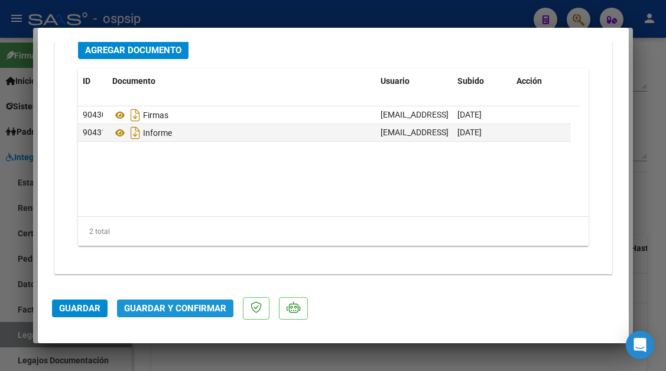
click at [197, 311] on span "Guardar y Confirmar" at bounding box center [175, 308] width 102 height 11
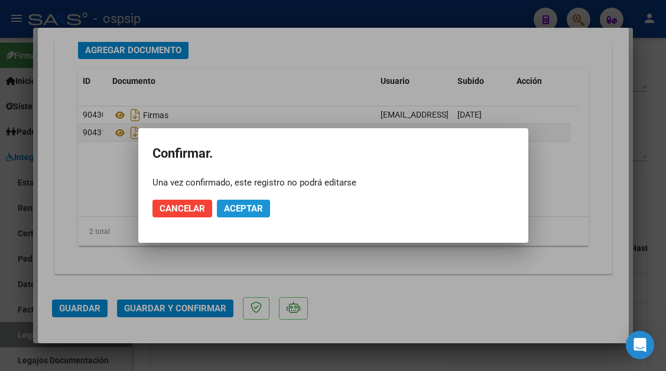
click at [239, 205] on span "Aceptar" at bounding box center [243, 208] width 39 height 11
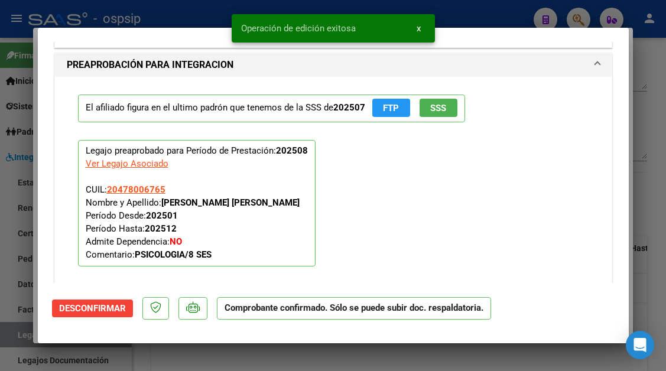
type input "$ 0,00"
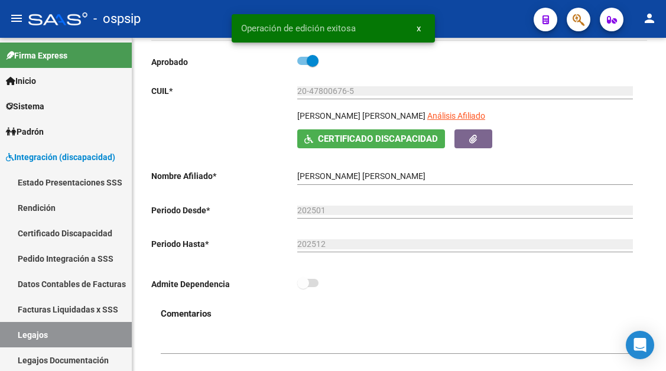
scroll to position [118, 0]
